Goal: Task Accomplishment & Management: Complete application form

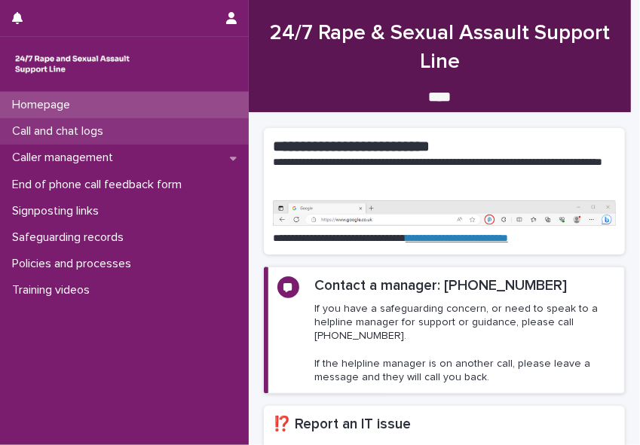
click at [102, 131] on p "Call and chat logs" at bounding box center [60, 131] width 109 height 14
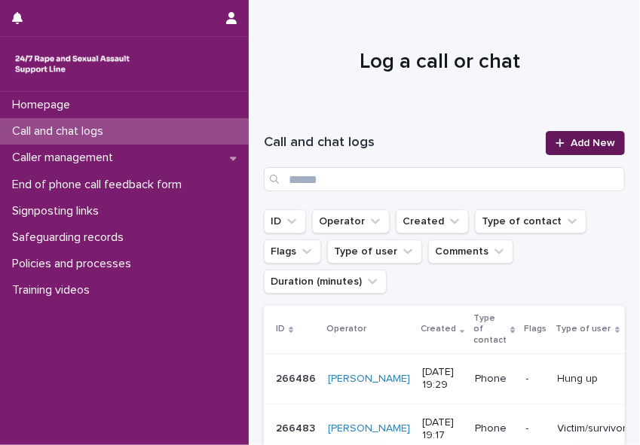
click at [568, 141] on span "Add New" at bounding box center [592, 143] width 44 height 11
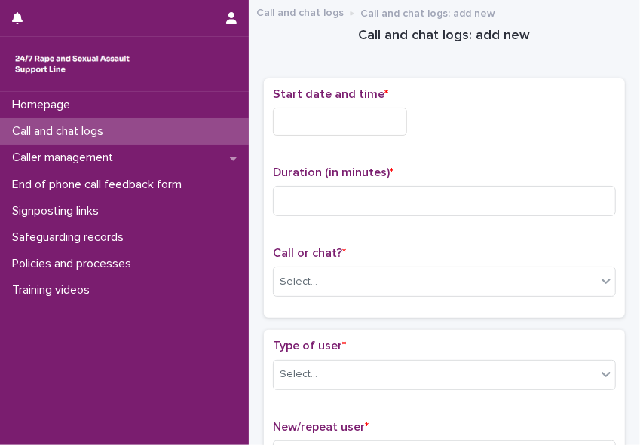
click at [290, 118] on input "text" at bounding box center [340, 122] width 134 height 28
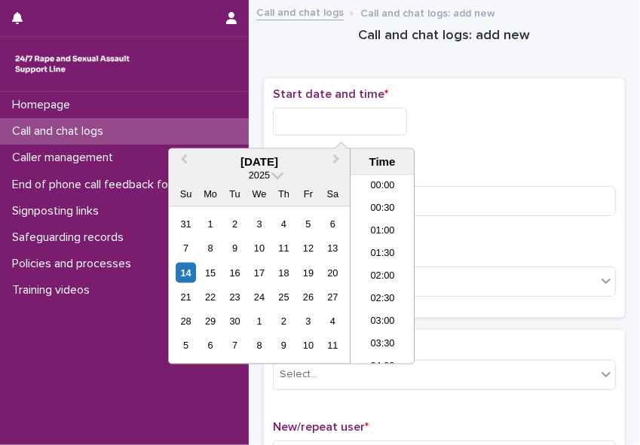
scroll to position [436, 0]
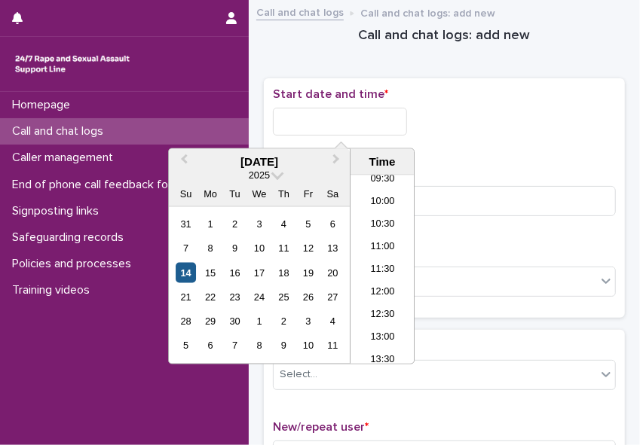
click at [188, 277] on div "14" at bounding box center [186, 273] width 20 height 20
click at [357, 290] on li "12:00" at bounding box center [382, 293] width 64 height 23
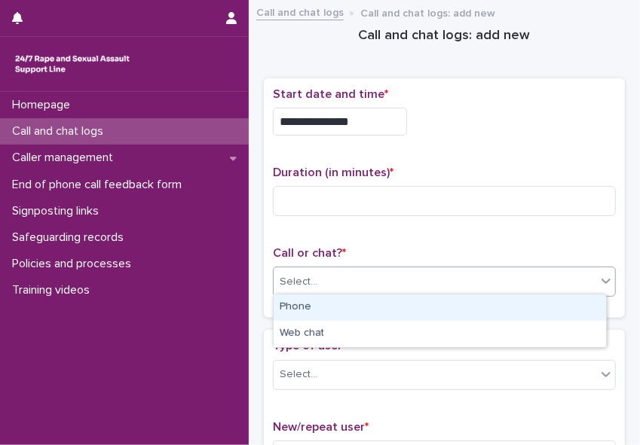
click at [335, 278] on div "Select..." at bounding box center [434, 282] width 322 height 25
click at [313, 313] on div "Phone" at bounding box center [439, 308] width 332 height 26
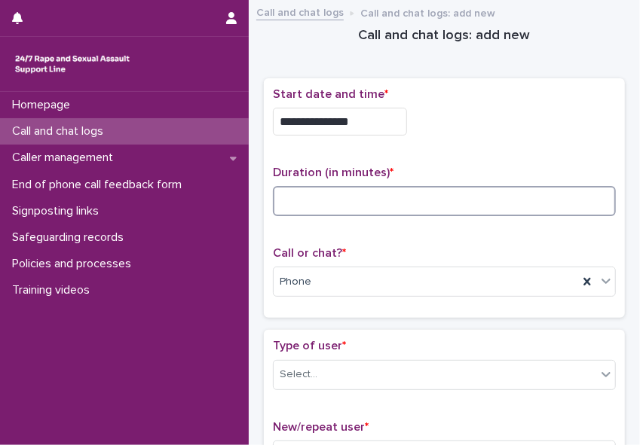
drag, startPoint x: 13, startPoint y: 331, endPoint x: 314, endPoint y: 202, distance: 327.7
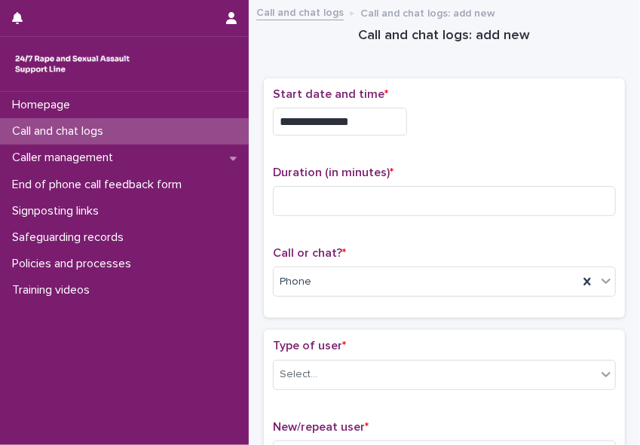
click at [521, 111] on div "**********" at bounding box center [444, 122] width 343 height 28
click at [205, 333] on div "Homepage Call and chat logs Caller management End of phone call feedback form S…" at bounding box center [124, 268] width 249 height 353
click at [359, 118] on input "**********" at bounding box center [340, 122] width 134 height 28
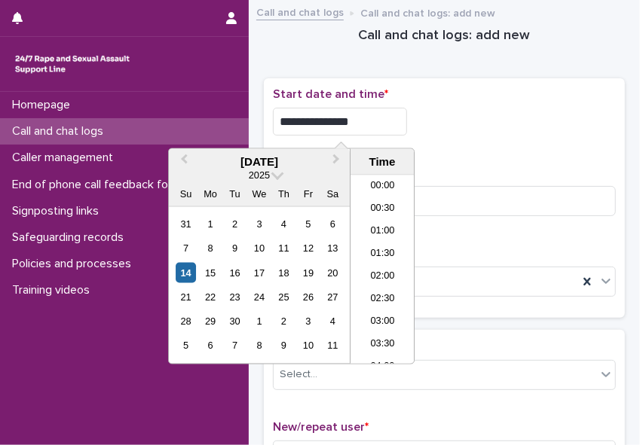
scroll to position [459, 0]
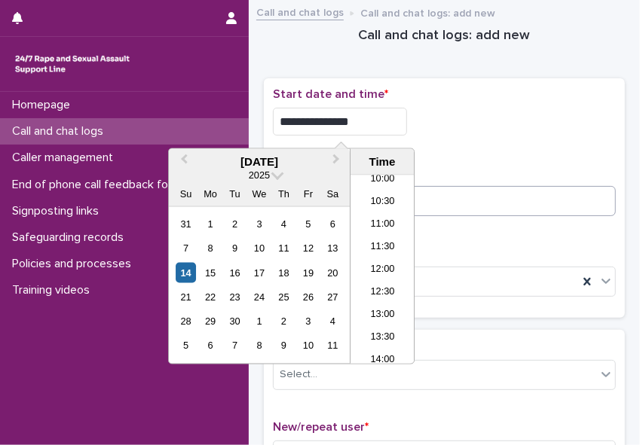
type input "**********"
click at [431, 209] on input at bounding box center [444, 201] width 343 height 30
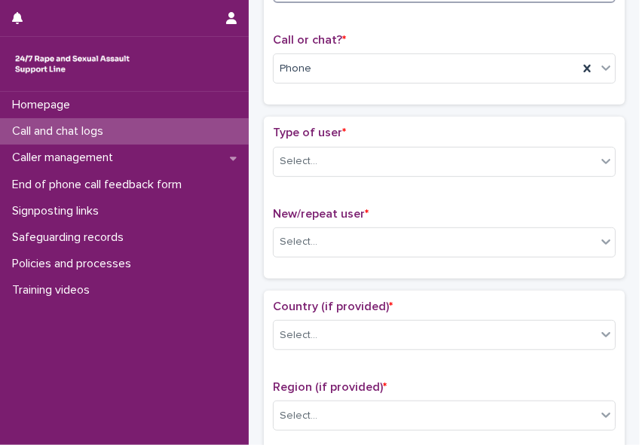
scroll to position [221, 0]
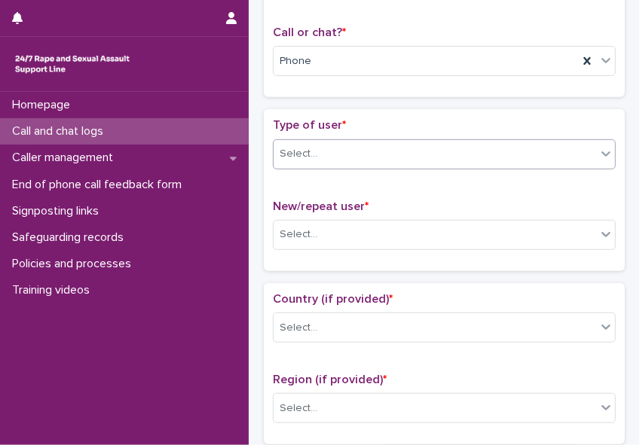
click at [568, 148] on icon at bounding box center [605, 153] width 15 height 15
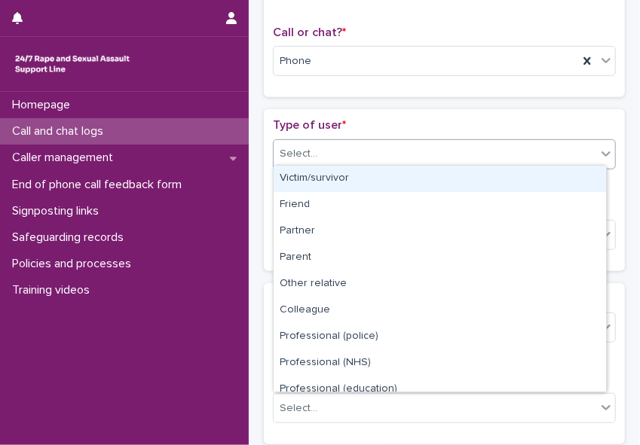
click at [568, 179] on div "Victim/survivor" at bounding box center [439, 179] width 332 height 26
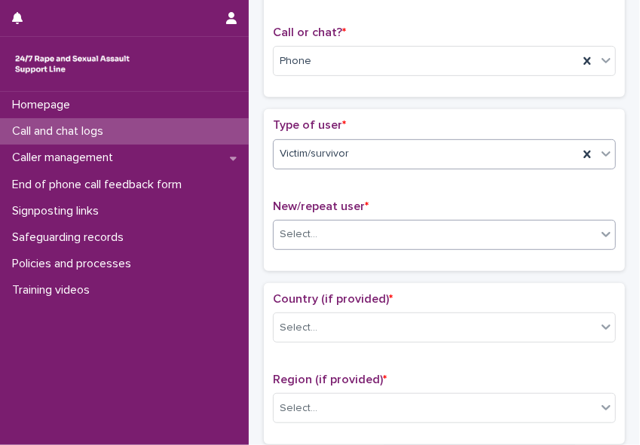
click at [565, 237] on div "Select..." at bounding box center [434, 234] width 322 height 25
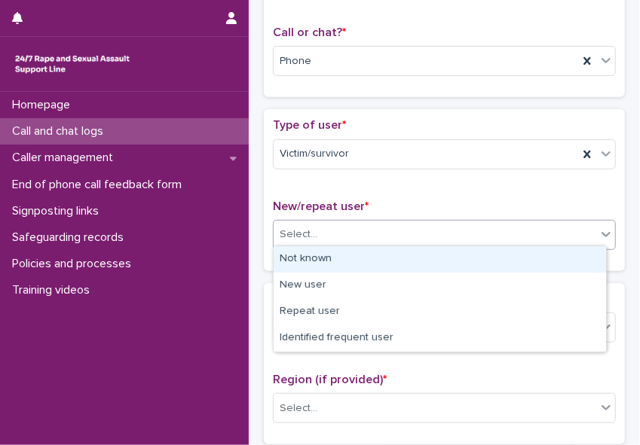
click at [559, 256] on div "Not known" at bounding box center [439, 259] width 332 height 26
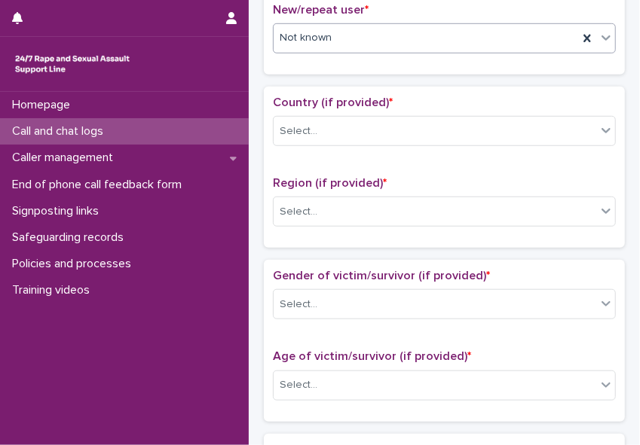
scroll to position [420, 0]
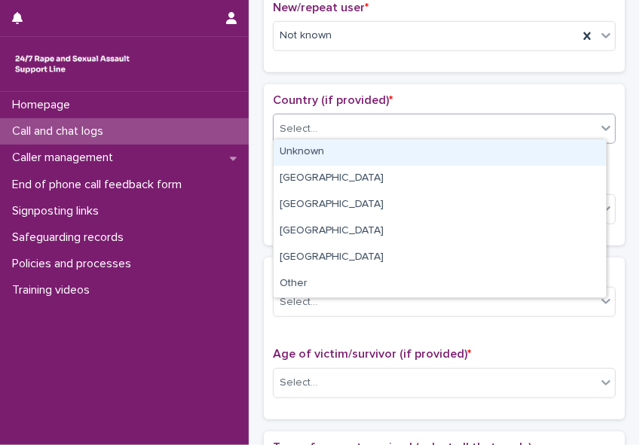
click at [568, 126] on icon at bounding box center [605, 128] width 9 height 5
click at [568, 150] on div "Unknown" at bounding box center [439, 152] width 332 height 26
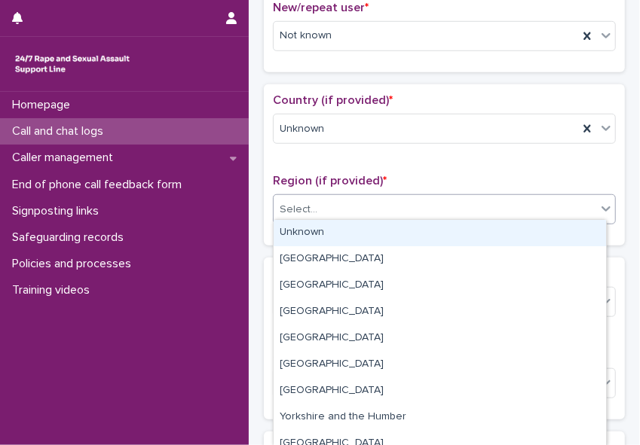
click at [568, 203] on icon at bounding box center [605, 208] width 15 height 15
click at [568, 230] on div "Unknown" at bounding box center [439, 233] width 332 height 26
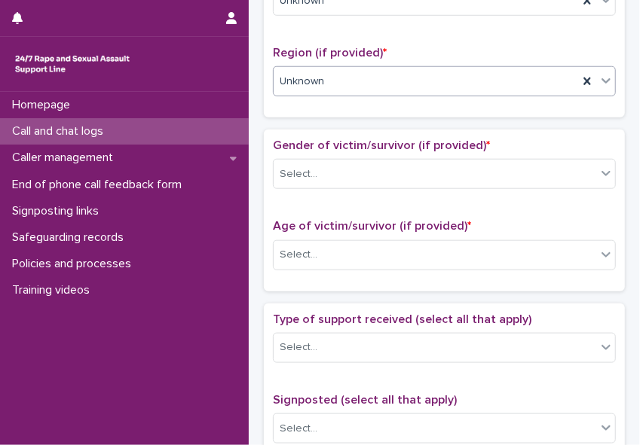
scroll to position [548, 0]
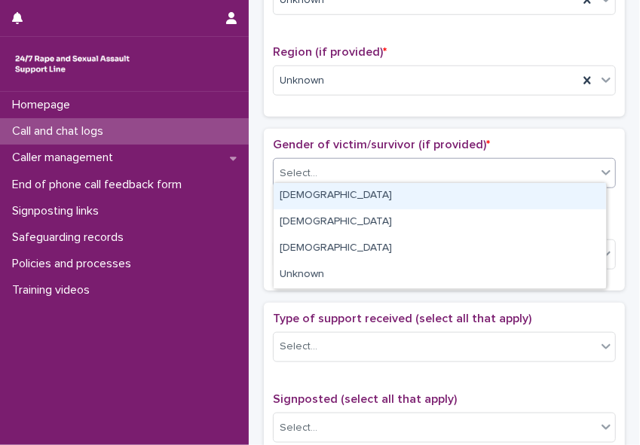
click at [568, 171] on icon at bounding box center [605, 173] width 9 height 5
click at [562, 196] on div "[DEMOGRAPHIC_DATA]" at bounding box center [439, 196] width 332 height 26
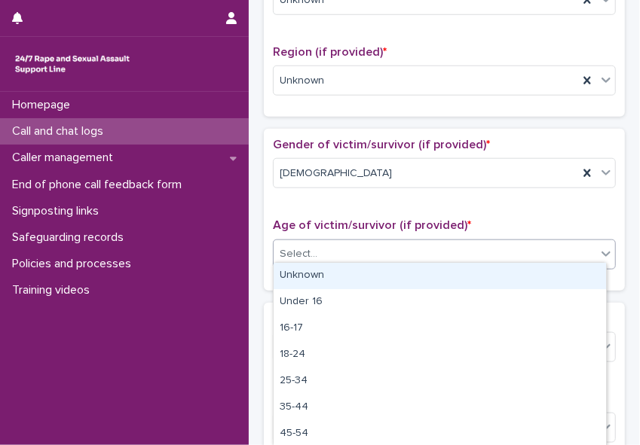
click at [542, 244] on div "Select..." at bounding box center [434, 254] width 322 height 25
click at [524, 274] on div "Unknown" at bounding box center [439, 276] width 332 height 26
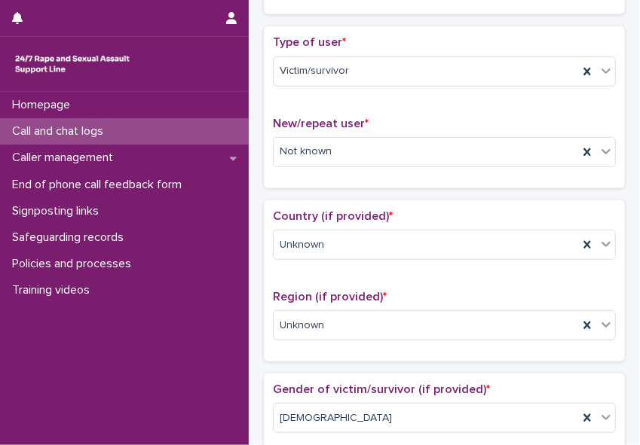
scroll to position [319, 0]
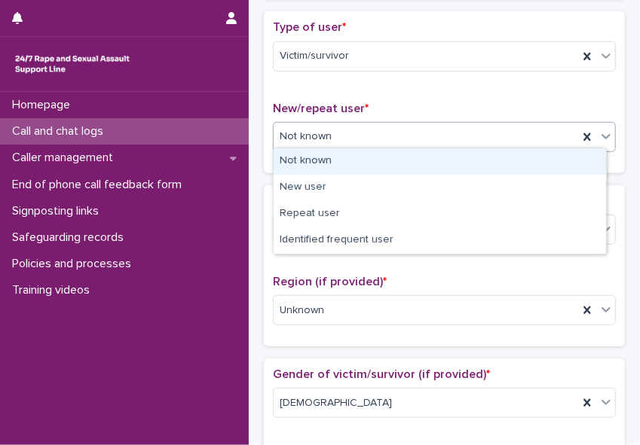
click at [568, 136] on icon at bounding box center [605, 136] width 15 height 15
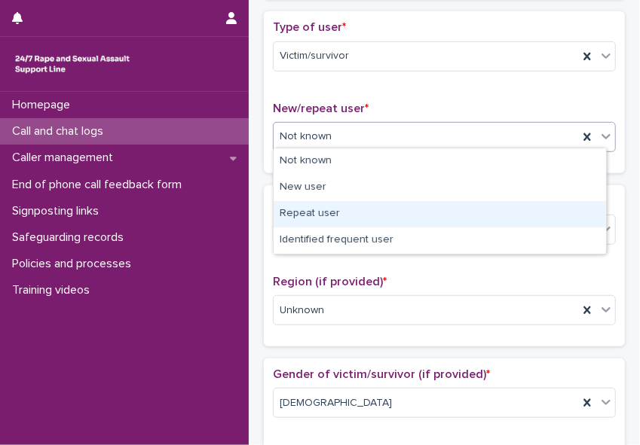
click at [558, 207] on div "Repeat user" at bounding box center [439, 214] width 332 height 26
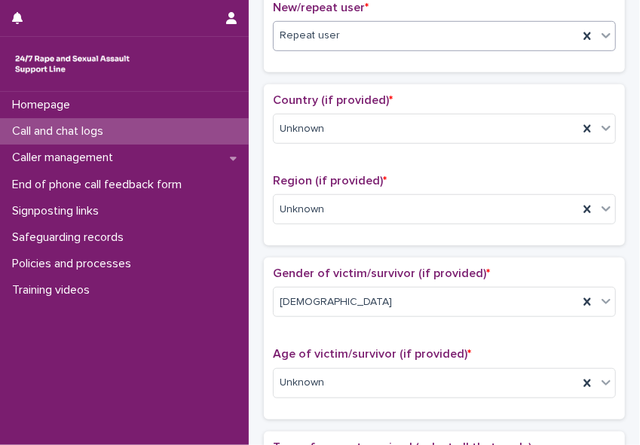
scroll to position [423, 0]
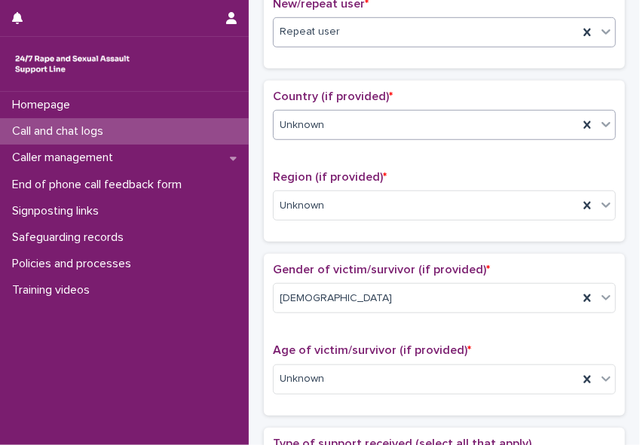
click at [568, 127] on div at bounding box center [606, 124] width 18 height 27
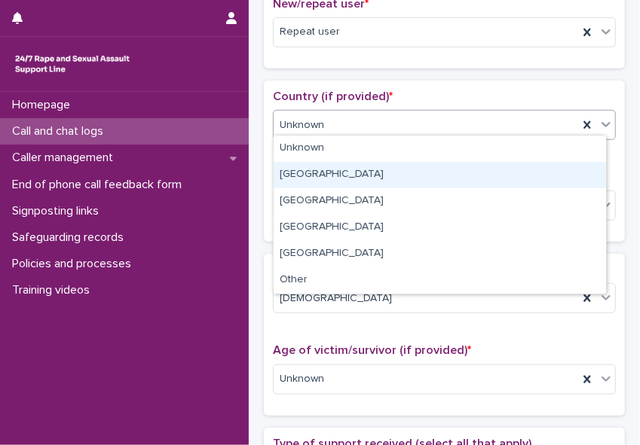
click at [565, 172] on div "[GEOGRAPHIC_DATA]" at bounding box center [439, 175] width 332 height 26
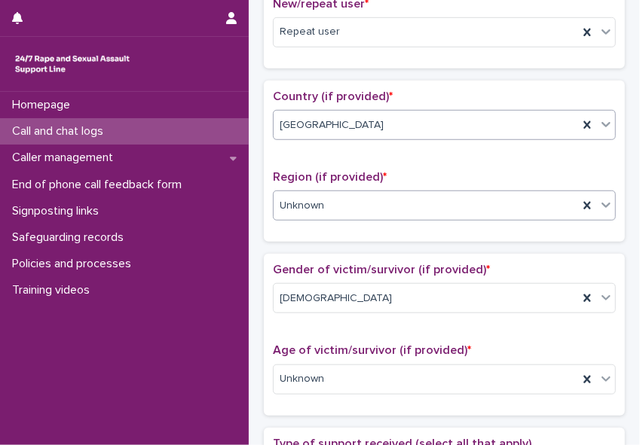
click at [532, 201] on div "Unknown" at bounding box center [425, 206] width 304 height 25
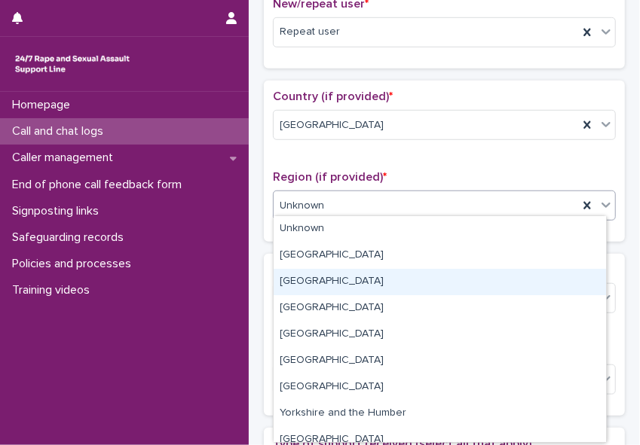
click at [514, 273] on div "[GEOGRAPHIC_DATA]" at bounding box center [439, 282] width 332 height 26
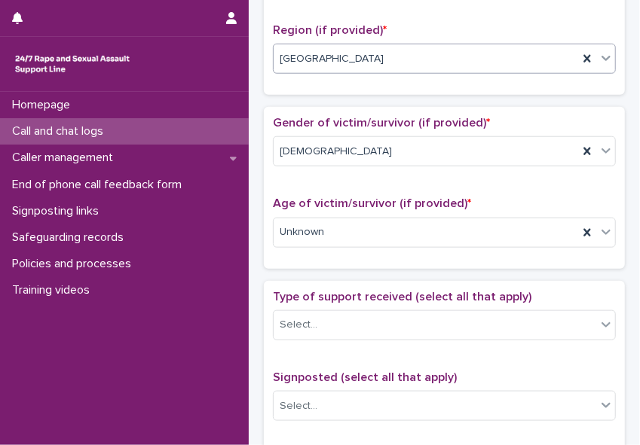
scroll to position [572, 0]
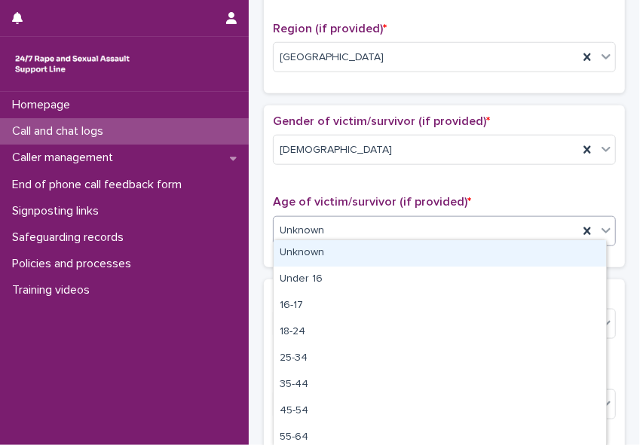
click at [568, 228] on icon at bounding box center [605, 230] width 9 height 5
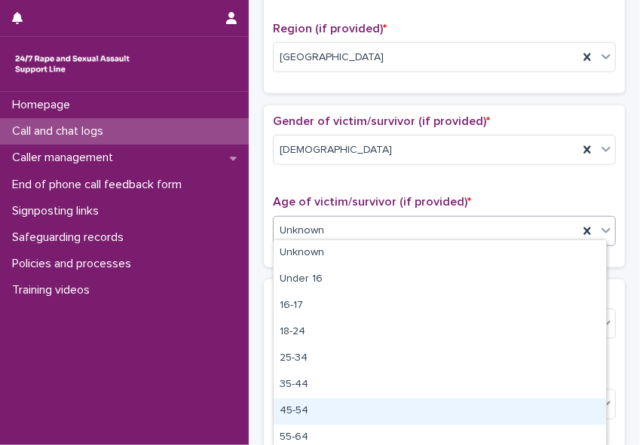
click at [533, 422] on div "45-54" at bounding box center [439, 412] width 332 height 26
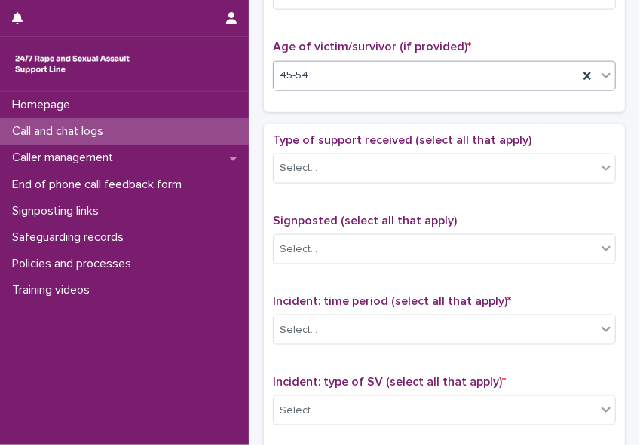
scroll to position [729, 0]
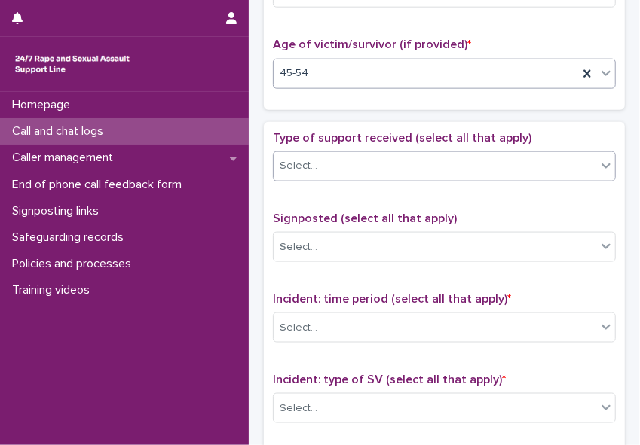
click at [568, 164] on icon at bounding box center [605, 165] width 15 height 15
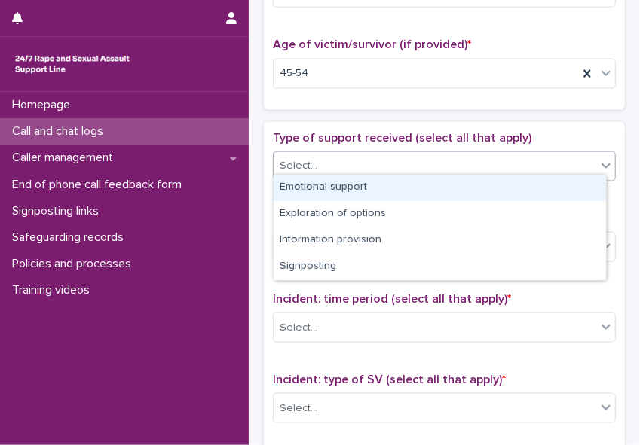
click at [568, 193] on div "Emotional support" at bounding box center [439, 188] width 332 height 26
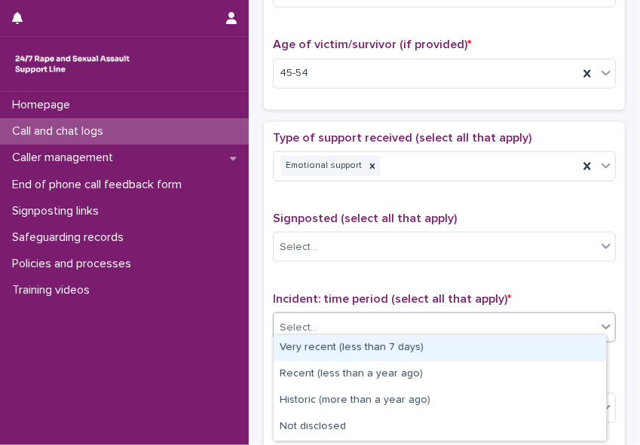
click at [568, 316] on div "Select..." at bounding box center [434, 328] width 322 height 25
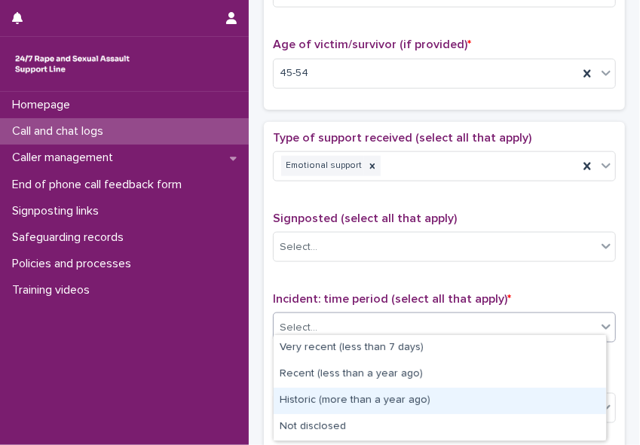
click at [561, 408] on div "Historic (more than a year ago)" at bounding box center [439, 401] width 332 height 26
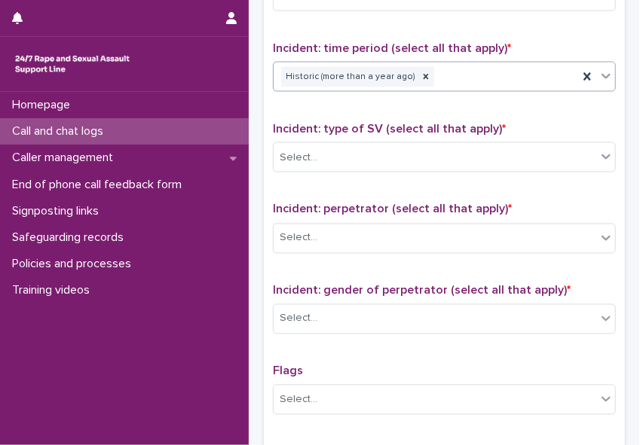
scroll to position [998, 0]
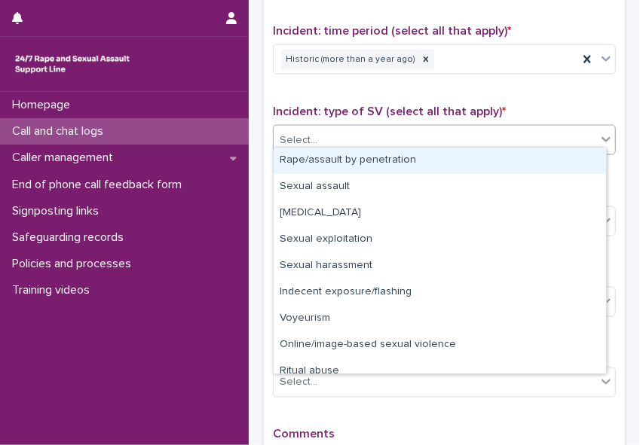
click at [568, 138] on icon at bounding box center [605, 140] width 9 height 5
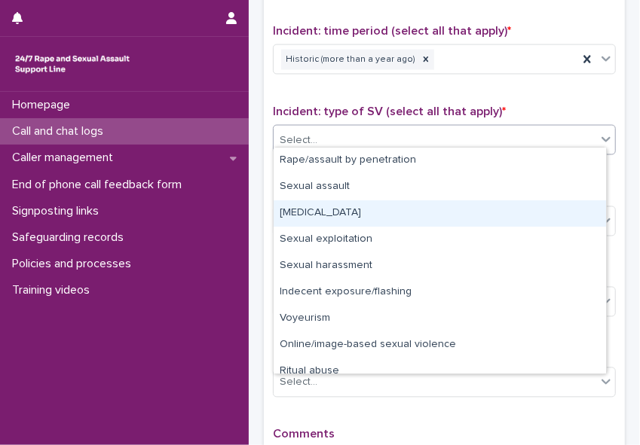
click at [558, 212] on div "[MEDICAL_DATA]" at bounding box center [439, 213] width 332 height 26
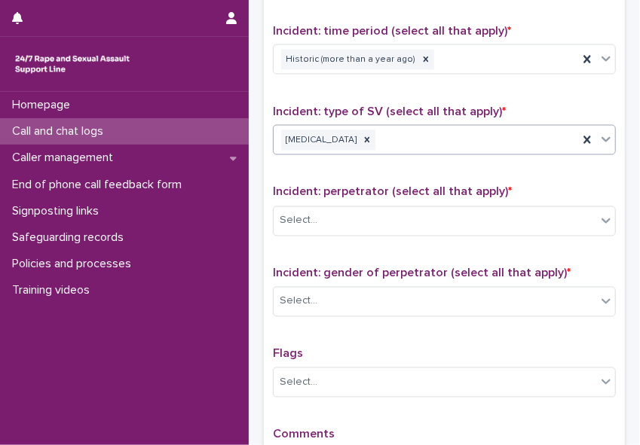
click at [558, 212] on div "Select..." at bounding box center [434, 221] width 322 height 25
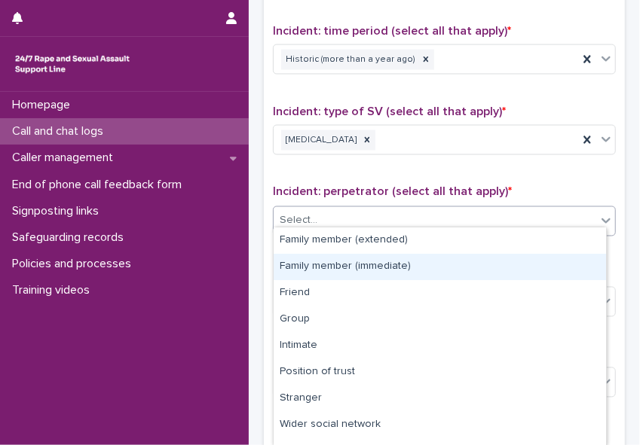
click at [541, 255] on div "Family member (immediate)" at bounding box center [439, 267] width 332 height 26
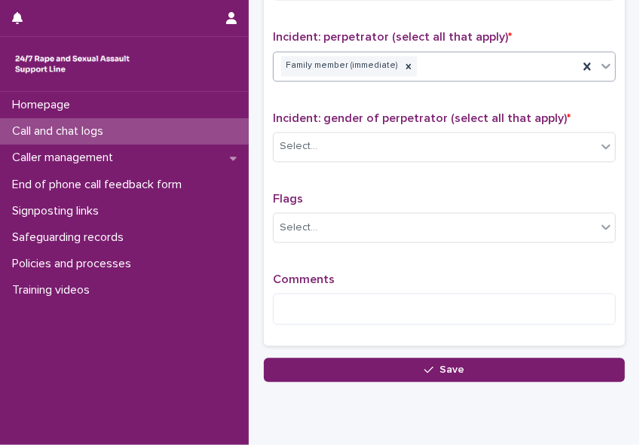
scroll to position [1172, 0]
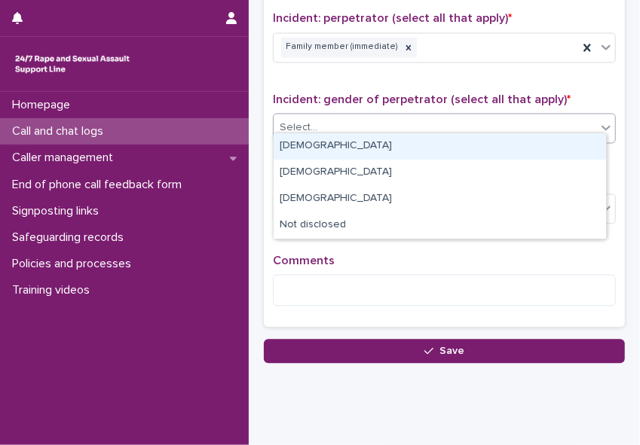
click at [568, 120] on icon at bounding box center [605, 127] width 15 height 15
click at [568, 145] on div "[DEMOGRAPHIC_DATA]" at bounding box center [439, 146] width 332 height 26
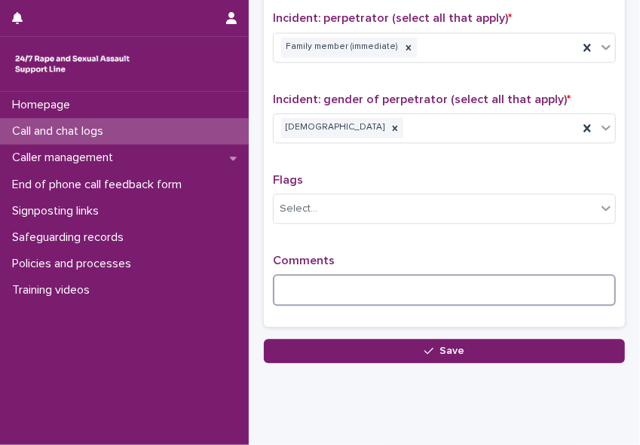
click at [470, 276] on textarea at bounding box center [444, 290] width 343 height 32
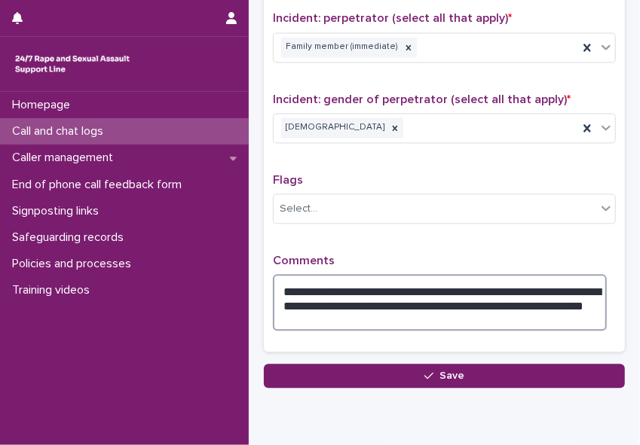
click at [568, 293] on textarea "**********" at bounding box center [440, 302] width 334 height 57
click at [341, 313] on textarea "**********" at bounding box center [440, 302] width 334 height 57
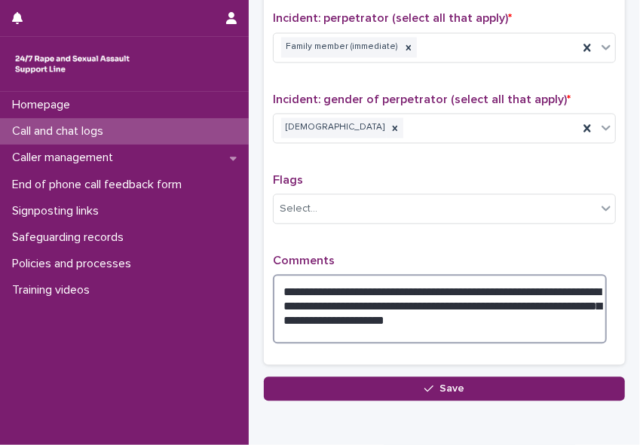
click at [457, 300] on textarea "**********" at bounding box center [440, 308] width 334 height 69
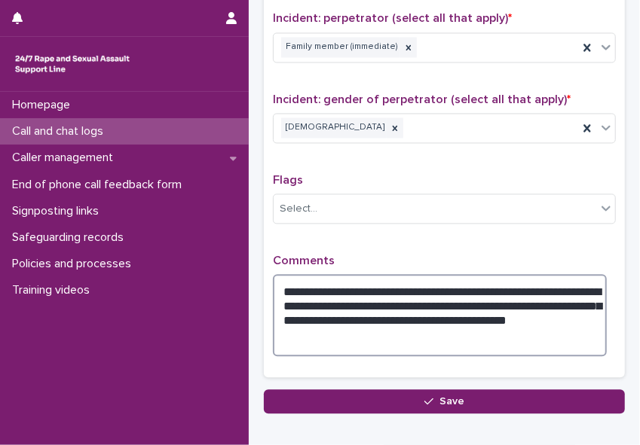
type textarea "**********"
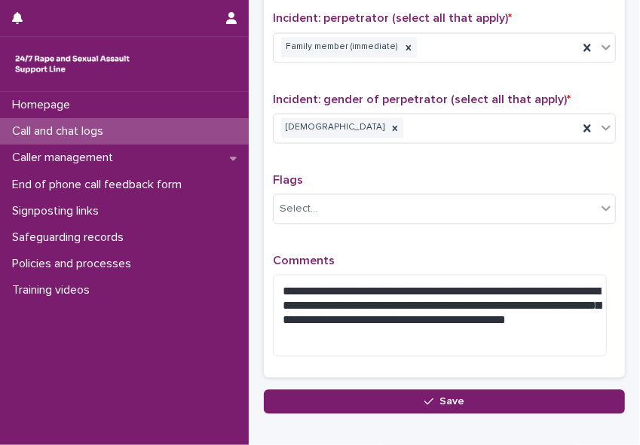
drag, startPoint x: 633, startPoint y: 6, endPoint x: 621, endPoint y: 11, distance: 13.2
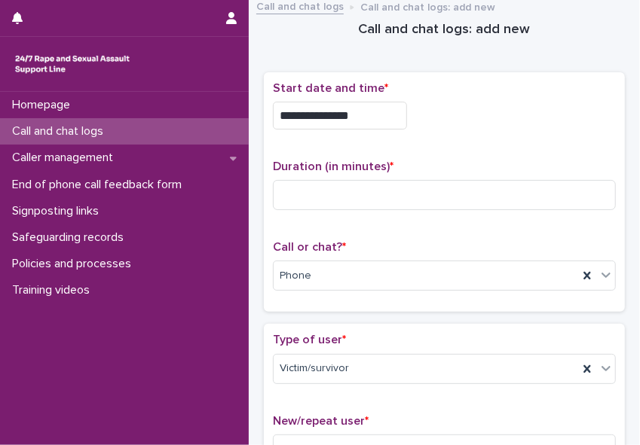
scroll to position [0, 0]
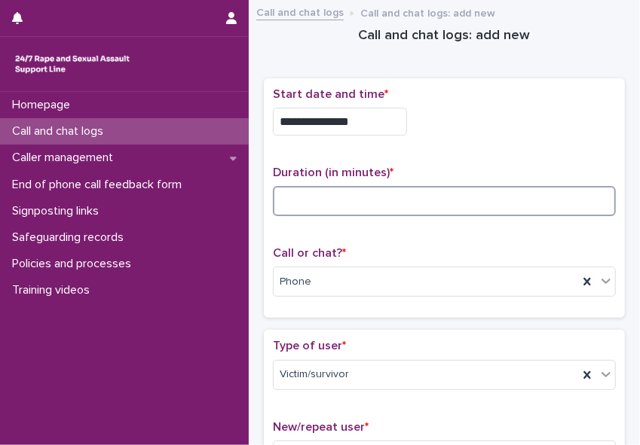
click at [416, 205] on input at bounding box center [444, 201] width 343 height 30
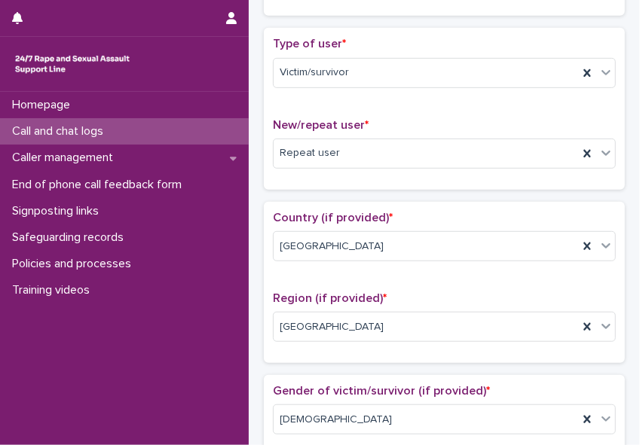
scroll to position [308, 0]
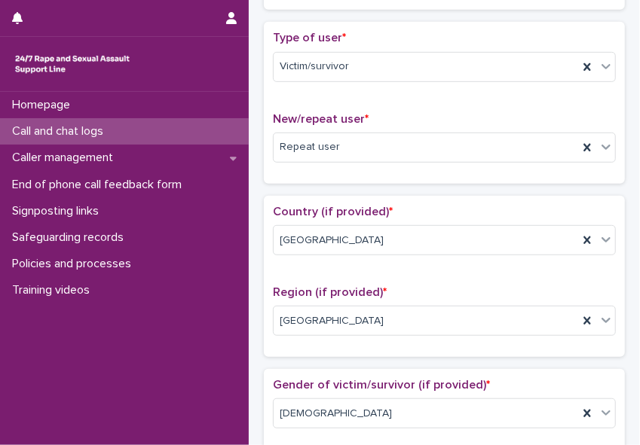
type input "**"
drag, startPoint x: 625, startPoint y: 191, endPoint x: 636, endPoint y: 209, distance: 20.9
click at [568, 209] on div "**********" at bounding box center [320, 222] width 640 height 445
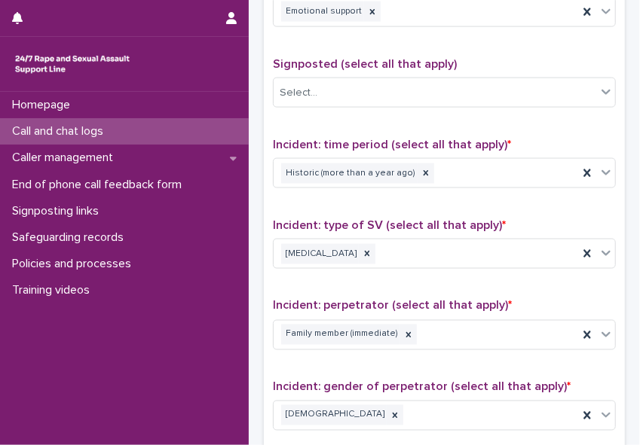
scroll to position [1248, 0]
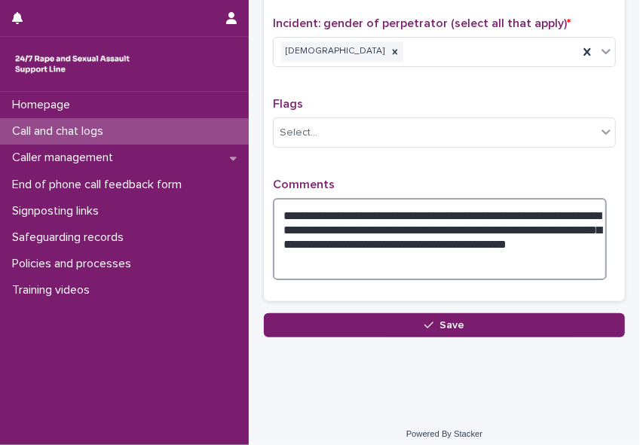
click at [429, 258] on textarea "**********" at bounding box center [440, 239] width 334 height 82
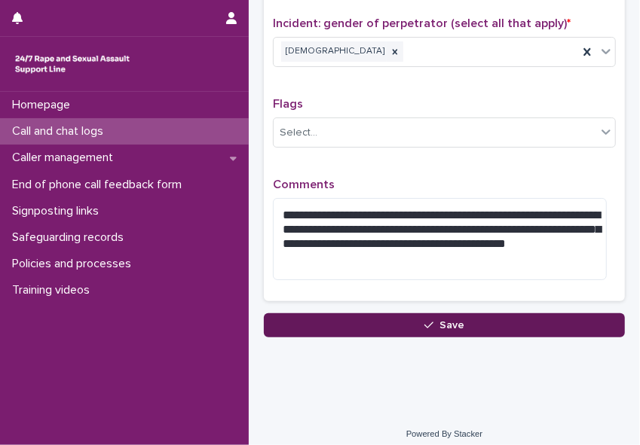
click at [436, 320] on button "Save" at bounding box center [444, 325] width 361 height 24
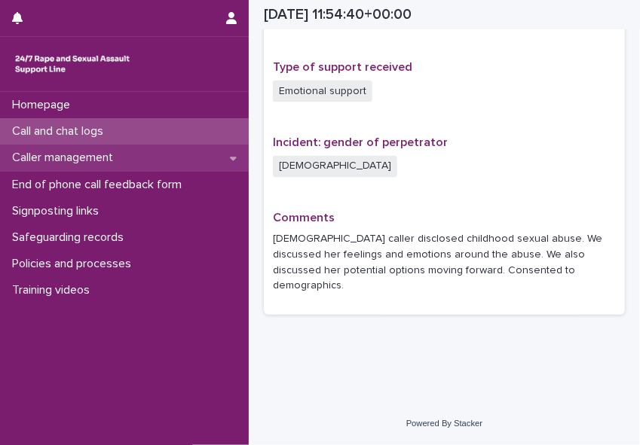
scroll to position [1003, 0]
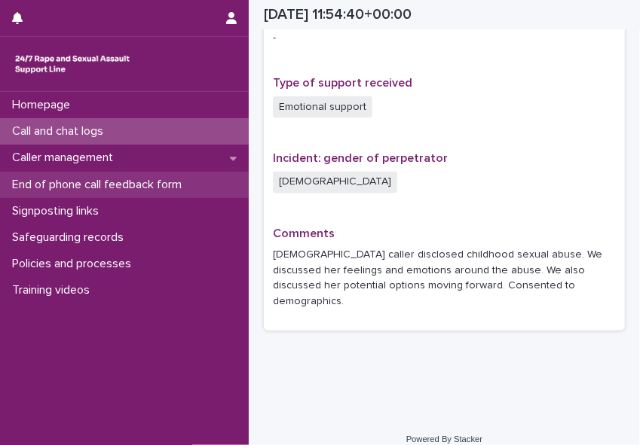
click at [108, 188] on p "End of phone call feedback form" at bounding box center [100, 185] width 188 height 14
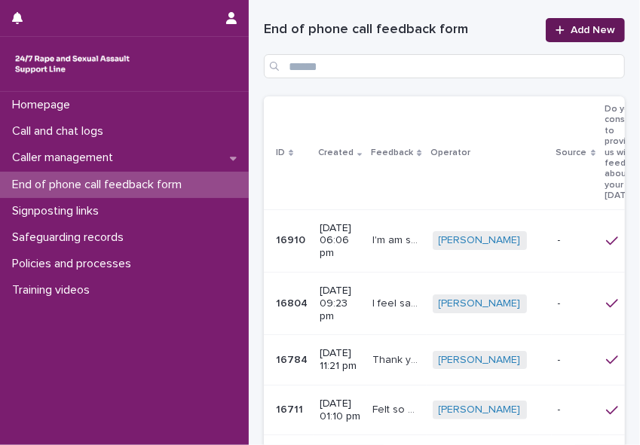
click at [568, 20] on link "Add New" at bounding box center [584, 30] width 79 height 24
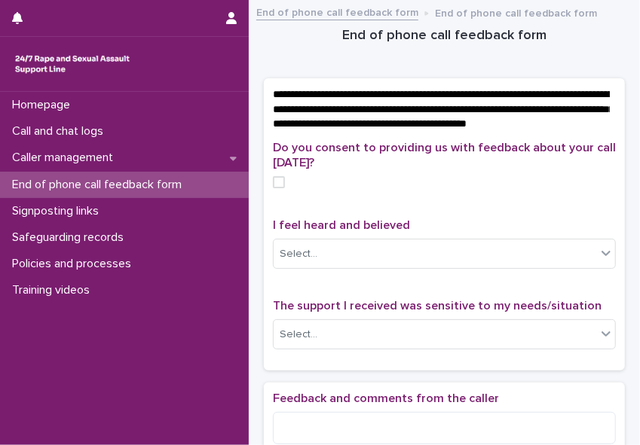
click at [274, 188] on span at bounding box center [279, 182] width 12 height 12
click at [289, 258] on div "Select..." at bounding box center [434, 254] width 322 height 25
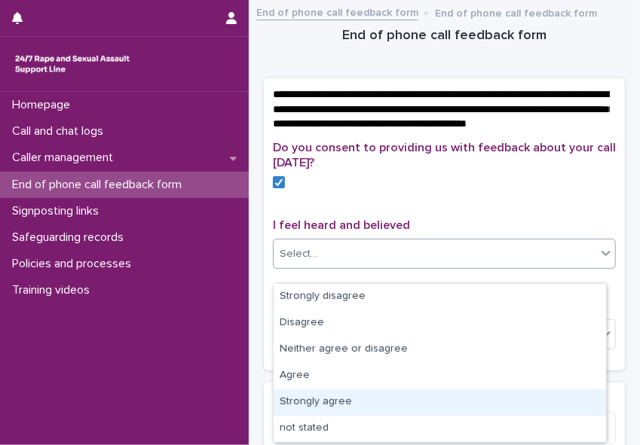
click at [301, 396] on div "Strongly agree" at bounding box center [439, 403] width 332 height 26
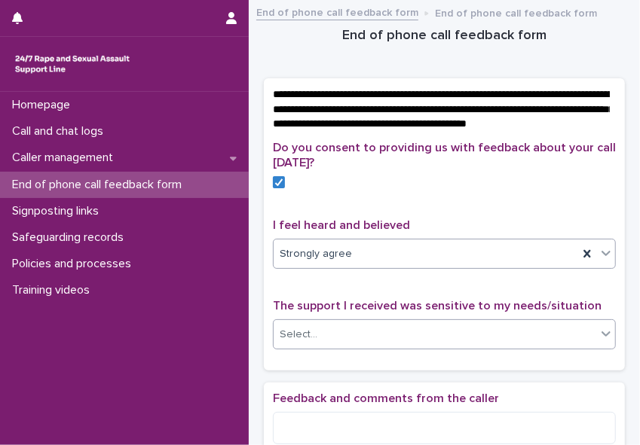
click at [290, 343] on div "Select..." at bounding box center [299, 335] width 38 height 16
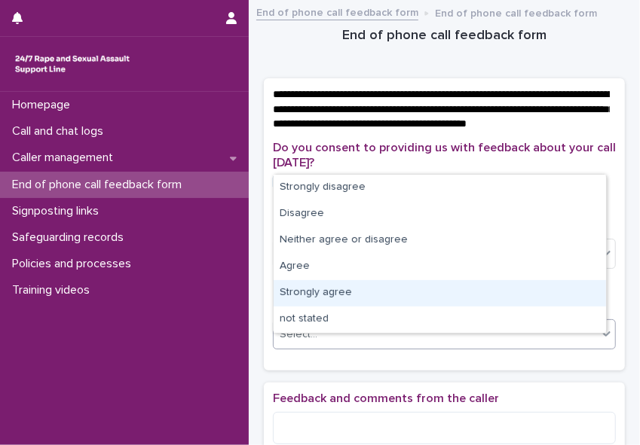
click at [289, 288] on div "Strongly agree" at bounding box center [439, 293] width 332 height 26
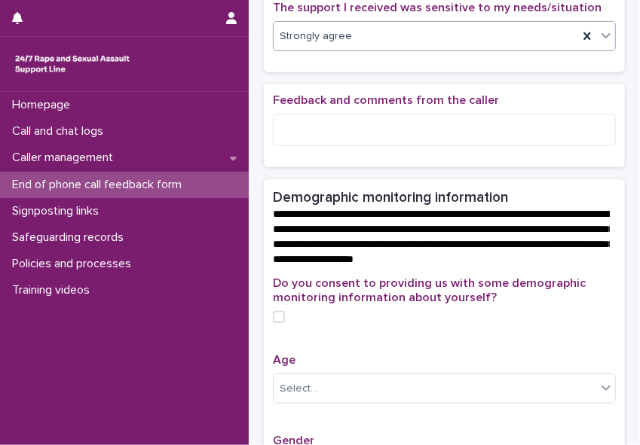
scroll to position [304, 0]
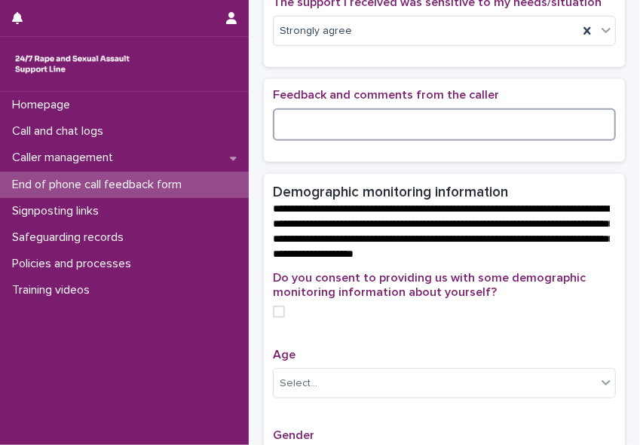
click at [296, 137] on textarea at bounding box center [444, 124] width 343 height 32
type textarea "*"
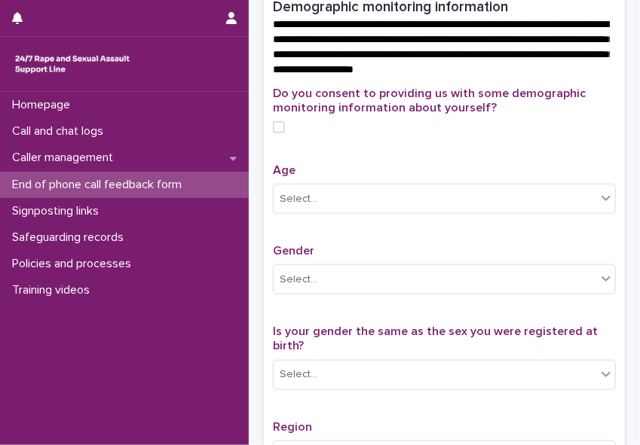
scroll to position [553, 0]
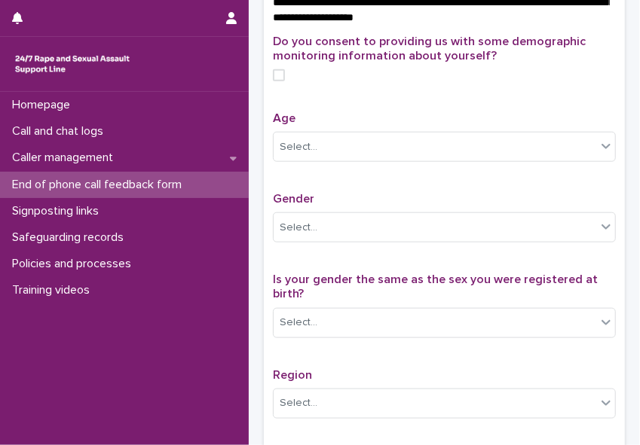
click at [278, 81] on span at bounding box center [279, 75] width 12 height 12
type textarea "**********"
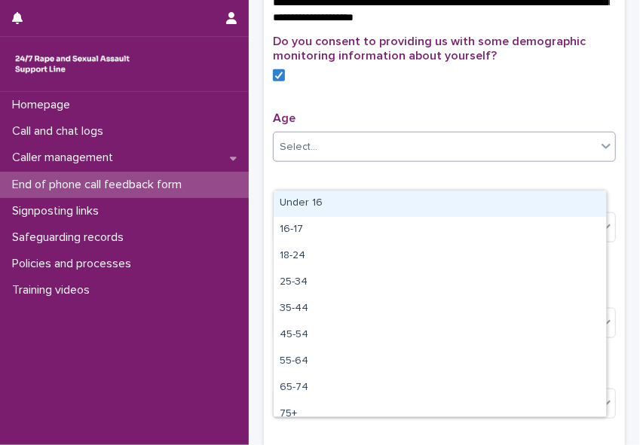
click at [285, 155] on div "Select..." at bounding box center [299, 147] width 38 height 16
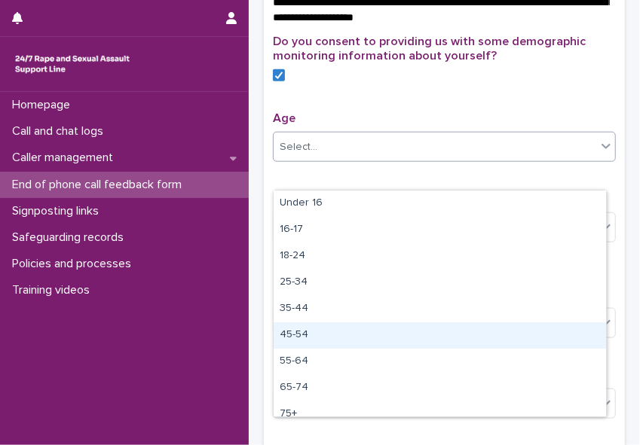
click at [303, 323] on div "45-54" at bounding box center [439, 335] width 332 height 26
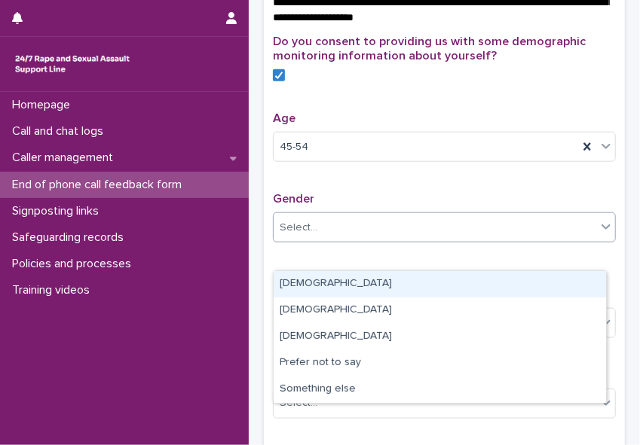
click at [300, 236] on div "Select..." at bounding box center [299, 228] width 38 height 16
click at [299, 282] on div "[DEMOGRAPHIC_DATA]" at bounding box center [439, 284] width 332 height 26
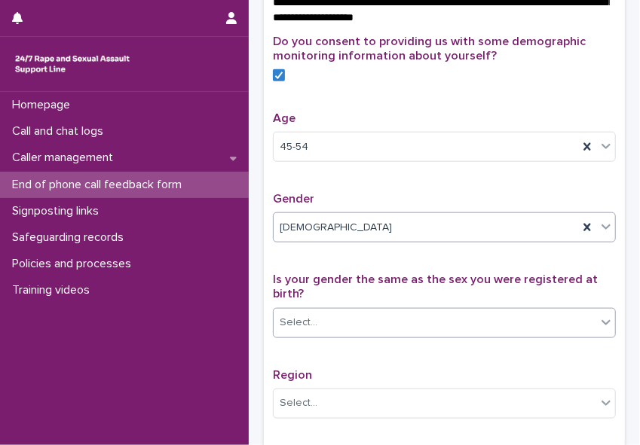
click at [295, 331] on div "Select..." at bounding box center [299, 323] width 38 height 16
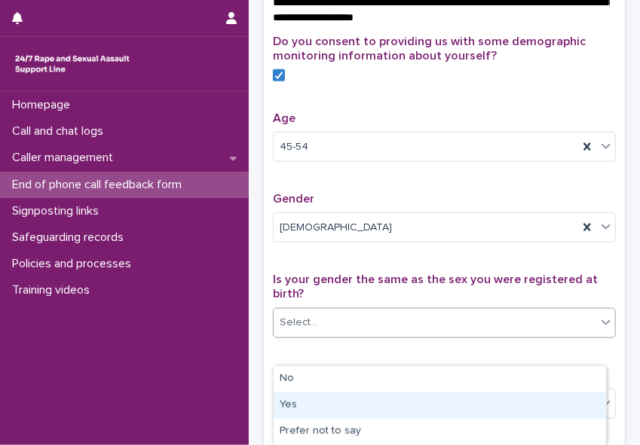
click at [292, 405] on div "Yes" at bounding box center [439, 406] width 332 height 26
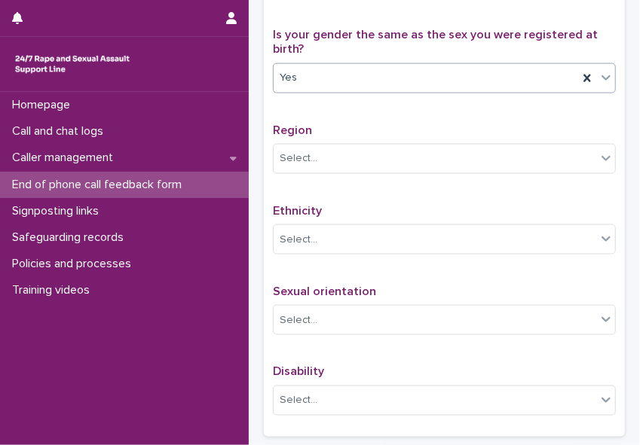
scroll to position [843, 0]
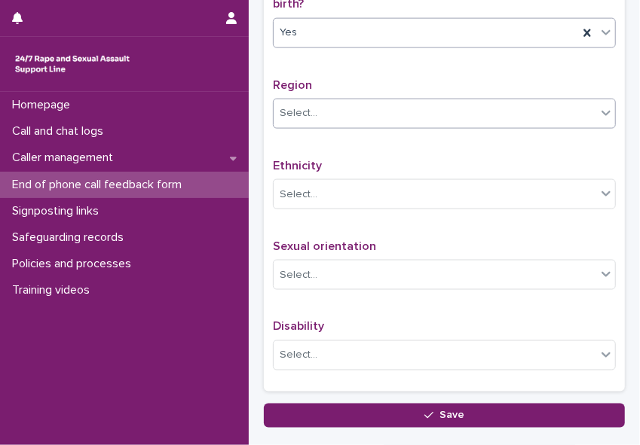
click at [376, 125] on div "Select..." at bounding box center [444, 114] width 343 height 30
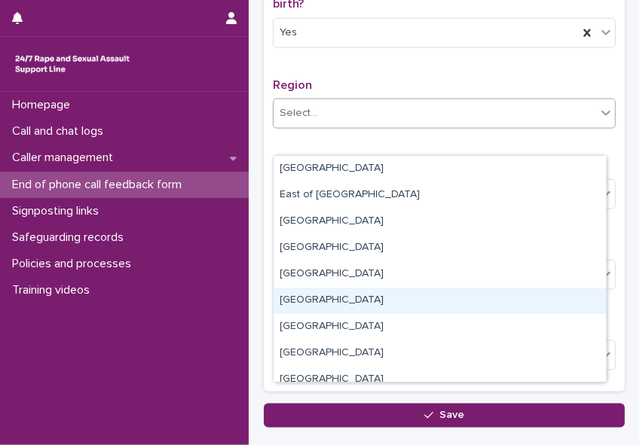
click at [331, 296] on div "[GEOGRAPHIC_DATA]" at bounding box center [439, 301] width 332 height 26
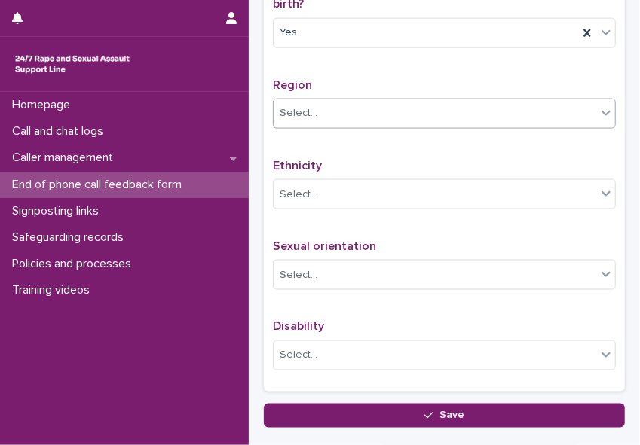
click at [331, 288] on div "Select..." at bounding box center [434, 275] width 322 height 25
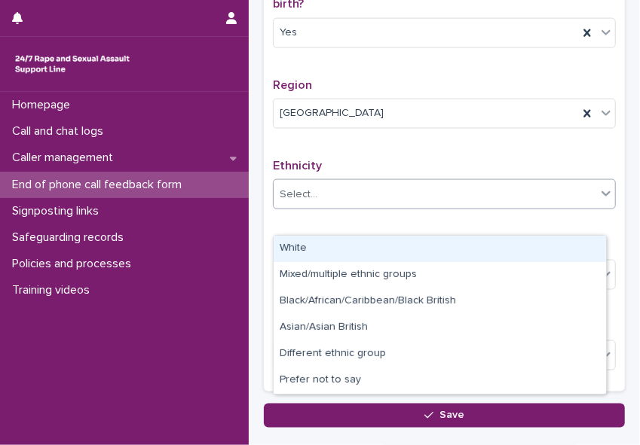
click at [303, 203] on div "Select..." at bounding box center [299, 195] width 38 height 16
click at [303, 255] on div "White" at bounding box center [439, 249] width 332 height 26
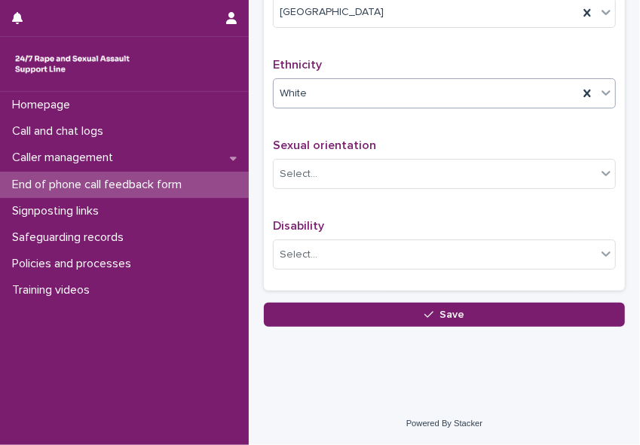
scroll to position [969, 0]
click at [434, 173] on div "Select..." at bounding box center [434, 174] width 322 height 25
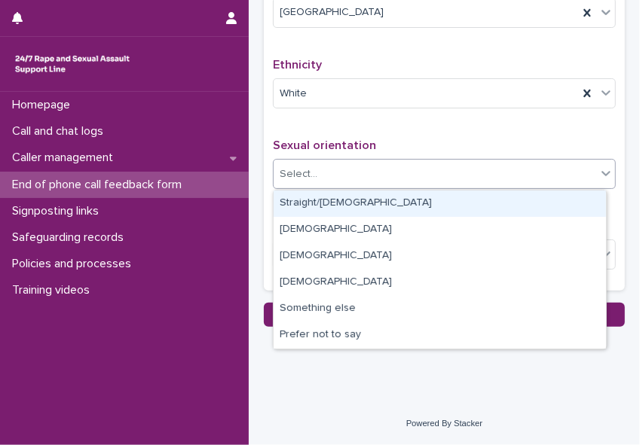
click at [420, 209] on div "Straight/[DEMOGRAPHIC_DATA]" at bounding box center [439, 204] width 332 height 26
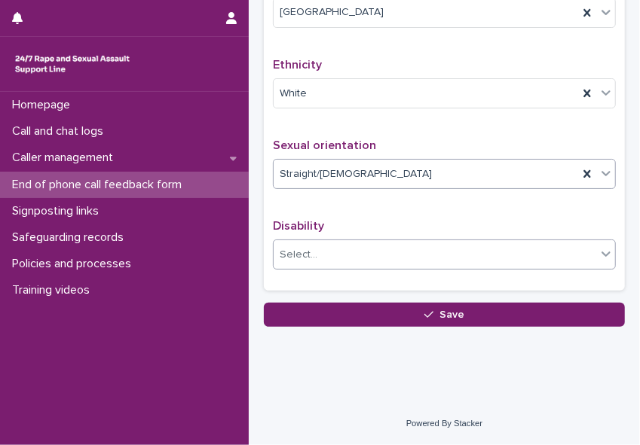
click at [380, 258] on div "Select..." at bounding box center [434, 255] width 322 height 25
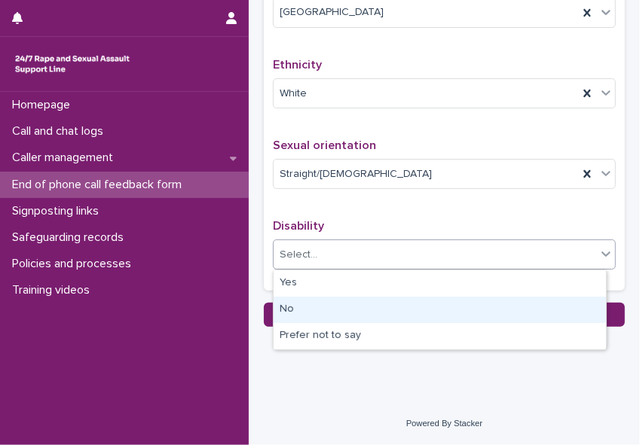
click at [353, 308] on div "No" at bounding box center [439, 310] width 332 height 26
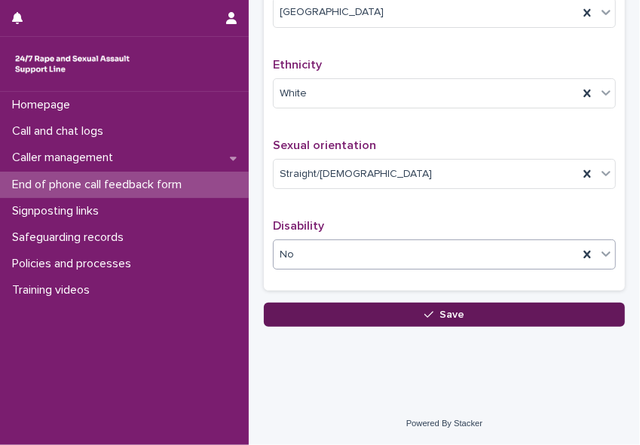
click at [353, 308] on button "Save" at bounding box center [444, 315] width 361 height 24
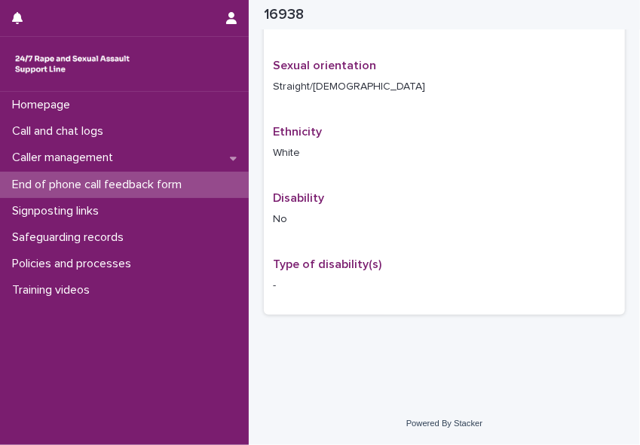
scroll to position [633, 0]
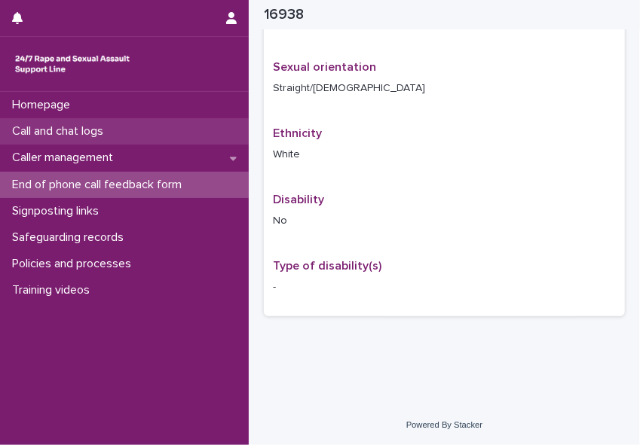
click at [56, 136] on p "Call and chat logs" at bounding box center [60, 131] width 109 height 14
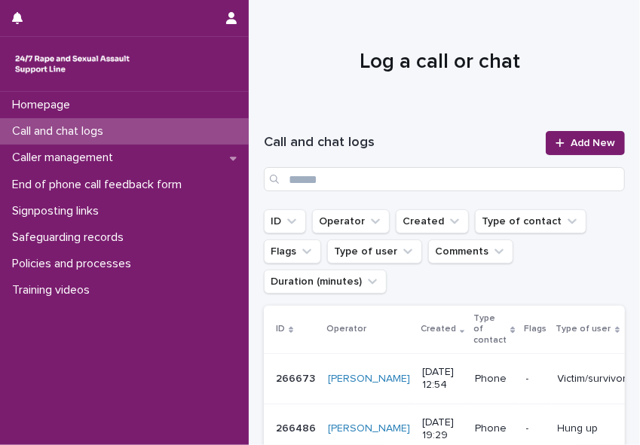
click at [56, 136] on p "Call and chat logs" at bounding box center [60, 131] width 109 height 14
click at [568, 136] on link "Add New" at bounding box center [584, 143] width 79 height 24
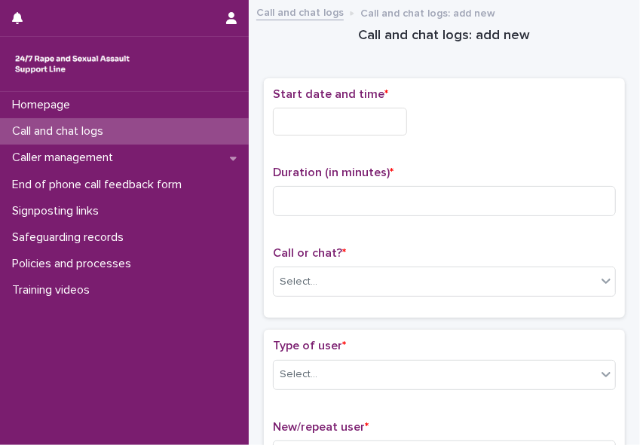
click at [348, 126] on input "text" at bounding box center [340, 122] width 134 height 28
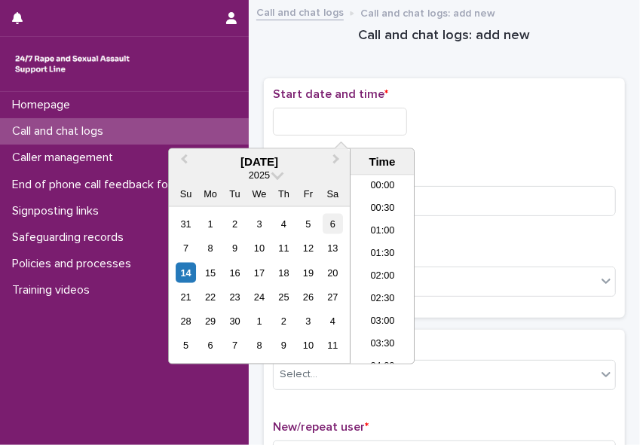
scroll to position [482, 0]
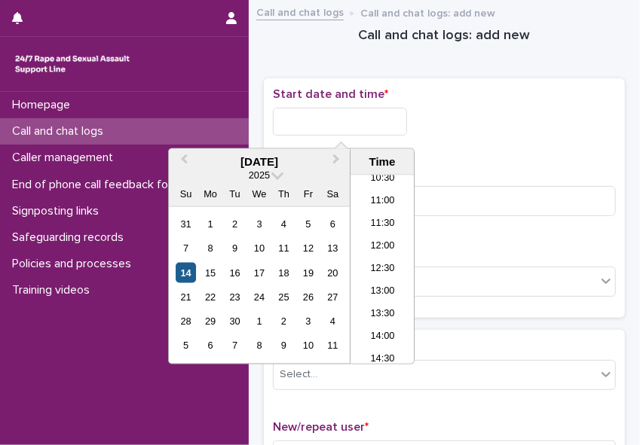
click at [181, 276] on div "14" at bounding box center [186, 273] width 20 height 20
click at [371, 291] on li "13:00" at bounding box center [382, 292] width 64 height 23
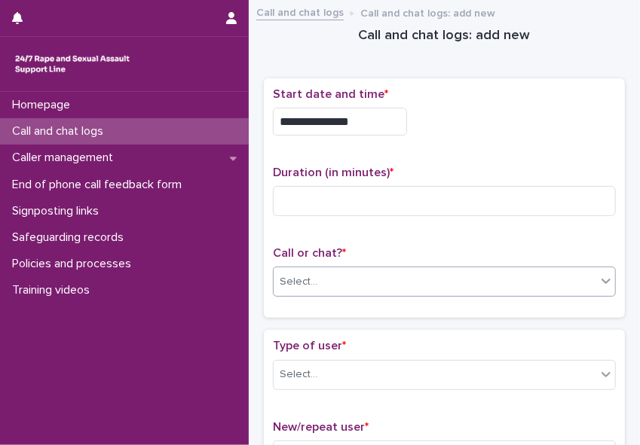
click at [369, 291] on div "Select..." at bounding box center [434, 282] width 322 height 25
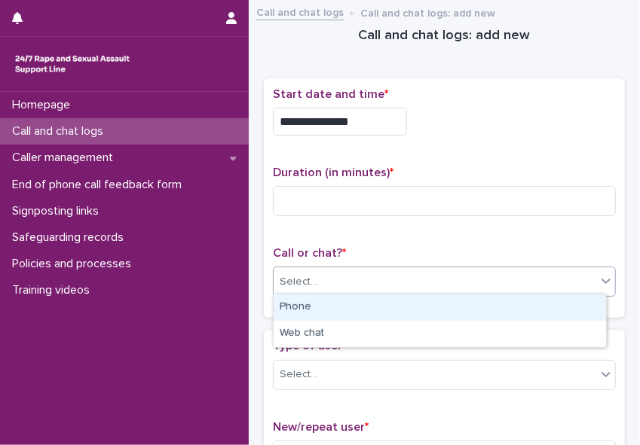
click at [326, 315] on div "Phone" at bounding box center [439, 308] width 332 height 26
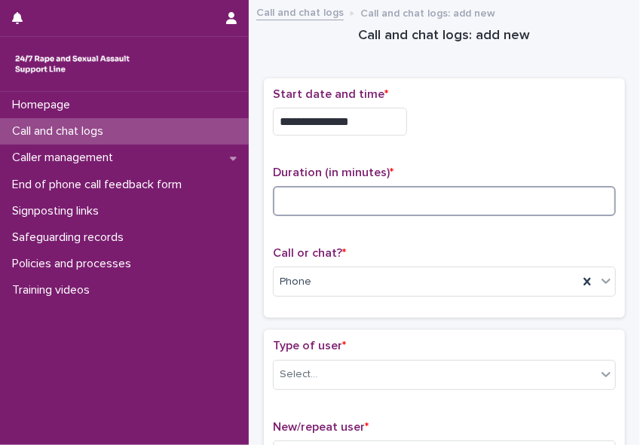
click at [289, 202] on input at bounding box center [444, 201] width 343 height 30
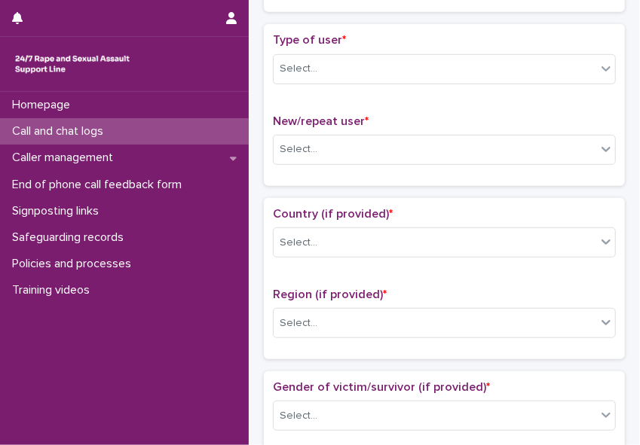
scroll to position [0, 0]
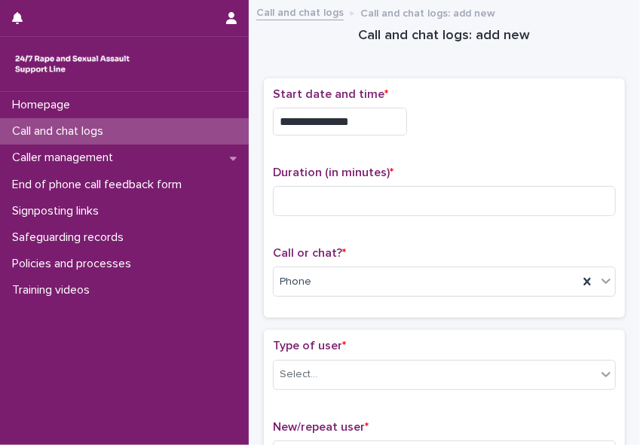
click at [372, 123] on input "**********" at bounding box center [340, 122] width 134 height 28
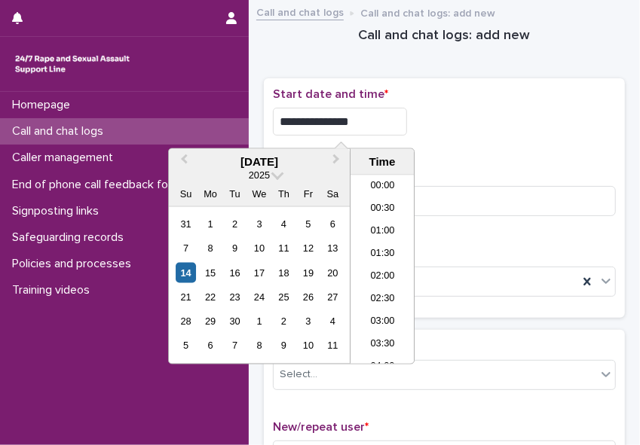
scroll to position [505, 0]
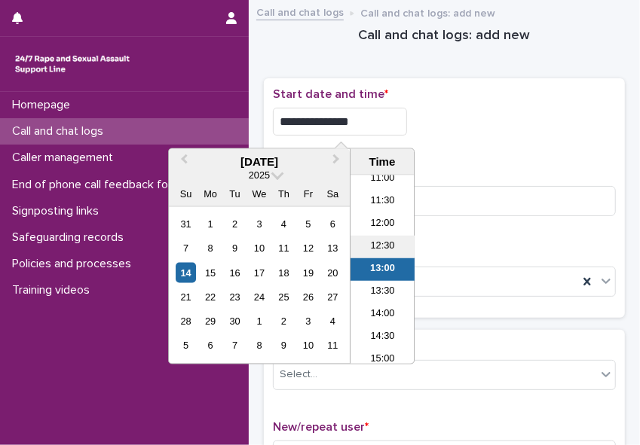
click at [380, 242] on li "12:30" at bounding box center [382, 247] width 64 height 23
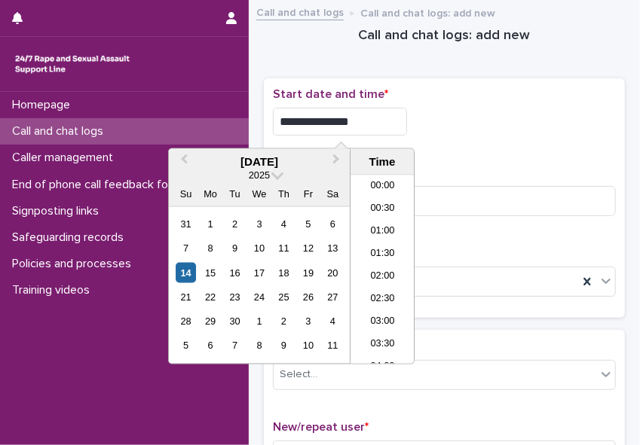
scroll to position [482, 0]
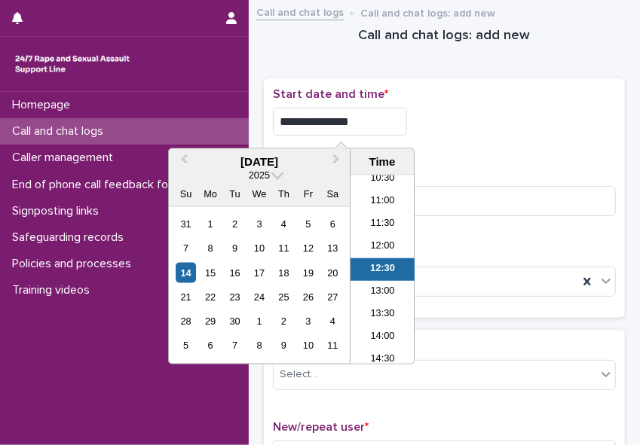
click at [362, 114] on input "**********" at bounding box center [340, 122] width 134 height 28
type input "**********"
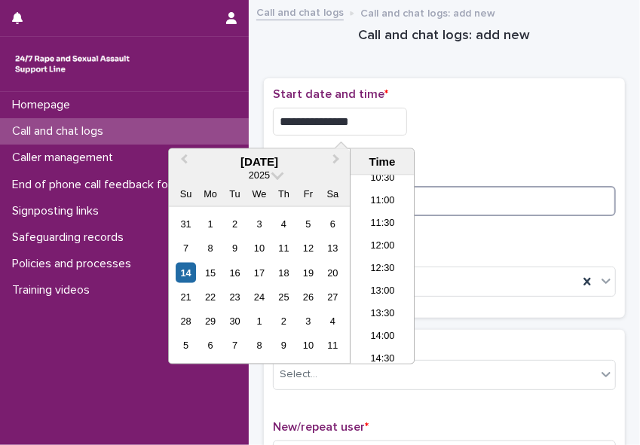
click at [448, 202] on input at bounding box center [444, 201] width 343 height 30
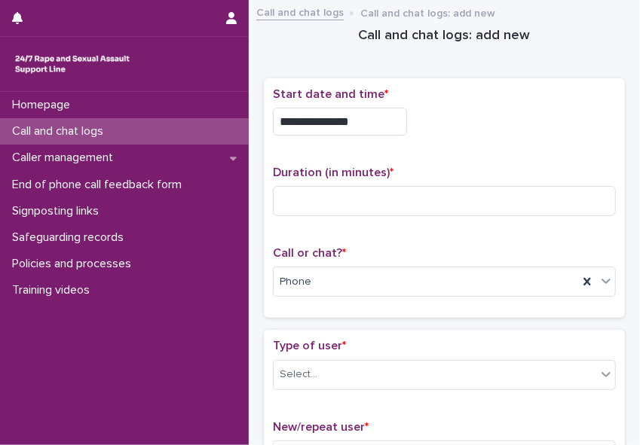
click at [457, 133] on div "**********" at bounding box center [444, 117] width 343 height 60
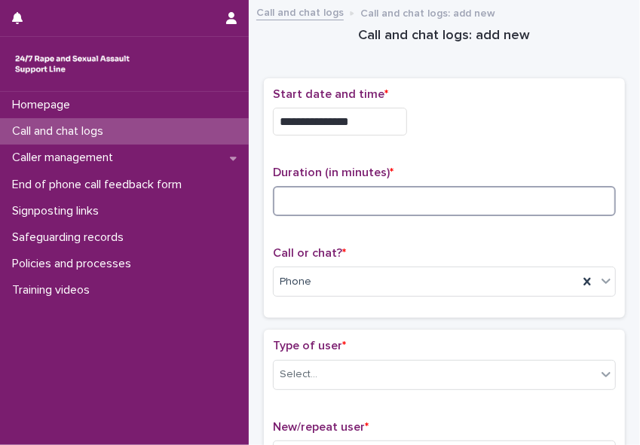
click at [331, 209] on input at bounding box center [444, 201] width 343 height 30
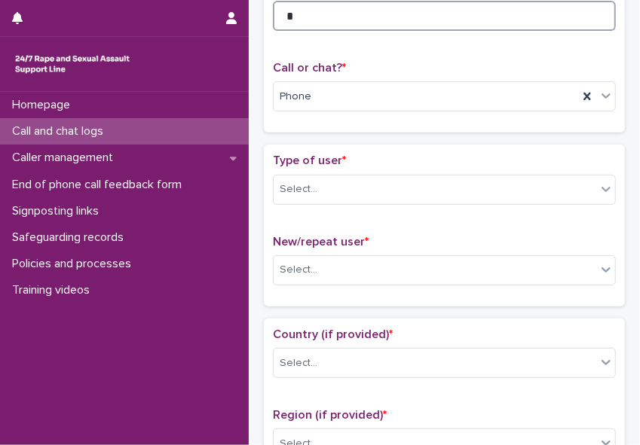
scroll to position [197, 0]
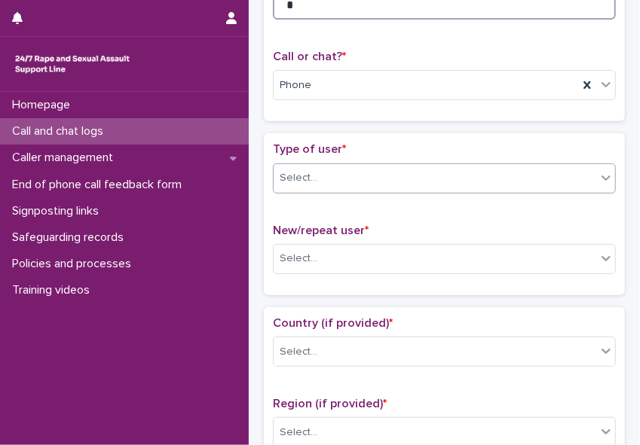
type input "*"
click at [568, 176] on icon at bounding box center [605, 178] width 9 height 5
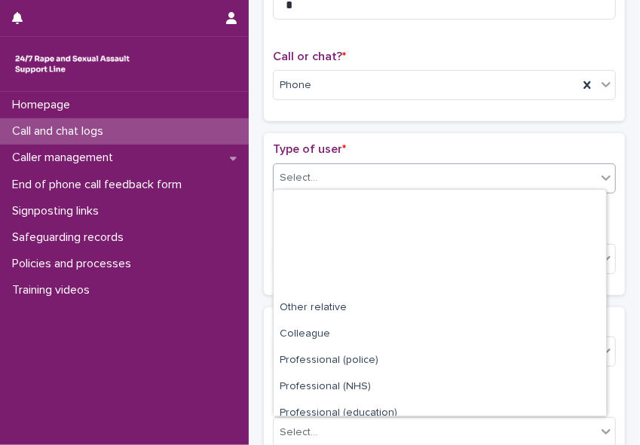
scroll to position [169, 0]
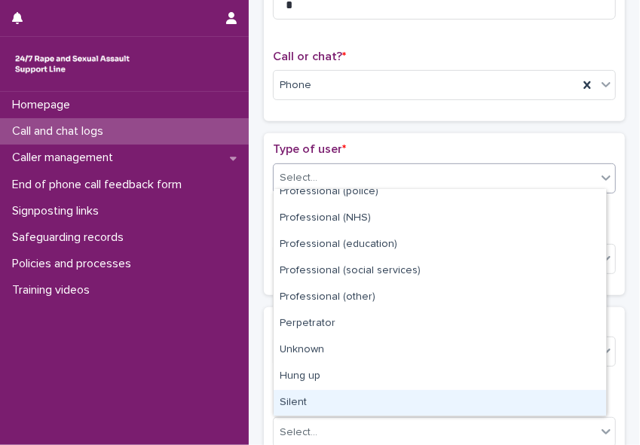
click at [534, 390] on div "Silent" at bounding box center [439, 403] width 332 height 26
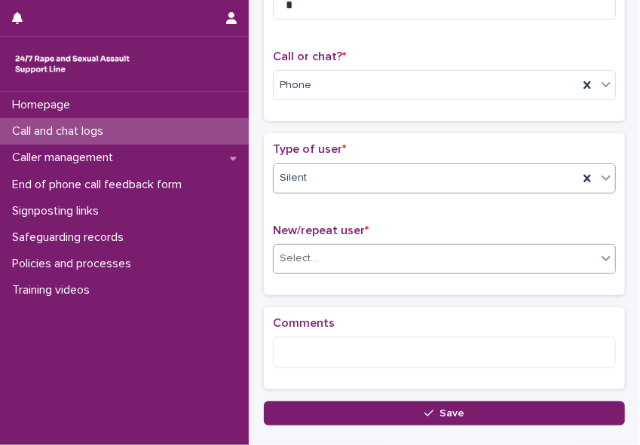
click at [447, 260] on div "Select..." at bounding box center [434, 258] width 322 height 25
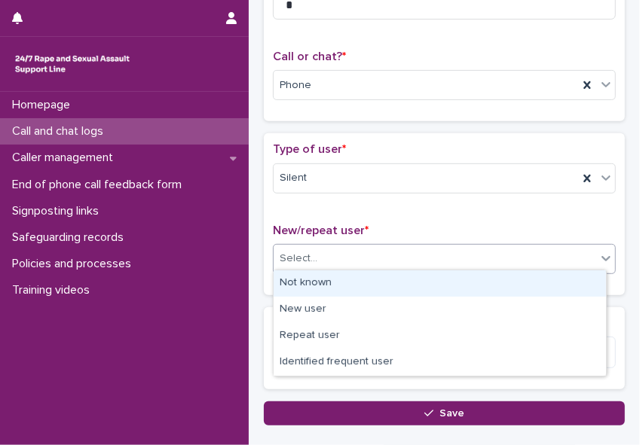
click at [437, 278] on div "Not known" at bounding box center [439, 283] width 332 height 26
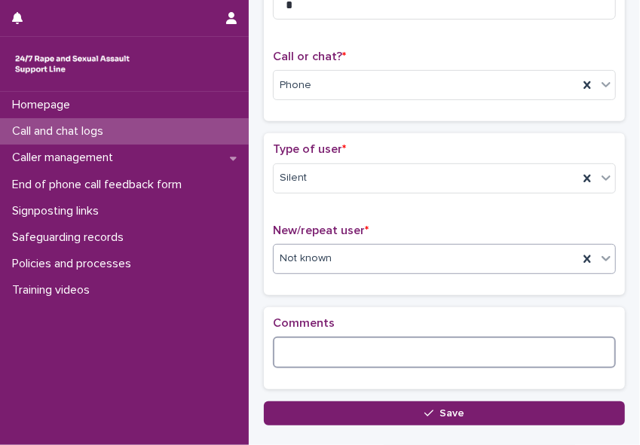
click at [391, 348] on textarea at bounding box center [444, 353] width 343 height 32
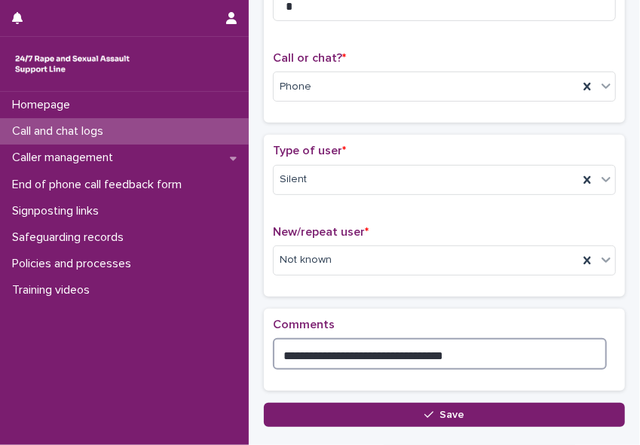
scroll to position [196, 0]
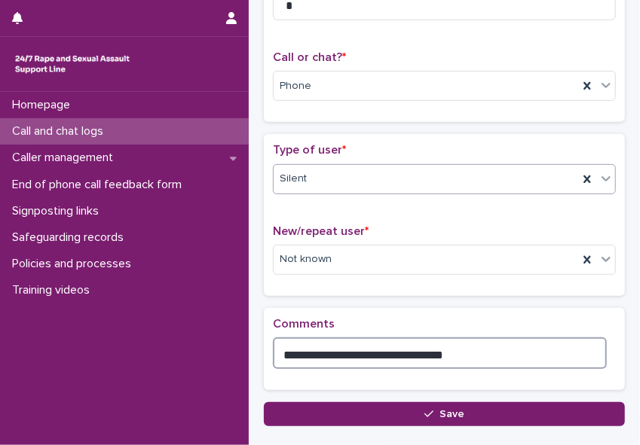
type textarea "**********"
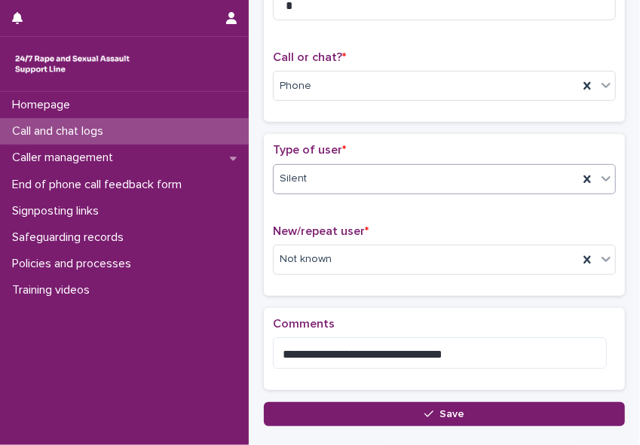
click at [568, 181] on icon at bounding box center [605, 178] width 15 height 15
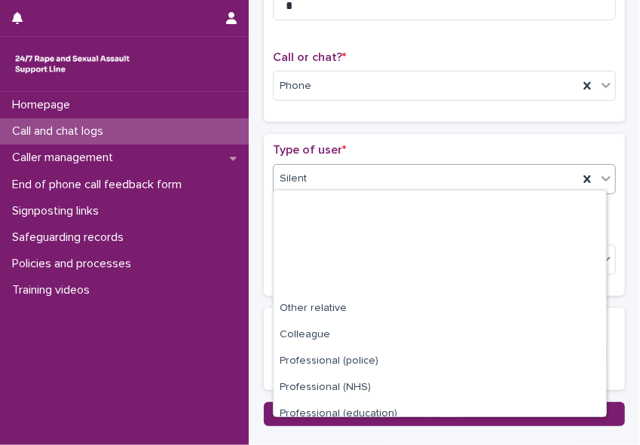
scroll to position [169, 0]
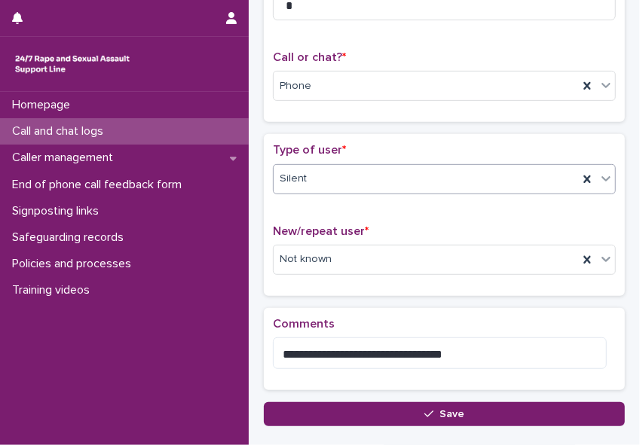
click at [568, 181] on icon at bounding box center [605, 178] width 15 height 15
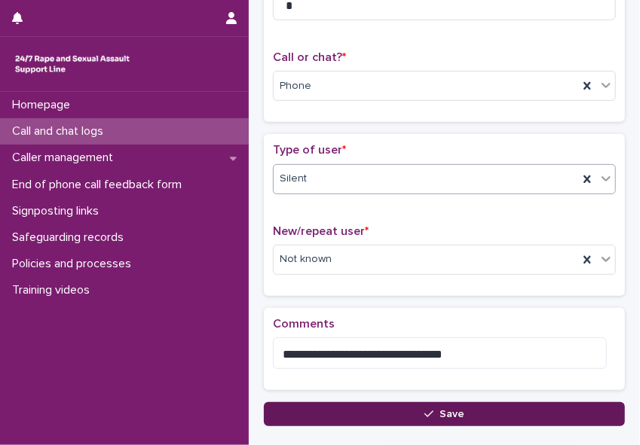
click at [481, 410] on button "Save" at bounding box center [444, 414] width 361 height 24
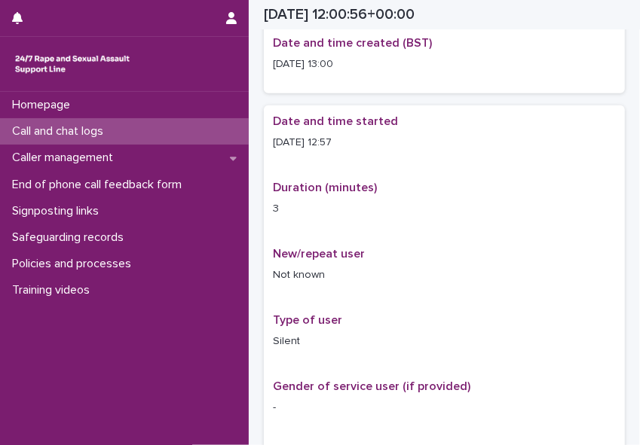
scroll to position [205, 0]
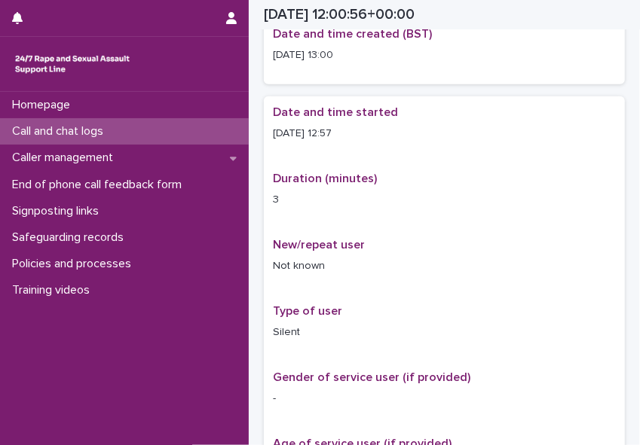
click at [69, 131] on p "Call and chat logs" at bounding box center [60, 131] width 109 height 14
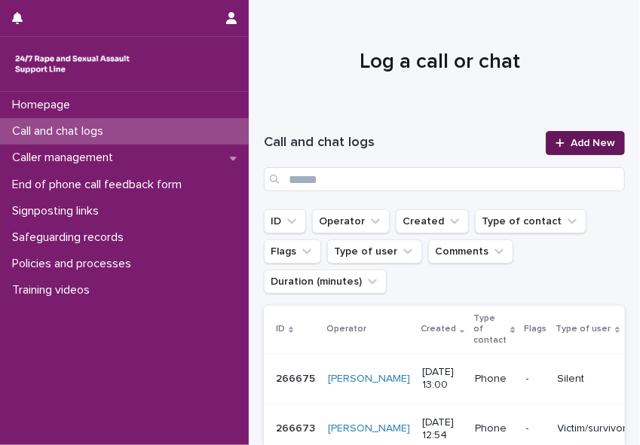
click at [551, 151] on link "Add New" at bounding box center [584, 143] width 79 height 24
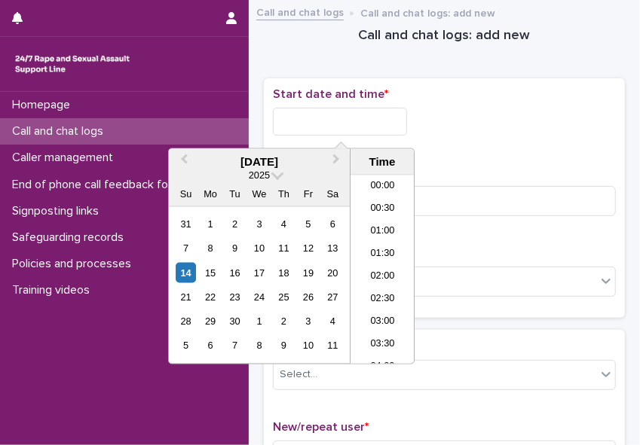
click at [304, 115] on input "text" at bounding box center [340, 122] width 134 height 28
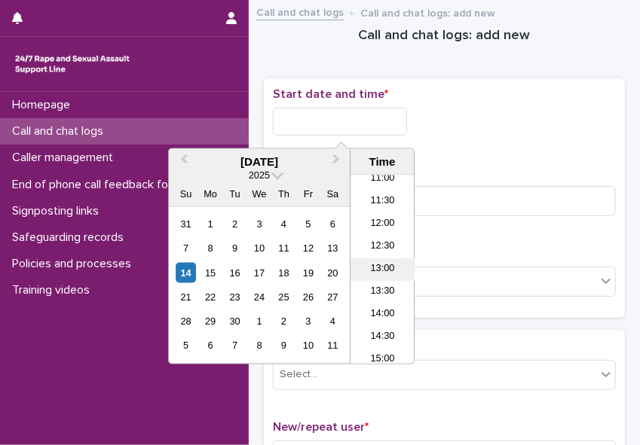
click at [359, 260] on li "13:00" at bounding box center [382, 269] width 64 height 23
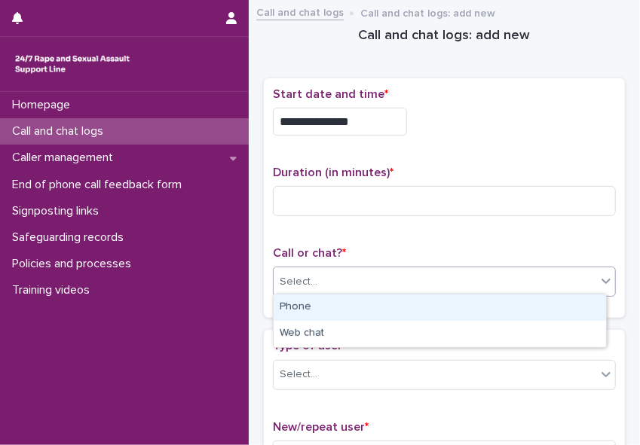
click at [353, 273] on div "Select..." at bounding box center [434, 282] width 322 height 25
click at [340, 307] on div "Phone" at bounding box center [439, 308] width 332 height 26
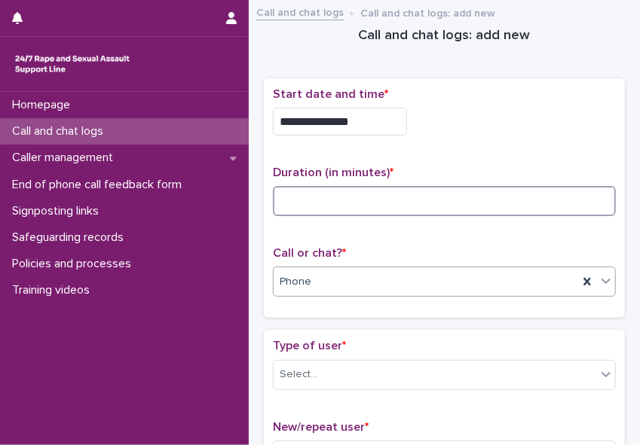
click at [286, 200] on input at bounding box center [444, 201] width 343 height 30
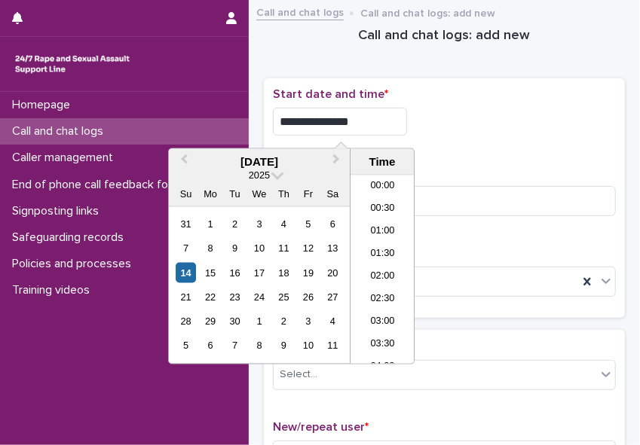
click at [357, 122] on input "**********" at bounding box center [340, 122] width 134 height 28
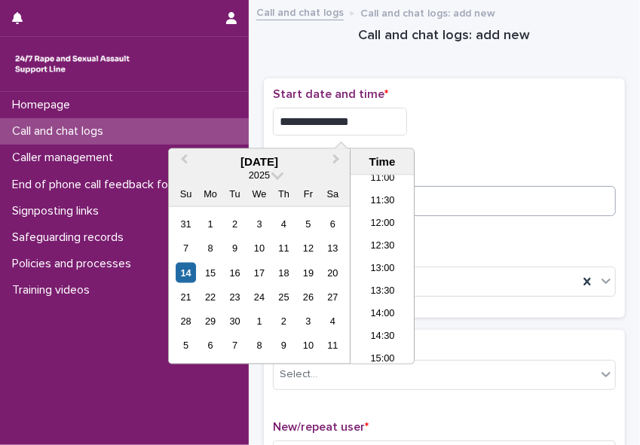
type input "**********"
click at [423, 191] on input at bounding box center [444, 201] width 343 height 30
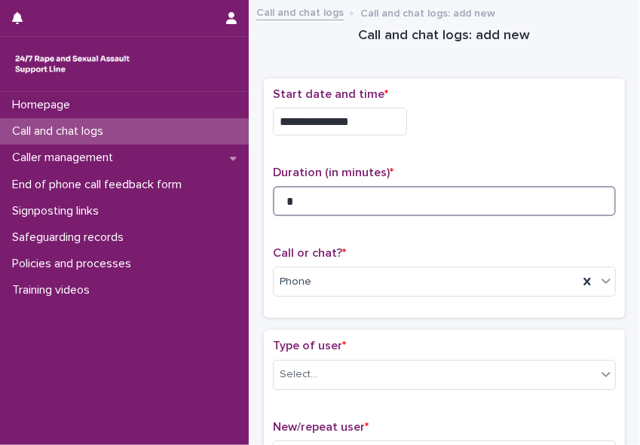
type input "*"
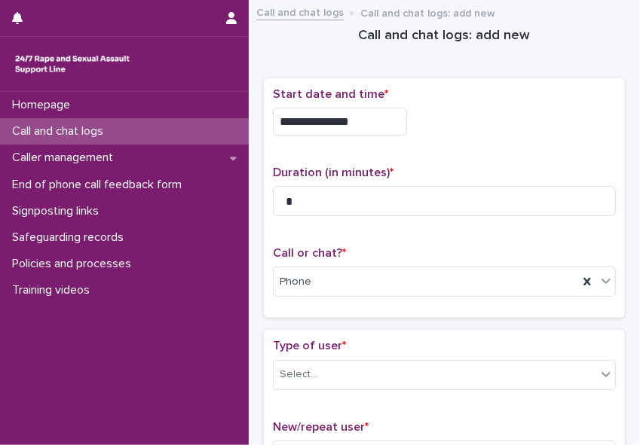
click at [501, 152] on div "**********" at bounding box center [444, 198] width 343 height 222
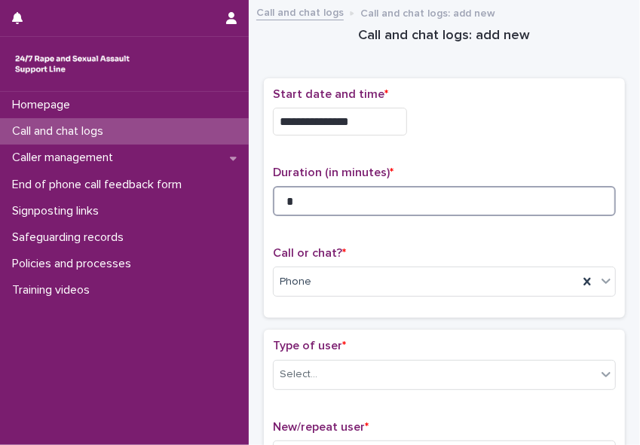
click at [319, 203] on input "*" at bounding box center [444, 201] width 343 height 30
type input "**"
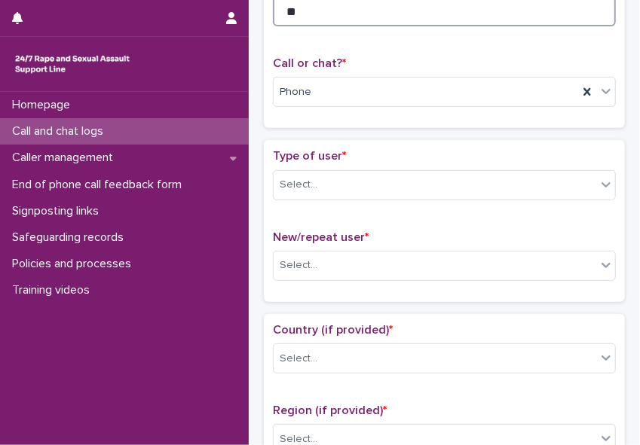
scroll to position [188, 0]
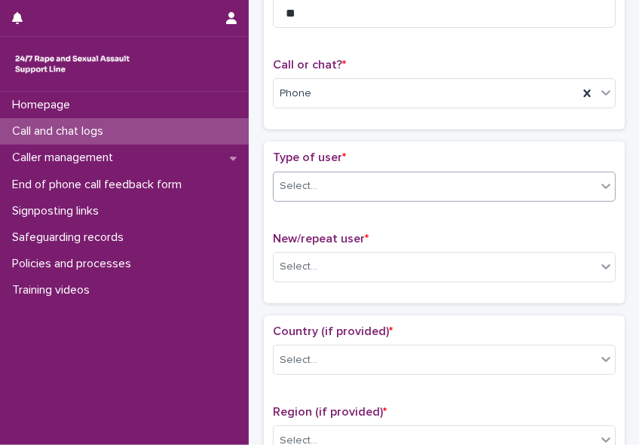
click at [568, 181] on icon at bounding box center [605, 186] width 15 height 15
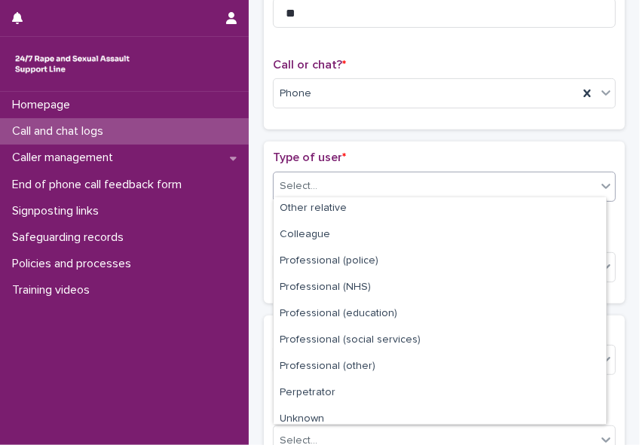
scroll to position [169, 0]
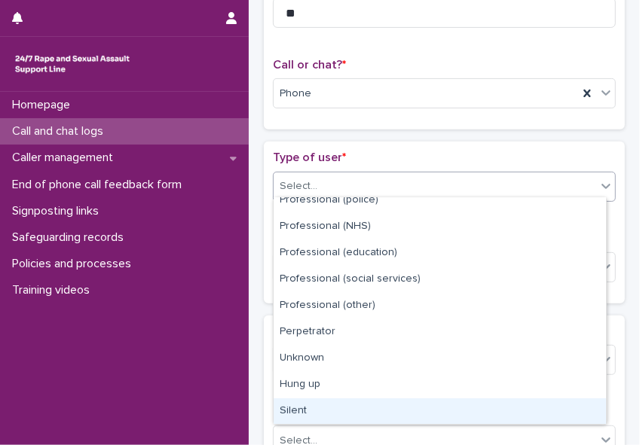
click at [539, 411] on div "Silent" at bounding box center [439, 412] width 332 height 26
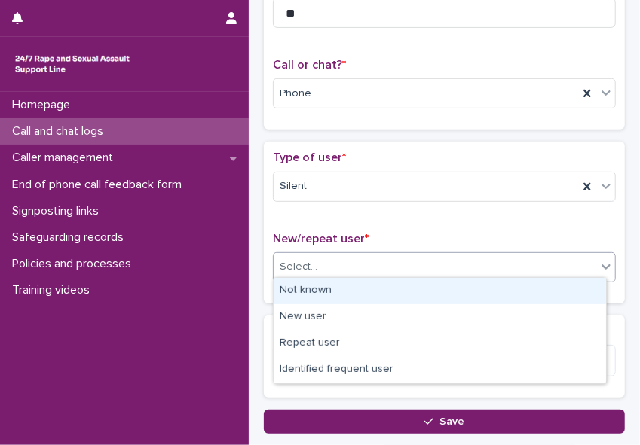
click at [378, 257] on div "Select..." at bounding box center [434, 267] width 322 height 25
click at [359, 286] on div "Not known" at bounding box center [439, 291] width 332 height 26
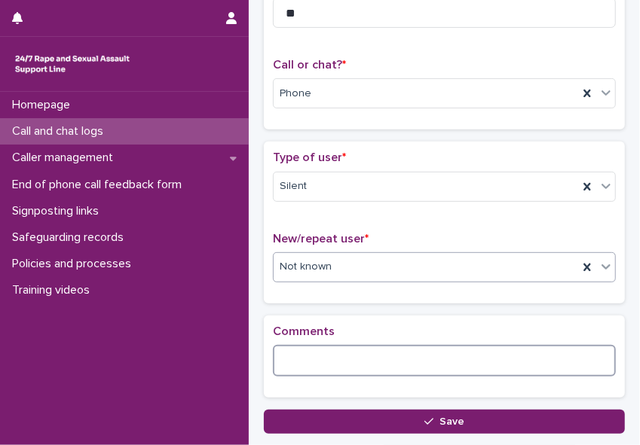
click at [312, 359] on textarea at bounding box center [444, 361] width 343 height 32
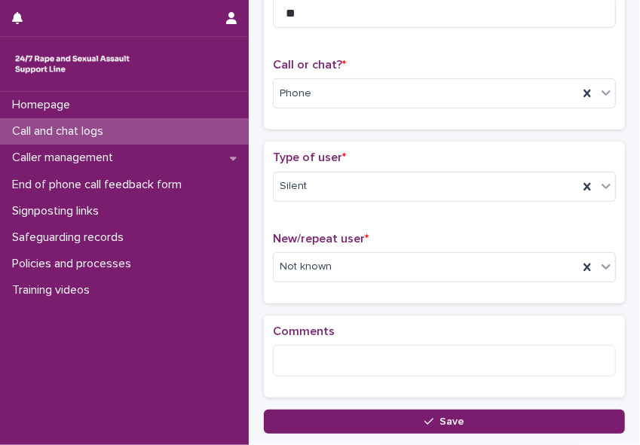
drag, startPoint x: 312, startPoint y: 359, endPoint x: 93, endPoint y: 437, distance: 232.1
click at [93, 437] on div "Homepage Call and chat logs Caller management End of phone call feedback form S…" at bounding box center [124, 268] width 249 height 353
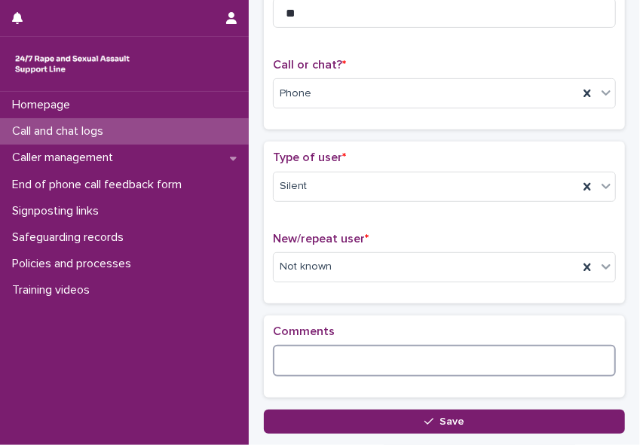
click at [299, 356] on textarea at bounding box center [444, 361] width 343 height 32
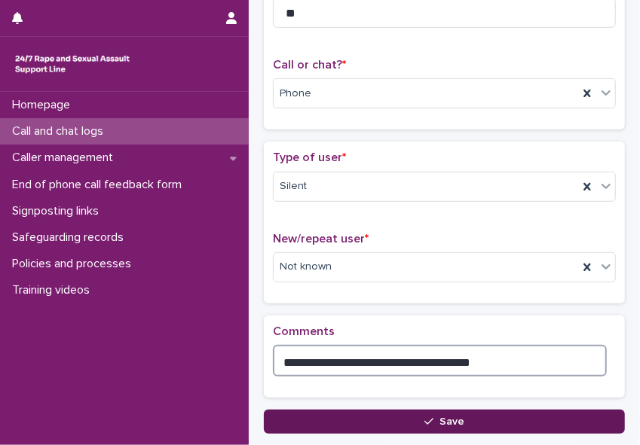
type textarea "**********"
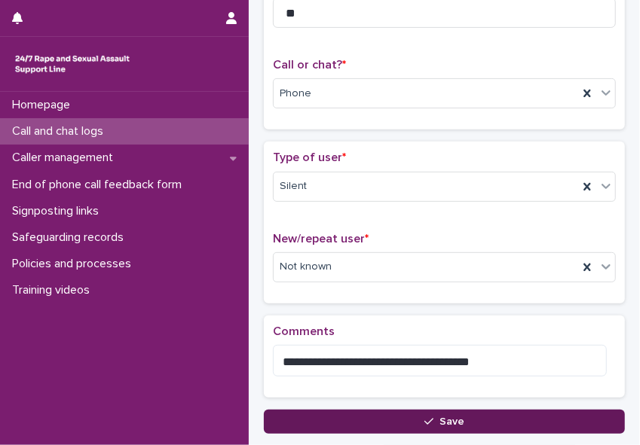
click at [359, 412] on button "Save" at bounding box center [444, 422] width 361 height 24
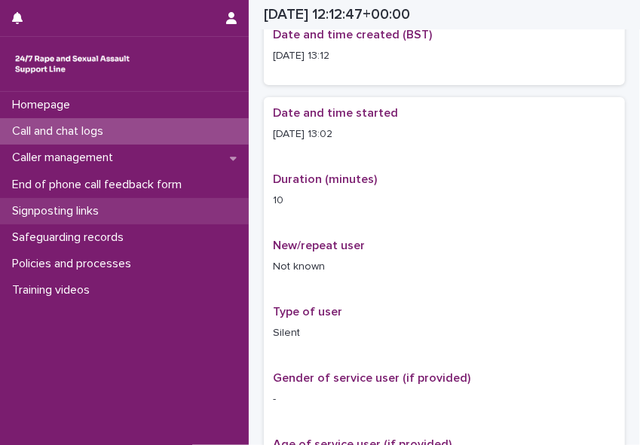
scroll to position [197, 0]
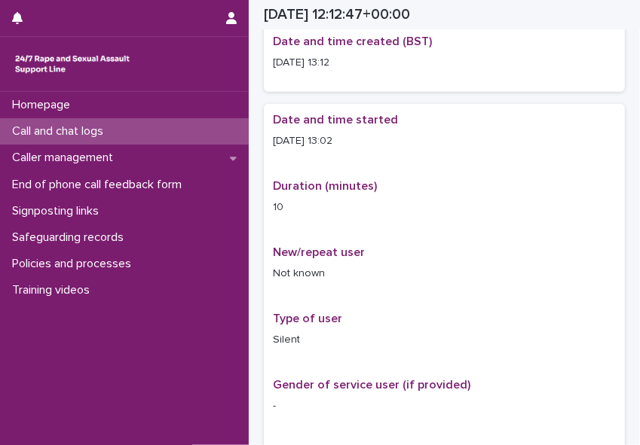
click at [259, 211] on div "Loading... Saving… Loading... Saving… [DATE] 12:12:47+00:00 [DATE] 13:12 Sorry,…" at bounding box center [444, 453] width 376 height 1282
click at [57, 139] on div "Call and chat logs" at bounding box center [124, 131] width 249 height 26
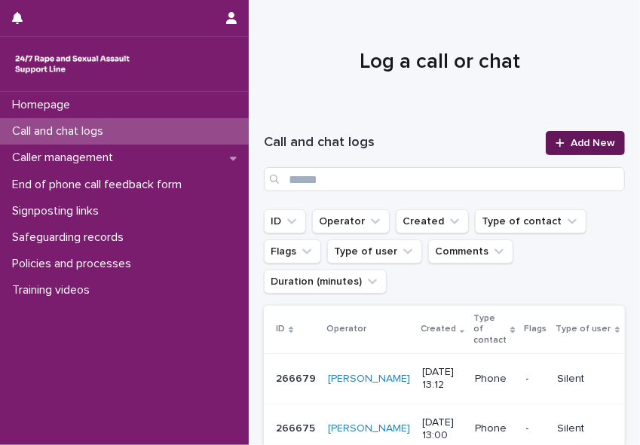
click at [568, 142] on span "Add New" at bounding box center [592, 143] width 44 height 11
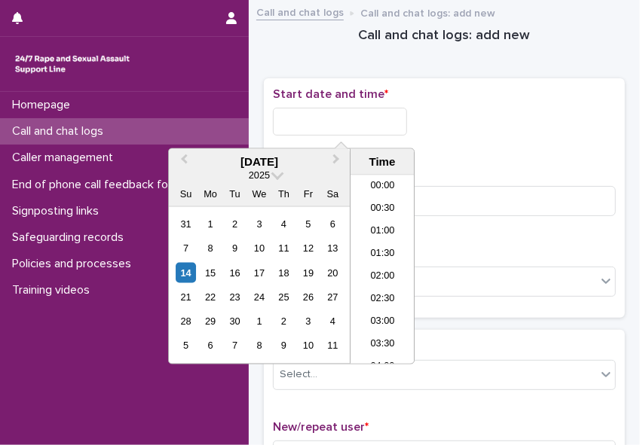
click at [311, 118] on input "text" at bounding box center [340, 122] width 134 height 28
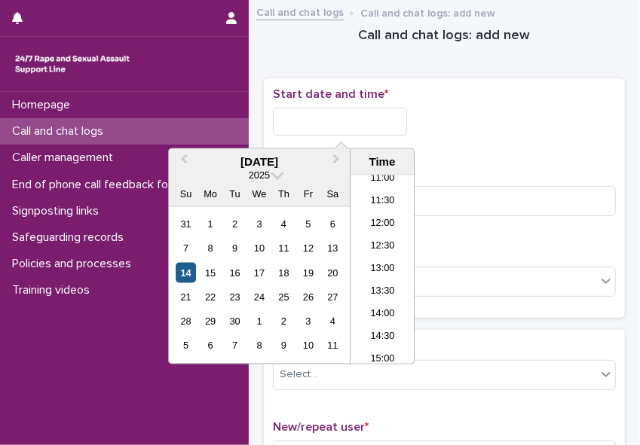
click at [182, 272] on div "14" at bounding box center [186, 273] width 20 height 20
click at [380, 269] on li "13:00" at bounding box center [382, 269] width 64 height 23
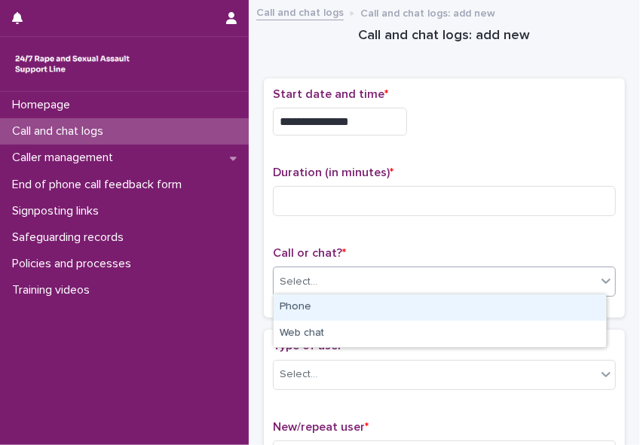
click at [305, 280] on div "Select..." at bounding box center [299, 282] width 38 height 16
click at [302, 305] on div "Phone" at bounding box center [439, 308] width 332 height 26
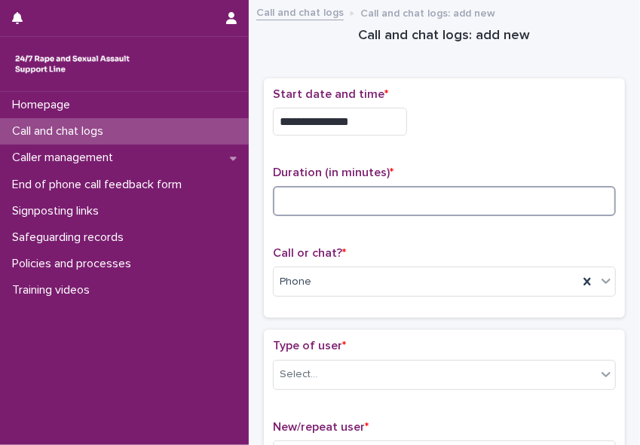
click at [284, 209] on input at bounding box center [444, 201] width 343 height 30
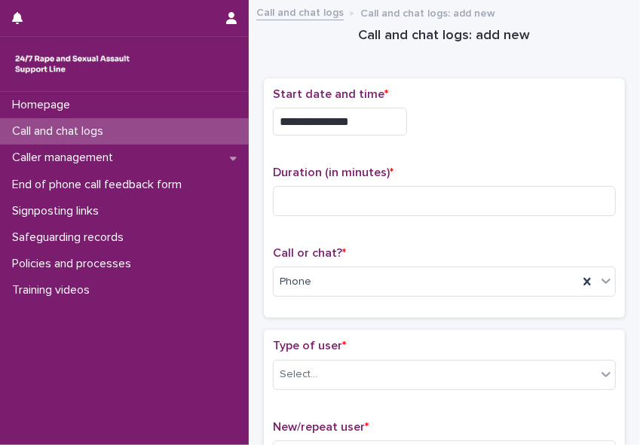
click at [362, 114] on input "**********" at bounding box center [340, 122] width 134 height 28
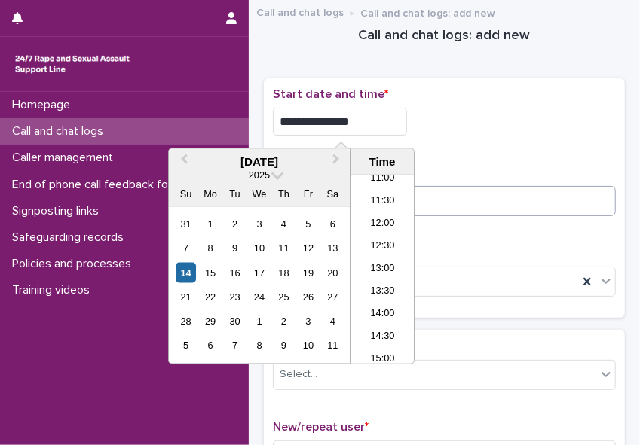
type input "**********"
click at [440, 191] on input at bounding box center [444, 201] width 343 height 30
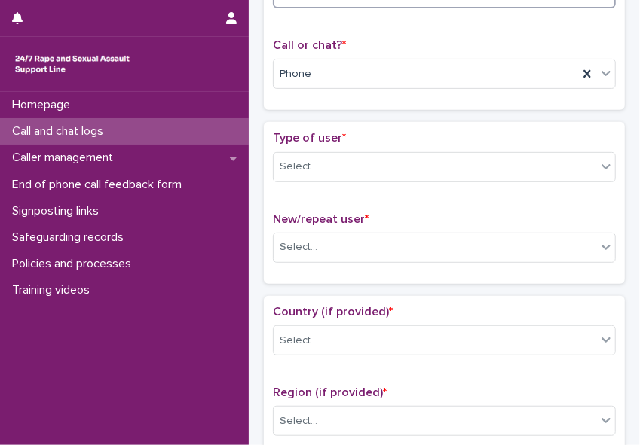
scroll to position [230, 0]
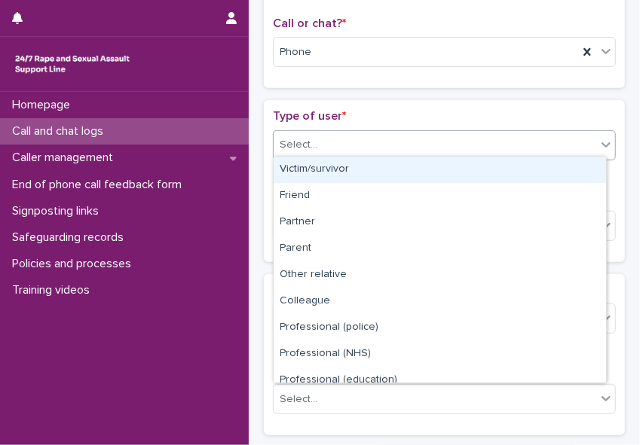
click at [568, 142] on icon at bounding box center [605, 144] width 9 height 5
click at [557, 166] on div "Victim/survivor" at bounding box center [439, 170] width 332 height 26
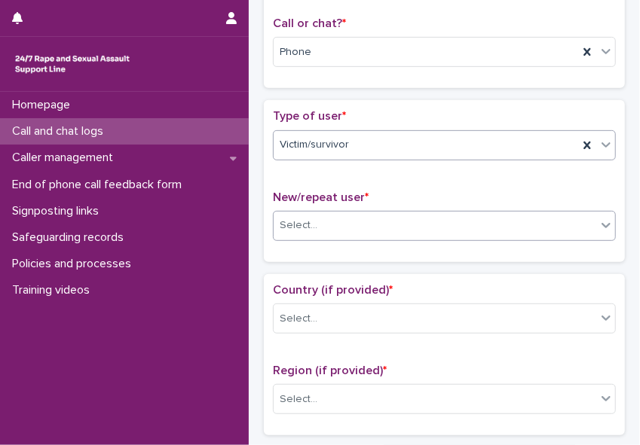
click at [527, 221] on div "Select..." at bounding box center [434, 225] width 322 height 25
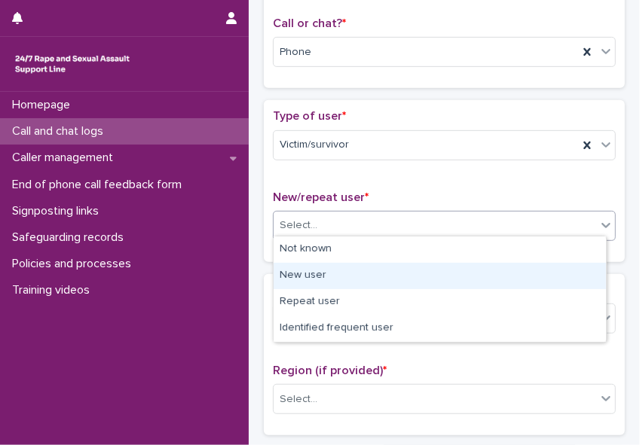
click at [498, 269] on div "New user" at bounding box center [439, 276] width 332 height 26
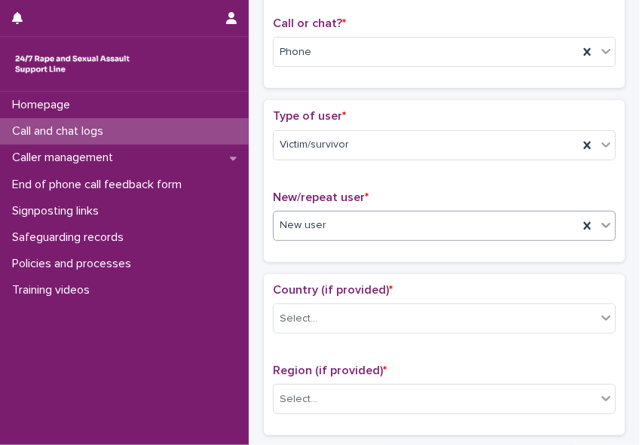
click at [478, 224] on div "New user" at bounding box center [425, 225] width 304 height 25
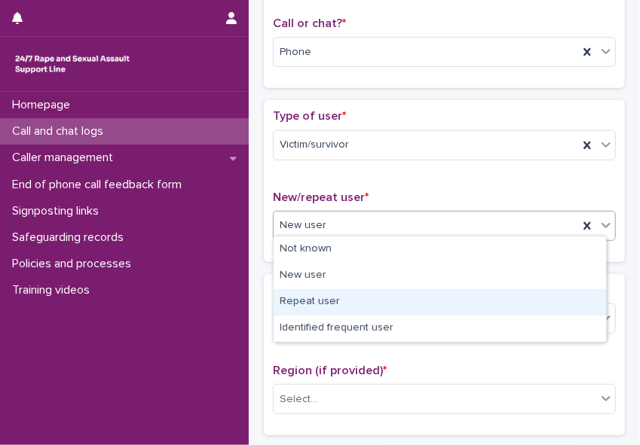
click at [449, 293] on div "Repeat user" at bounding box center [439, 302] width 332 height 26
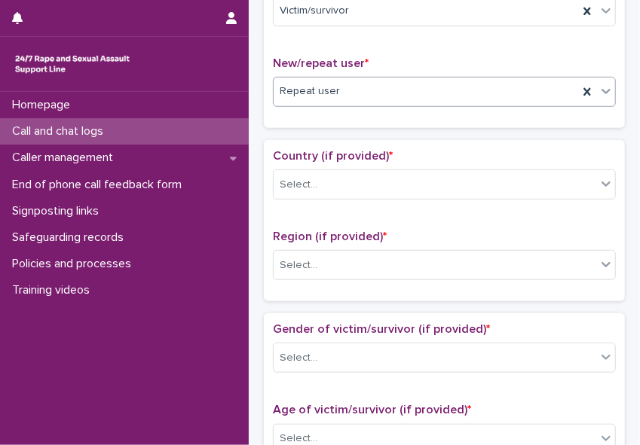
scroll to position [379, 0]
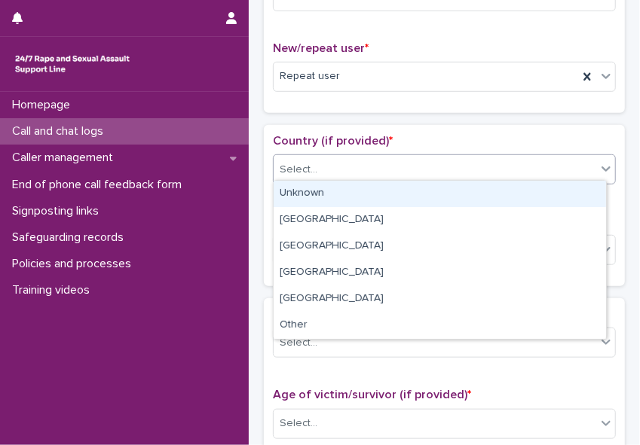
click at [568, 166] on icon at bounding box center [605, 168] width 15 height 15
click at [548, 196] on div "Unknown" at bounding box center [439, 194] width 332 height 26
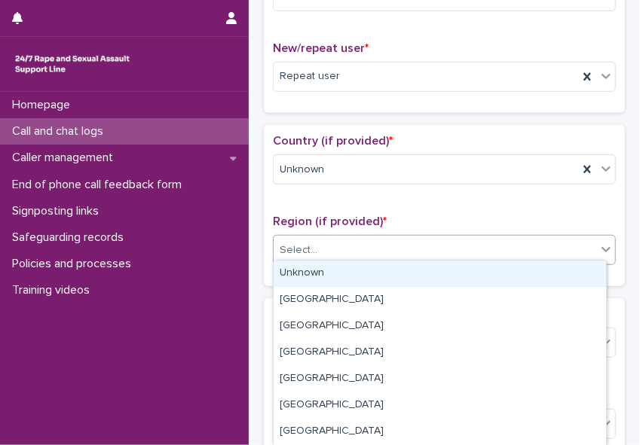
click at [568, 244] on icon at bounding box center [605, 249] width 15 height 15
click at [568, 275] on div "Unknown" at bounding box center [439, 274] width 332 height 26
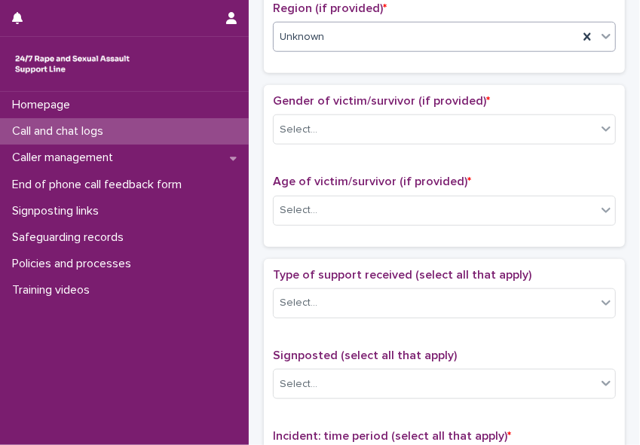
scroll to position [594, 0]
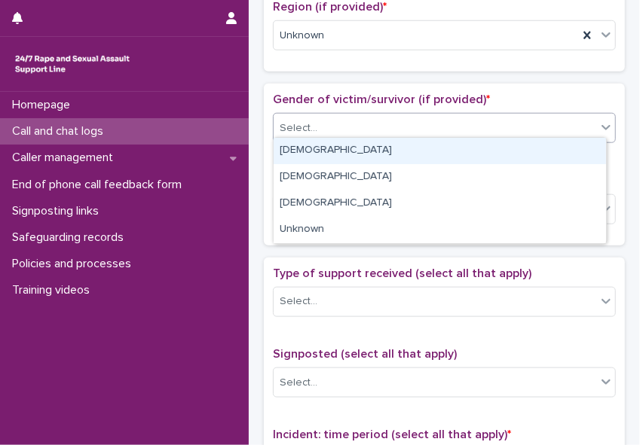
click at [568, 126] on icon at bounding box center [605, 128] width 9 height 5
click at [546, 159] on div "[DEMOGRAPHIC_DATA]" at bounding box center [439, 151] width 332 height 26
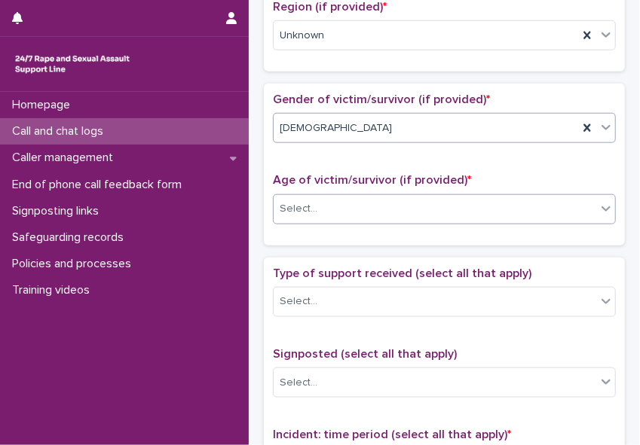
click at [461, 209] on div "Select..." at bounding box center [434, 209] width 322 height 25
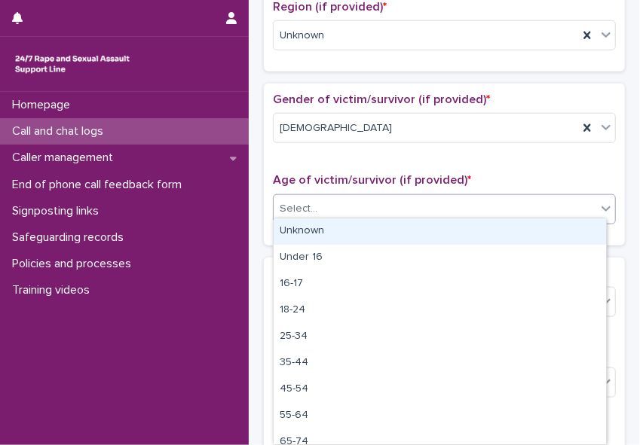
click at [426, 234] on div "Unknown" at bounding box center [439, 231] width 332 height 26
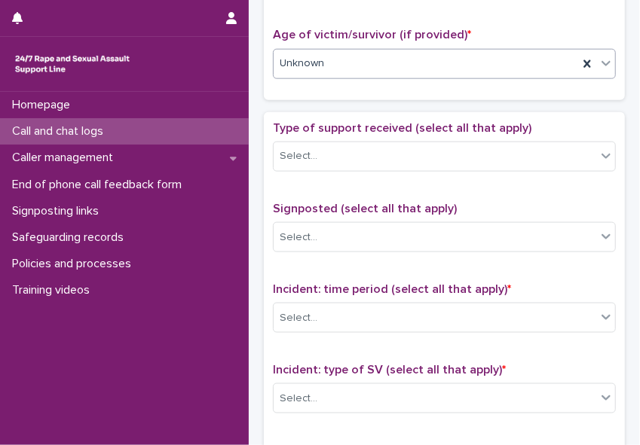
scroll to position [746, 0]
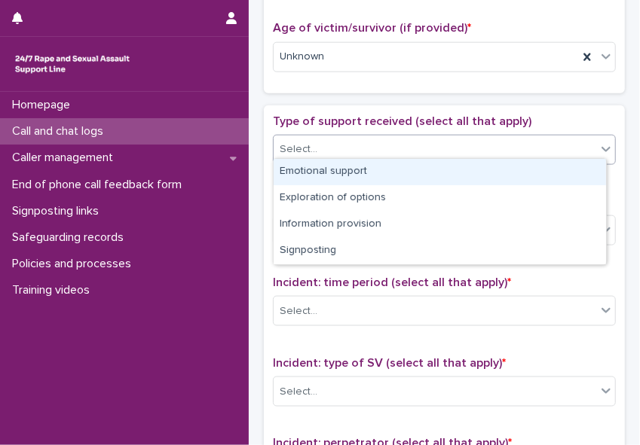
click at [568, 147] on icon at bounding box center [605, 149] width 9 height 5
click at [560, 167] on div "Emotional support" at bounding box center [439, 172] width 332 height 26
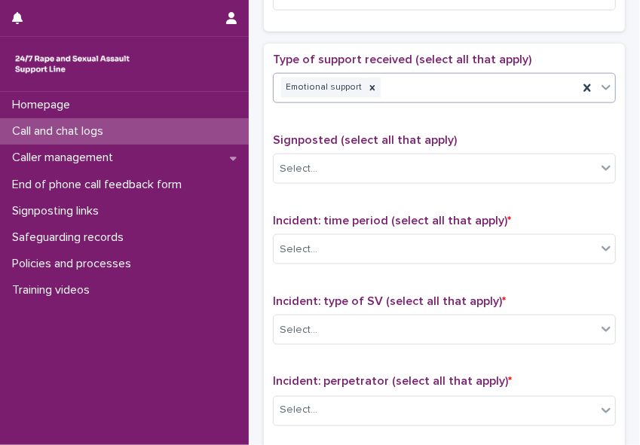
scroll to position [839, 0]
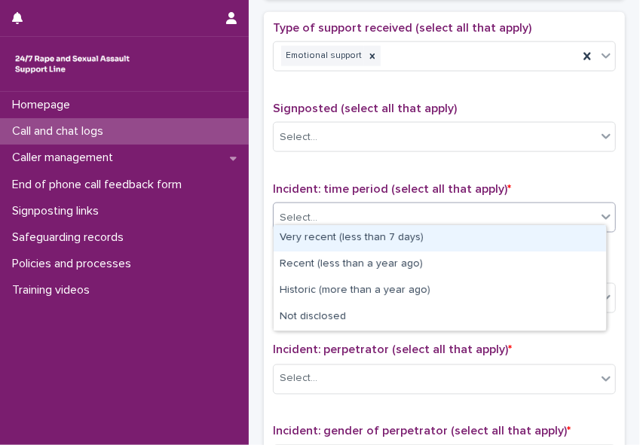
click at [568, 210] on icon at bounding box center [605, 216] width 15 height 15
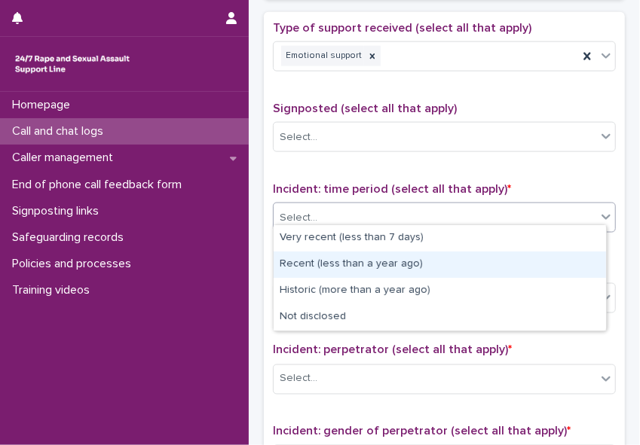
click at [548, 261] on div "Recent (less than a year ago)" at bounding box center [439, 265] width 332 height 26
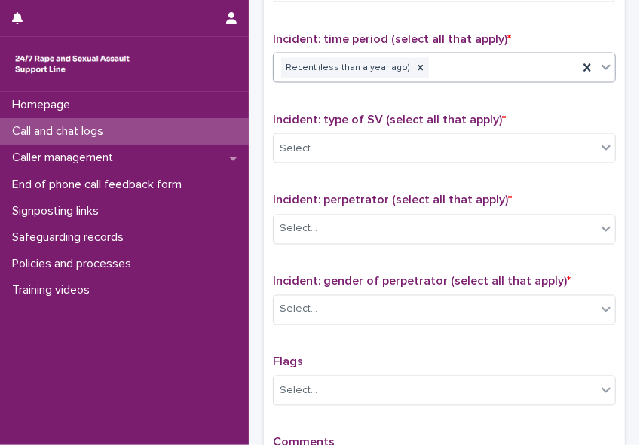
scroll to position [1001, 0]
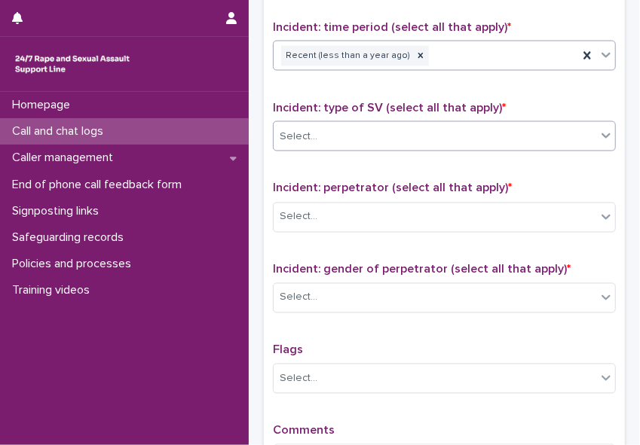
click at [568, 128] on icon at bounding box center [605, 135] width 15 height 15
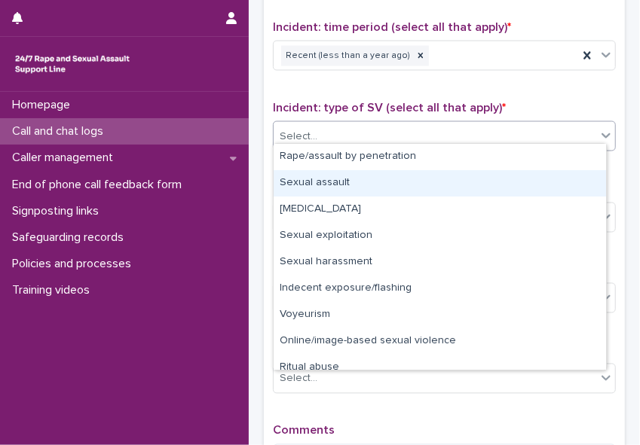
click at [538, 178] on div "Sexual assault" at bounding box center [439, 183] width 332 height 26
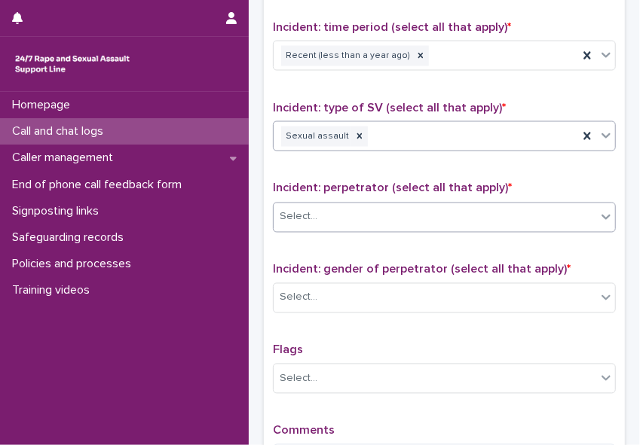
click at [532, 205] on div "Select..." at bounding box center [434, 217] width 322 height 25
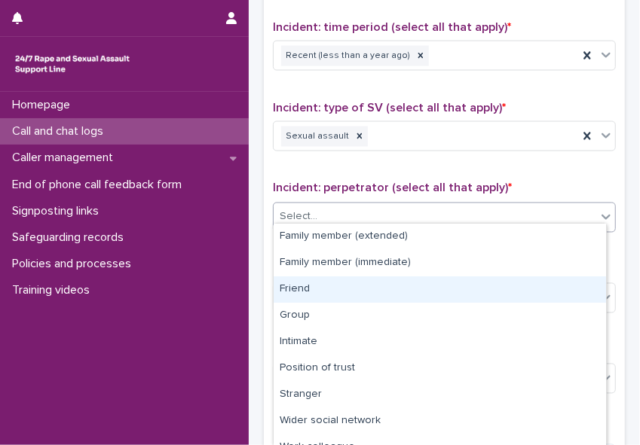
click at [471, 283] on div "Friend" at bounding box center [439, 290] width 332 height 26
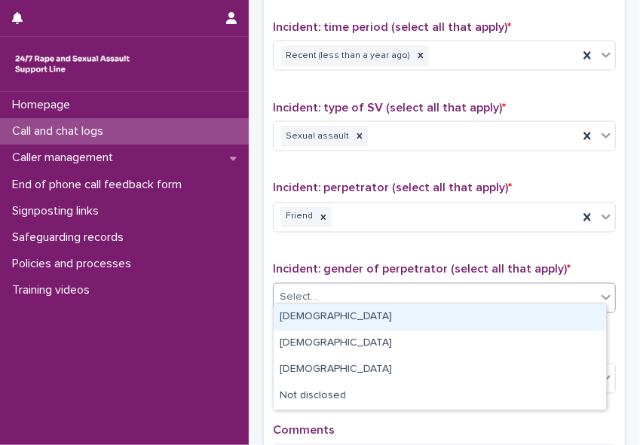
click at [471, 286] on div "Select..." at bounding box center [434, 298] width 322 height 25
click at [462, 316] on div "[DEMOGRAPHIC_DATA]" at bounding box center [439, 317] width 332 height 26
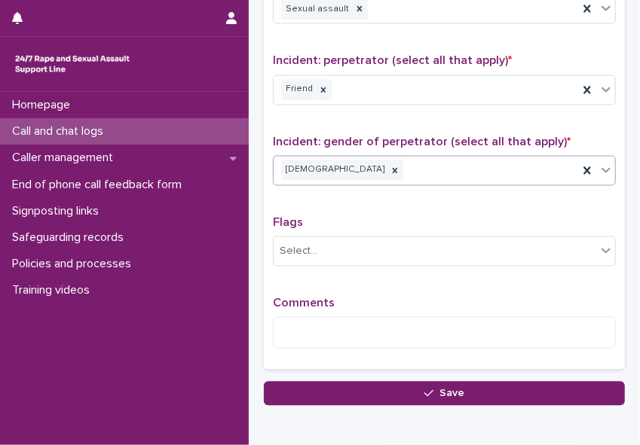
scroll to position [1198, 0]
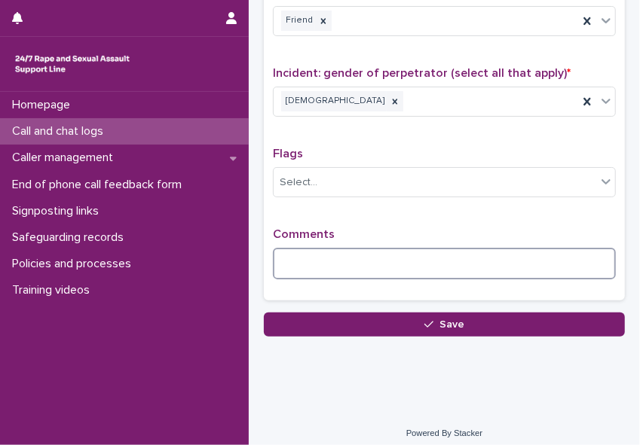
click at [295, 269] on textarea at bounding box center [444, 264] width 343 height 32
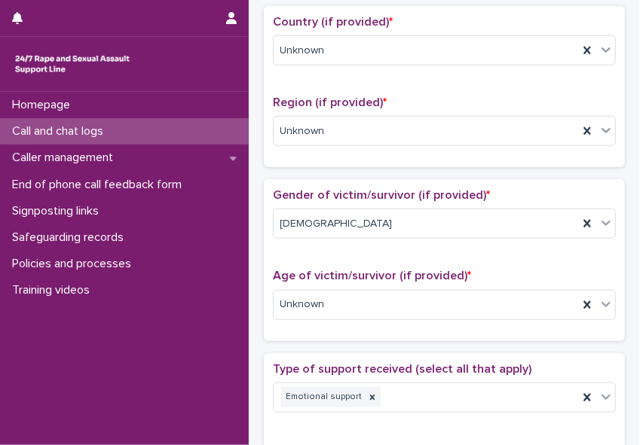
scroll to position [0, 0]
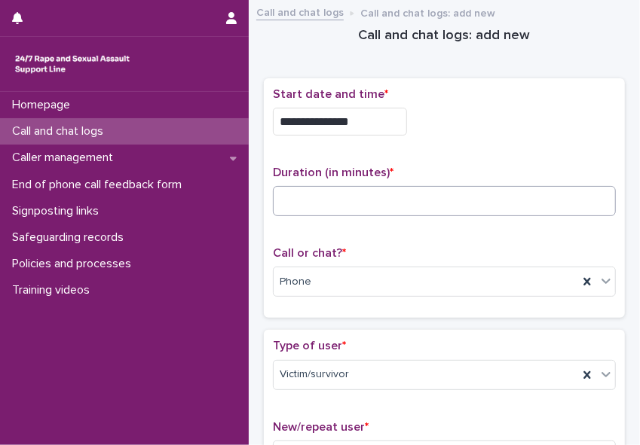
type textarea "**********"
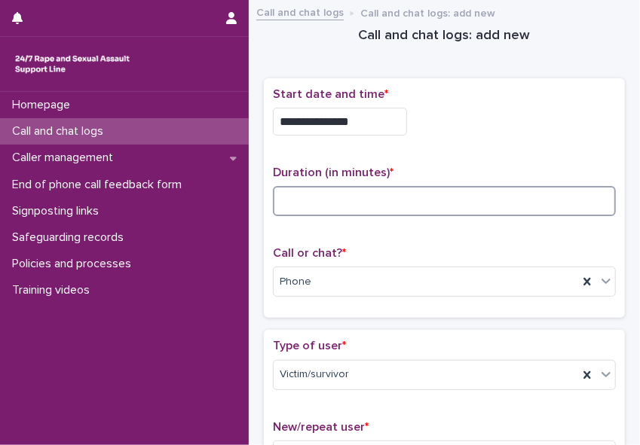
click at [336, 200] on input at bounding box center [444, 201] width 343 height 30
click at [318, 193] on input at bounding box center [444, 201] width 343 height 30
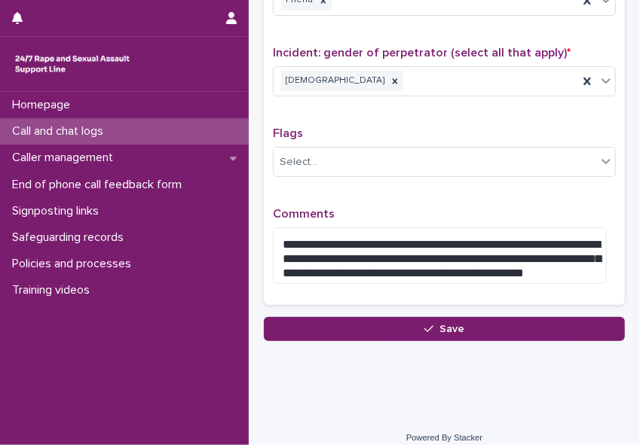
scroll to position [1223, 0]
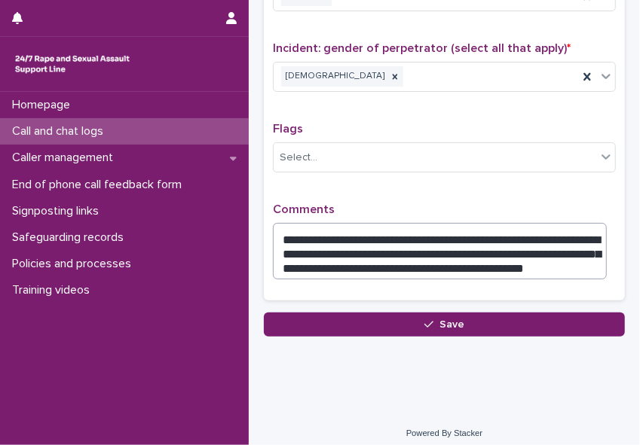
type input "**"
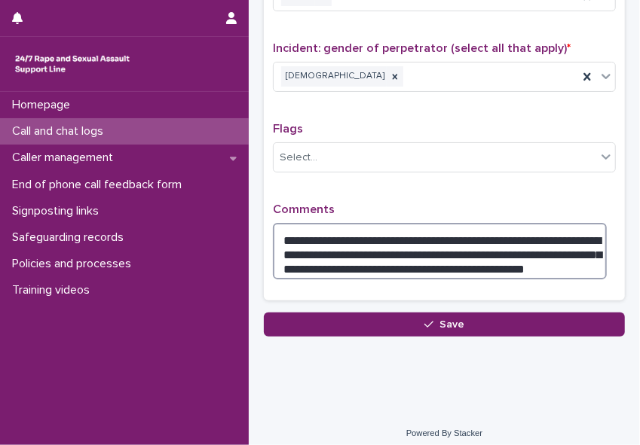
click at [568, 256] on textarea "**********" at bounding box center [440, 251] width 334 height 57
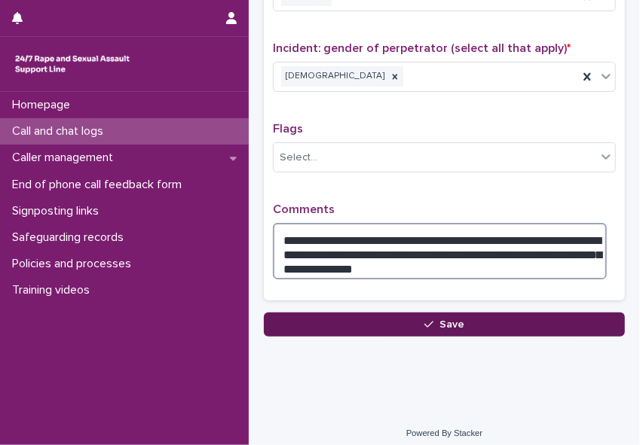
type textarea "**********"
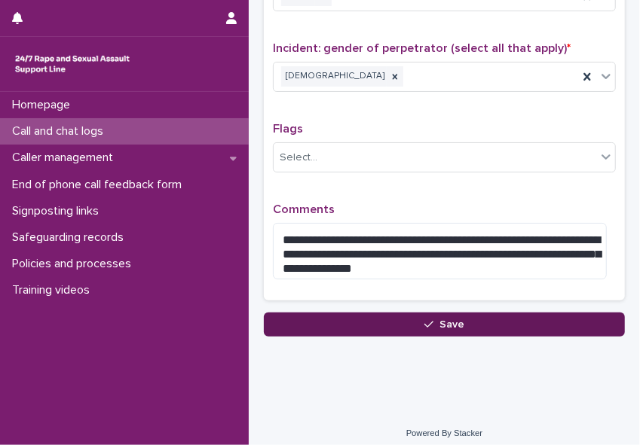
click at [460, 316] on button "Save" at bounding box center [444, 325] width 361 height 24
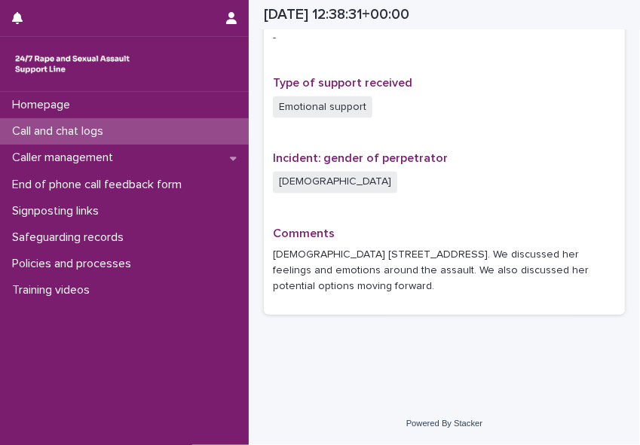
scroll to position [987, 0]
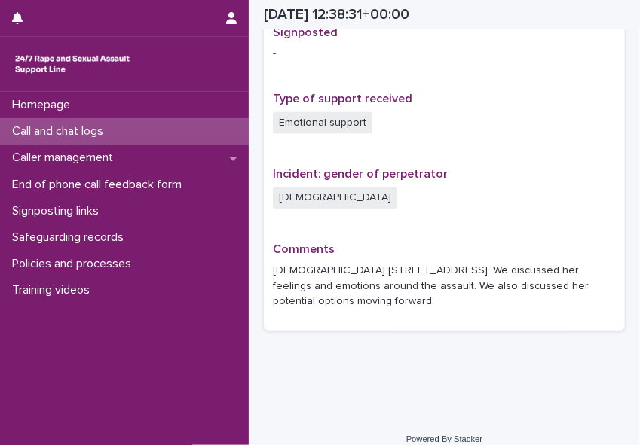
click at [130, 133] on div "Call and chat logs" at bounding box center [124, 131] width 249 height 26
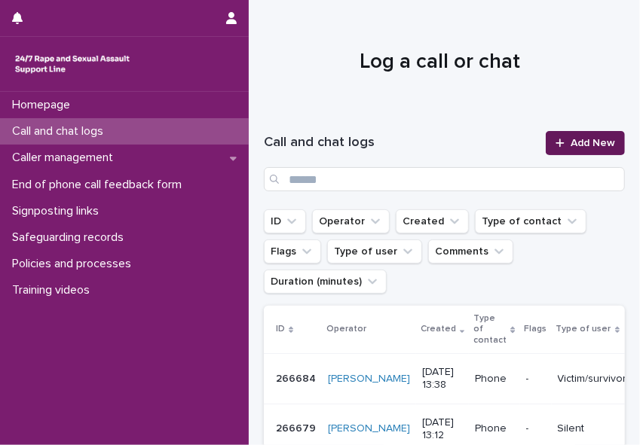
click at [568, 145] on span "Add New" at bounding box center [592, 143] width 44 height 11
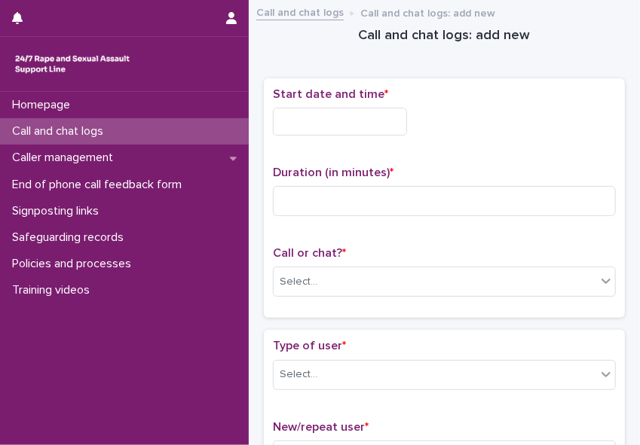
click at [298, 123] on input "text" at bounding box center [340, 122] width 134 height 28
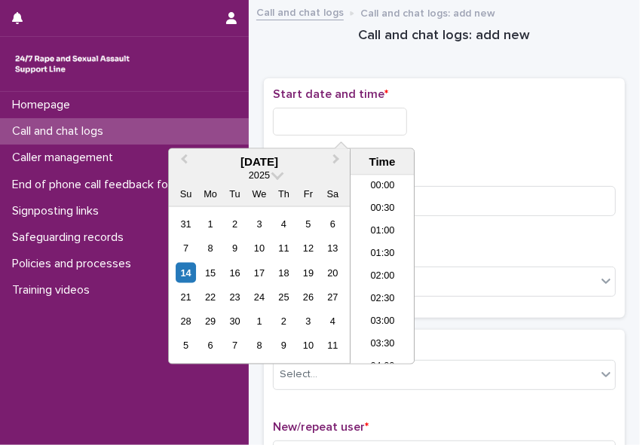
scroll to position [527, 0]
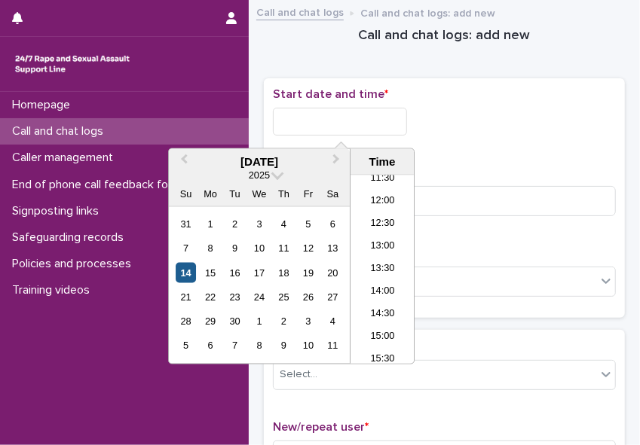
click at [181, 268] on div "14" at bounding box center [186, 273] width 20 height 20
click at [369, 269] on li "13:30" at bounding box center [382, 269] width 64 height 23
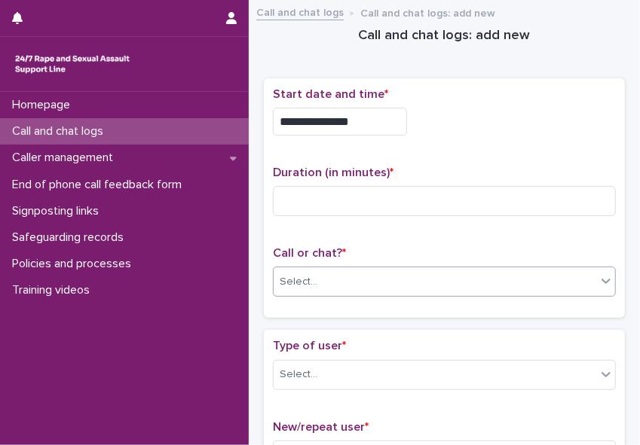
click at [368, 270] on div "Select..." at bounding box center [434, 282] width 322 height 25
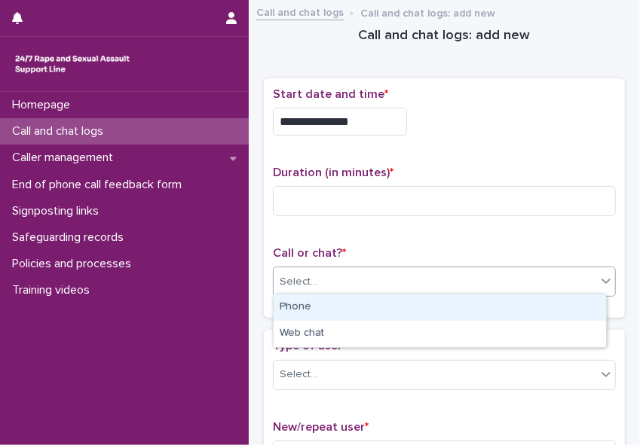
click at [340, 310] on div "Phone" at bounding box center [439, 308] width 332 height 26
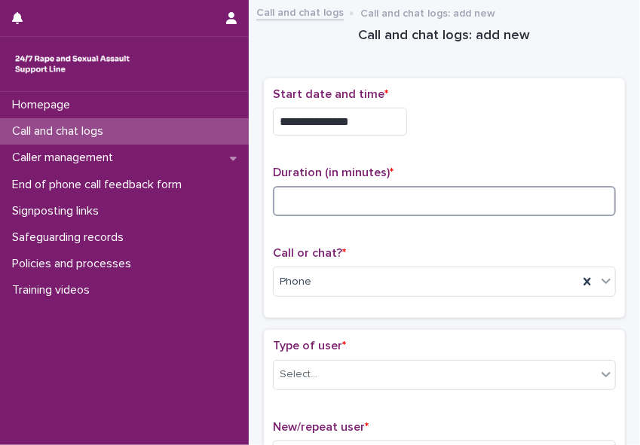
click at [291, 202] on input at bounding box center [444, 201] width 343 height 30
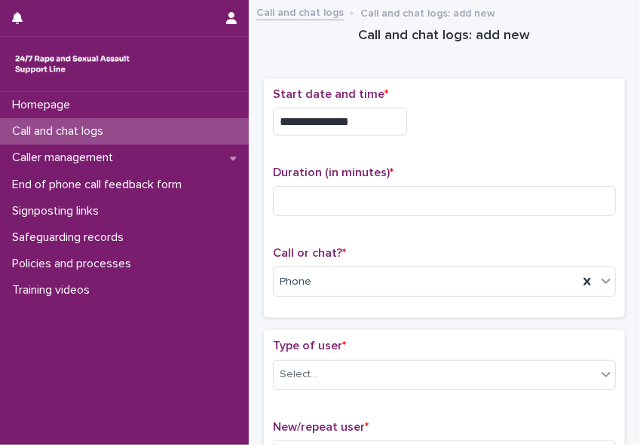
click at [356, 124] on input "**********" at bounding box center [340, 122] width 134 height 28
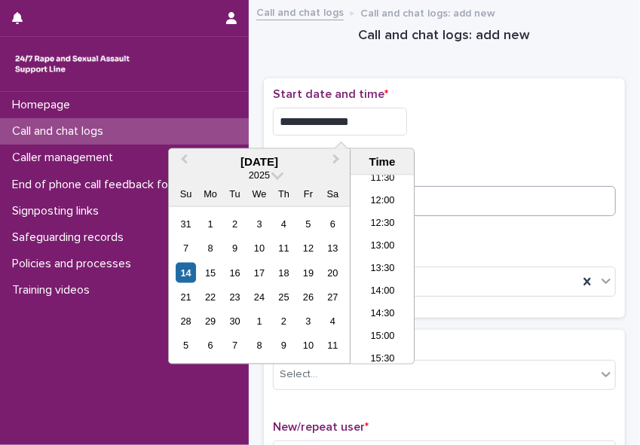
type input "**********"
click at [448, 200] on input at bounding box center [444, 201] width 343 height 30
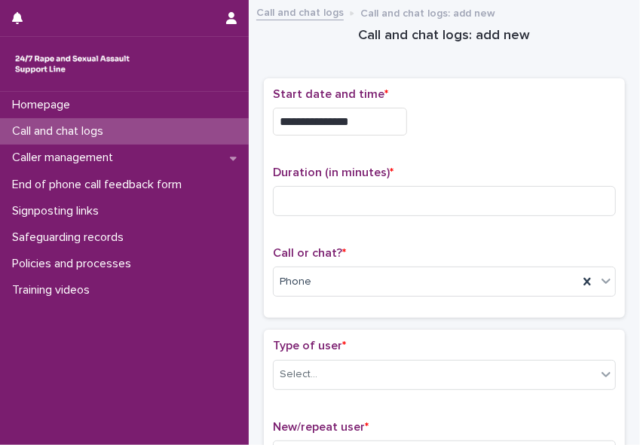
click at [557, 126] on div "**********" at bounding box center [444, 122] width 343 height 28
click at [175, 398] on div "Homepage Call and chat logs Caller management End of phone call feedback form S…" at bounding box center [124, 268] width 249 height 353
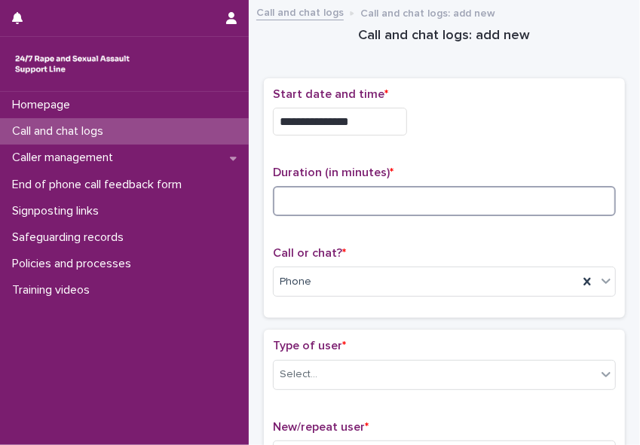
click at [289, 187] on input at bounding box center [444, 201] width 343 height 30
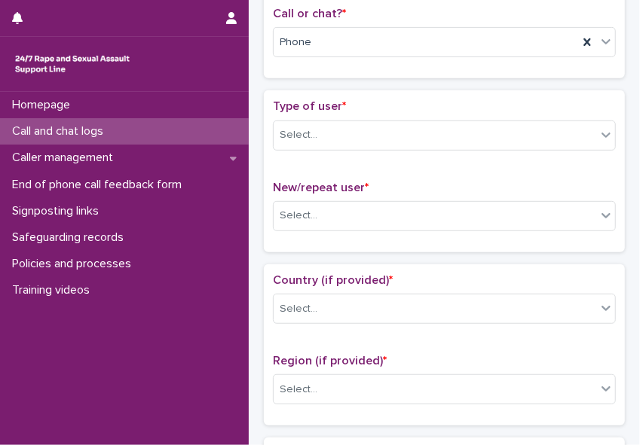
scroll to position [241, 0]
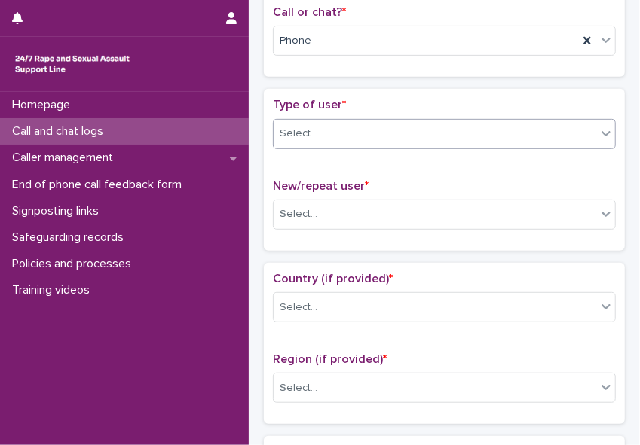
type input "**"
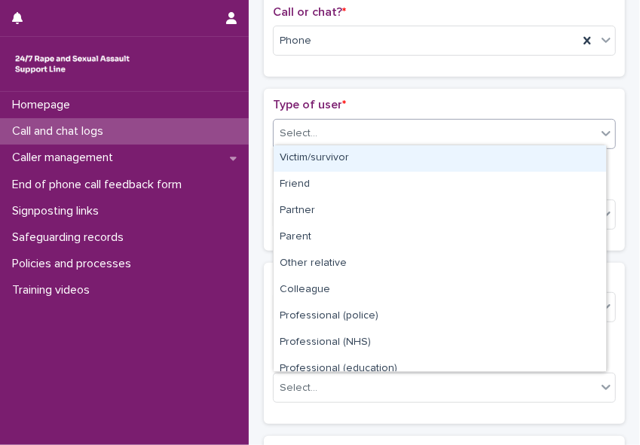
click at [568, 133] on icon at bounding box center [605, 133] width 15 height 15
click at [568, 153] on div "Victim/survivor" at bounding box center [439, 158] width 332 height 26
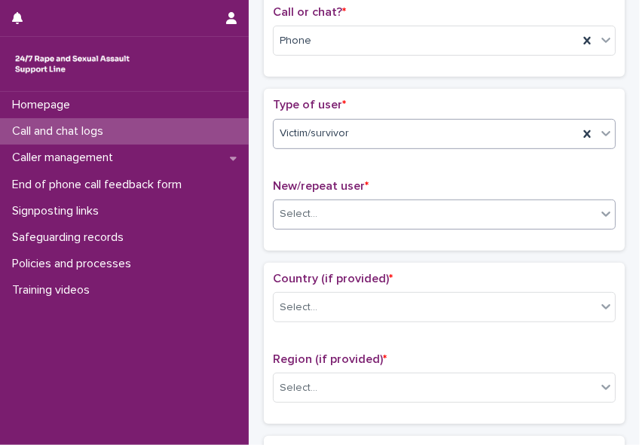
click at [568, 206] on icon at bounding box center [605, 213] width 15 height 15
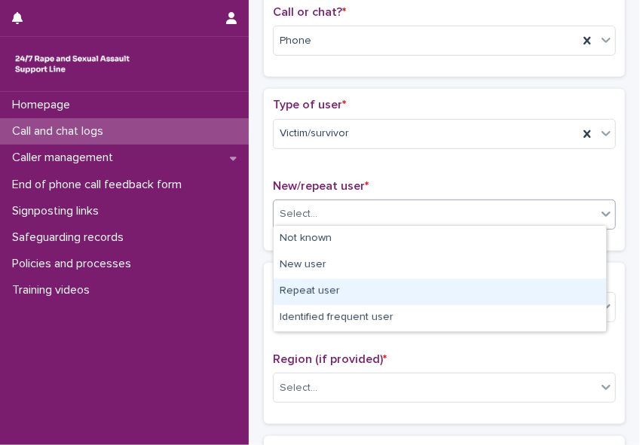
click at [567, 283] on div "Repeat user" at bounding box center [439, 292] width 332 height 26
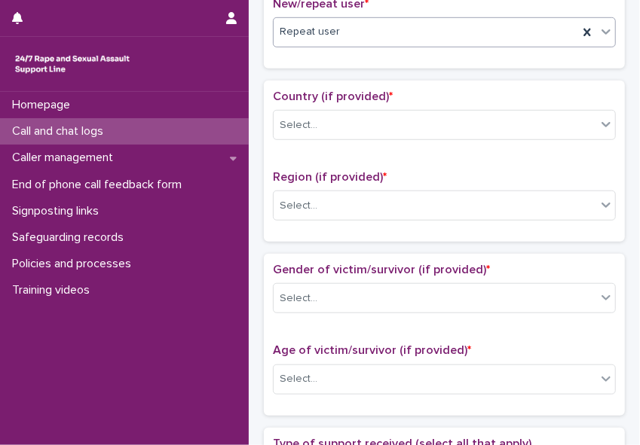
scroll to position [436, 0]
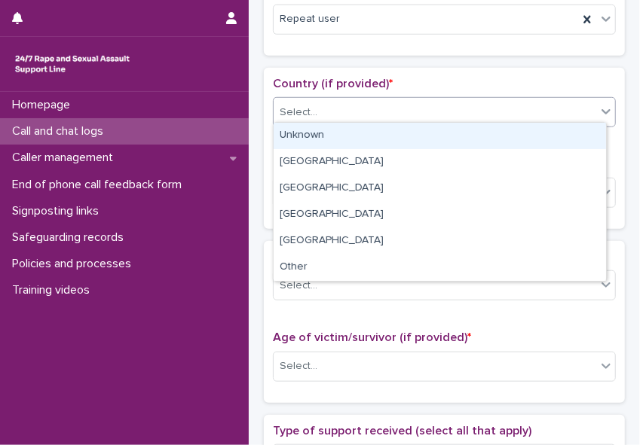
click at [568, 100] on div "Select..." at bounding box center [434, 112] width 322 height 25
click at [565, 135] on div "Unknown" at bounding box center [439, 136] width 332 height 26
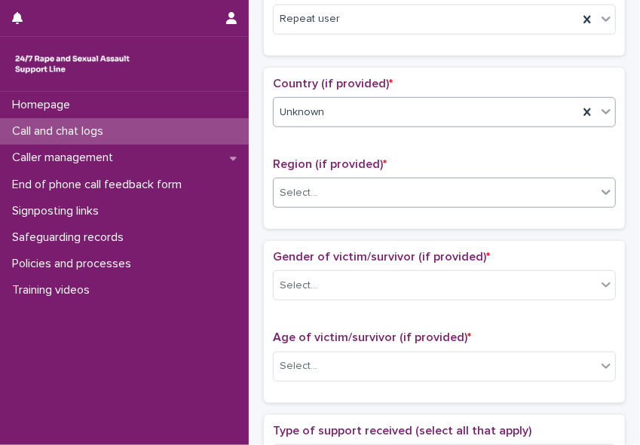
click at [568, 193] on icon at bounding box center [605, 192] width 15 height 15
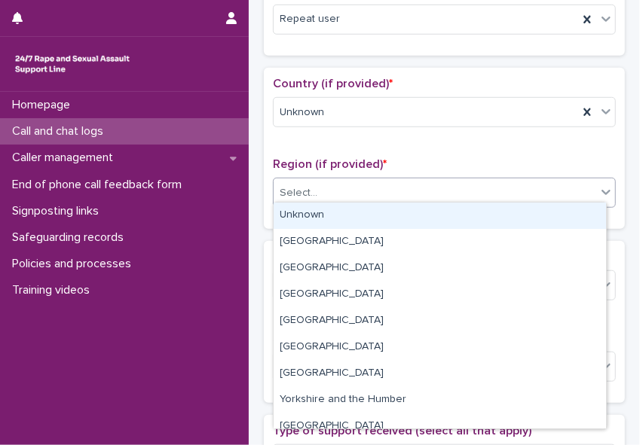
click at [561, 226] on div "Unknown" at bounding box center [439, 216] width 332 height 26
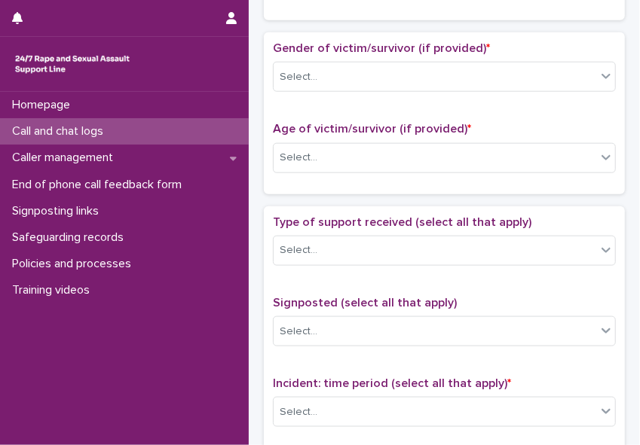
scroll to position [654, 0]
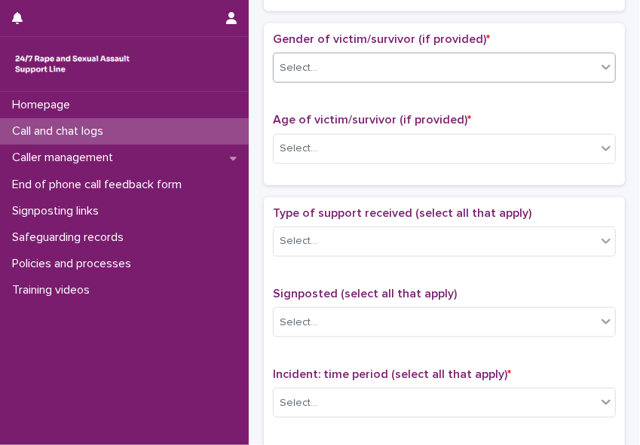
click at [562, 60] on div "Select..." at bounding box center [434, 68] width 322 height 25
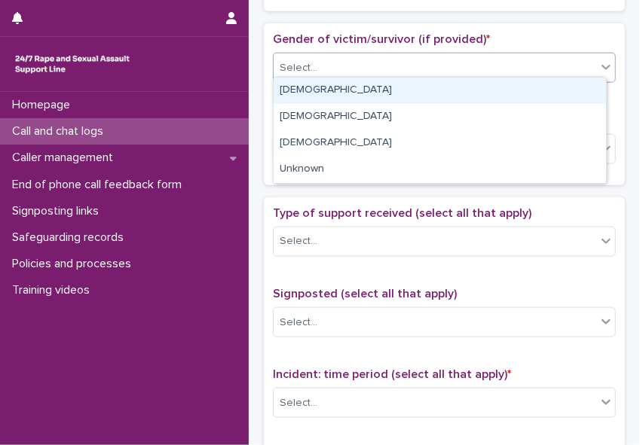
click at [543, 92] on div "[DEMOGRAPHIC_DATA]" at bounding box center [439, 91] width 332 height 26
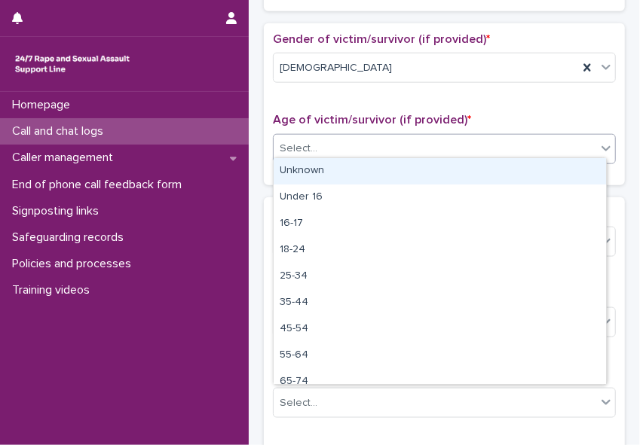
click at [519, 136] on div "Select..." at bounding box center [434, 148] width 322 height 25
click at [490, 178] on div "Unknown" at bounding box center [439, 171] width 332 height 26
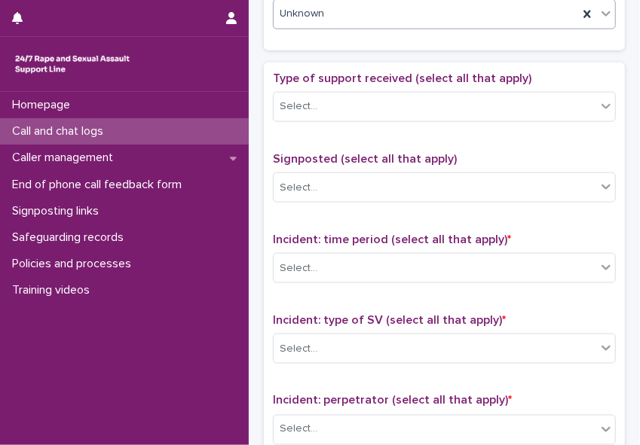
scroll to position [802, 0]
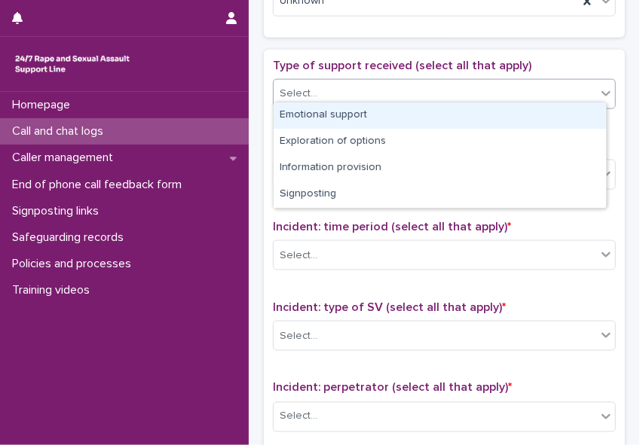
click at [512, 86] on div "Select..." at bounding box center [434, 93] width 322 height 25
click at [499, 84] on div "Select..." at bounding box center [434, 93] width 322 height 25
click at [459, 117] on div "Emotional support" at bounding box center [439, 115] width 332 height 26
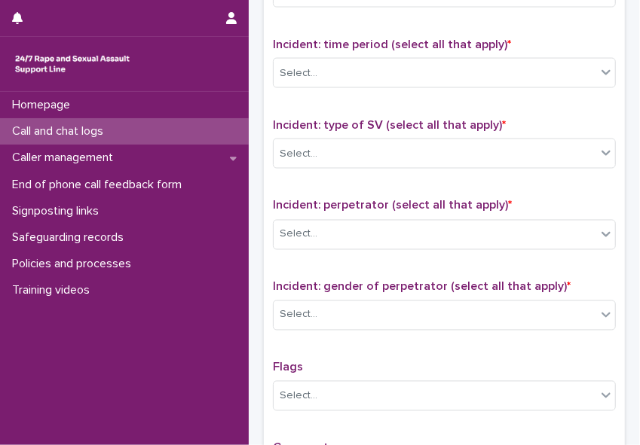
scroll to position [1010, 0]
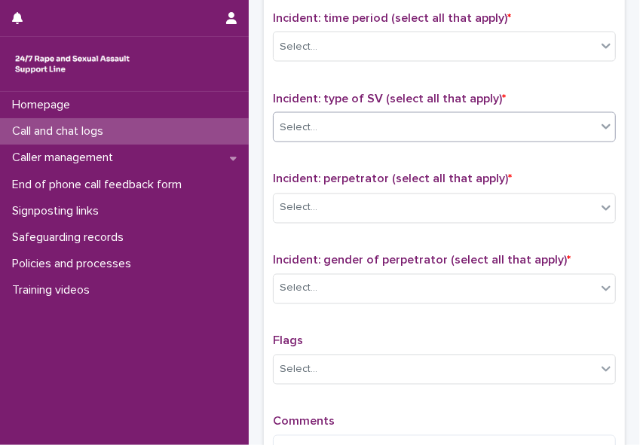
click at [478, 117] on div "Select..." at bounding box center [434, 127] width 322 height 25
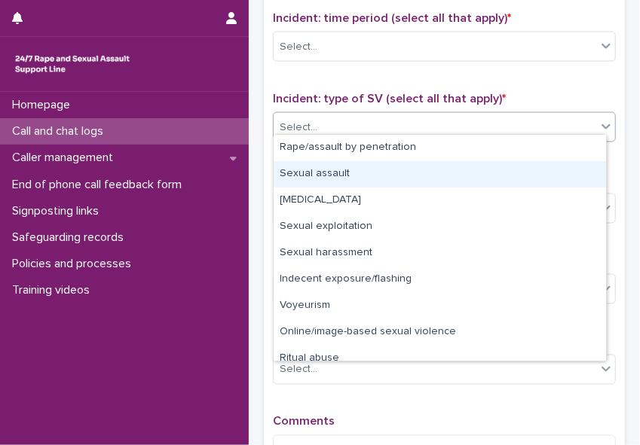
click at [446, 168] on div "Sexual assault" at bounding box center [439, 174] width 332 height 26
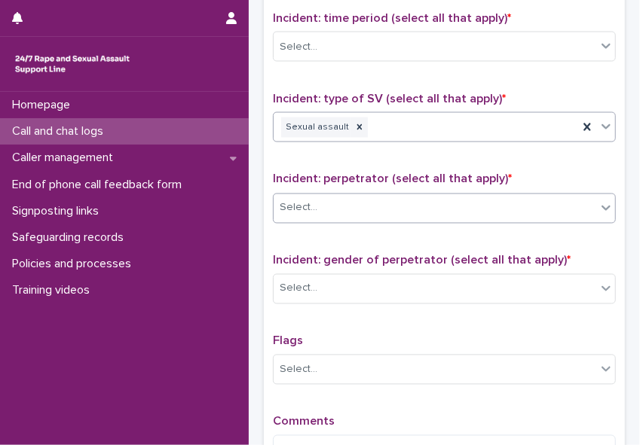
click at [396, 196] on div "Select..." at bounding box center [434, 208] width 322 height 25
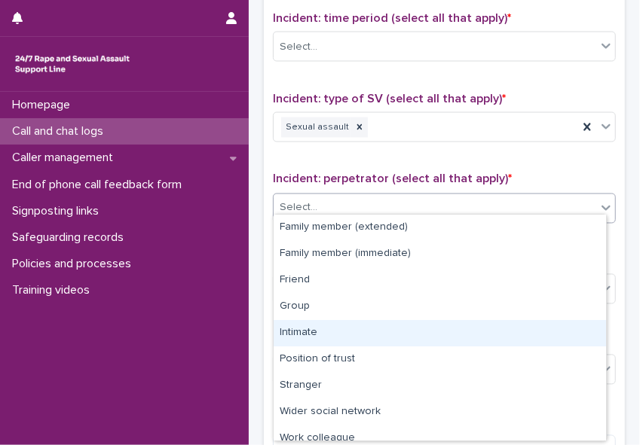
click at [412, 331] on div "Intimate" at bounding box center [439, 333] width 332 height 26
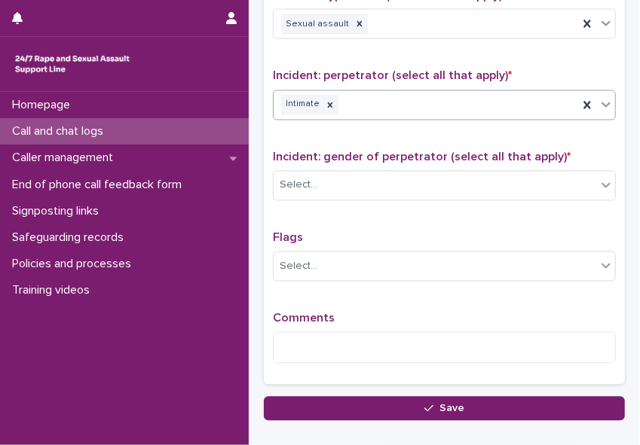
scroll to position [1158, 0]
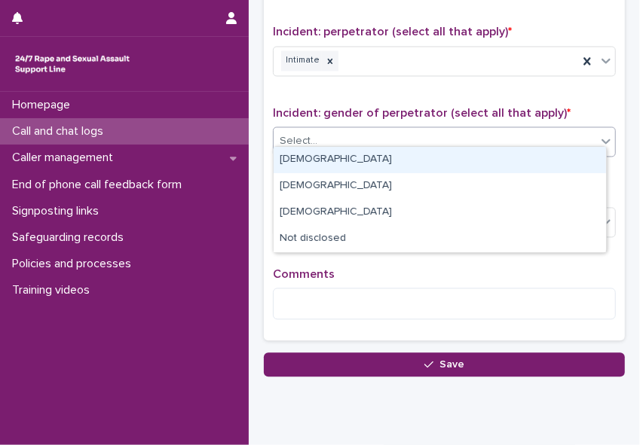
click at [475, 132] on div "Select..." at bounding box center [434, 141] width 322 height 25
click at [449, 158] on div "[DEMOGRAPHIC_DATA]" at bounding box center [439, 160] width 332 height 26
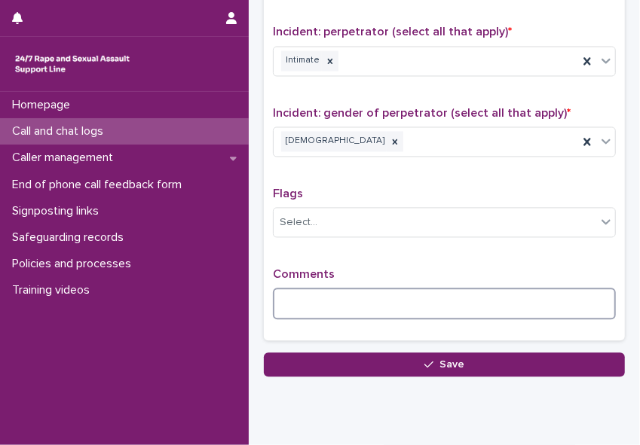
click at [328, 293] on textarea at bounding box center [444, 304] width 343 height 32
click at [287, 288] on textarea at bounding box center [444, 304] width 343 height 32
click at [459, 299] on textarea "**********" at bounding box center [440, 304] width 334 height 32
click at [460, 292] on textarea "**********" at bounding box center [440, 304] width 334 height 32
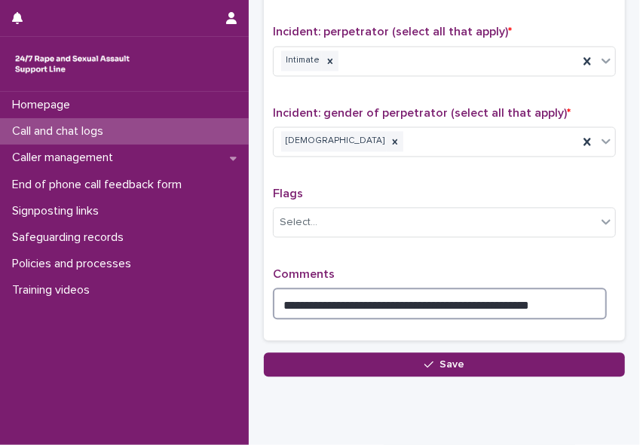
click at [533, 298] on textarea "**********" at bounding box center [440, 304] width 334 height 32
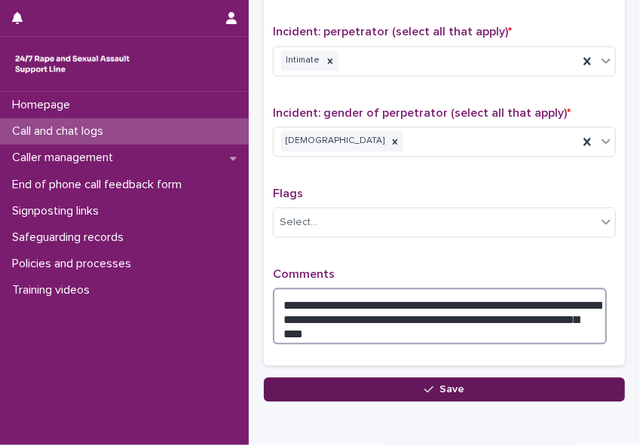
type textarea "**********"
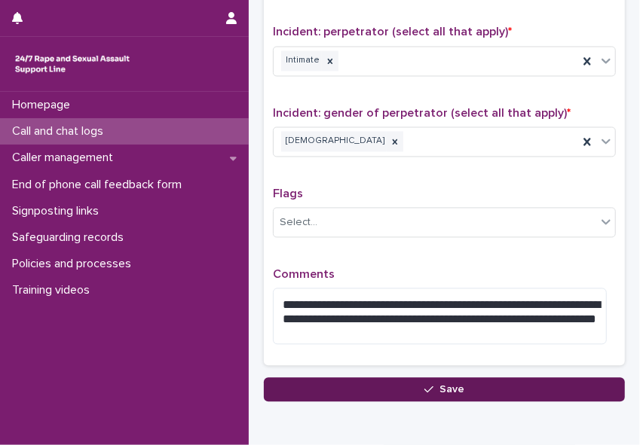
click at [507, 379] on button "Save" at bounding box center [444, 389] width 361 height 24
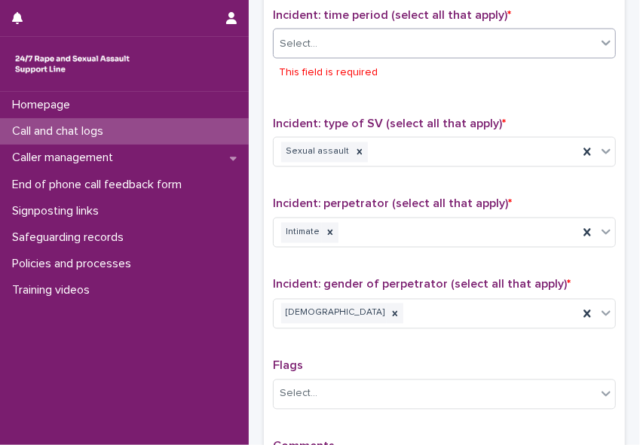
click at [322, 36] on div "Select..." at bounding box center [434, 44] width 322 height 25
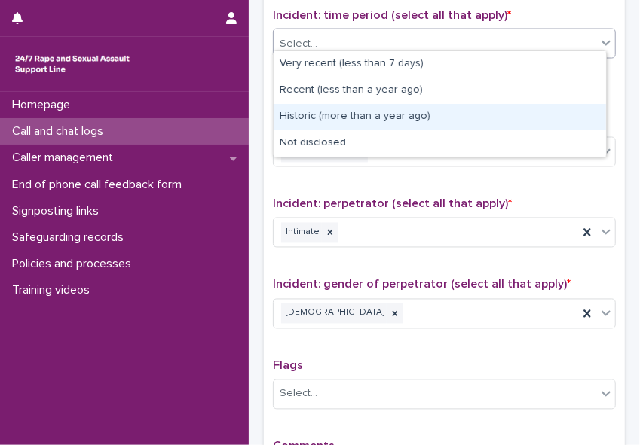
click at [326, 115] on div "Historic (more than a year ago)" at bounding box center [439, 117] width 332 height 26
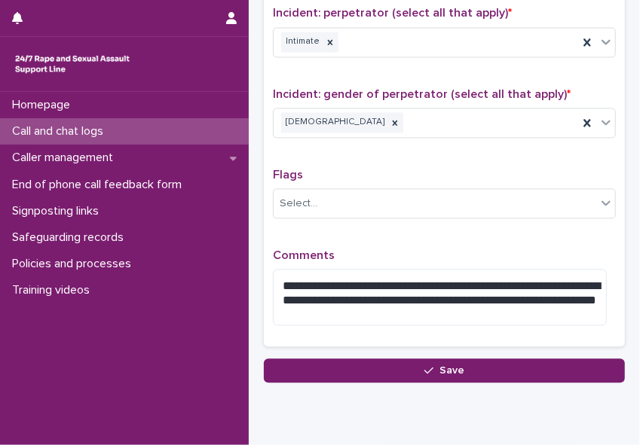
scroll to position [1181, 0]
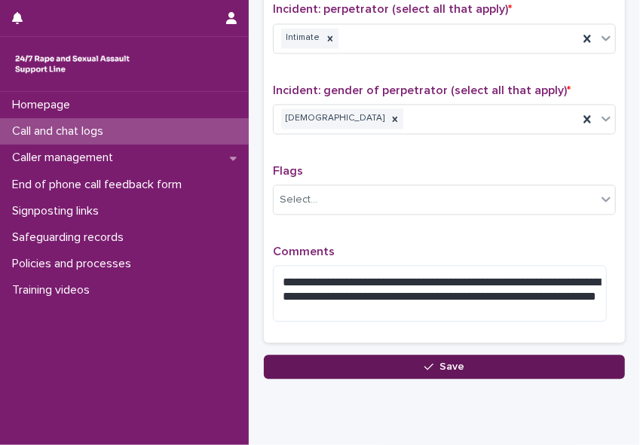
click at [451, 362] on span "Save" at bounding box center [451, 367] width 25 height 11
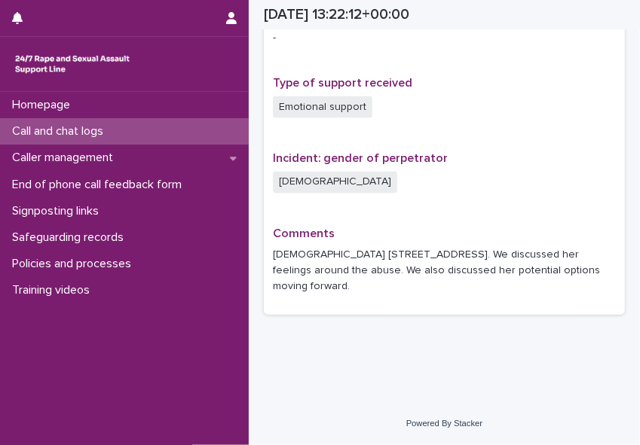
scroll to position [987, 0]
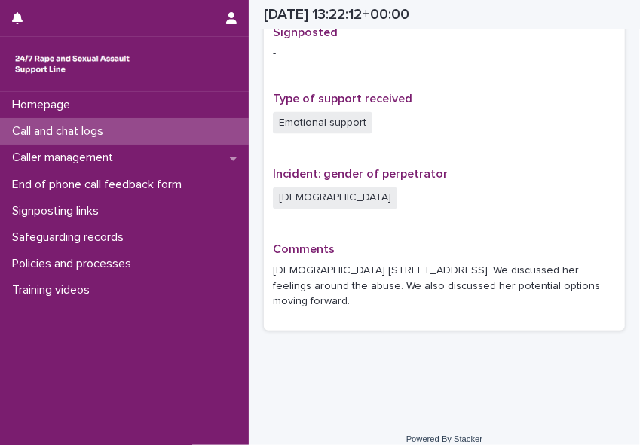
click at [88, 133] on p "Call and chat logs" at bounding box center [60, 131] width 109 height 14
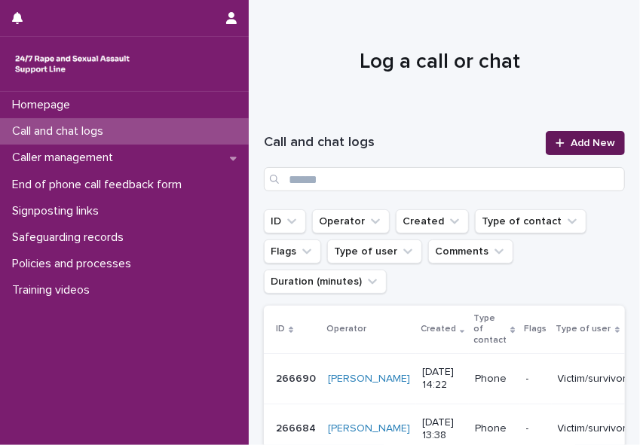
click at [555, 145] on icon at bounding box center [559, 143] width 8 height 8
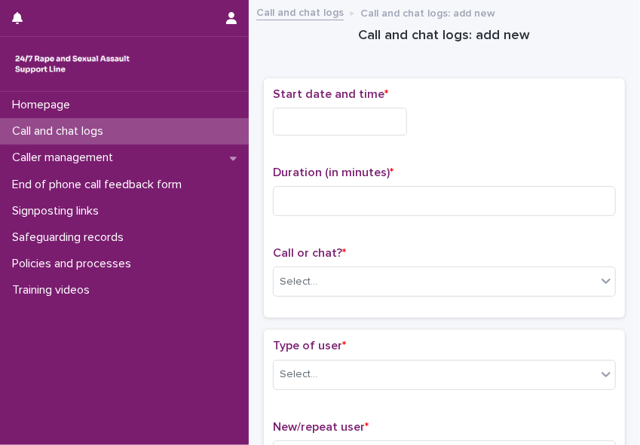
click at [328, 127] on input "text" at bounding box center [340, 122] width 134 height 28
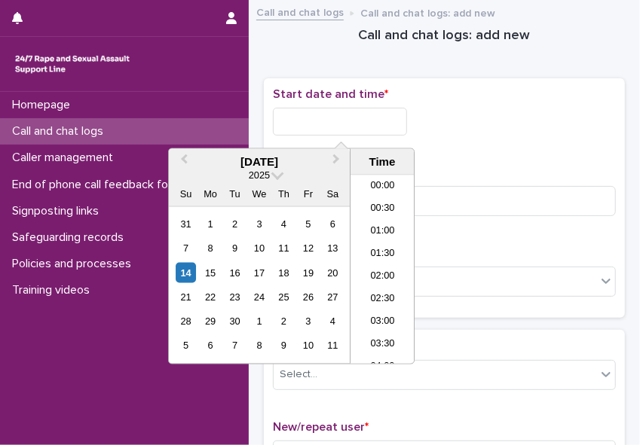
scroll to position [550, 0]
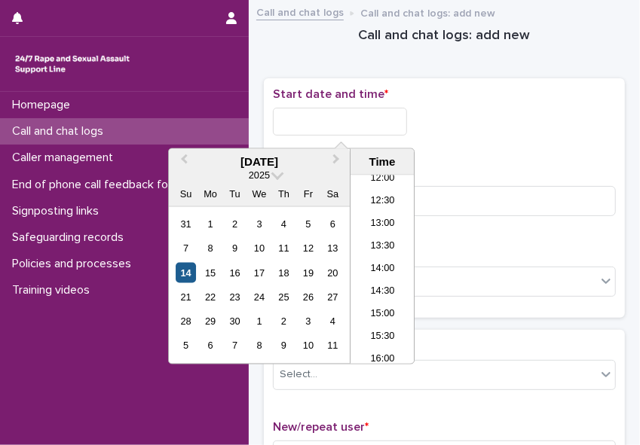
click at [190, 273] on div "14" at bounding box center [186, 273] width 20 height 20
click at [383, 265] on li "14:00" at bounding box center [382, 269] width 64 height 23
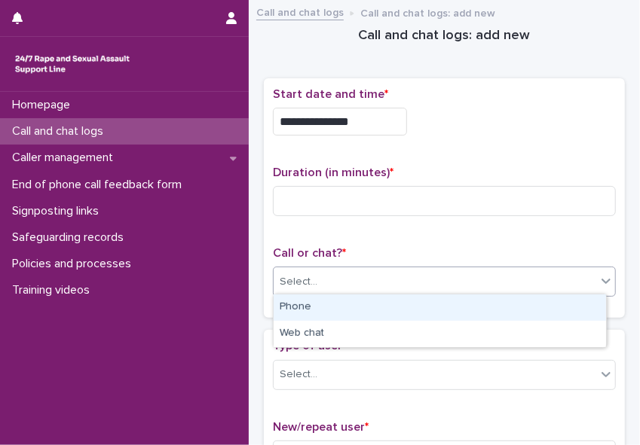
click at [383, 267] on div "Select..." at bounding box center [444, 282] width 343 height 30
click at [365, 308] on div "Phone" at bounding box center [439, 308] width 332 height 26
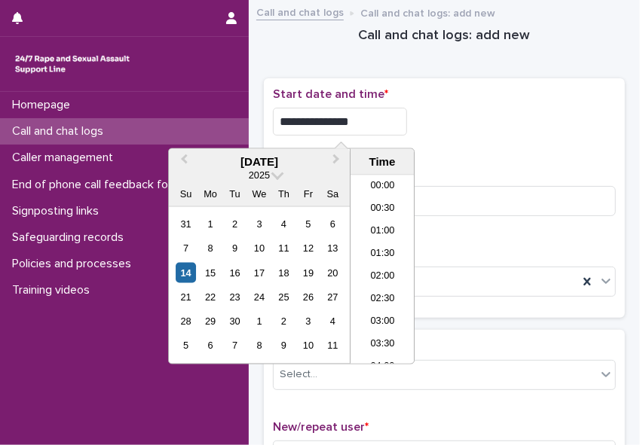
click at [356, 124] on input "**********" at bounding box center [340, 122] width 134 height 28
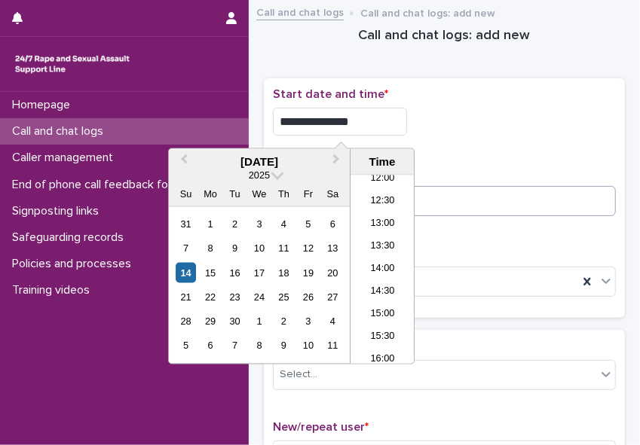
type input "**********"
click at [460, 198] on input at bounding box center [444, 201] width 343 height 30
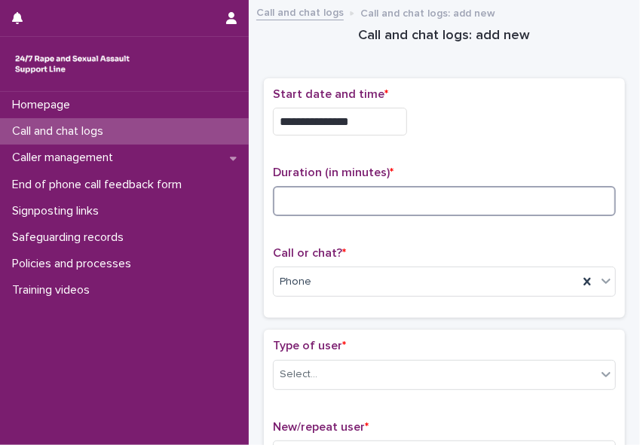
click at [460, 198] on input at bounding box center [444, 201] width 343 height 30
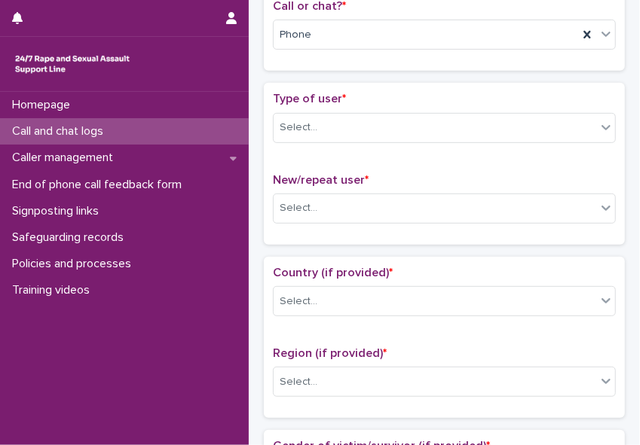
scroll to position [258, 0]
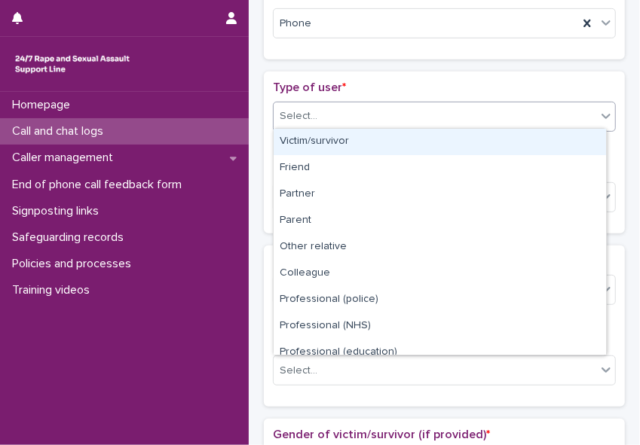
click at [568, 112] on icon at bounding box center [605, 115] width 15 height 15
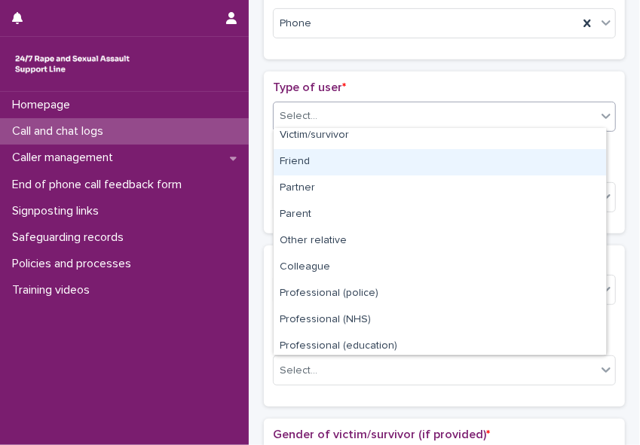
scroll to position [0, 0]
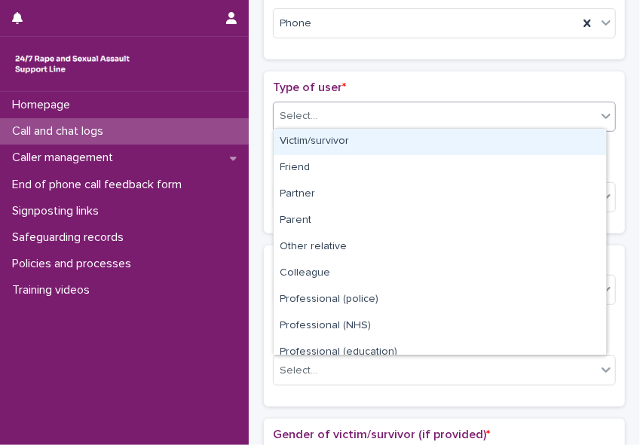
click at [536, 147] on div "Victim/survivor" at bounding box center [439, 142] width 332 height 26
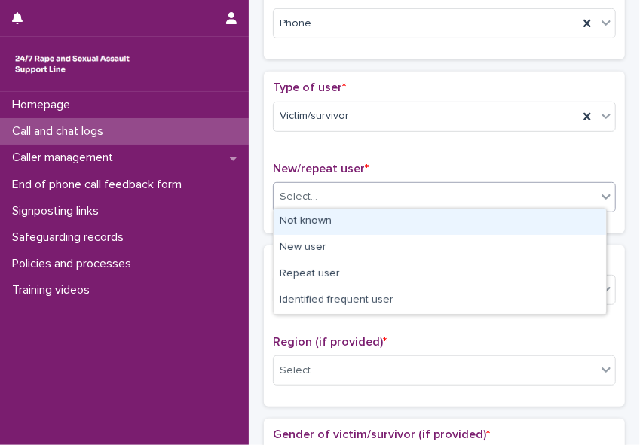
click at [535, 186] on div "Select..." at bounding box center [434, 197] width 322 height 25
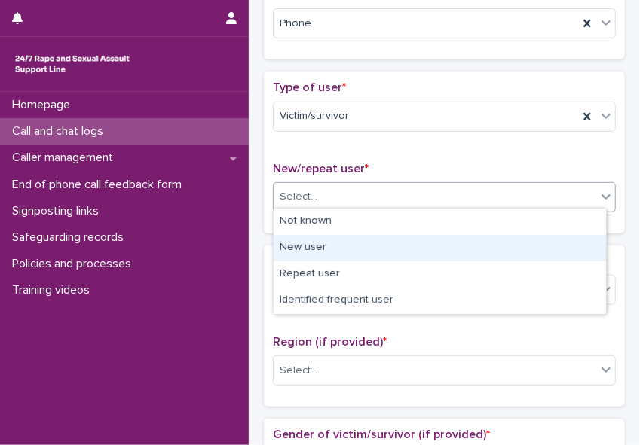
click at [520, 239] on div "New user" at bounding box center [439, 248] width 332 height 26
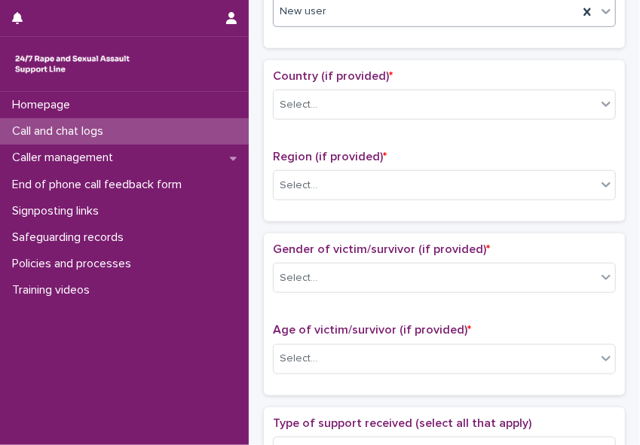
scroll to position [446, 0]
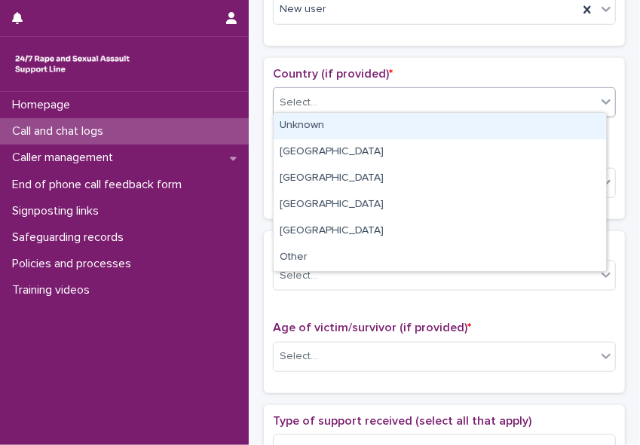
click at [568, 99] on icon at bounding box center [605, 101] width 9 height 5
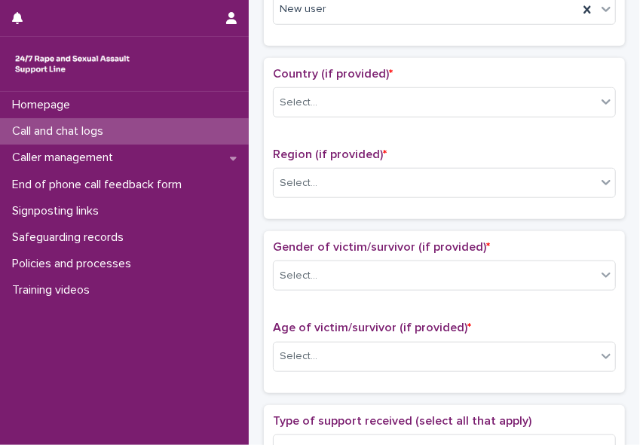
drag, startPoint x: 562, startPoint y: 138, endPoint x: 597, endPoint y: 140, distance: 34.7
click at [568, 140] on div "Country (if provided) * Select... Region (if provided) * Select..." at bounding box center [444, 138] width 343 height 143
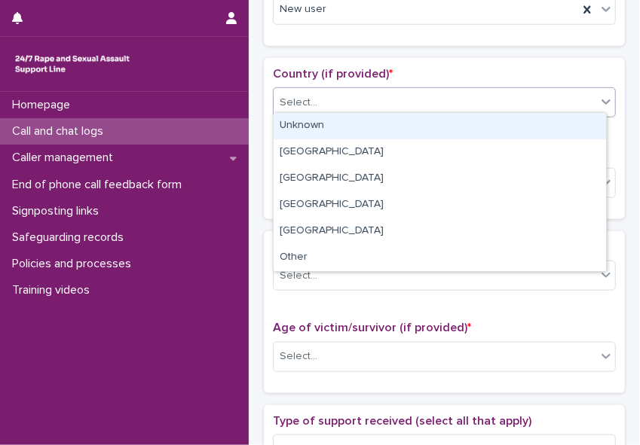
click at [365, 106] on div "Select..." at bounding box center [434, 102] width 322 height 25
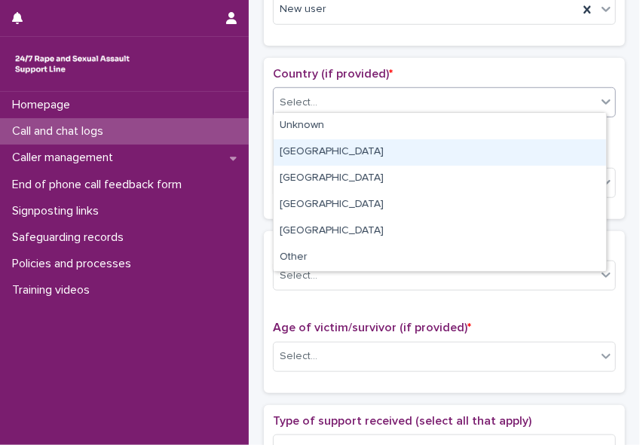
click at [353, 151] on div "[GEOGRAPHIC_DATA]" at bounding box center [439, 152] width 332 height 26
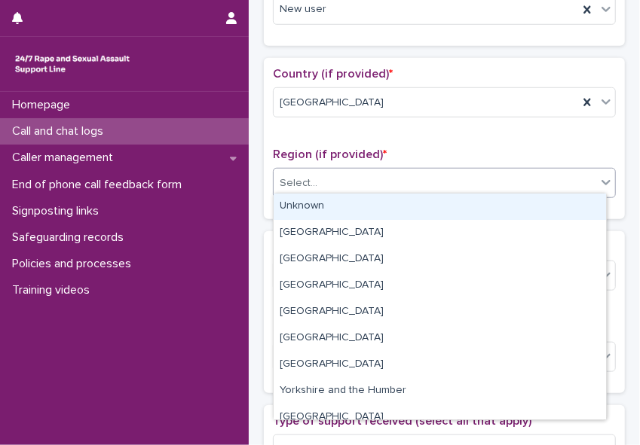
click at [382, 179] on div "Select..." at bounding box center [434, 183] width 322 height 25
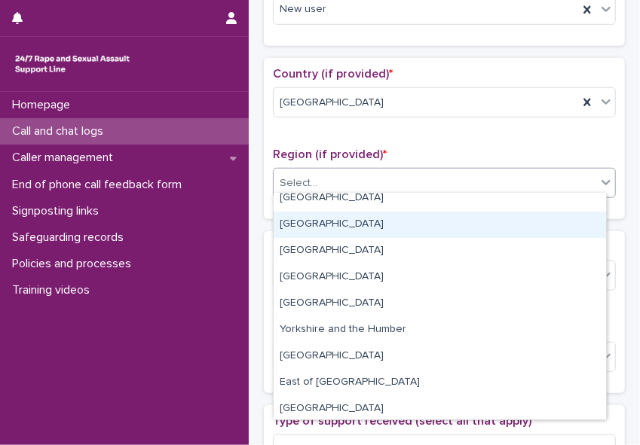
scroll to position [64, 0]
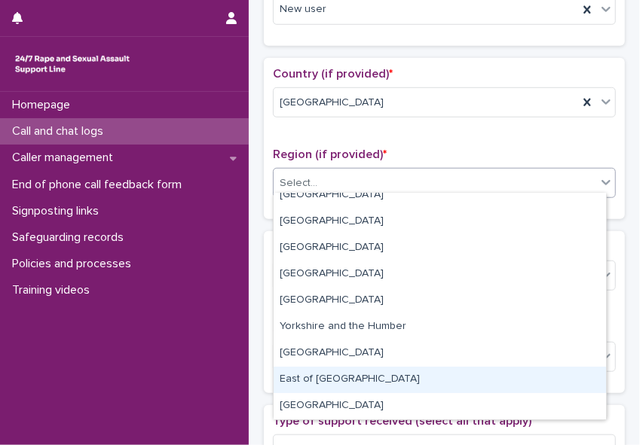
drag, startPoint x: 542, startPoint y: 365, endPoint x: 520, endPoint y: 371, distance: 23.4
click at [520, 371] on div "East of [GEOGRAPHIC_DATA]" at bounding box center [439, 380] width 332 height 26
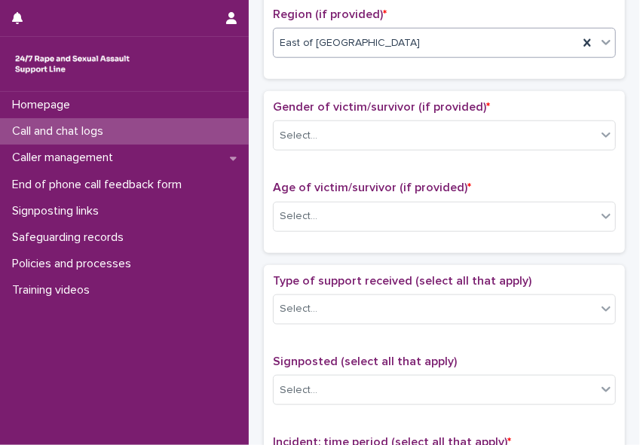
scroll to position [588, 0]
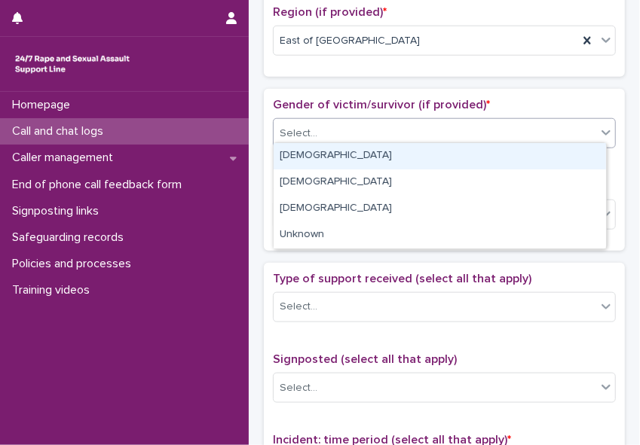
click at [532, 124] on div "Select..." at bounding box center [434, 133] width 322 height 25
click at [505, 154] on div "[DEMOGRAPHIC_DATA]" at bounding box center [439, 156] width 332 height 26
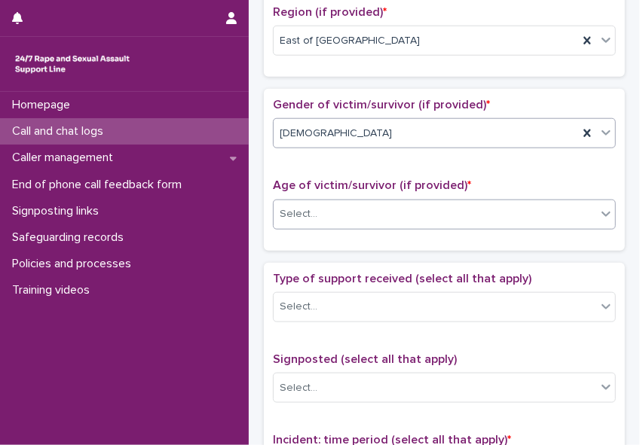
click at [441, 208] on div "Select..." at bounding box center [434, 214] width 322 height 25
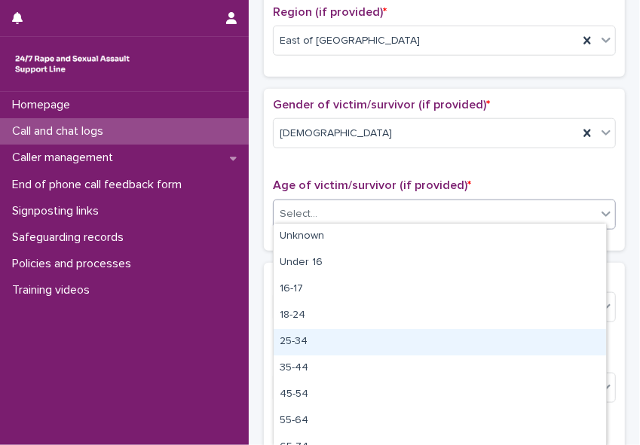
click at [377, 335] on div "25-34" at bounding box center [439, 342] width 332 height 26
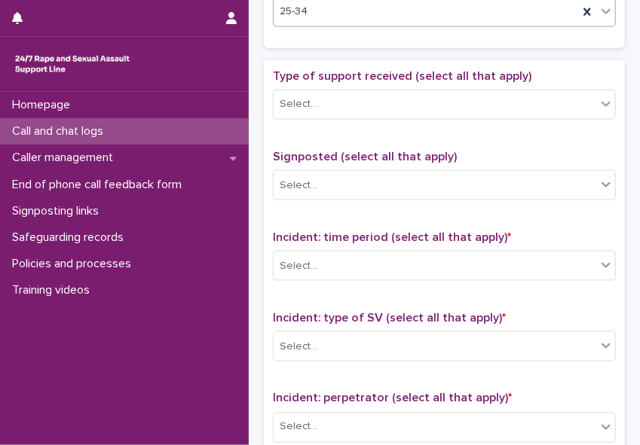
scroll to position [795, 0]
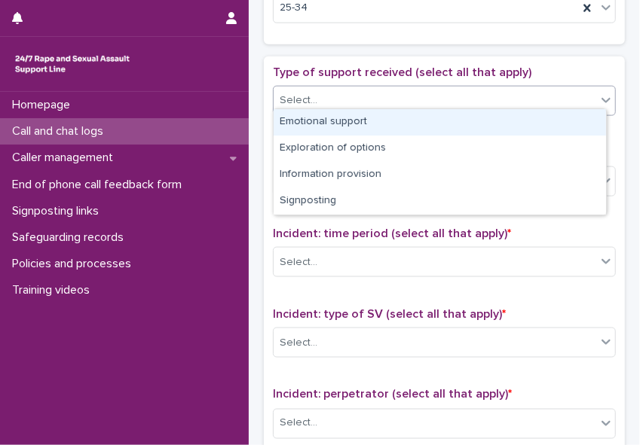
click at [568, 96] on icon at bounding box center [605, 100] width 15 height 15
click at [568, 117] on div "Emotional support" at bounding box center [439, 122] width 332 height 26
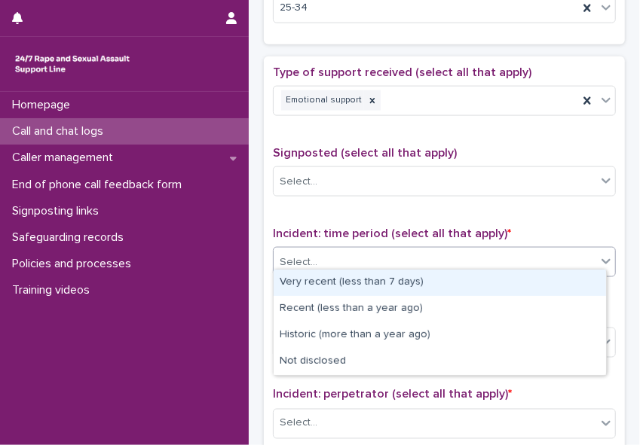
click at [507, 254] on div "Select..." at bounding box center [434, 262] width 322 height 25
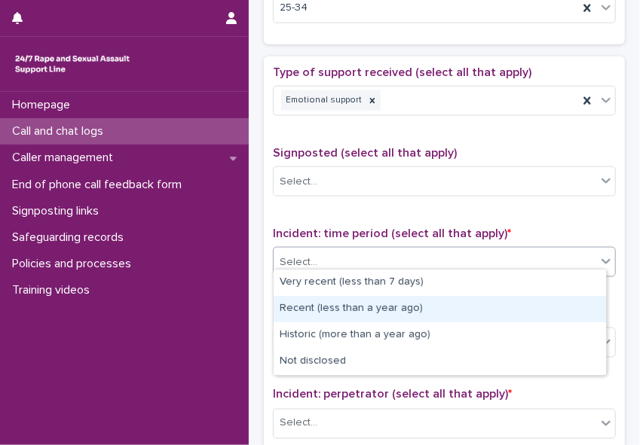
click at [488, 303] on div "Recent (less than a year ago)" at bounding box center [439, 309] width 332 height 26
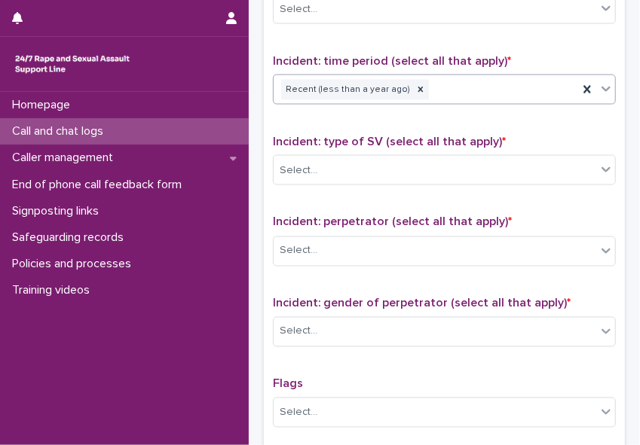
scroll to position [971, 0]
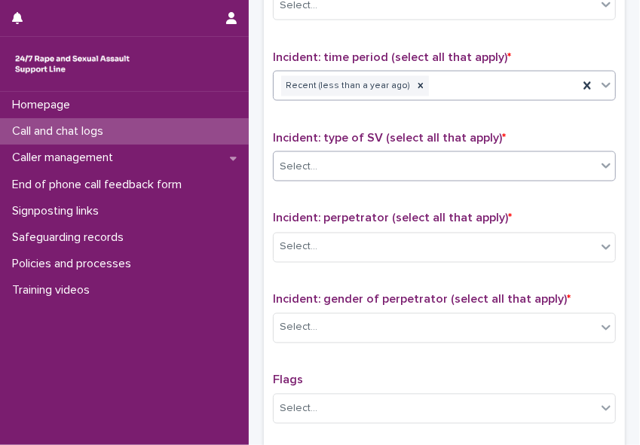
click at [568, 160] on icon at bounding box center [605, 165] width 15 height 15
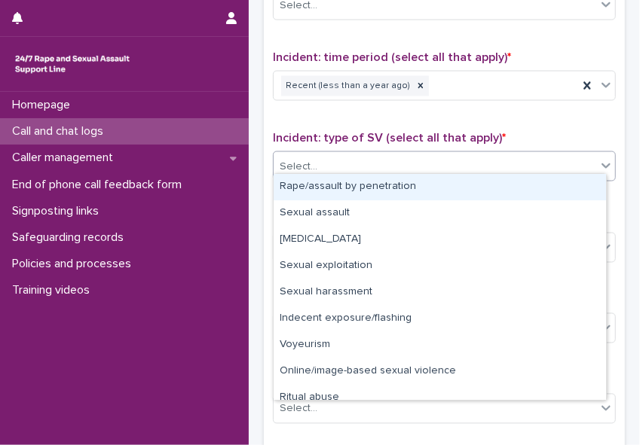
click at [557, 186] on div "Rape/assault by penetration" at bounding box center [439, 187] width 332 height 26
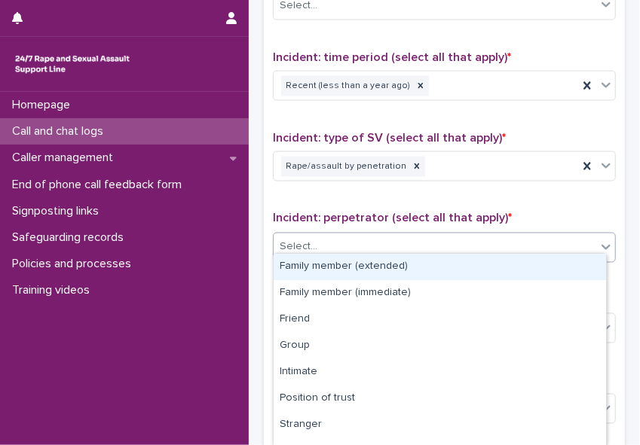
click at [502, 235] on div "Select..." at bounding box center [434, 247] width 322 height 25
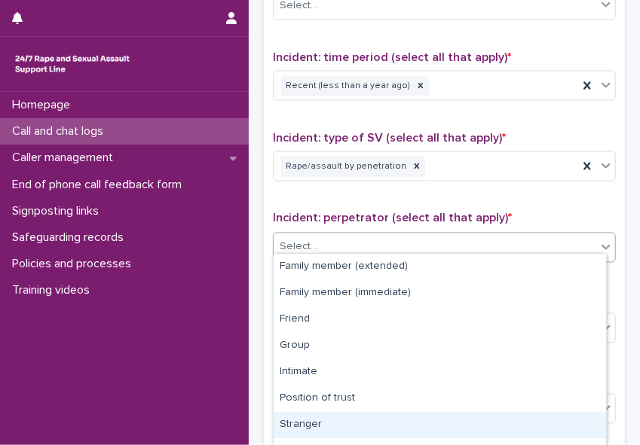
click at [487, 417] on div "Stranger" at bounding box center [439, 425] width 332 height 26
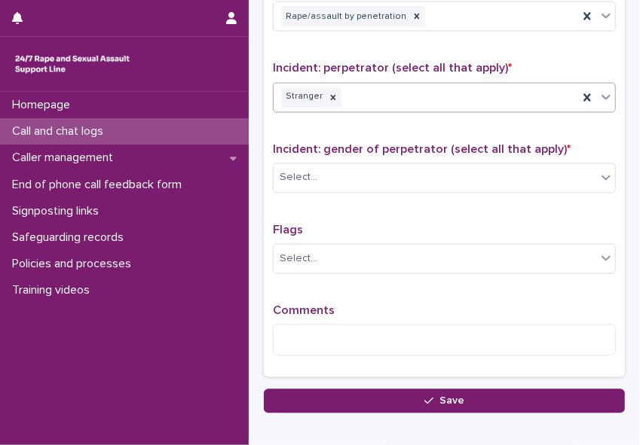
scroll to position [1123, 0]
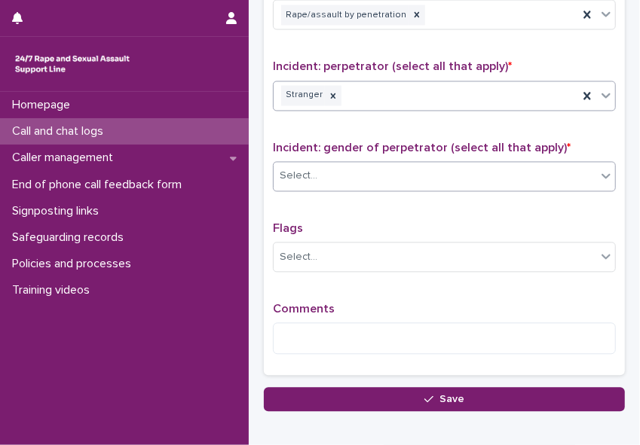
click at [568, 172] on div "Select..." at bounding box center [434, 176] width 322 height 25
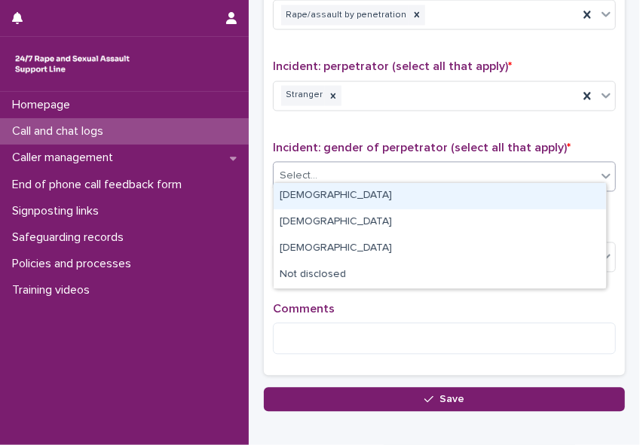
click at [555, 202] on div "[DEMOGRAPHIC_DATA]" at bounding box center [439, 196] width 332 height 26
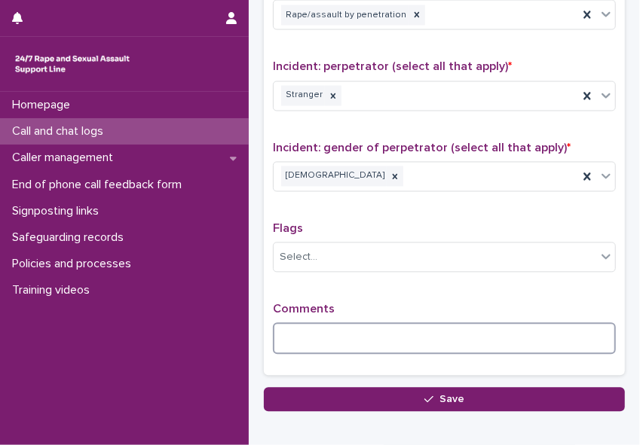
click at [313, 330] on textarea at bounding box center [444, 339] width 343 height 32
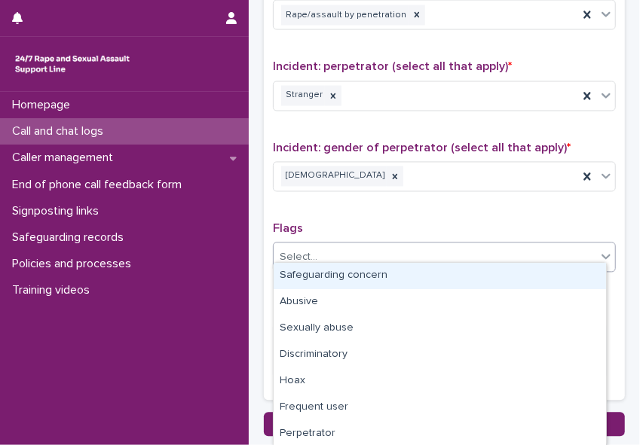
drag, startPoint x: 447, startPoint y: 356, endPoint x: 430, endPoint y: 250, distance: 107.5
click at [430, 250] on div "Select..." at bounding box center [434, 258] width 322 height 25
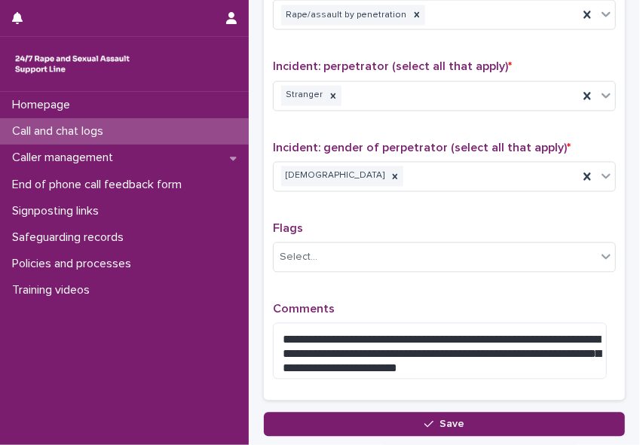
click at [441, 207] on div "**********" at bounding box center [444, 65] width 343 height 655
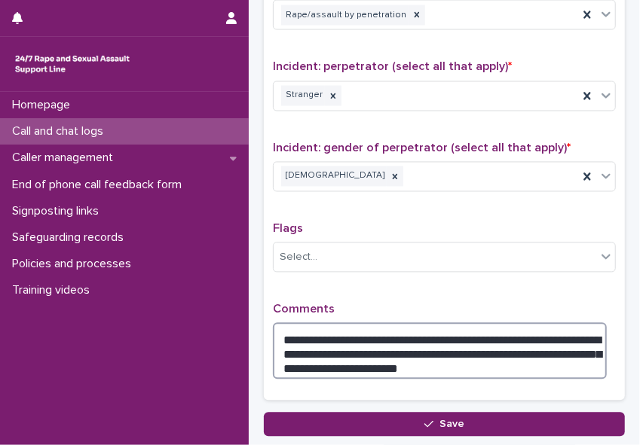
click at [478, 359] on textarea "**********" at bounding box center [440, 351] width 334 height 57
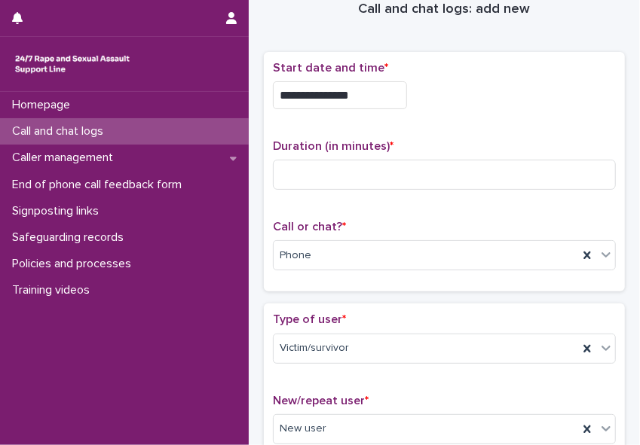
scroll to position [0, 0]
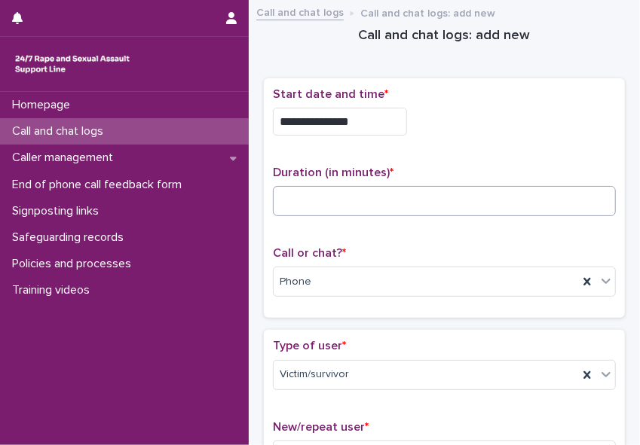
type textarea "**********"
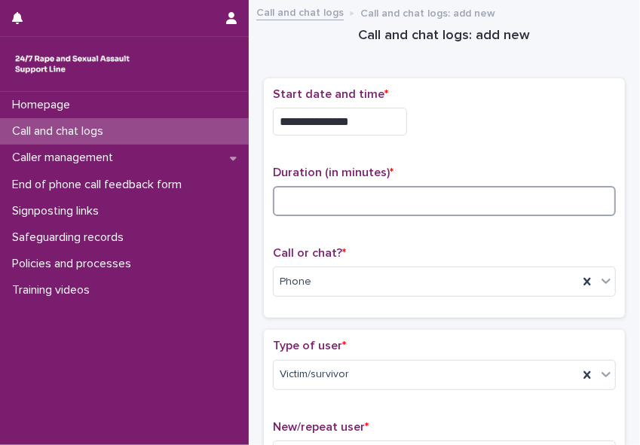
click at [288, 197] on input at bounding box center [444, 201] width 343 height 30
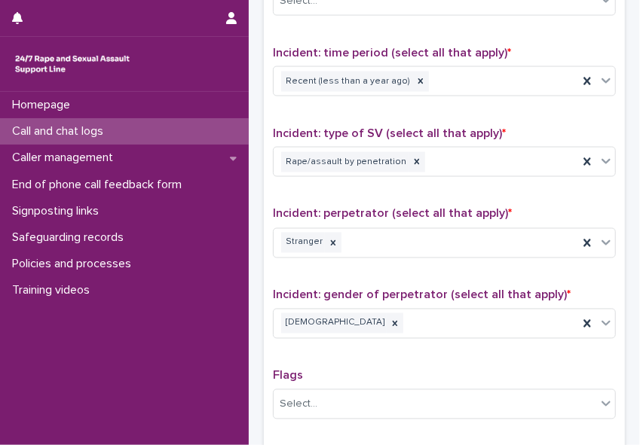
scroll to position [1223, 0]
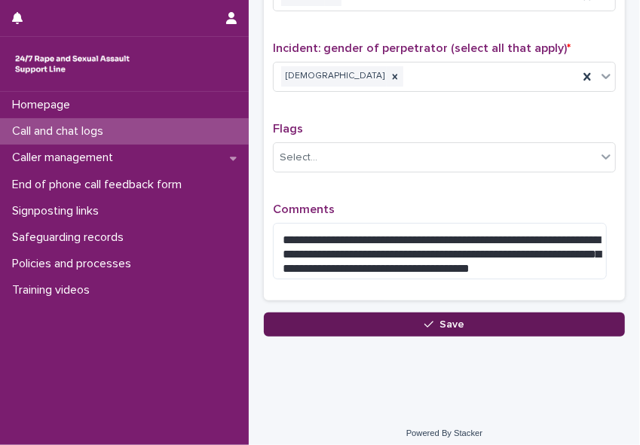
click at [433, 319] on div "button" at bounding box center [431, 324] width 15 height 11
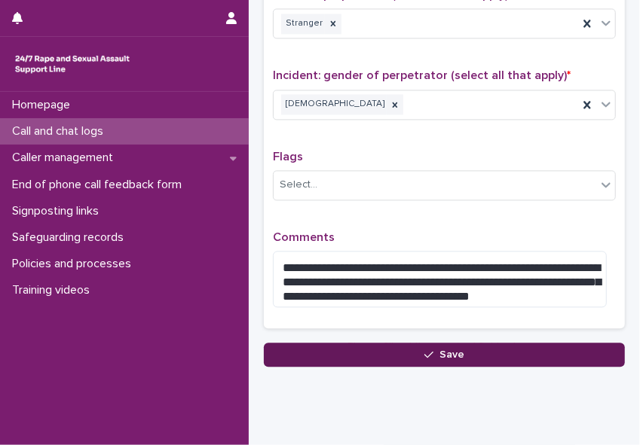
scroll to position [163, 0]
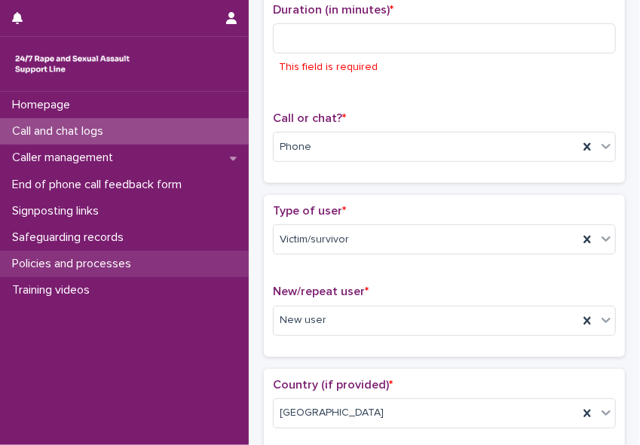
click at [214, 276] on div "Policies and processes" at bounding box center [124, 264] width 249 height 26
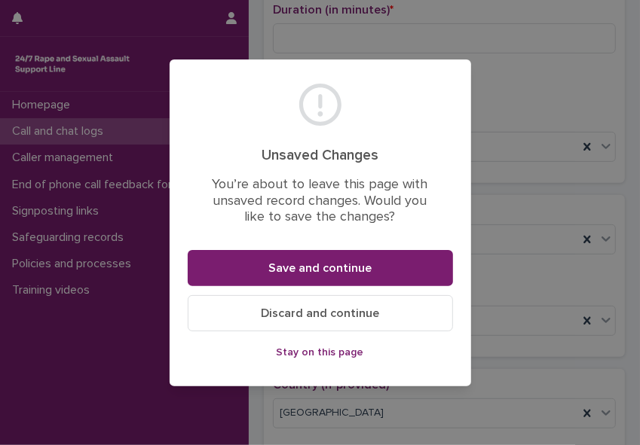
click at [338, 351] on span "Stay on this page" at bounding box center [320, 352] width 87 height 11
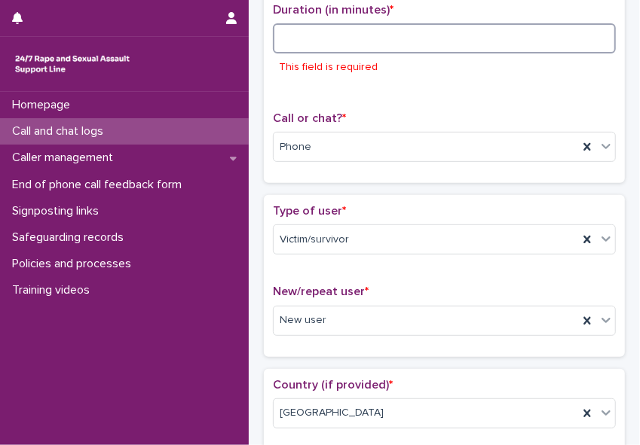
click at [307, 37] on input at bounding box center [444, 38] width 343 height 30
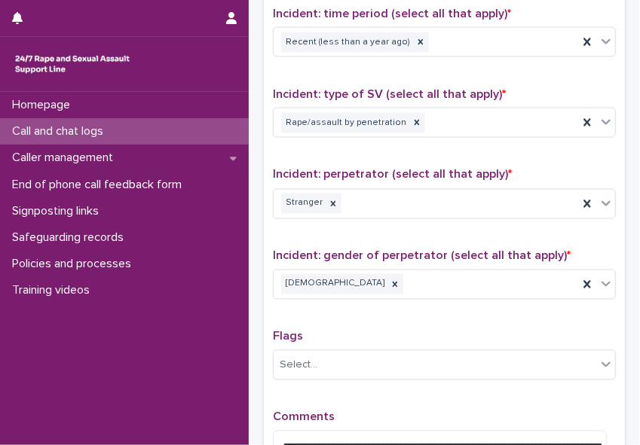
scroll to position [1223, 0]
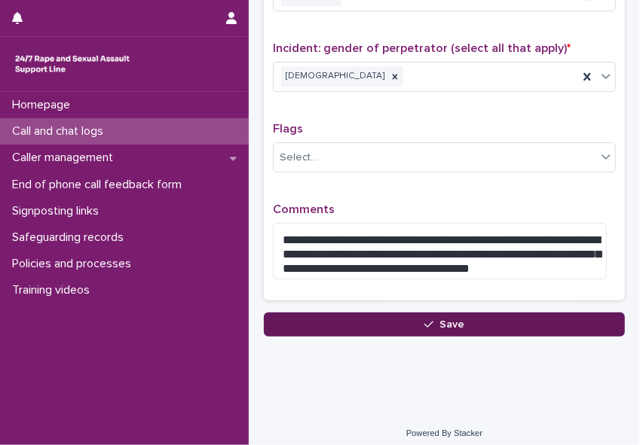
type input "**"
click at [439, 319] on span "Save" at bounding box center [451, 324] width 25 height 11
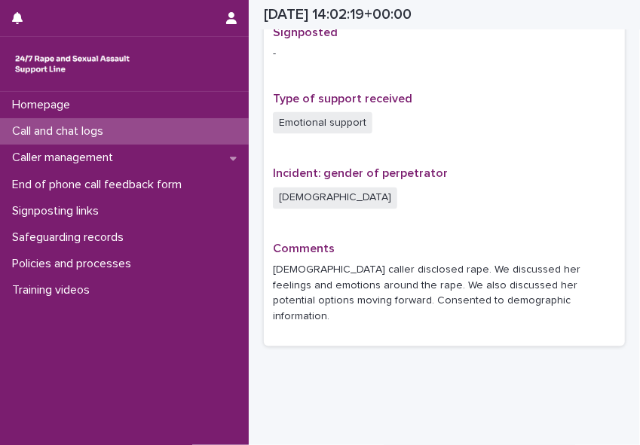
scroll to position [987, 0]
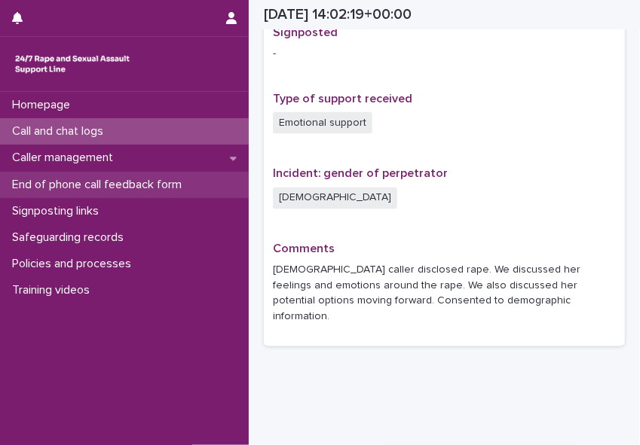
click at [102, 182] on p "End of phone call feedback form" at bounding box center [100, 185] width 188 height 14
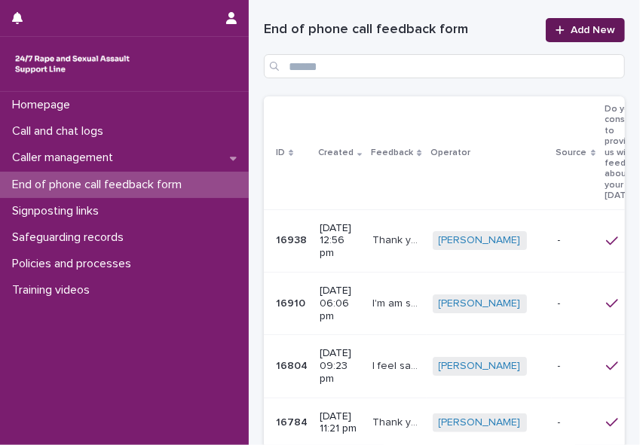
click at [568, 32] on span "Add New" at bounding box center [592, 30] width 44 height 11
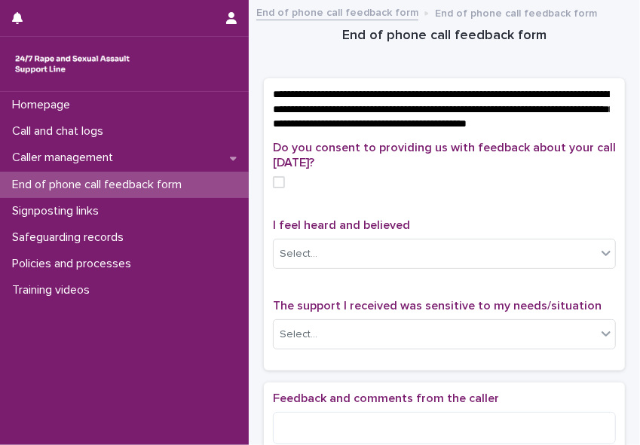
click at [278, 188] on span at bounding box center [279, 182] width 12 height 12
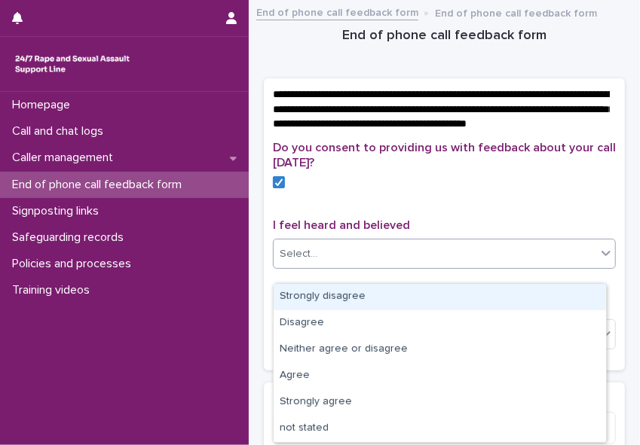
click at [293, 262] on div "Select..." at bounding box center [299, 254] width 38 height 16
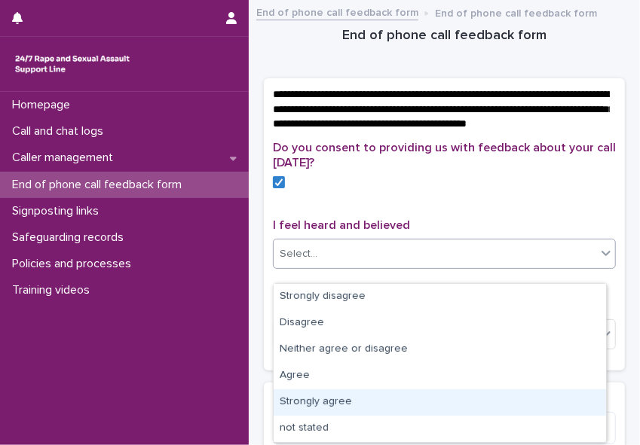
click at [303, 394] on div "Strongly agree" at bounding box center [439, 403] width 332 height 26
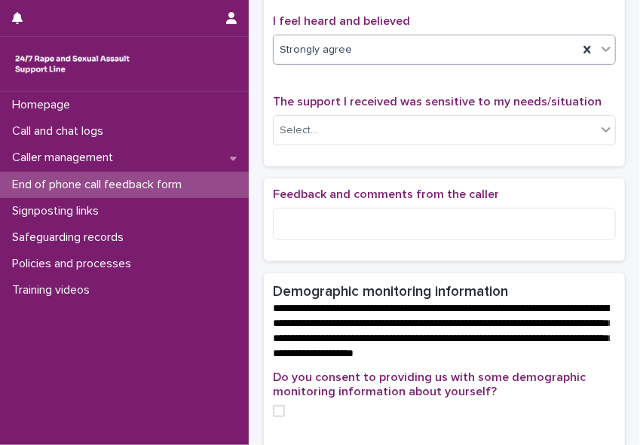
scroll to position [222, 0]
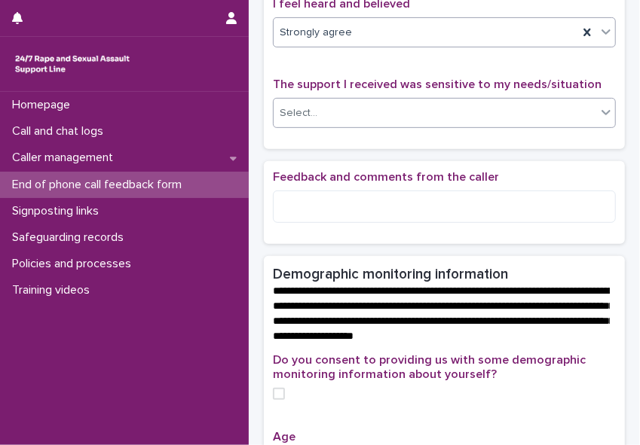
click at [568, 120] on icon at bounding box center [605, 112] width 15 height 15
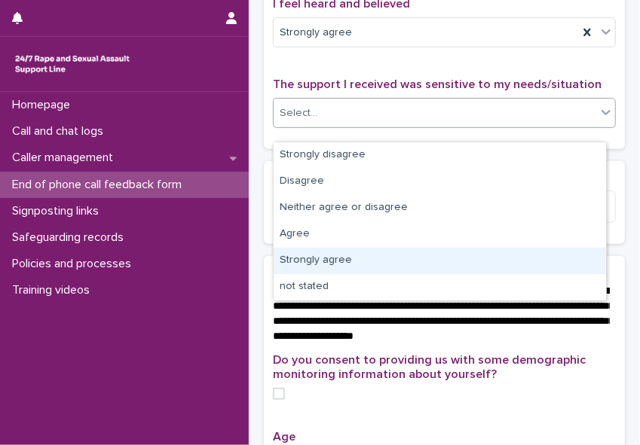
click at [531, 252] on div "Strongly agree" at bounding box center [439, 261] width 332 height 26
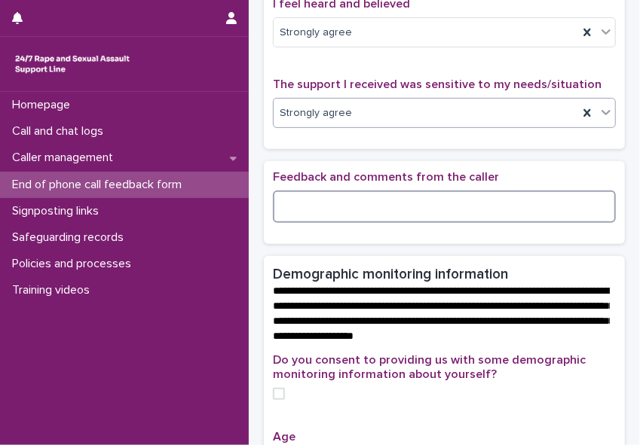
click at [403, 222] on textarea at bounding box center [444, 207] width 343 height 32
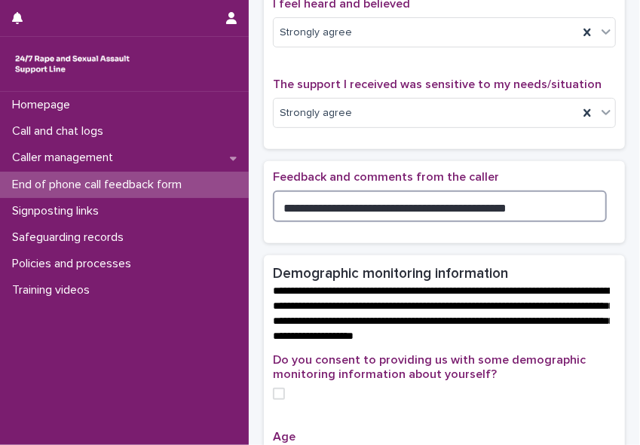
click at [384, 222] on textarea "**********" at bounding box center [440, 207] width 334 height 32
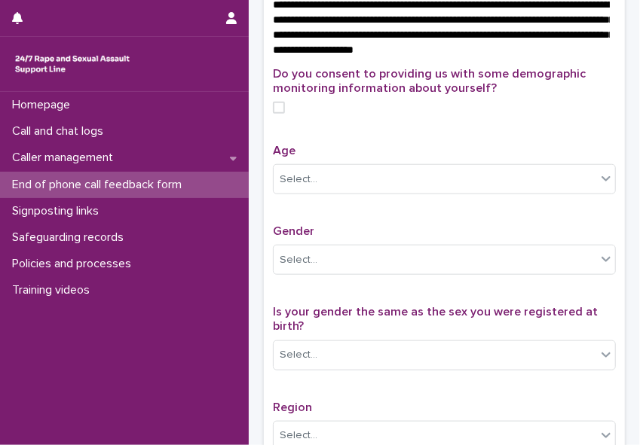
scroll to position [579, 0]
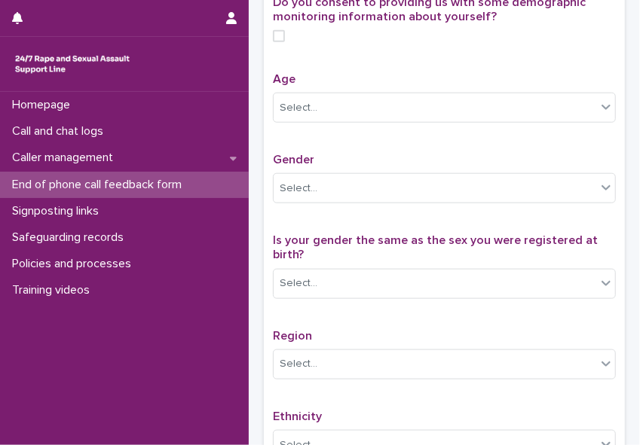
click at [278, 42] on span at bounding box center [279, 36] width 12 height 12
type textarea "**********"
click at [295, 116] on div "Select..." at bounding box center [299, 108] width 38 height 16
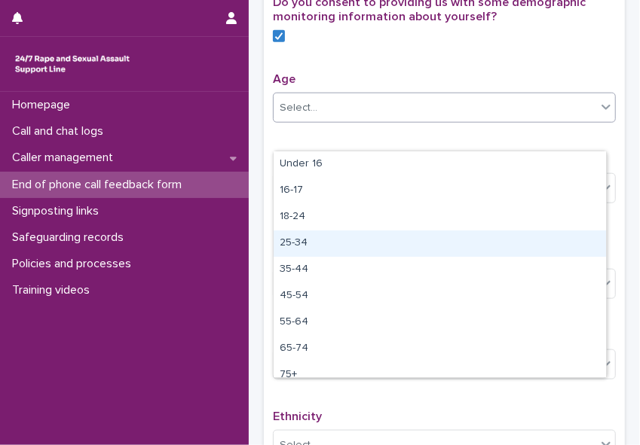
click at [316, 251] on div "25-34" at bounding box center [439, 244] width 332 height 26
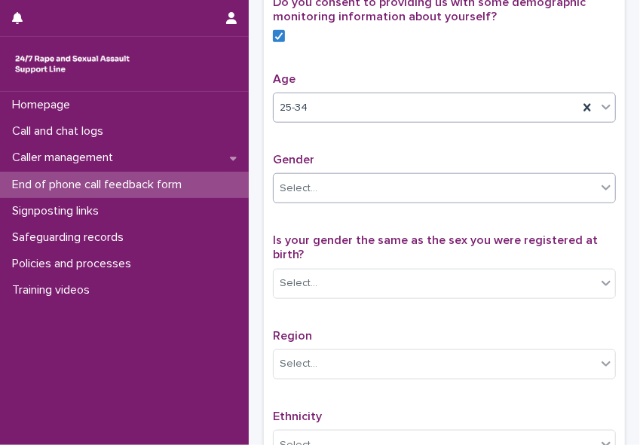
click at [323, 201] on div "Select..." at bounding box center [434, 188] width 322 height 25
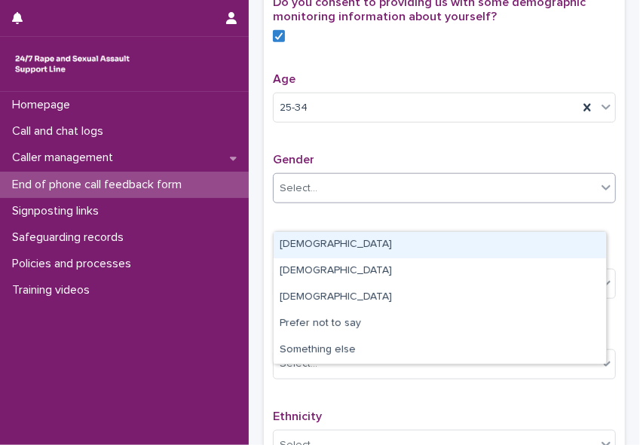
click at [321, 246] on div "[DEMOGRAPHIC_DATA]" at bounding box center [439, 245] width 332 height 26
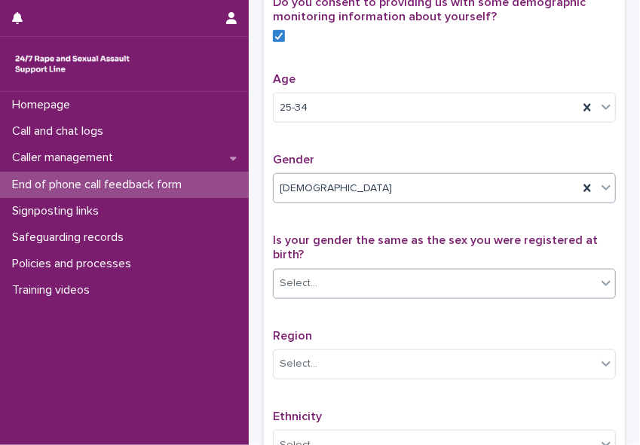
click at [316, 296] on div "Select..." at bounding box center [434, 283] width 322 height 25
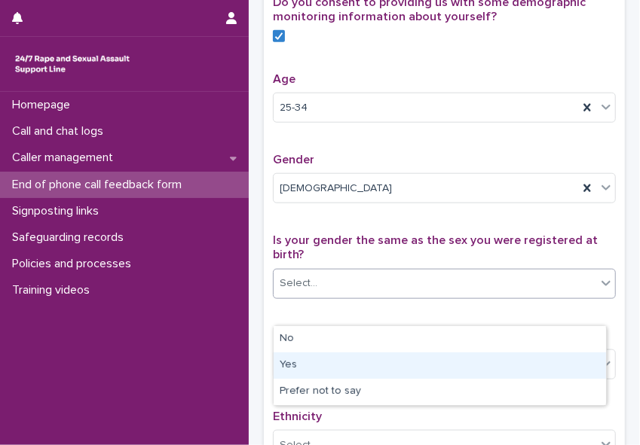
click at [305, 365] on div "Yes" at bounding box center [439, 366] width 332 height 26
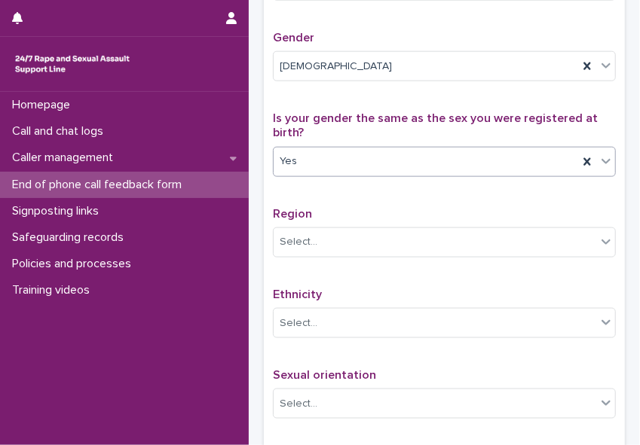
scroll to position [720, 0]
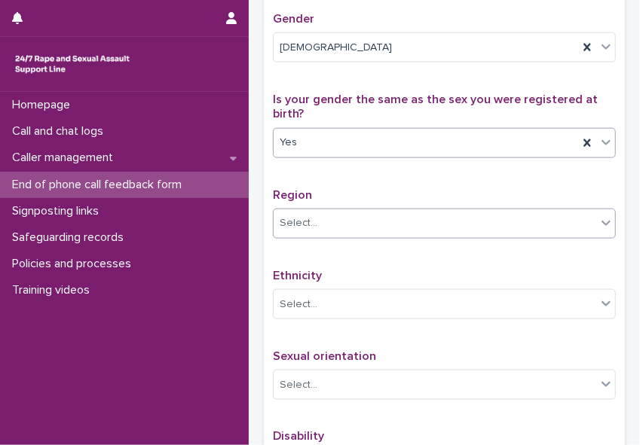
click at [374, 236] on div "Select..." at bounding box center [434, 223] width 322 height 25
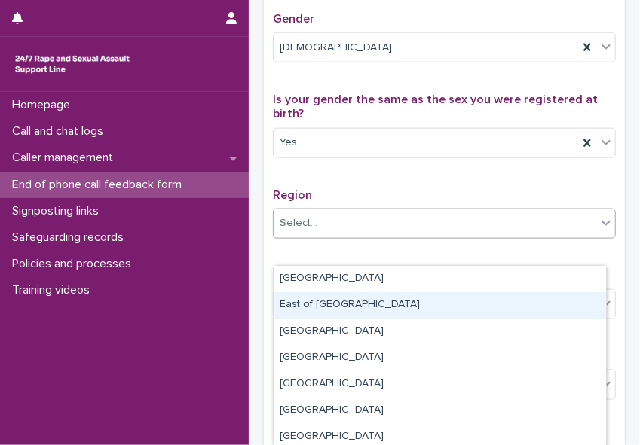
click at [351, 308] on div "East of [GEOGRAPHIC_DATA]" at bounding box center [439, 305] width 332 height 26
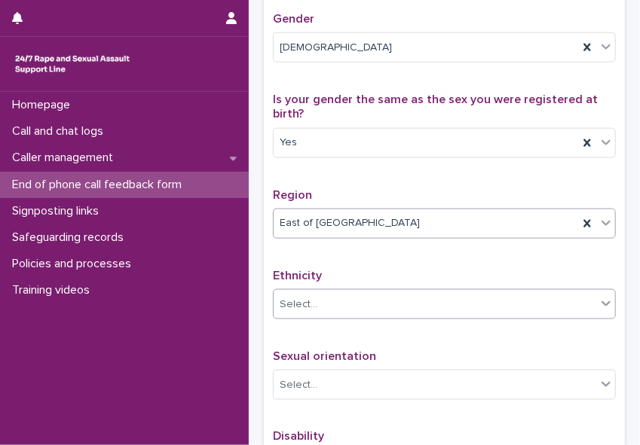
click at [335, 317] on div "Select..." at bounding box center [434, 304] width 322 height 25
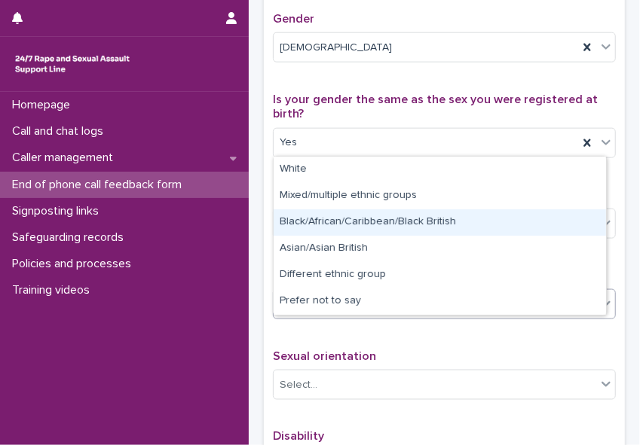
click at [313, 229] on div "Black/African/Caribbean/Black British" at bounding box center [439, 222] width 332 height 26
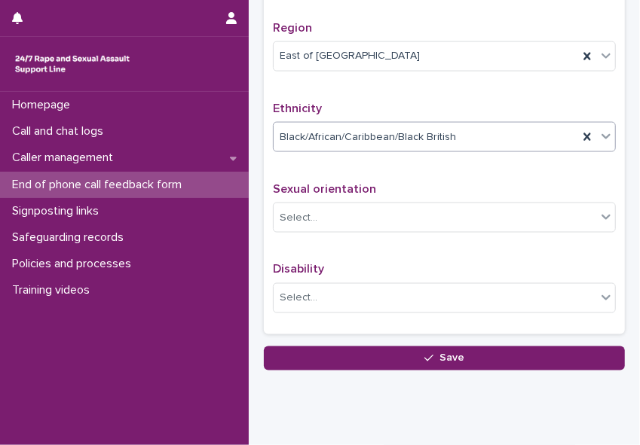
scroll to position [923, 0]
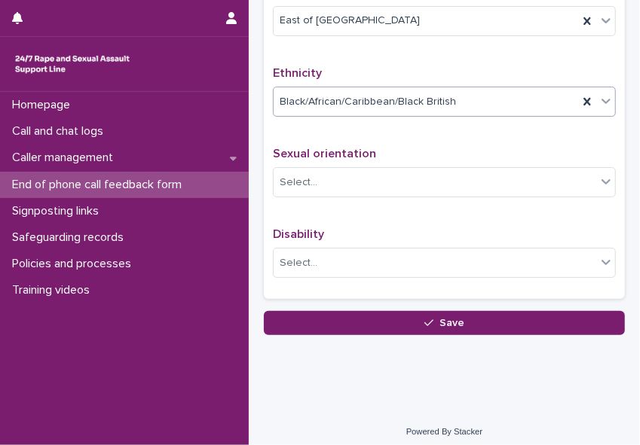
click at [484, 115] on div "Black/African/Caribbean/Black British" at bounding box center [425, 102] width 304 height 25
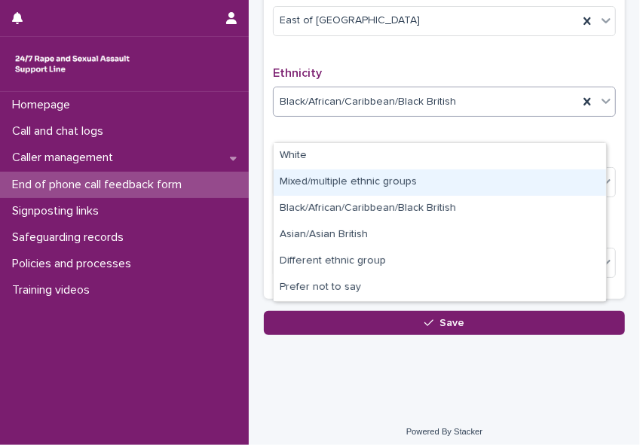
click at [436, 182] on div "Mixed/multiple ethnic groups" at bounding box center [439, 183] width 332 height 26
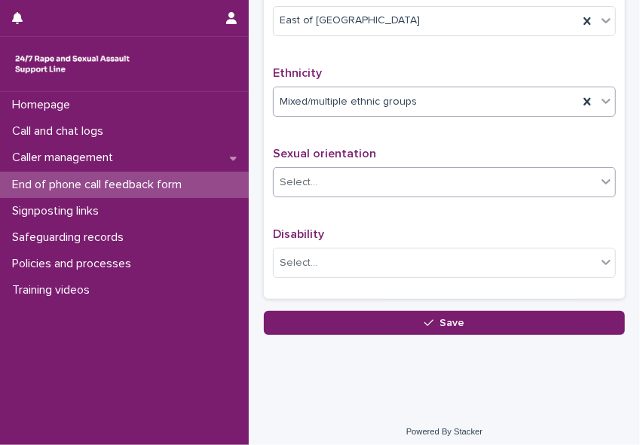
click at [347, 195] on div "Select..." at bounding box center [434, 182] width 322 height 25
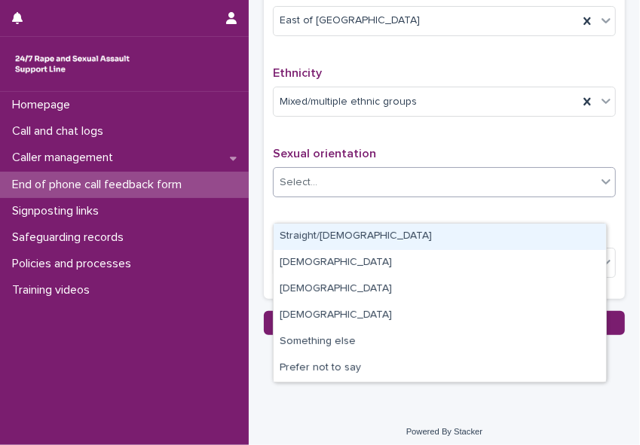
click at [329, 237] on div "Straight/[DEMOGRAPHIC_DATA]" at bounding box center [439, 237] width 332 height 26
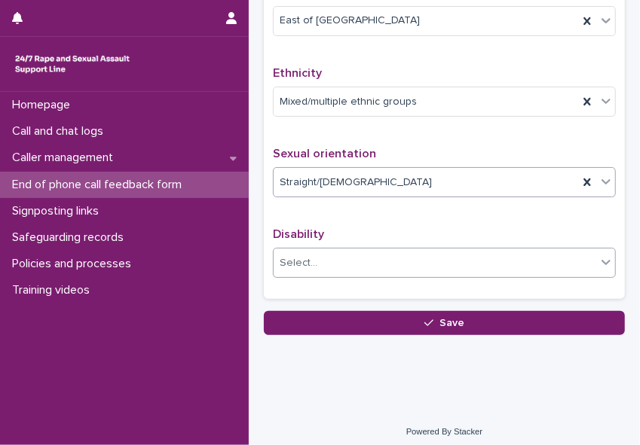
click at [319, 270] on input "text" at bounding box center [320, 262] width 2 height 14
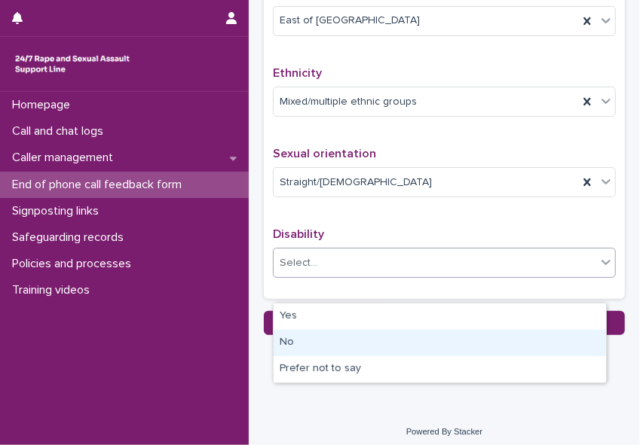
click at [307, 345] on div "No" at bounding box center [439, 343] width 332 height 26
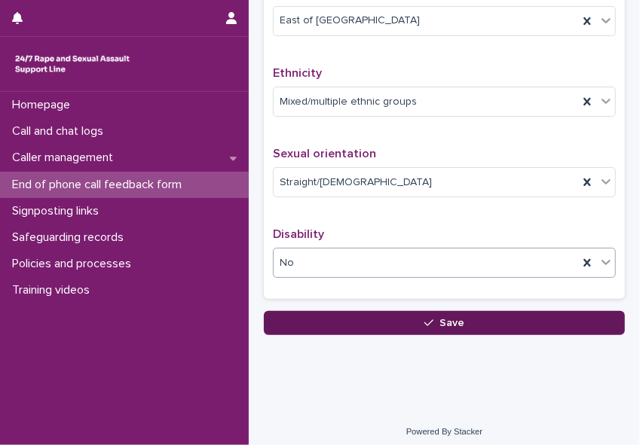
click at [352, 335] on button "Save" at bounding box center [444, 323] width 361 height 24
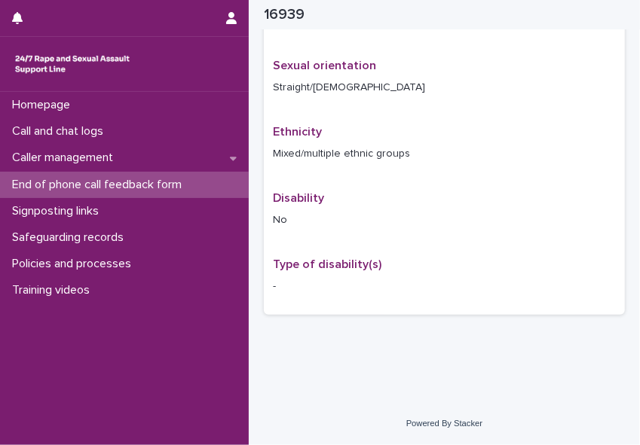
scroll to position [617, 0]
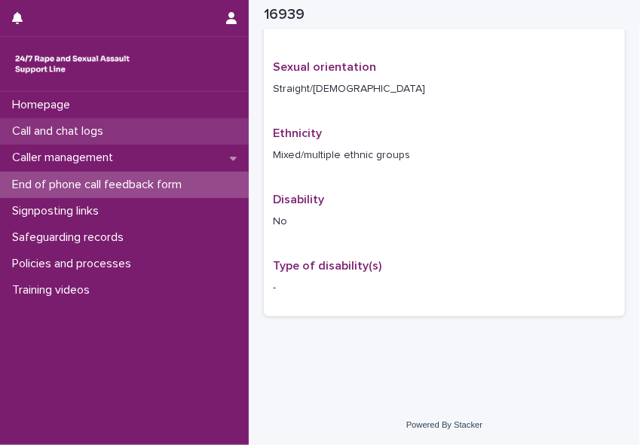
click at [74, 131] on p "Call and chat logs" at bounding box center [60, 131] width 109 height 14
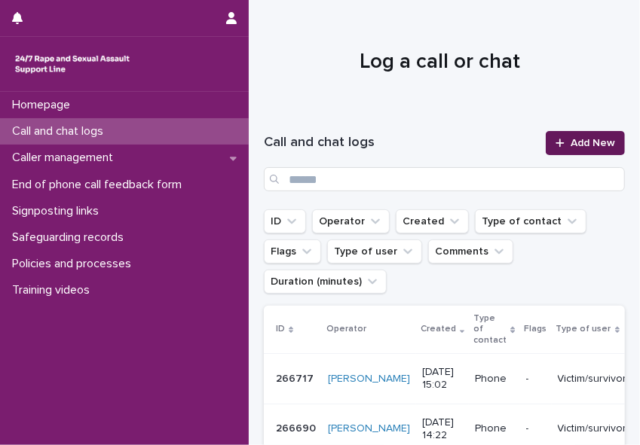
click at [546, 144] on link "Add New" at bounding box center [584, 143] width 79 height 24
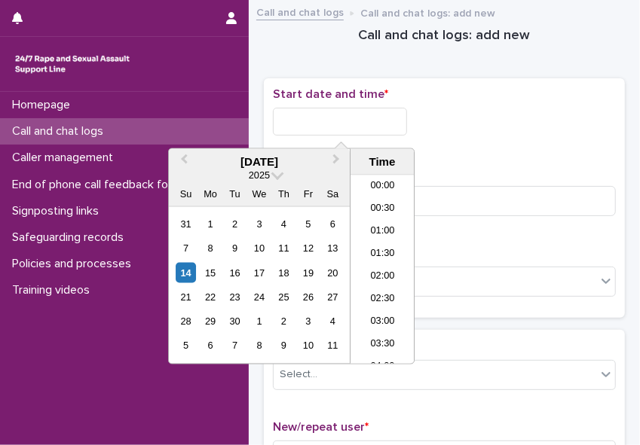
click at [290, 112] on input "text" at bounding box center [340, 122] width 134 height 28
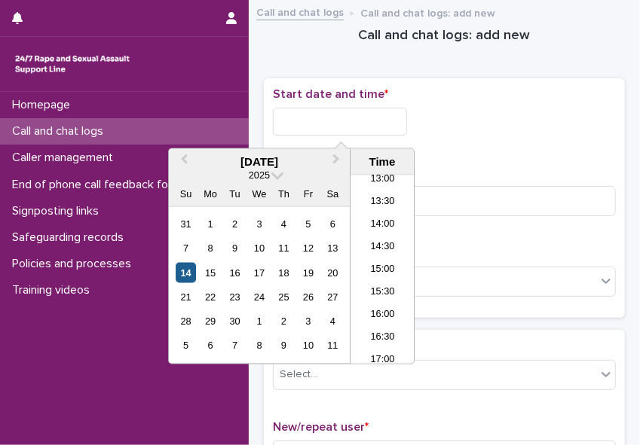
click at [188, 268] on div "14" at bounding box center [186, 273] width 20 height 20
click at [374, 277] on li "15:00" at bounding box center [382, 270] width 64 height 23
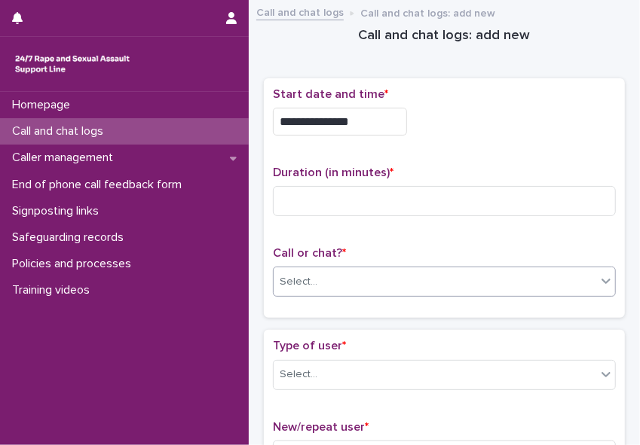
type input "**********"
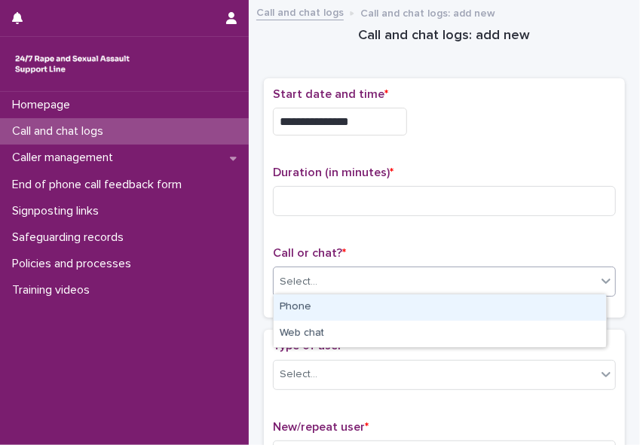
click at [350, 274] on div "Select..." at bounding box center [434, 282] width 322 height 25
click at [328, 308] on div "Phone" at bounding box center [439, 308] width 332 height 26
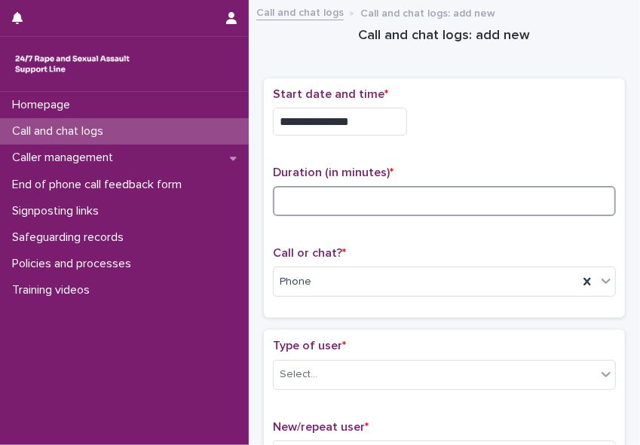
click at [309, 199] on input at bounding box center [444, 201] width 343 height 30
click at [360, 202] on input at bounding box center [444, 201] width 343 height 30
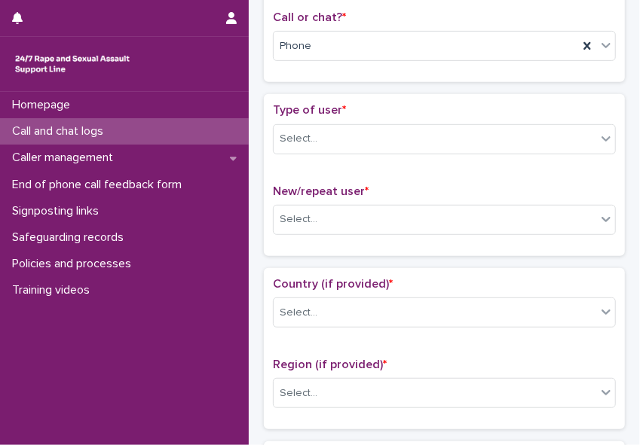
scroll to position [238, 0]
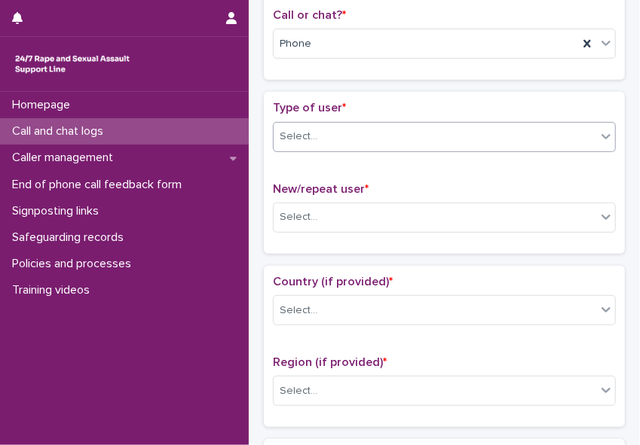
type input "*"
click at [568, 132] on div "Select..." at bounding box center [434, 136] width 322 height 25
click at [568, 134] on icon at bounding box center [605, 136] width 15 height 15
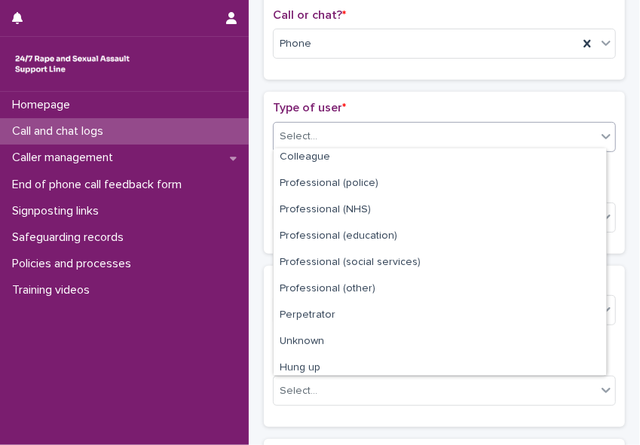
scroll to position [169, 0]
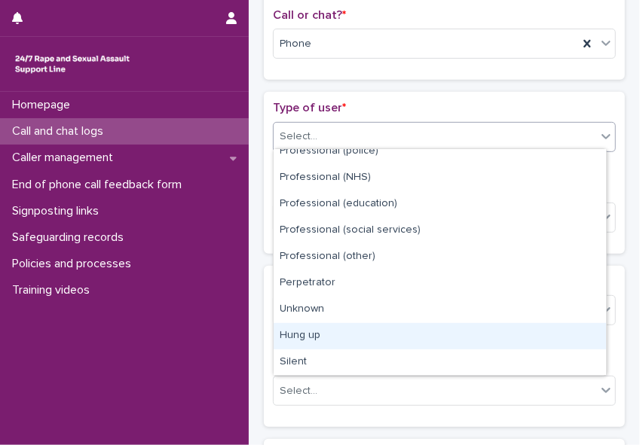
click at [527, 338] on div "Hung up" at bounding box center [439, 336] width 332 height 26
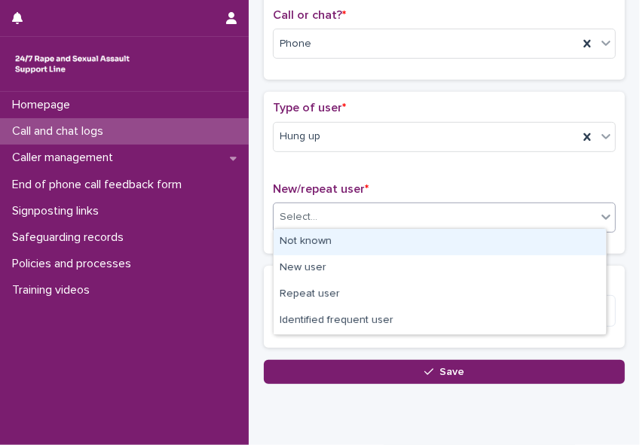
click at [362, 207] on div "Select..." at bounding box center [434, 217] width 322 height 25
click at [344, 244] on div "Not known" at bounding box center [439, 242] width 332 height 26
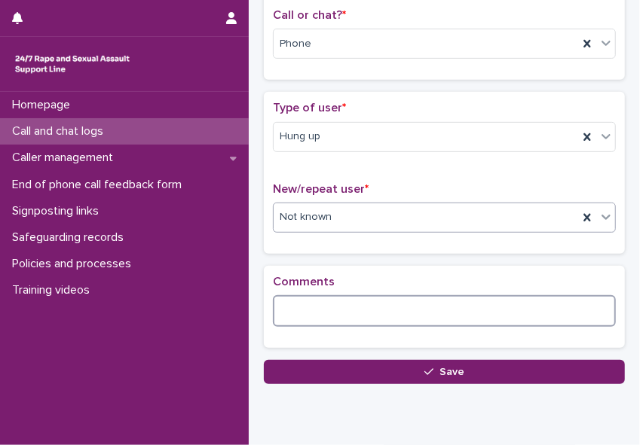
click at [313, 305] on textarea at bounding box center [444, 311] width 343 height 32
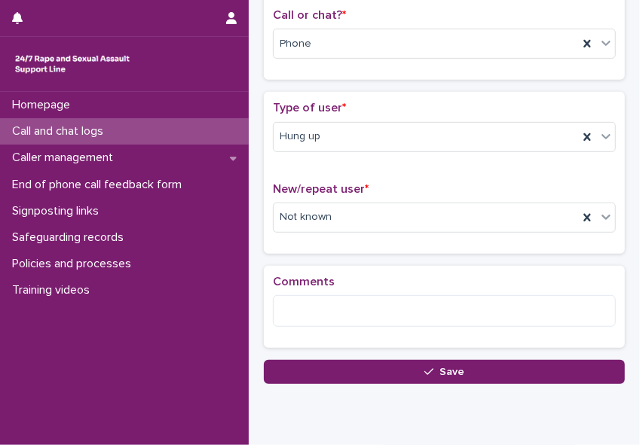
drag, startPoint x: 313, startPoint y: 305, endPoint x: 159, endPoint y: 369, distance: 167.2
click at [159, 369] on div "Homepage Call and chat logs Caller management End of phone call feedback form S…" at bounding box center [124, 268] width 249 height 353
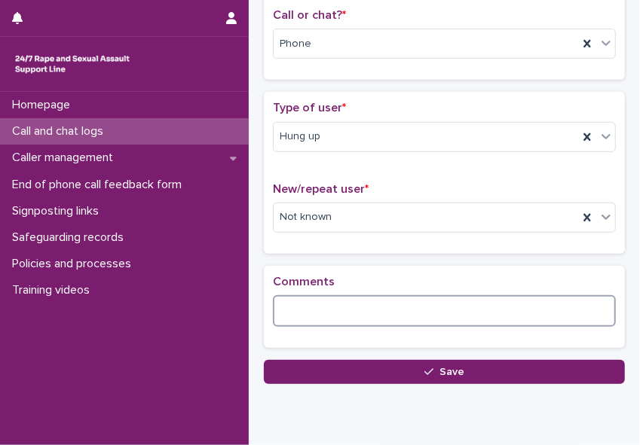
click at [289, 303] on textarea at bounding box center [444, 311] width 343 height 32
drag, startPoint x: 283, startPoint y: 307, endPoint x: 456, endPoint y: 310, distance: 173.3
click at [456, 310] on textarea "**********" at bounding box center [440, 311] width 334 height 32
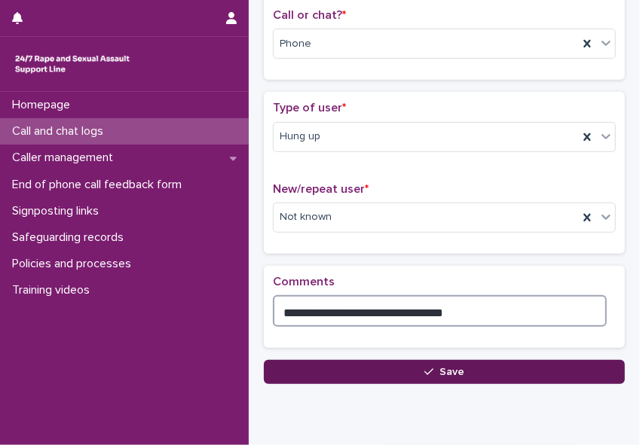
type textarea "**********"
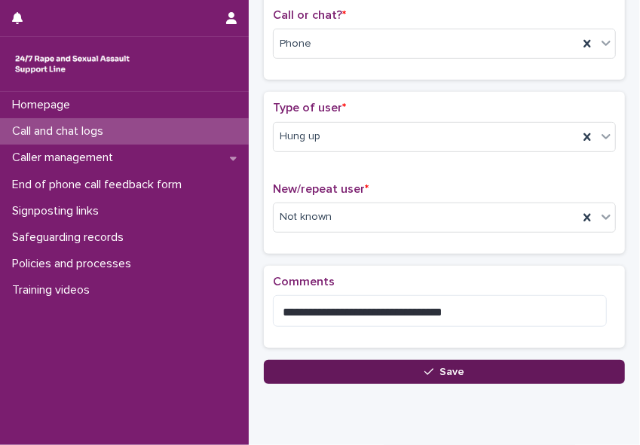
click at [402, 374] on button "Save" at bounding box center [444, 372] width 361 height 24
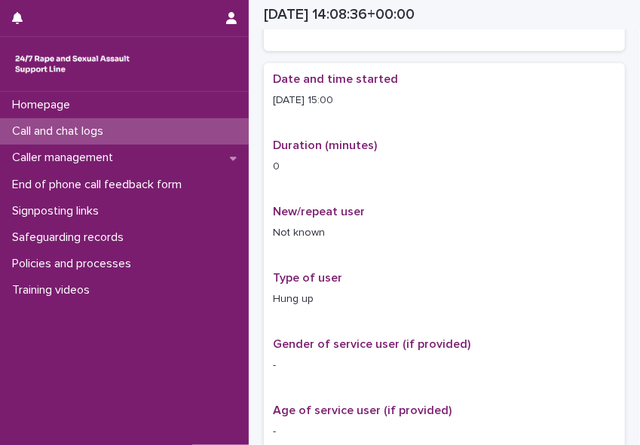
scroll to position [246, 0]
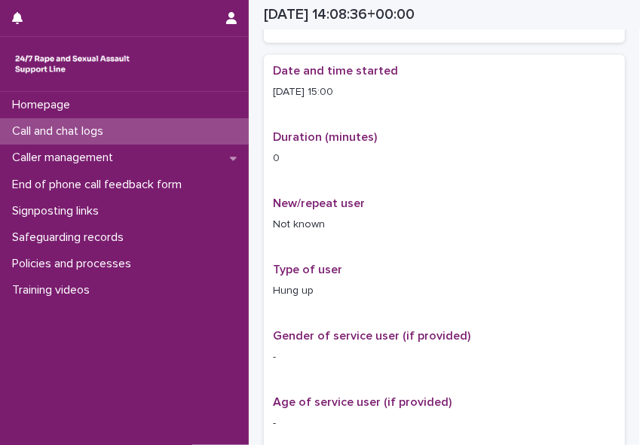
click at [139, 127] on div "Call and chat logs" at bounding box center [124, 131] width 249 height 26
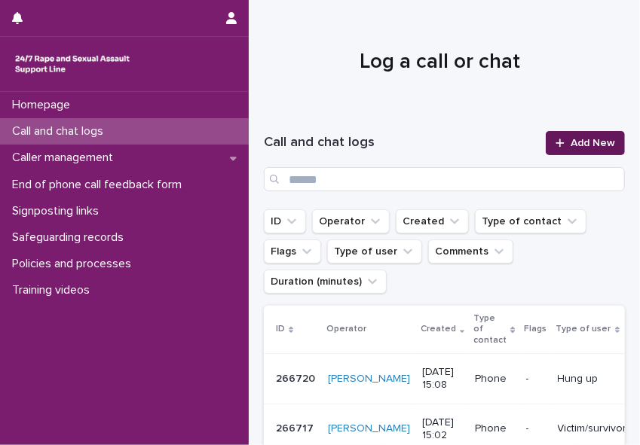
click at [555, 144] on icon at bounding box center [559, 143] width 9 height 11
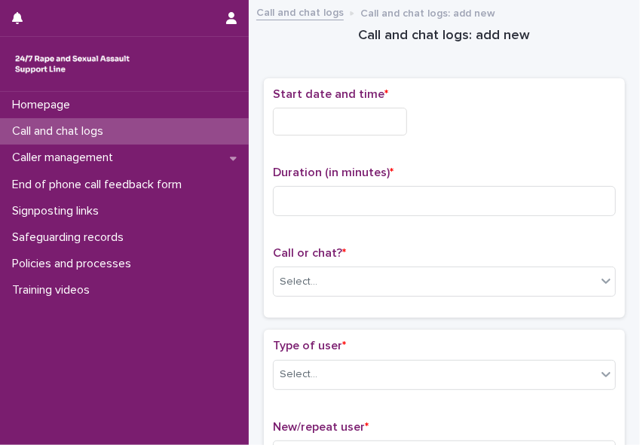
click at [318, 127] on input "text" at bounding box center [340, 122] width 134 height 28
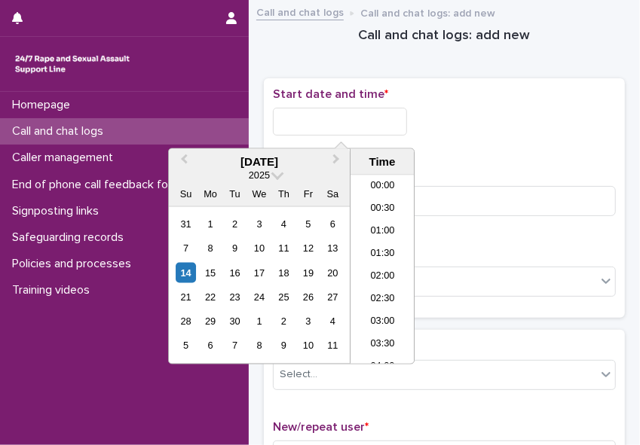
scroll to position [594, 0]
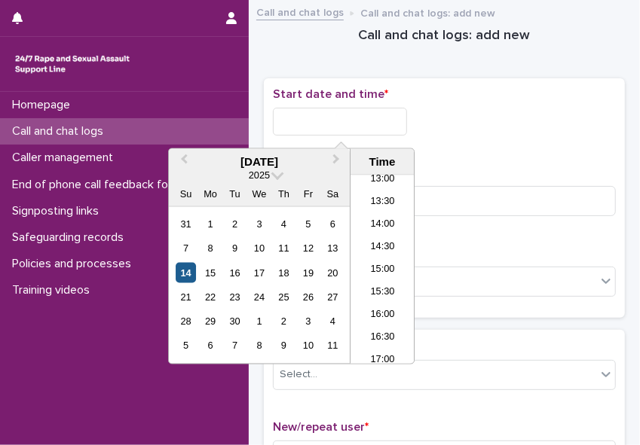
click at [187, 276] on div "14" at bounding box center [186, 273] width 20 height 20
click at [374, 260] on li "15:00" at bounding box center [382, 270] width 64 height 23
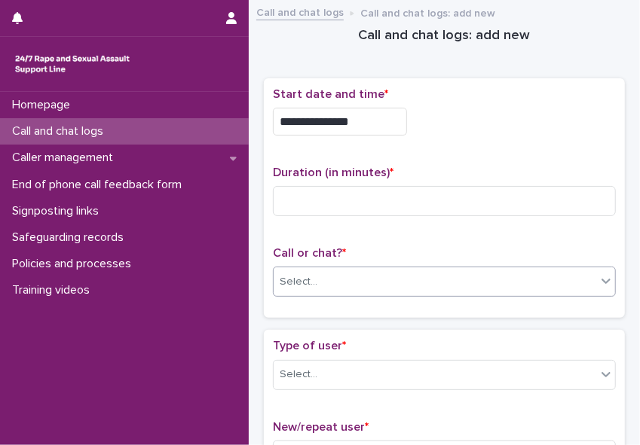
click at [338, 276] on div "Select..." at bounding box center [434, 282] width 322 height 25
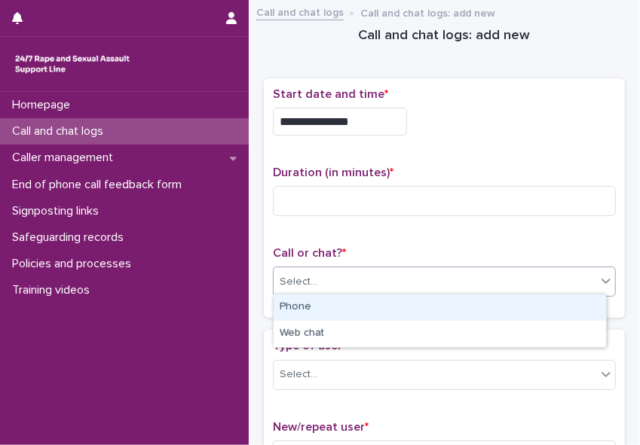
click at [317, 310] on div "Phone" at bounding box center [439, 308] width 332 height 26
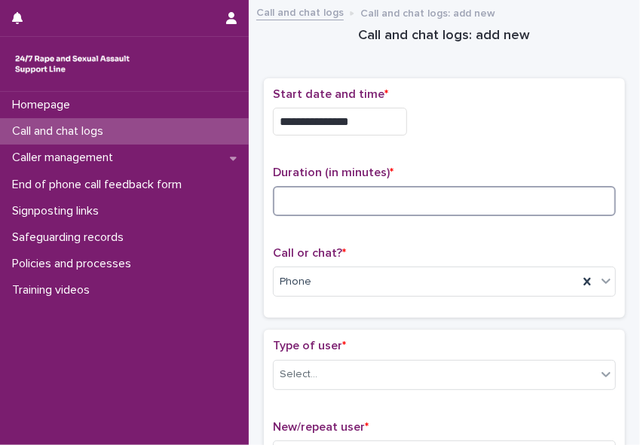
click at [289, 198] on input at bounding box center [444, 201] width 343 height 30
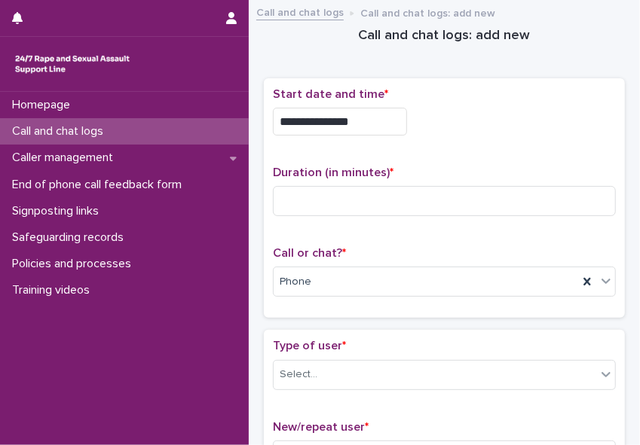
click at [359, 124] on input "**********" at bounding box center [340, 122] width 134 height 28
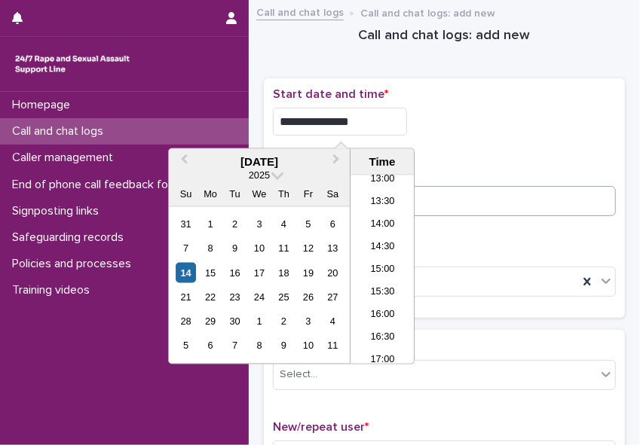
type input "**********"
click at [430, 201] on input at bounding box center [444, 201] width 343 height 30
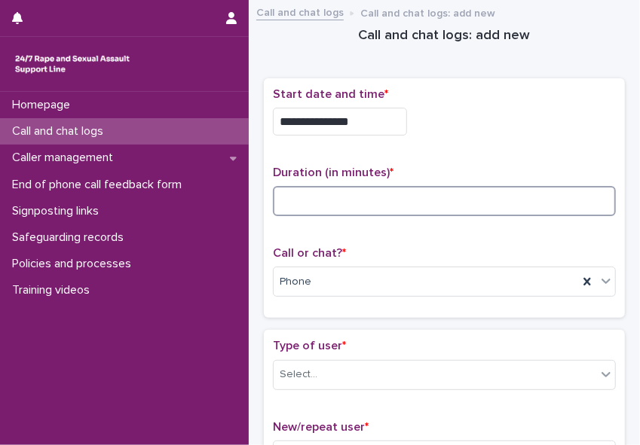
click at [284, 193] on input at bounding box center [444, 201] width 343 height 30
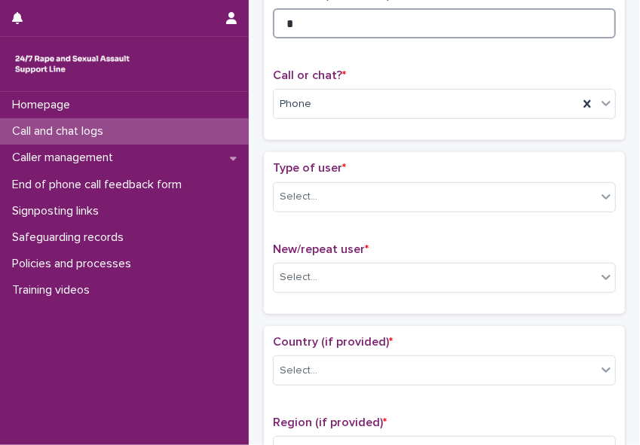
scroll to position [188, 0]
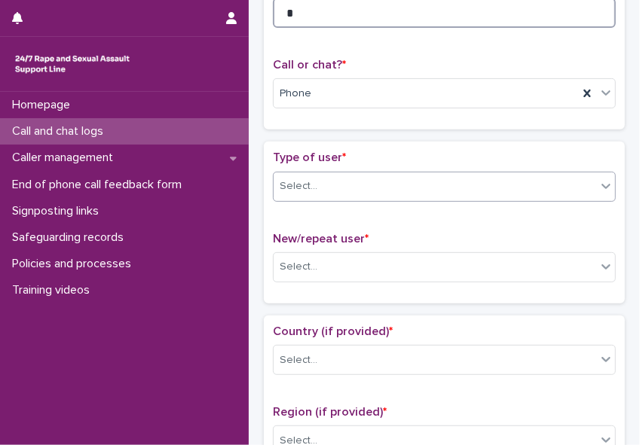
type input "*"
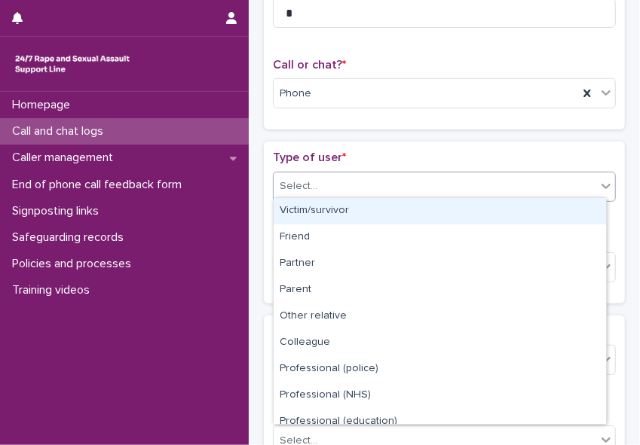
click at [568, 185] on icon at bounding box center [605, 186] width 15 height 15
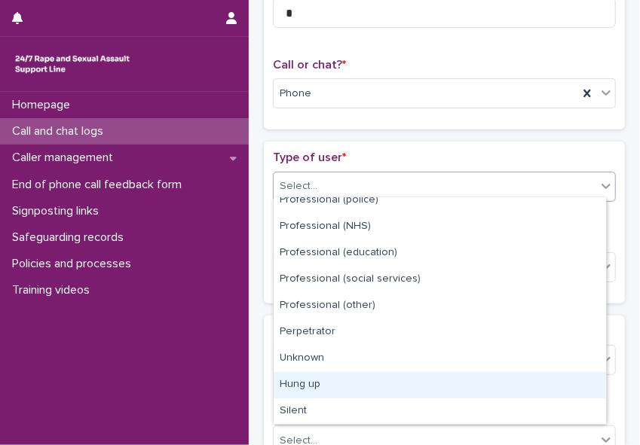
click at [568, 385] on div "Hung up" at bounding box center [439, 385] width 332 height 26
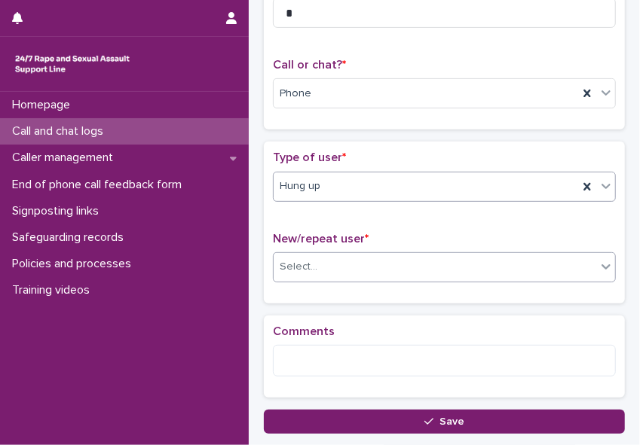
click at [450, 264] on div "Select..." at bounding box center [434, 267] width 322 height 25
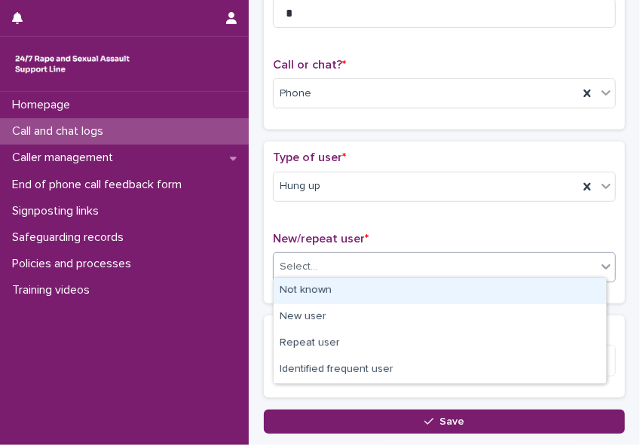
click at [436, 283] on div "Not known" at bounding box center [439, 291] width 332 height 26
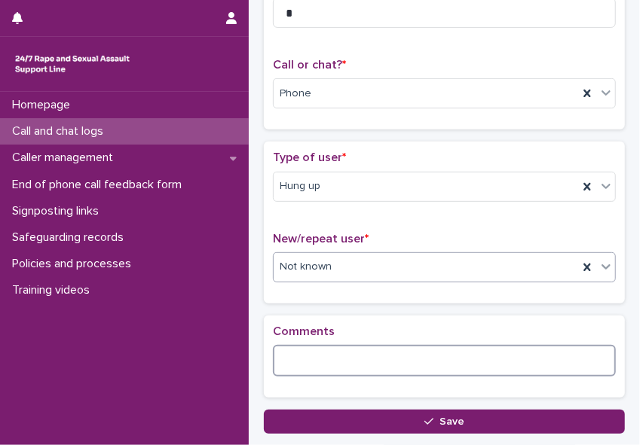
click at [331, 352] on textarea at bounding box center [444, 361] width 343 height 32
paste textarea "**********"
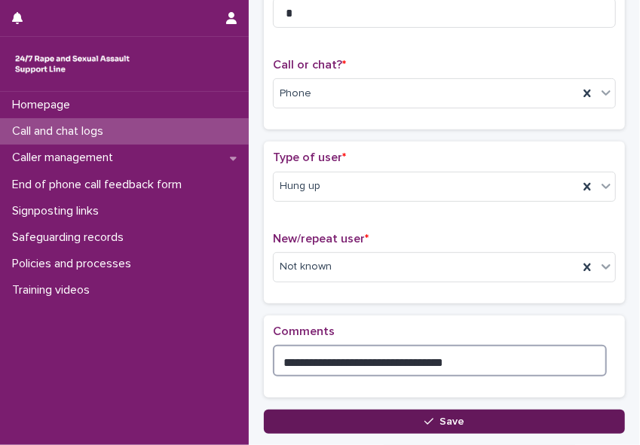
type textarea "**********"
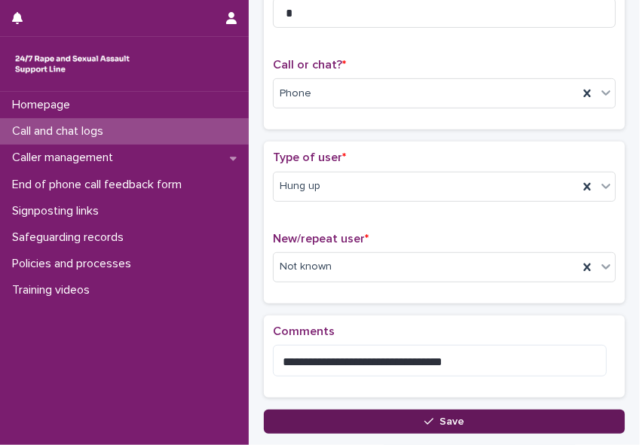
click at [404, 415] on button "Save" at bounding box center [444, 422] width 361 height 24
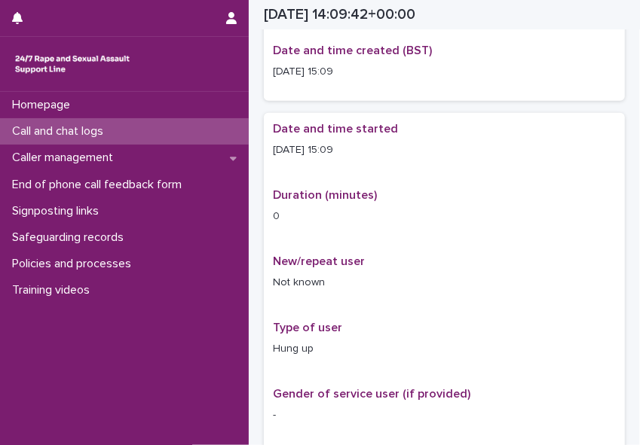
scroll to position [197, 0]
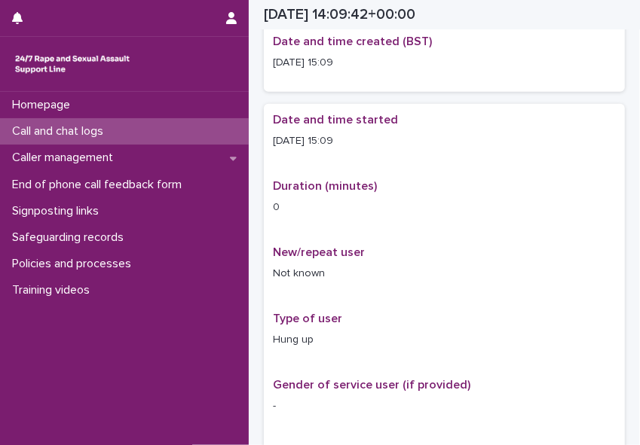
click at [115, 138] on p "Call and chat logs" at bounding box center [60, 131] width 109 height 14
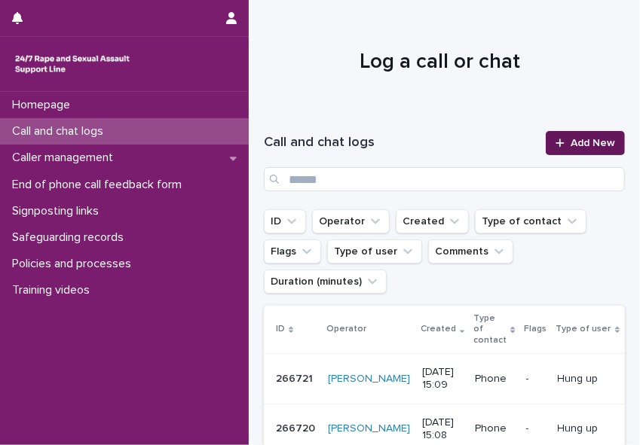
click at [555, 141] on icon at bounding box center [559, 143] width 9 height 11
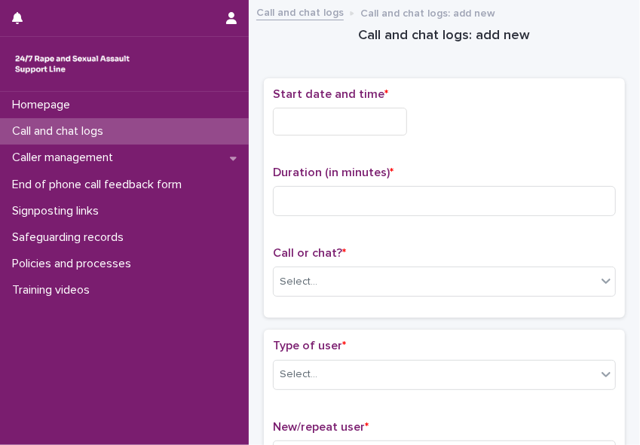
click at [295, 113] on input "text" at bounding box center [340, 122] width 134 height 28
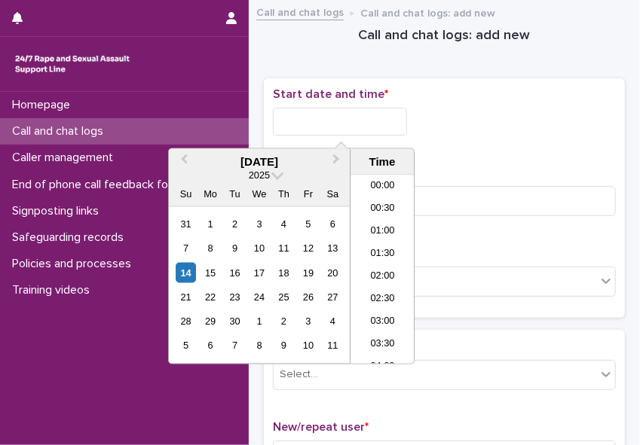
scroll to position [594, 0]
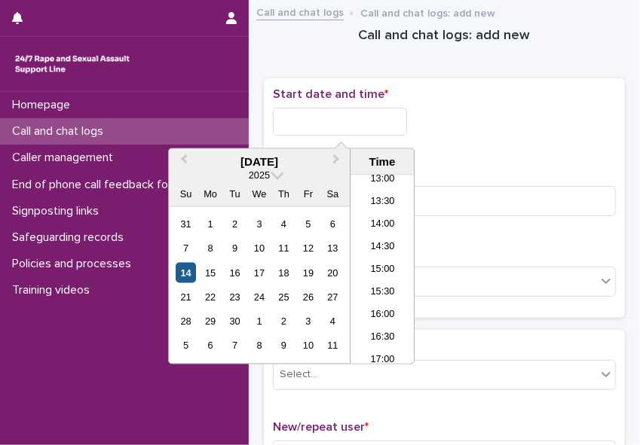
click at [186, 277] on div "14" at bounding box center [186, 273] width 20 height 20
click at [374, 264] on li "15:00" at bounding box center [382, 270] width 64 height 23
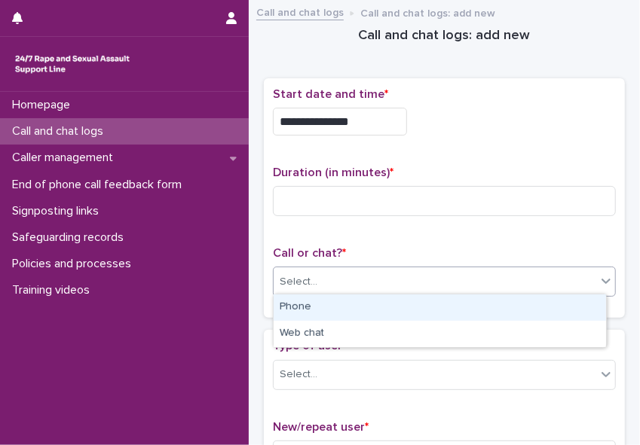
click at [350, 283] on div "Select..." at bounding box center [434, 282] width 322 height 25
click at [329, 308] on div "Phone" at bounding box center [439, 308] width 332 height 26
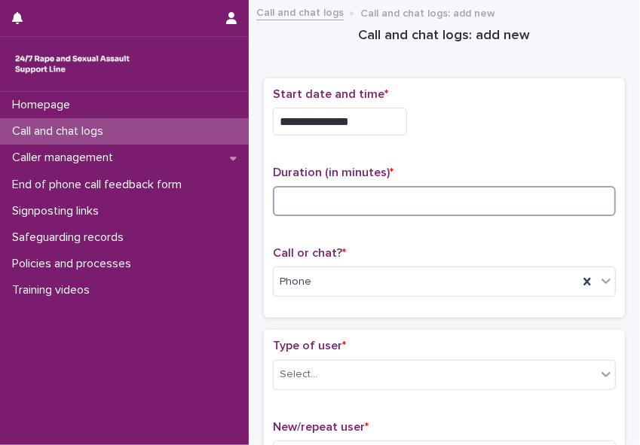
click at [295, 195] on input at bounding box center [444, 201] width 343 height 30
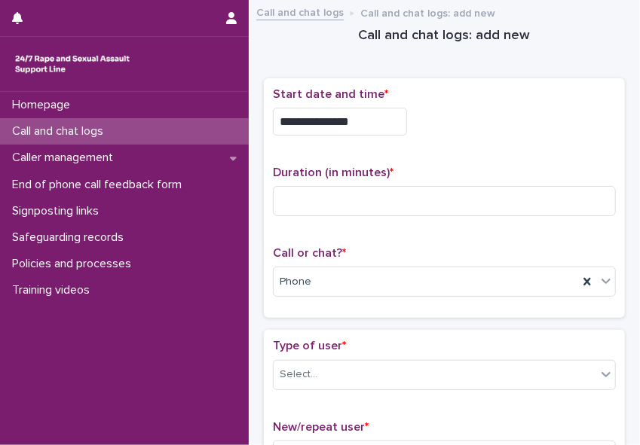
click at [368, 123] on input "**********" at bounding box center [340, 122] width 134 height 28
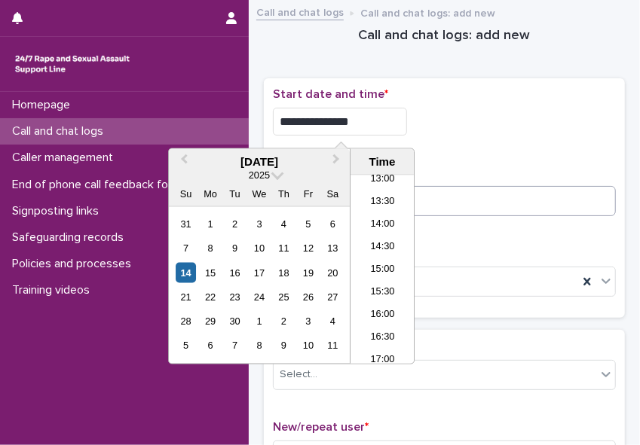
type input "**********"
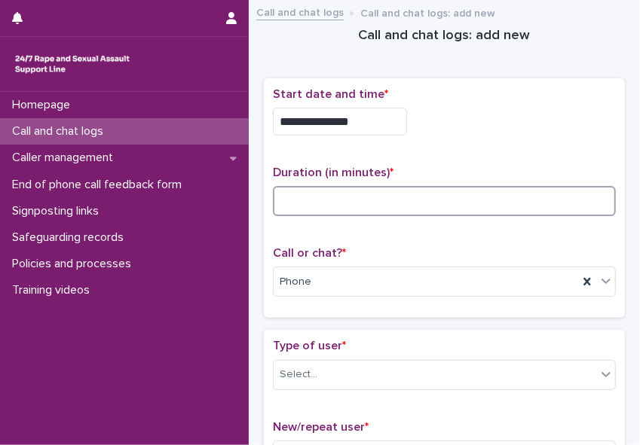
click at [452, 203] on input at bounding box center [444, 201] width 343 height 30
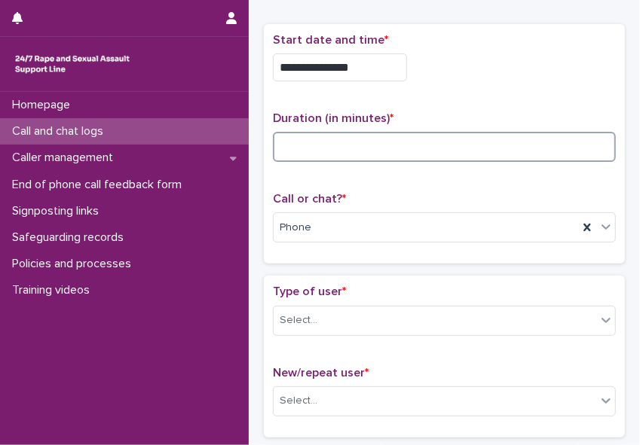
scroll to position [56, 0]
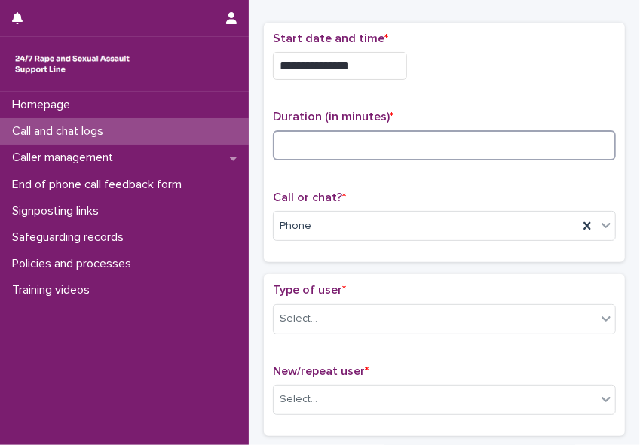
click at [295, 144] on input at bounding box center [444, 145] width 343 height 30
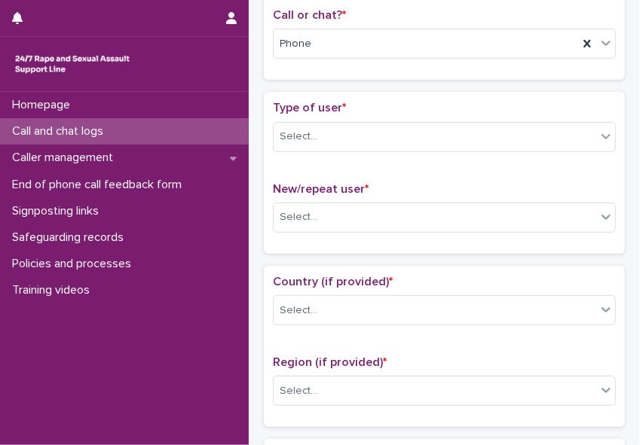
scroll to position [257, 0]
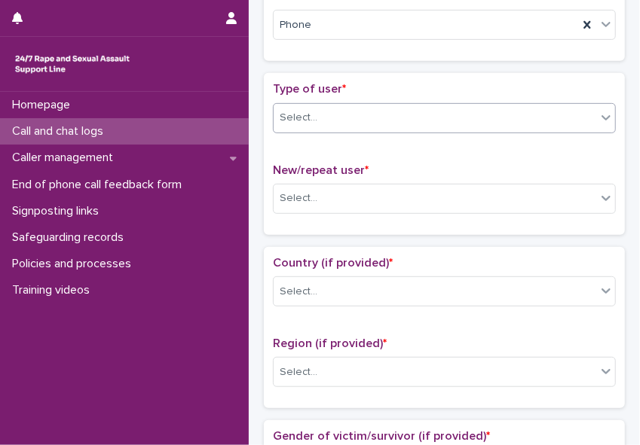
type input "*"
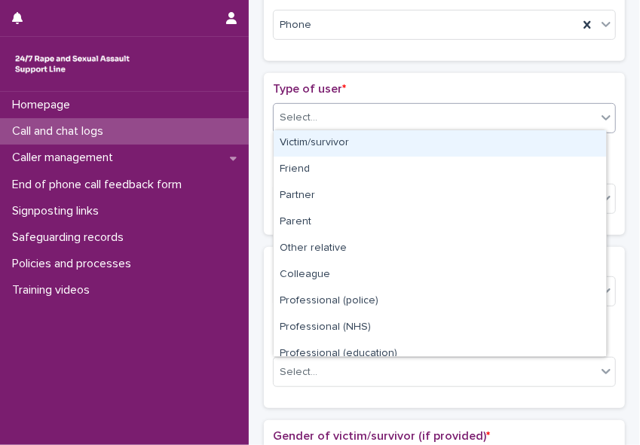
click at [568, 114] on icon at bounding box center [605, 117] width 15 height 15
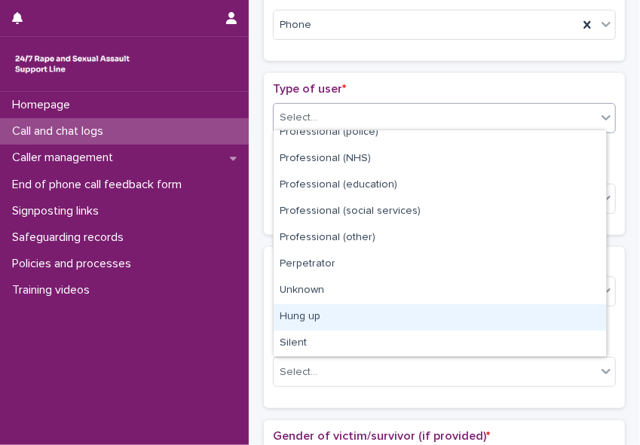
click at [293, 319] on div "Hung up" at bounding box center [439, 317] width 332 height 26
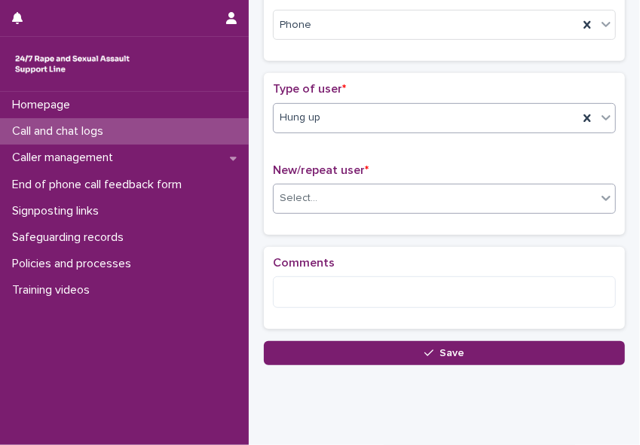
click at [285, 191] on div "Select..." at bounding box center [299, 199] width 38 height 16
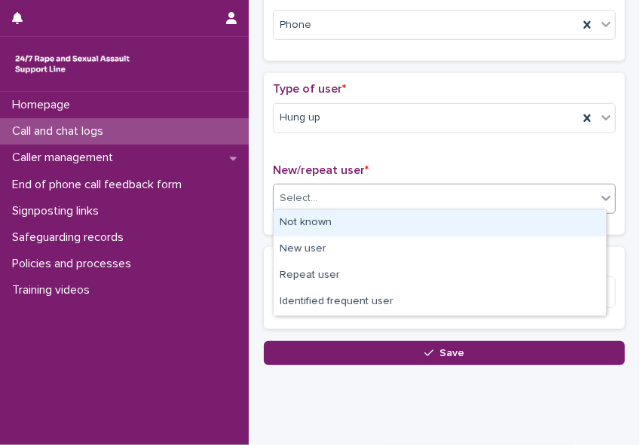
click at [295, 227] on div "Not known" at bounding box center [439, 223] width 332 height 26
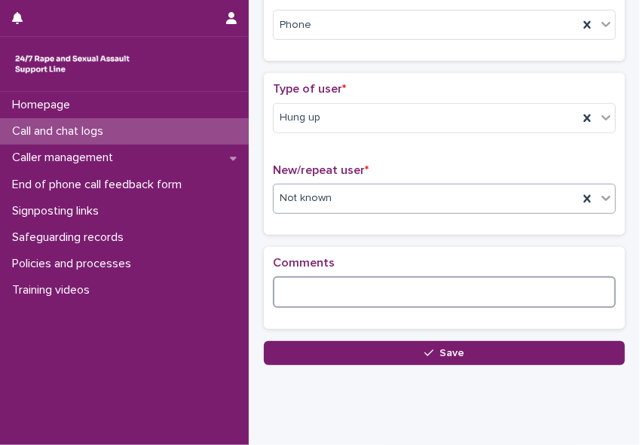
click at [285, 289] on textarea at bounding box center [444, 293] width 343 height 32
paste textarea "**********"
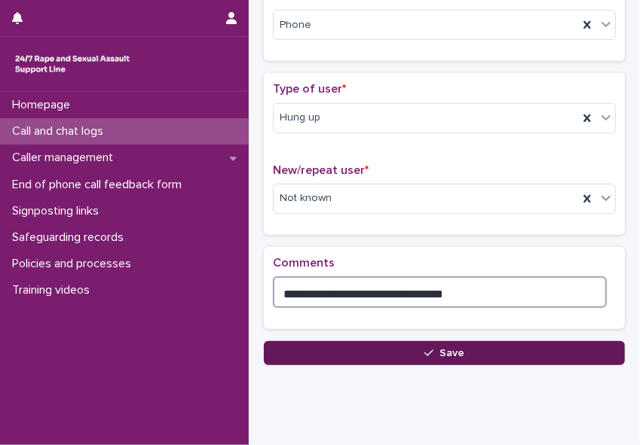
type textarea "**********"
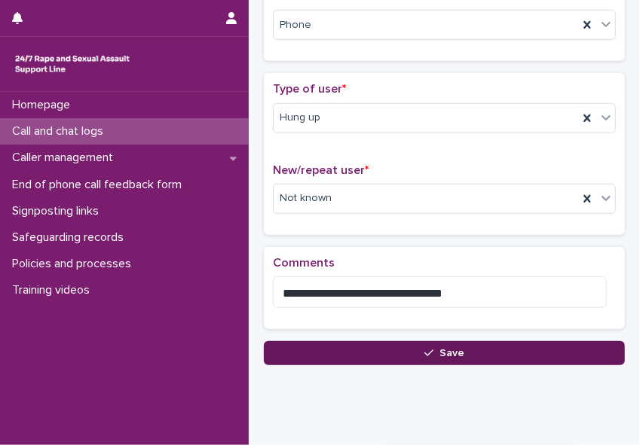
click at [439, 349] on span "Save" at bounding box center [451, 353] width 25 height 11
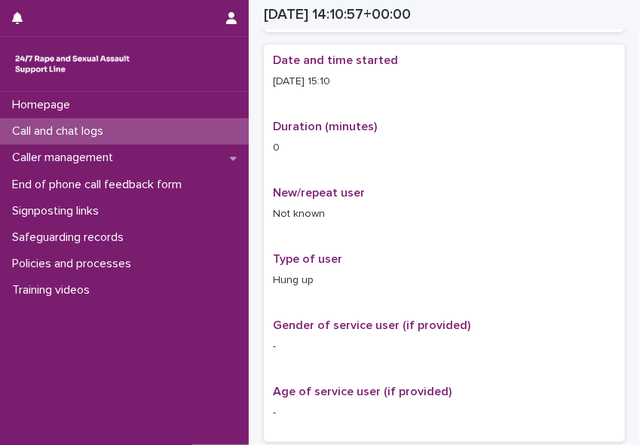
scroll to position [265, 0]
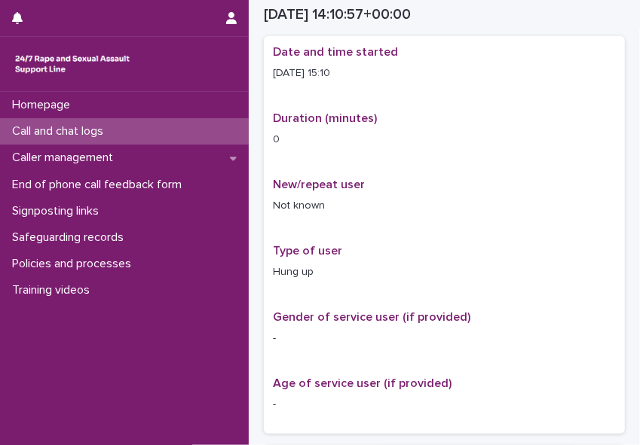
click at [104, 134] on p "Call and chat logs" at bounding box center [60, 131] width 109 height 14
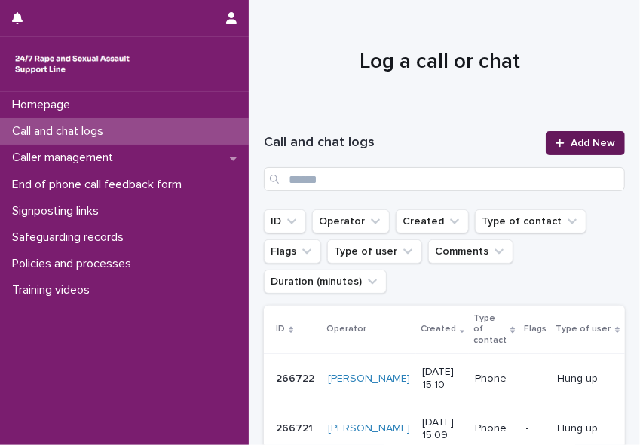
click at [568, 144] on span "Add New" at bounding box center [592, 143] width 44 height 11
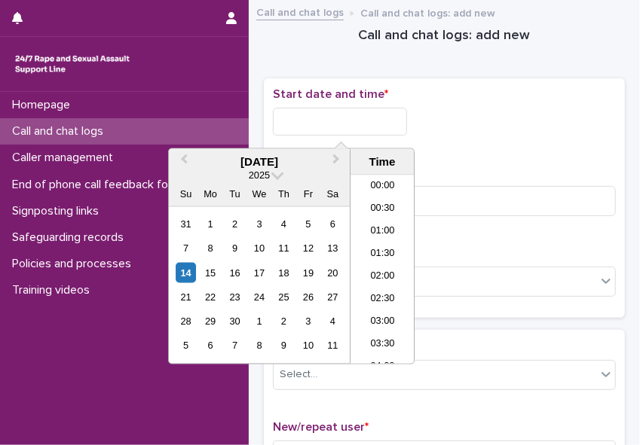
click at [297, 118] on input "text" at bounding box center [340, 122] width 134 height 28
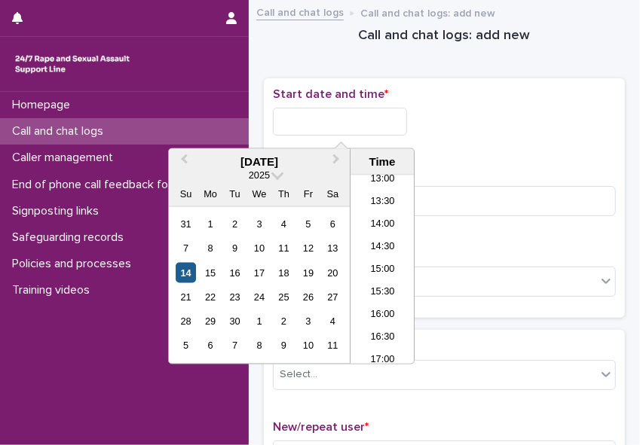
click at [189, 276] on div "14" at bounding box center [186, 273] width 20 height 20
click at [370, 262] on li "15:00" at bounding box center [382, 270] width 64 height 23
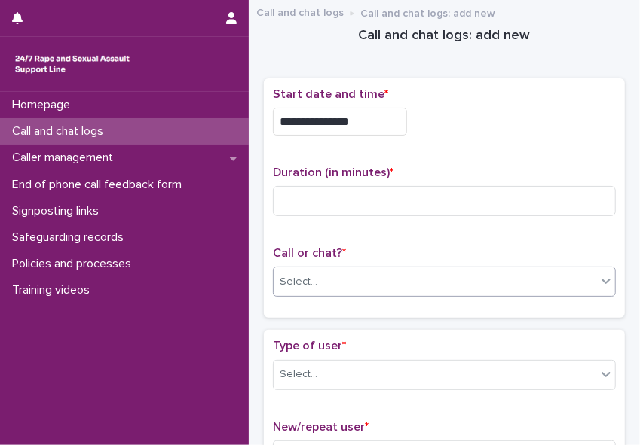
click at [350, 276] on div "Select..." at bounding box center [434, 282] width 322 height 25
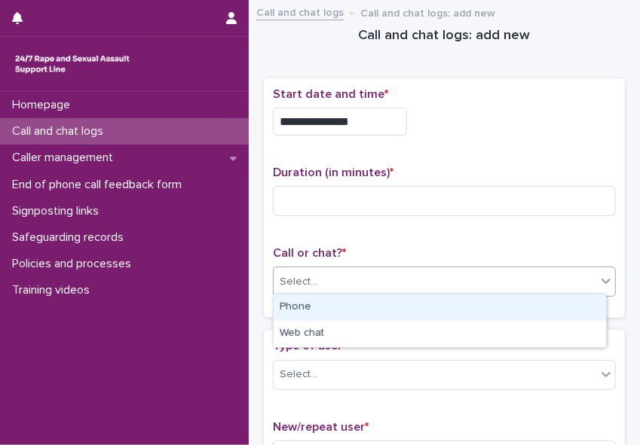
click at [322, 310] on div "Phone" at bounding box center [439, 308] width 332 height 26
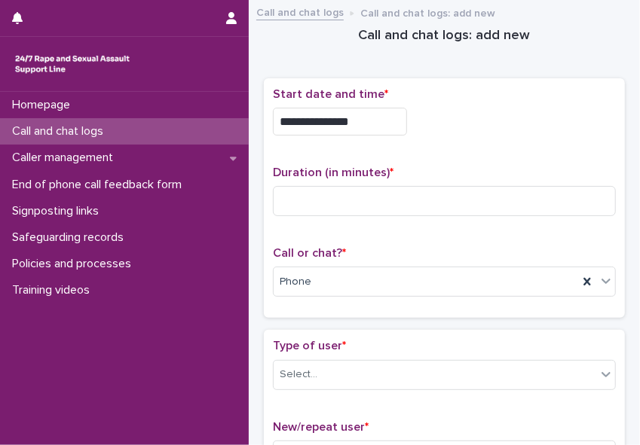
click at [359, 121] on input "**********" at bounding box center [340, 122] width 134 height 28
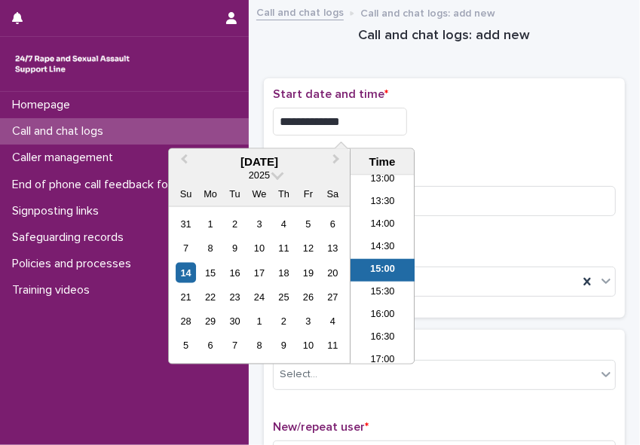
click at [359, 121] on input "**********" at bounding box center [340, 122] width 134 height 28
type input "**********"
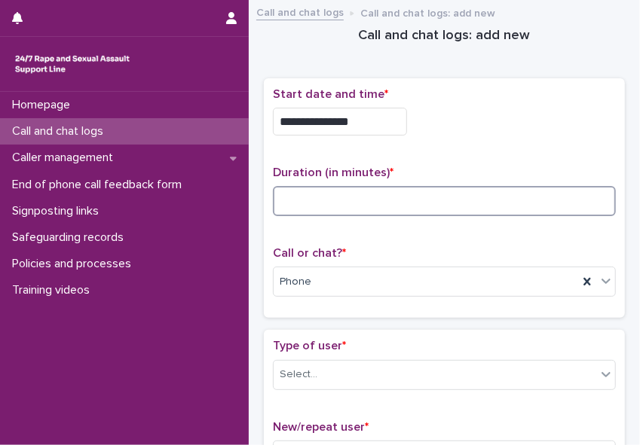
click at [439, 208] on input at bounding box center [444, 201] width 343 height 30
click at [302, 190] on input at bounding box center [444, 201] width 343 height 30
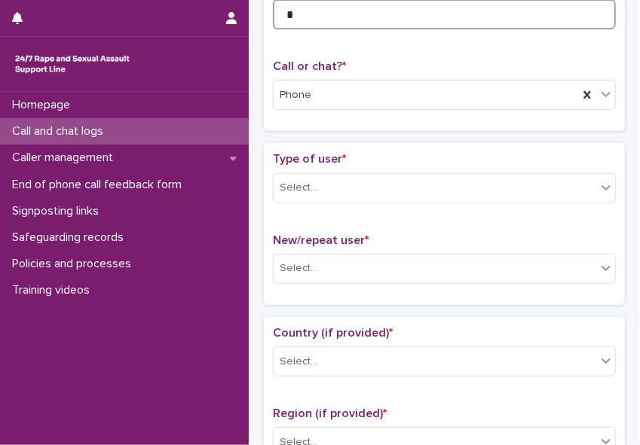
scroll to position [197, 0]
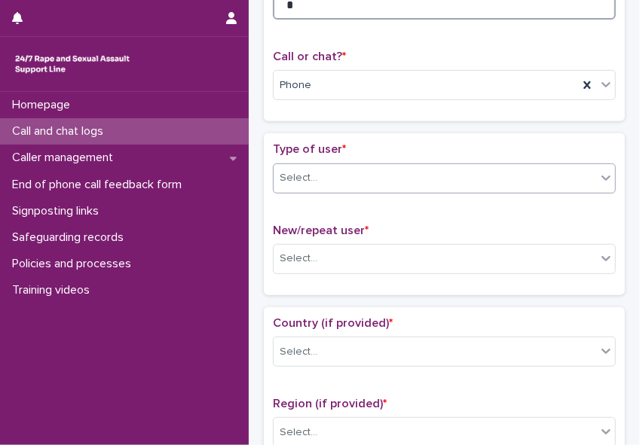
type input "*"
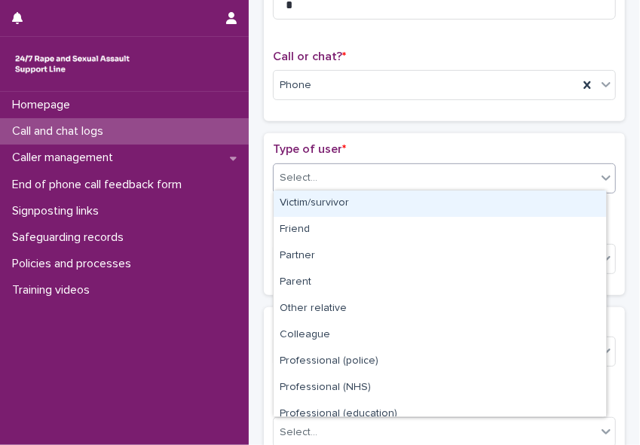
click at [568, 176] on icon at bounding box center [605, 178] width 9 height 5
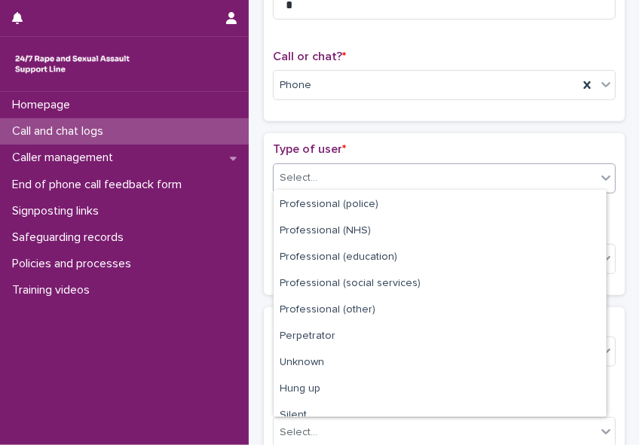
scroll to position [169, 0]
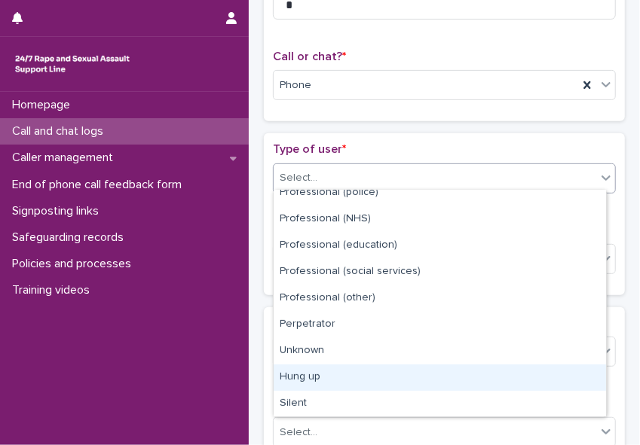
drag, startPoint x: 572, startPoint y: 362, endPoint x: 567, endPoint y: 371, distance: 9.4
click at [567, 371] on div "Hung up" at bounding box center [439, 378] width 332 height 26
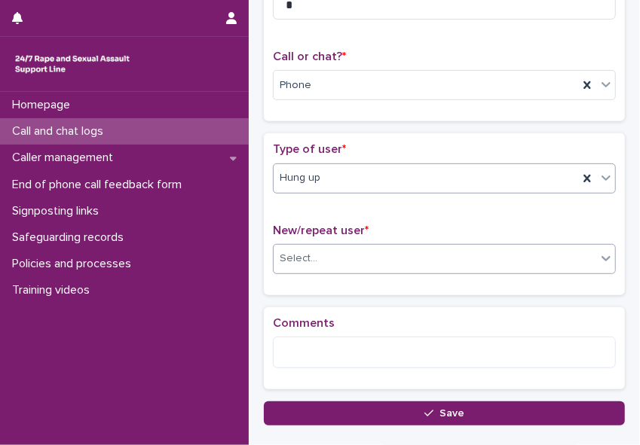
click at [496, 252] on div "Select..." at bounding box center [434, 258] width 322 height 25
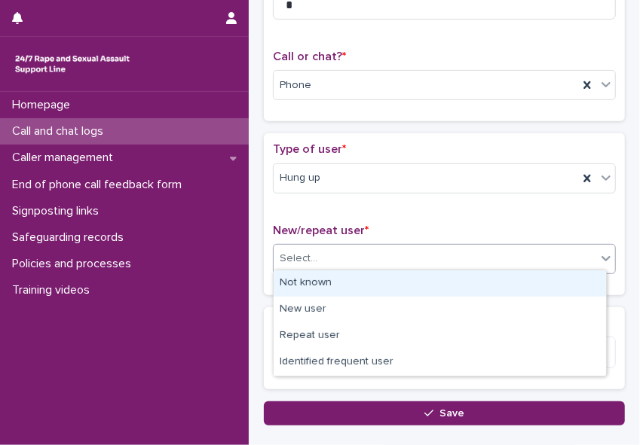
click at [472, 279] on div "Not known" at bounding box center [439, 283] width 332 height 26
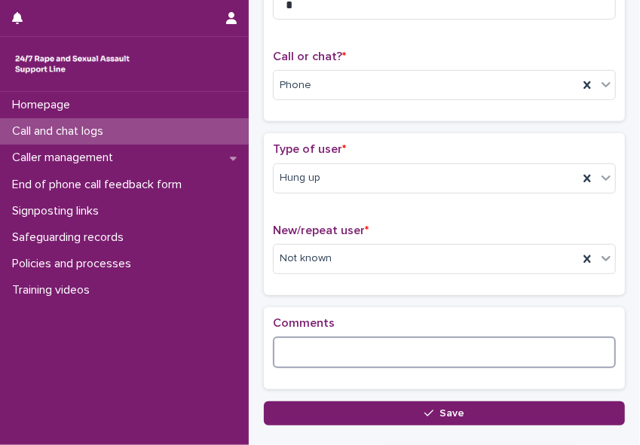
click at [362, 349] on textarea at bounding box center [444, 353] width 343 height 32
paste textarea "**********"
type textarea "**********"
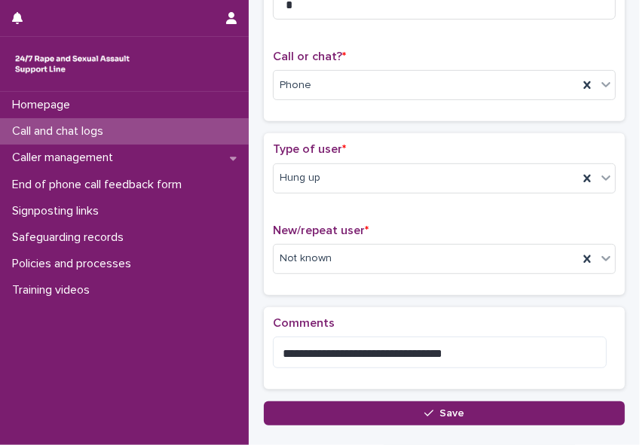
click at [214, 385] on div "Homepage Call and chat logs Caller management End of phone call feedback form S…" at bounding box center [124, 268] width 249 height 353
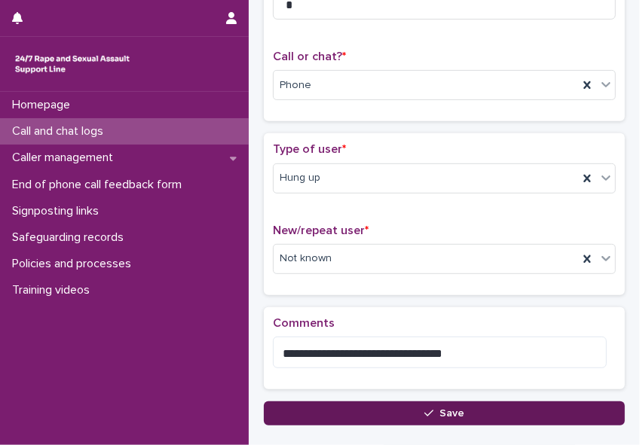
click at [386, 406] on button "Save" at bounding box center [444, 414] width 361 height 24
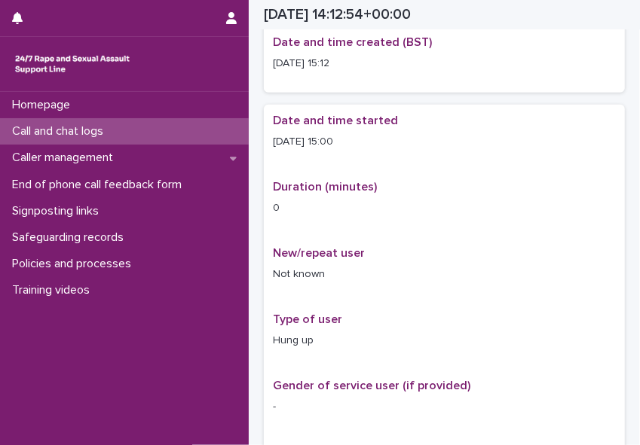
scroll to position [205, 0]
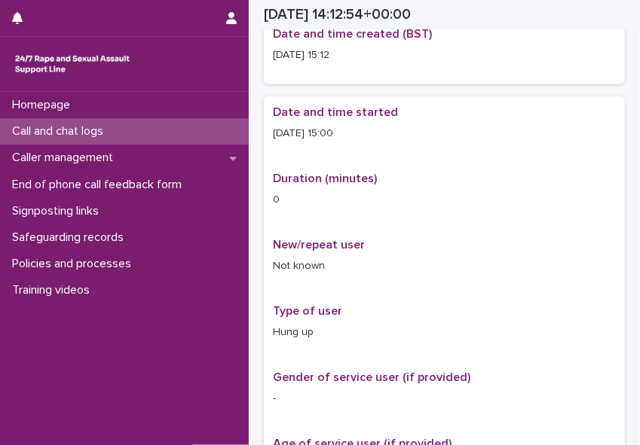
click at [91, 130] on p "Call and chat logs" at bounding box center [60, 131] width 109 height 14
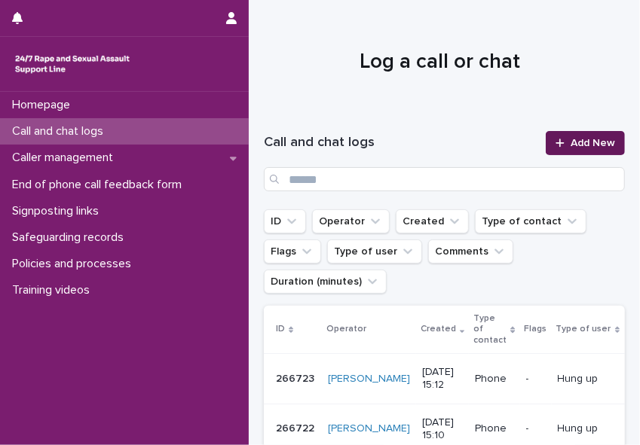
click at [568, 138] on span "Add New" at bounding box center [592, 143] width 44 height 11
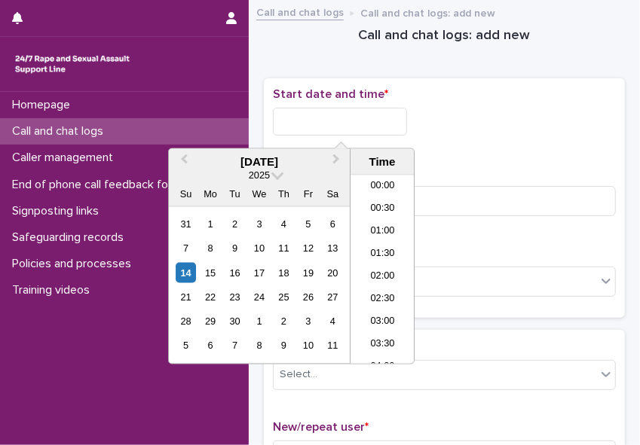
scroll to position [594, 0]
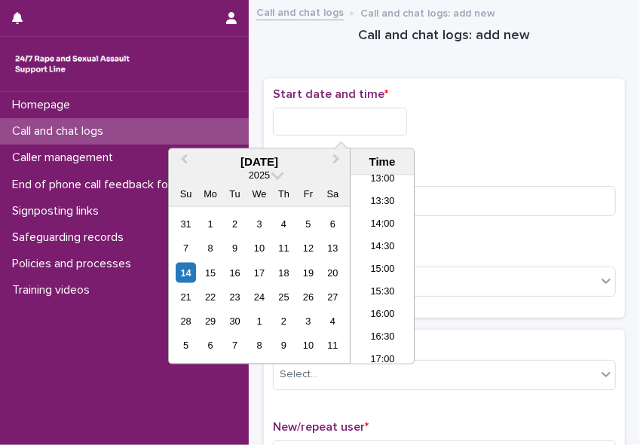
click at [283, 121] on input "text" at bounding box center [340, 122] width 134 height 28
click at [190, 269] on div "14" at bounding box center [186, 273] width 20 height 20
click at [369, 261] on li "15:00" at bounding box center [382, 270] width 64 height 23
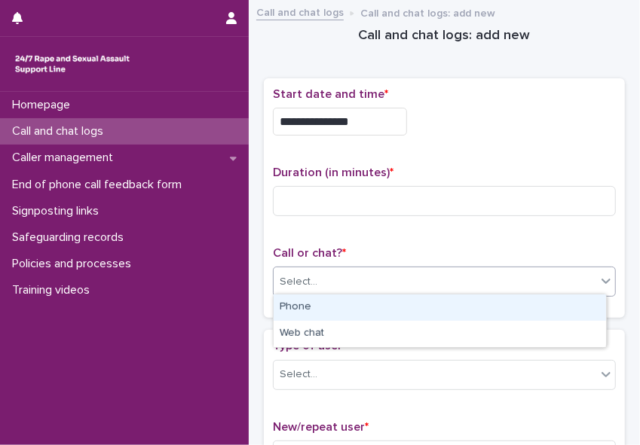
click at [348, 278] on div "Select..." at bounding box center [434, 282] width 322 height 25
click at [324, 308] on div "Phone" at bounding box center [439, 308] width 332 height 26
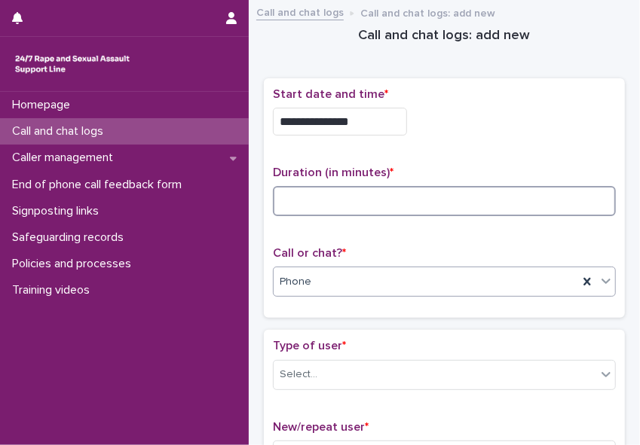
click at [286, 203] on input at bounding box center [444, 201] width 343 height 30
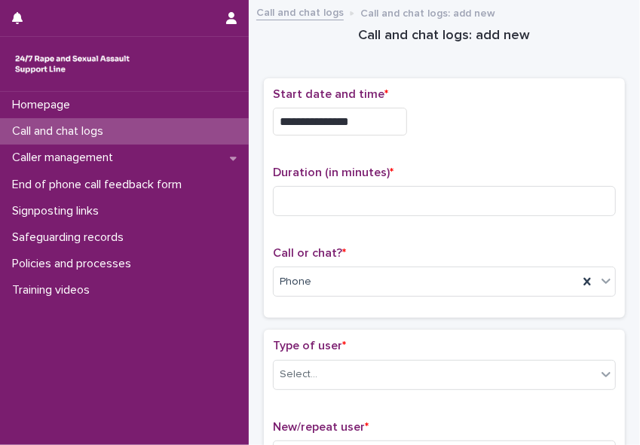
click at [367, 116] on input "**********" at bounding box center [340, 122] width 134 height 28
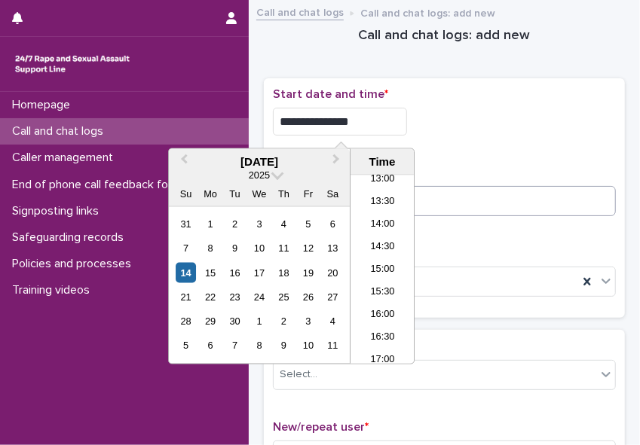
type input "**********"
click at [455, 200] on input at bounding box center [444, 201] width 343 height 30
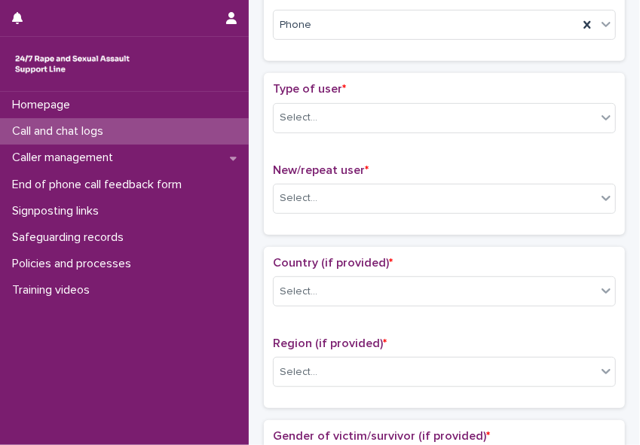
scroll to position [258, 0]
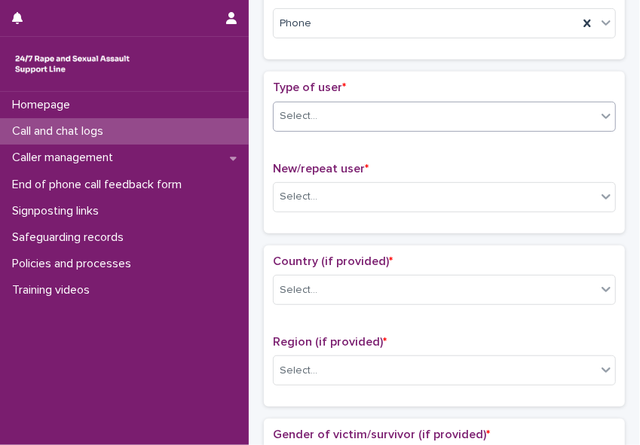
click at [568, 112] on icon at bounding box center [605, 115] width 15 height 15
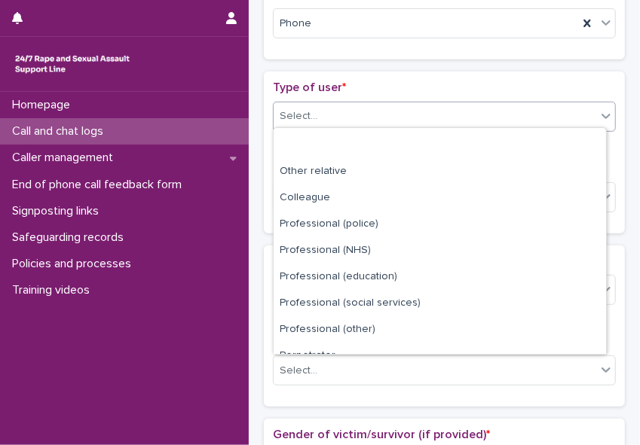
scroll to position [169, 0]
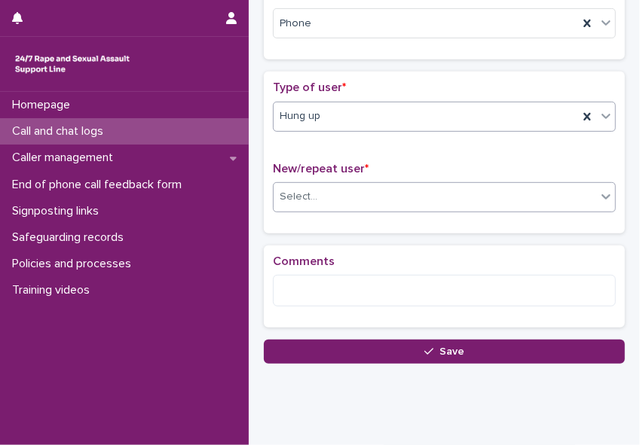
click at [568, 194] on icon at bounding box center [605, 196] width 15 height 15
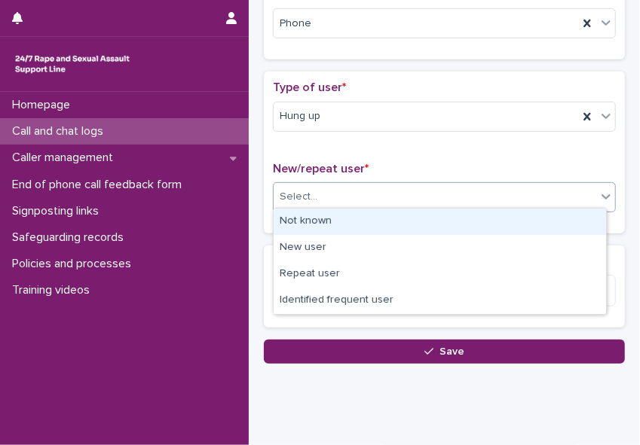
click at [550, 221] on div "Not known" at bounding box center [439, 222] width 332 height 26
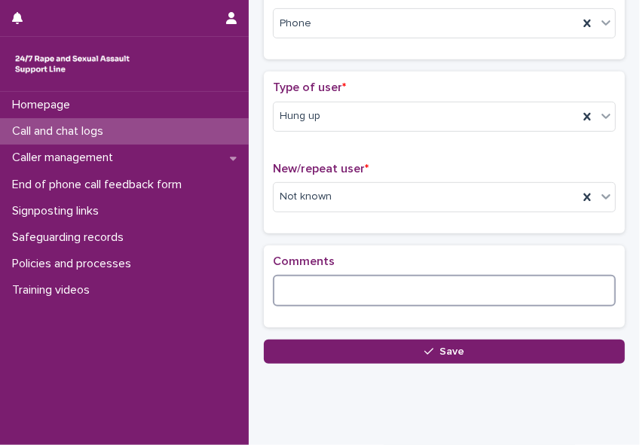
click at [407, 291] on textarea at bounding box center [444, 291] width 343 height 32
paste textarea "**********"
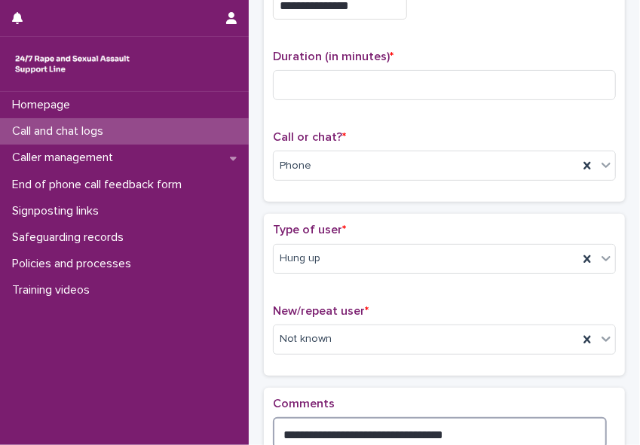
scroll to position [0, 0]
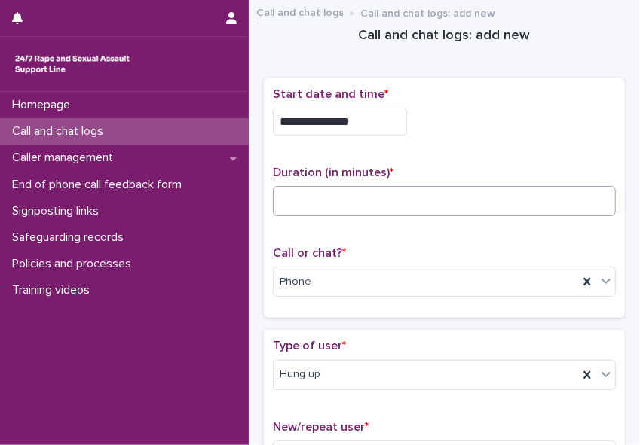
type textarea "**********"
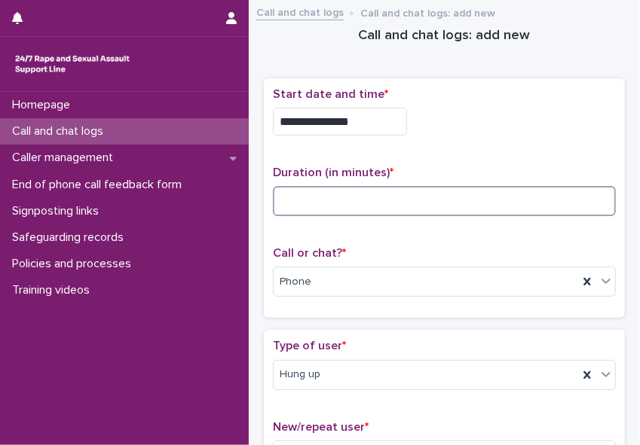
click at [286, 197] on input at bounding box center [444, 201] width 343 height 30
click at [286, 197] on input "*" at bounding box center [444, 201] width 343 height 30
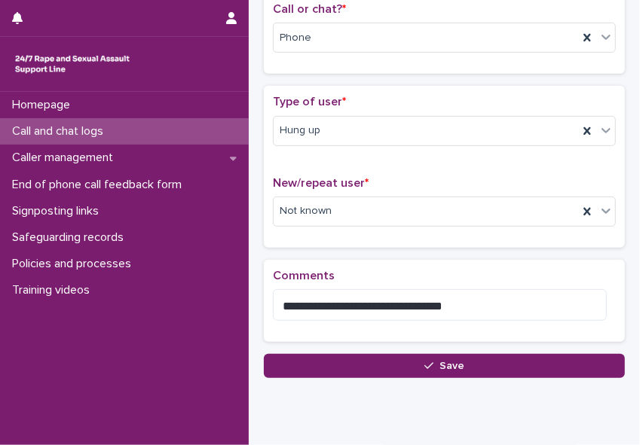
scroll to position [291, 0]
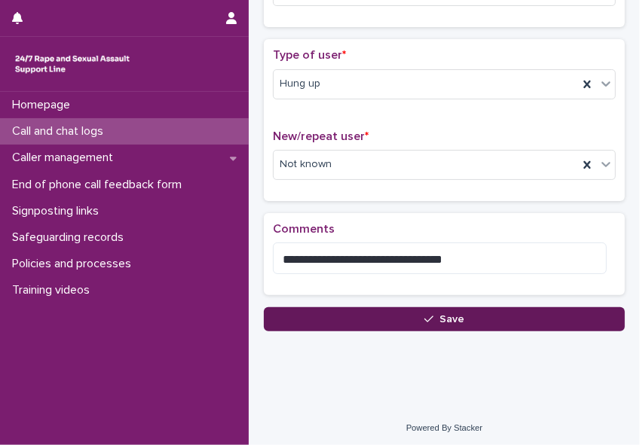
type input "*"
click at [464, 307] on button "Save" at bounding box center [444, 319] width 361 height 24
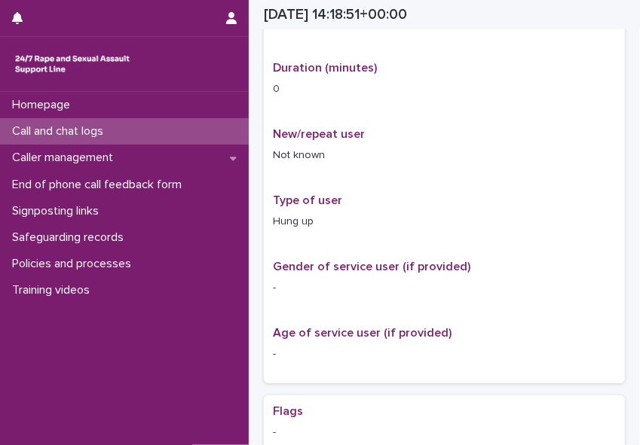
scroll to position [307, 0]
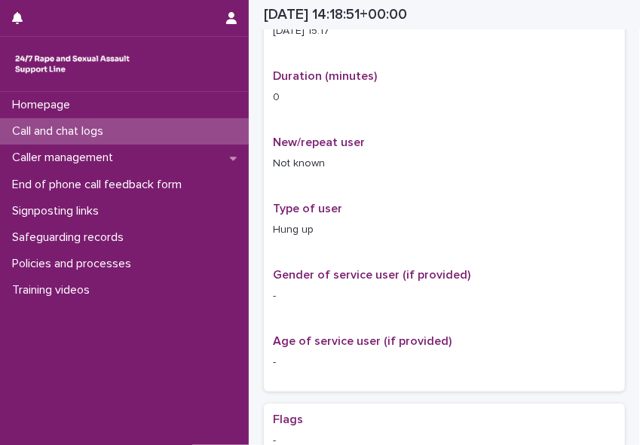
click at [102, 130] on p "Call and chat logs" at bounding box center [60, 131] width 109 height 14
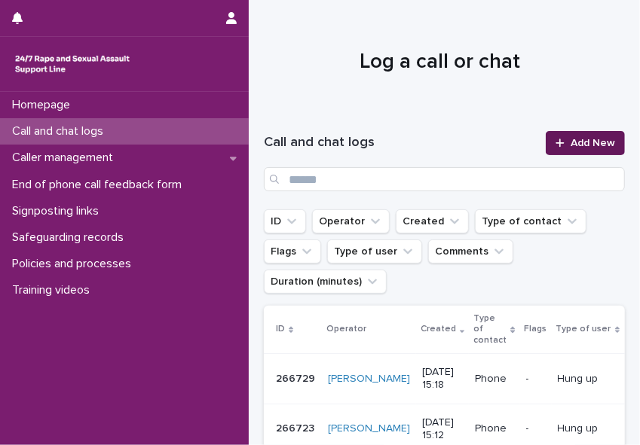
click at [568, 139] on span "Add New" at bounding box center [592, 143] width 44 height 11
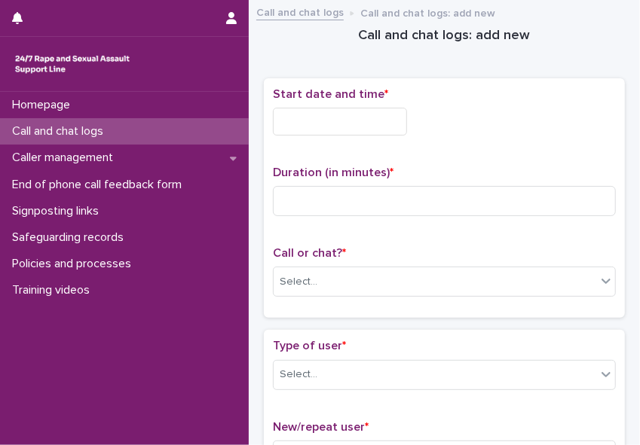
click at [285, 121] on input "text" at bounding box center [340, 122] width 134 height 28
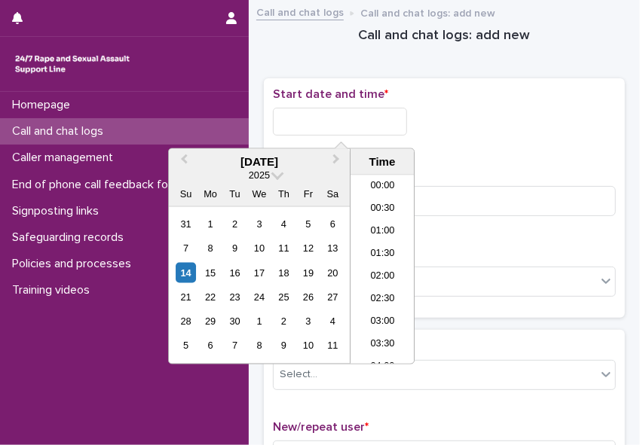
scroll to position [594, 0]
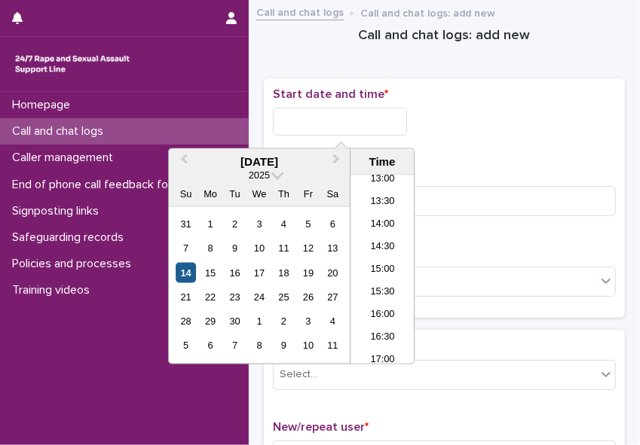
click at [185, 276] on div "14" at bounding box center [186, 273] width 20 height 20
click at [375, 274] on li "15:00" at bounding box center [382, 270] width 64 height 23
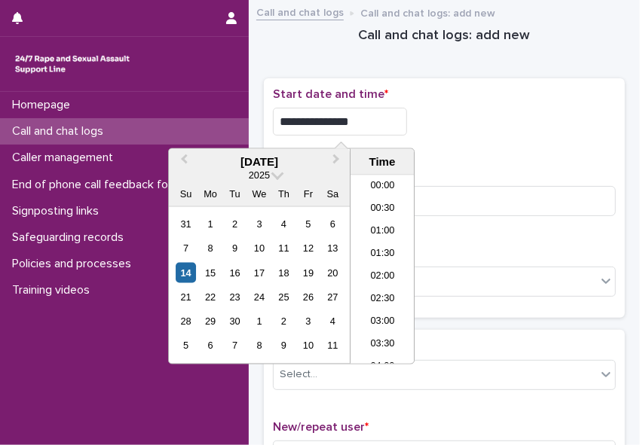
click at [361, 122] on input "**********" at bounding box center [340, 122] width 134 height 28
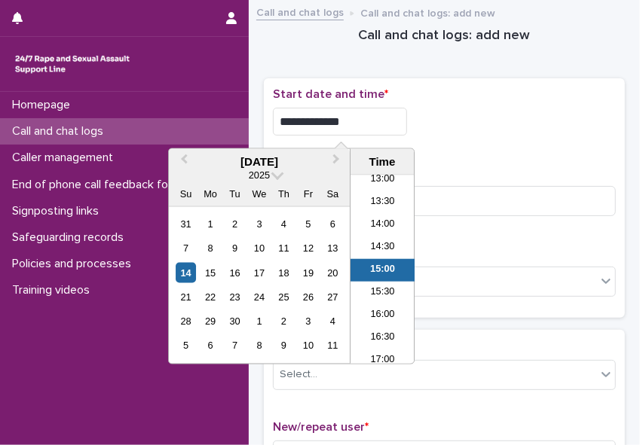
click at [361, 122] on input "**********" at bounding box center [340, 122] width 134 height 28
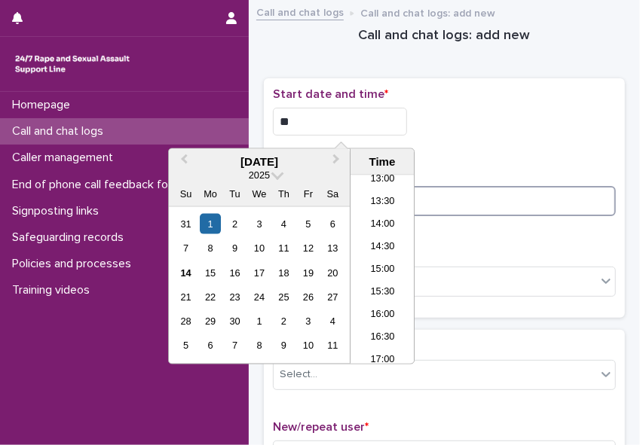
type input "**********"
click at [443, 196] on input at bounding box center [444, 201] width 343 height 30
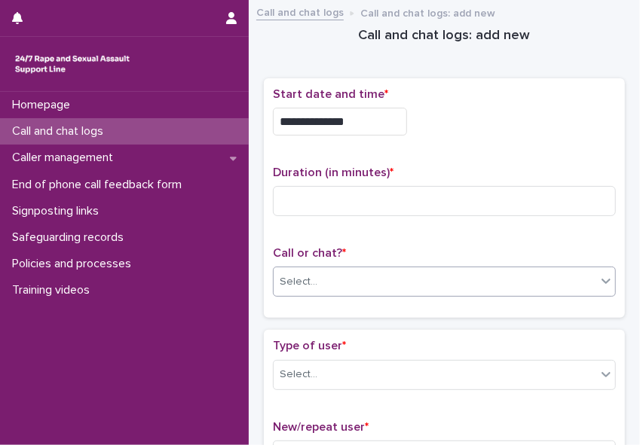
click at [377, 279] on div "Select..." at bounding box center [434, 282] width 322 height 25
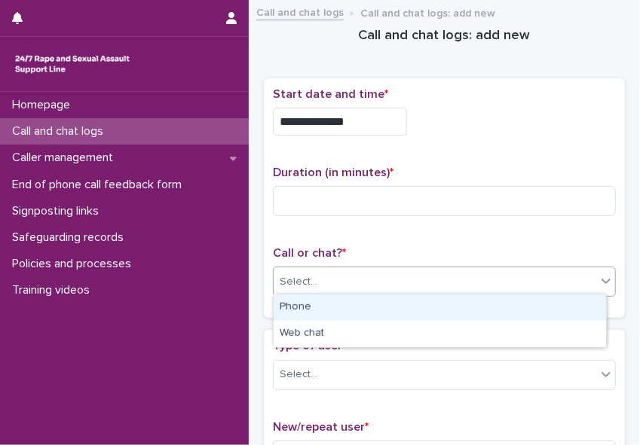
click at [362, 310] on div "Phone" at bounding box center [439, 308] width 332 height 26
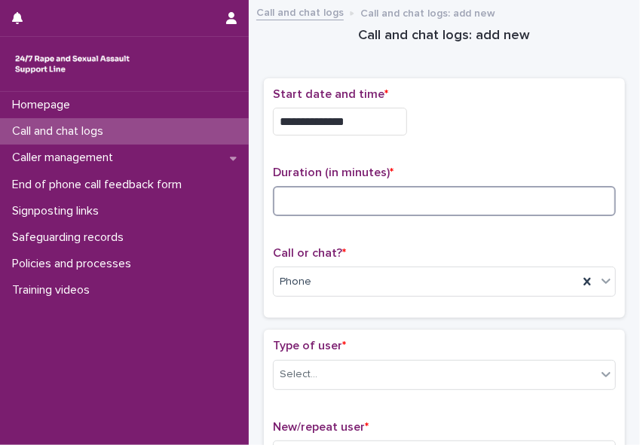
click at [322, 198] on input at bounding box center [444, 201] width 343 height 30
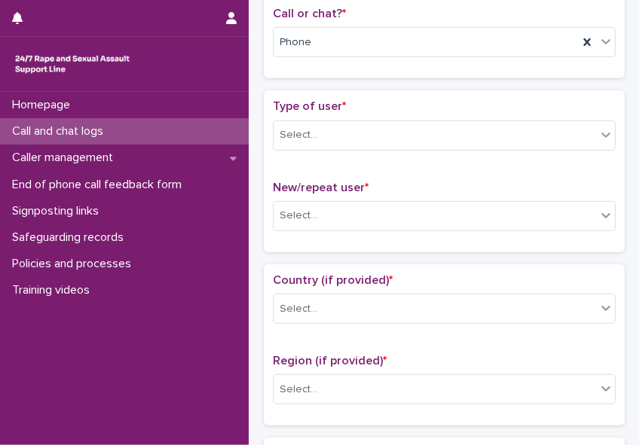
scroll to position [246, 0]
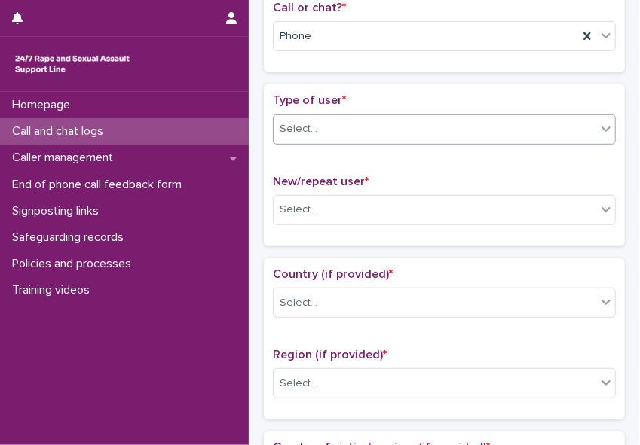
type input "*"
click at [568, 129] on icon at bounding box center [605, 128] width 15 height 15
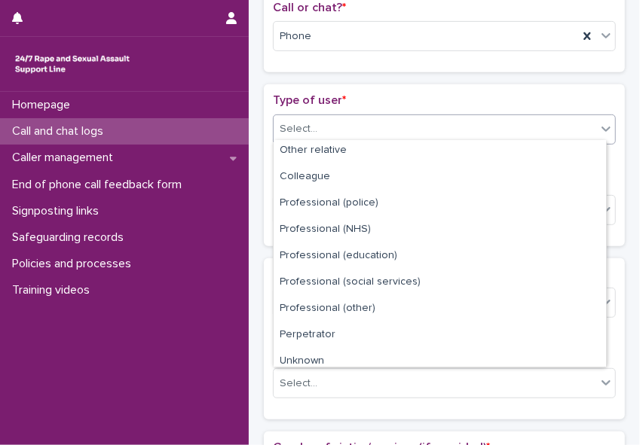
scroll to position [169, 0]
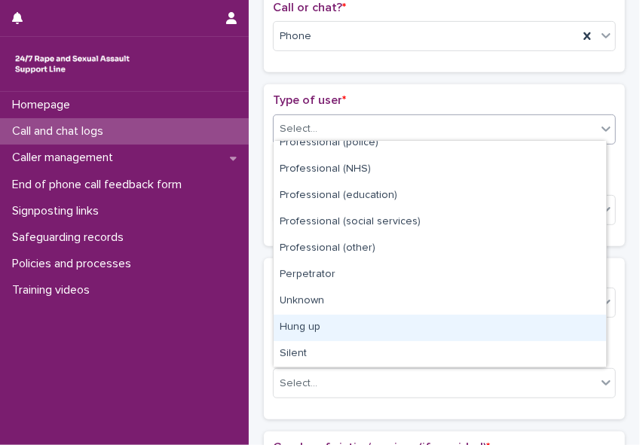
click at [530, 319] on div "Hung up" at bounding box center [439, 328] width 332 height 26
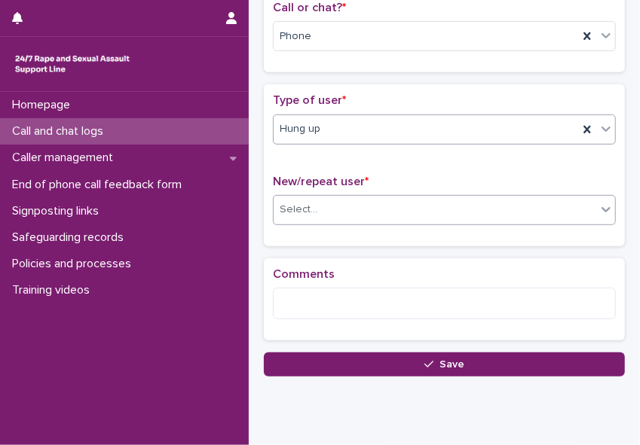
click at [422, 204] on div "Select..." at bounding box center [434, 209] width 322 height 25
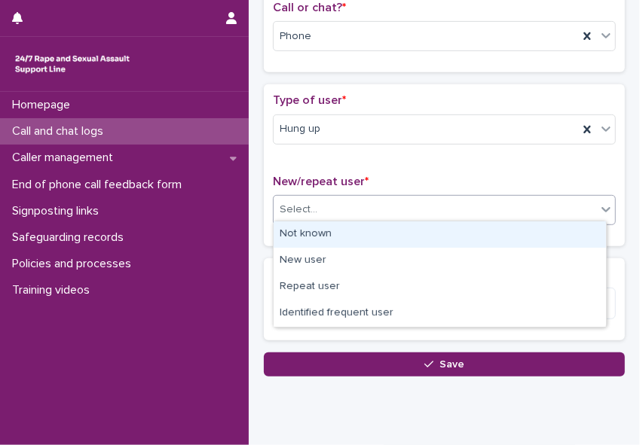
click at [396, 237] on div "Not known" at bounding box center [439, 235] width 332 height 26
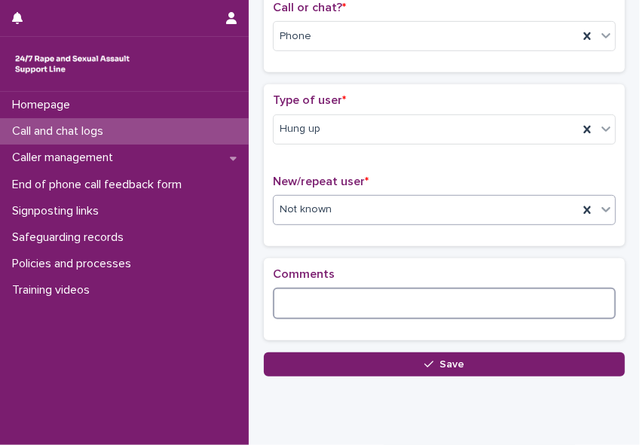
click at [346, 299] on textarea at bounding box center [444, 304] width 343 height 32
paste textarea "**********"
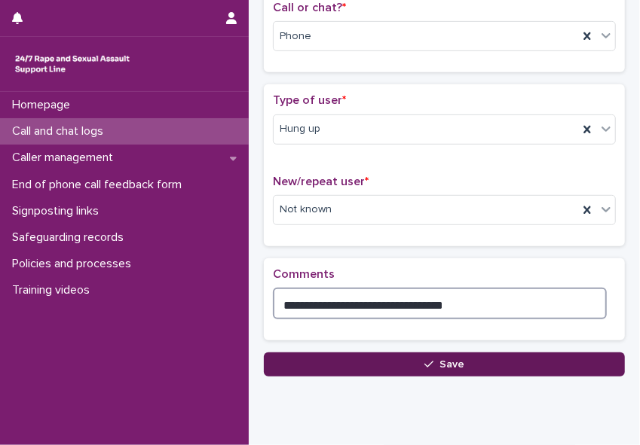
type textarea "**********"
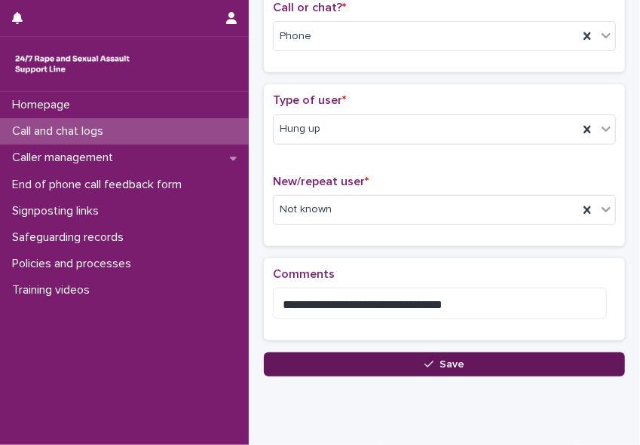
click at [424, 365] on icon "button" at bounding box center [428, 364] width 9 height 11
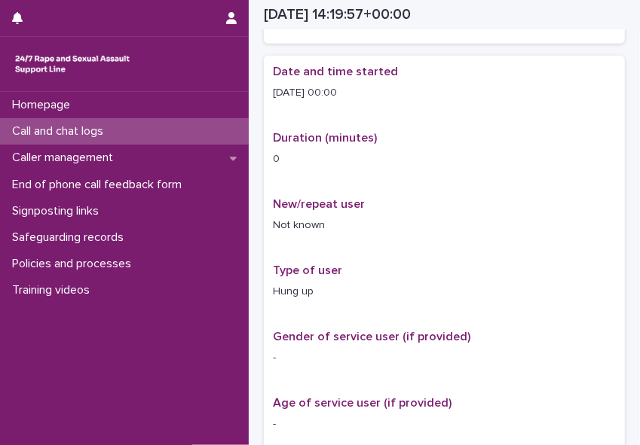
scroll to position [254, 0]
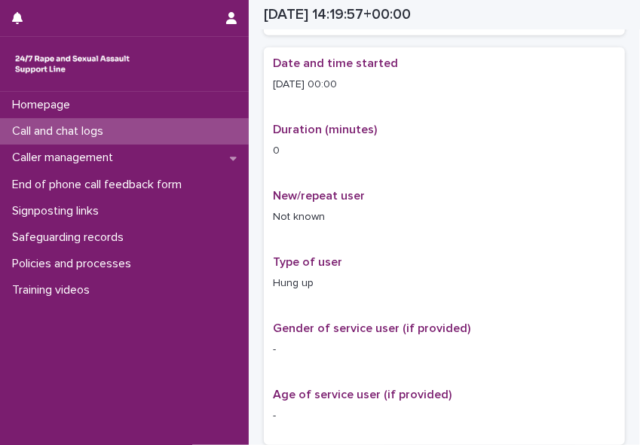
drag, startPoint x: 283, startPoint y: 363, endPoint x: 203, endPoint y: 349, distance: 81.1
click at [203, 349] on div "Homepage Call and chat logs Caller management End of phone call feedback form S…" at bounding box center [124, 268] width 249 height 353
click at [92, 136] on p "Call and chat logs" at bounding box center [60, 131] width 109 height 14
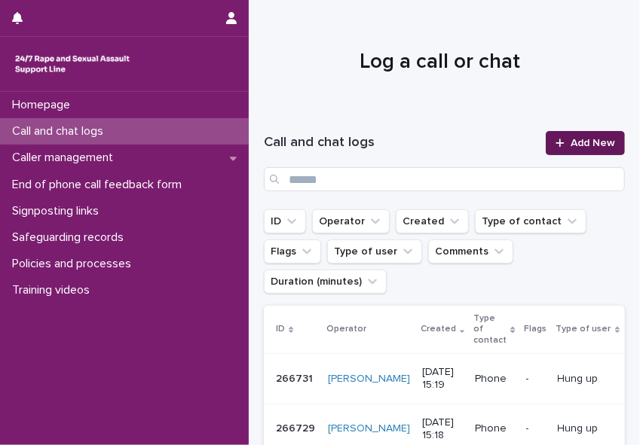
click at [561, 145] on div at bounding box center [562, 143] width 15 height 11
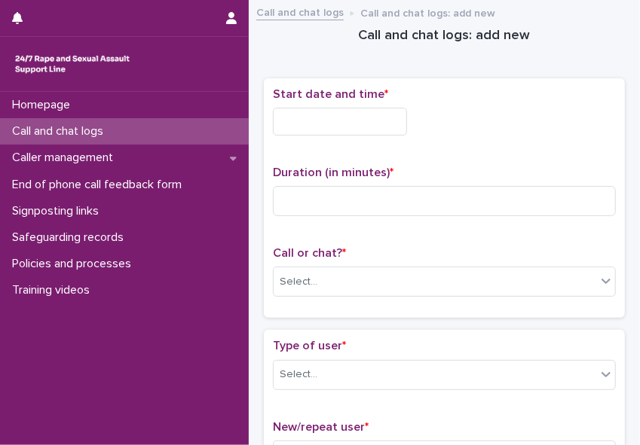
click at [336, 120] on input "text" at bounding box center [340, 122] width 134 height 28
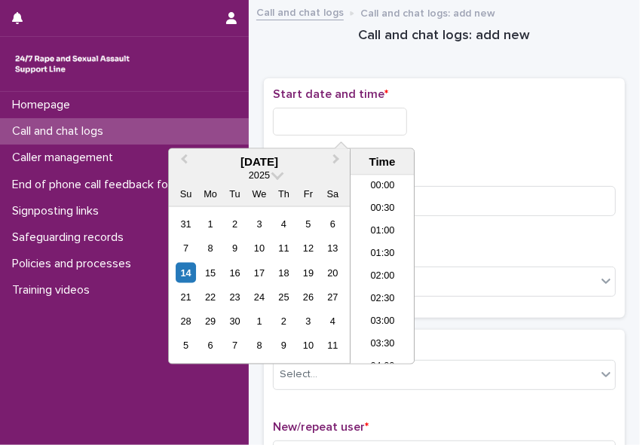
scroll to position [594, 0]
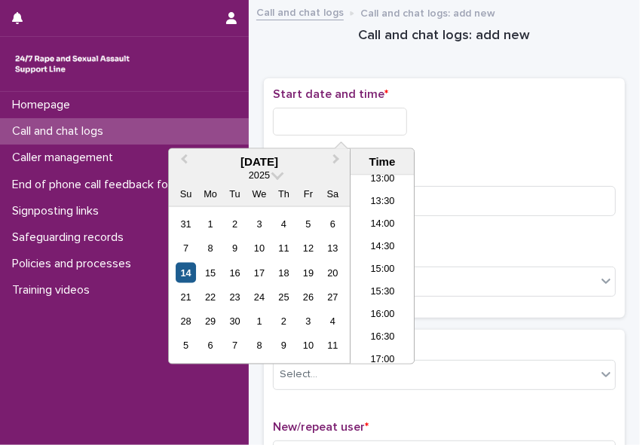
click at [192, 270] on div "14" at bounding box center [186, 273] width 20 height 20
click at [390, 268] on li "15:00" at bounding box center [382, 270] width 64 height 23
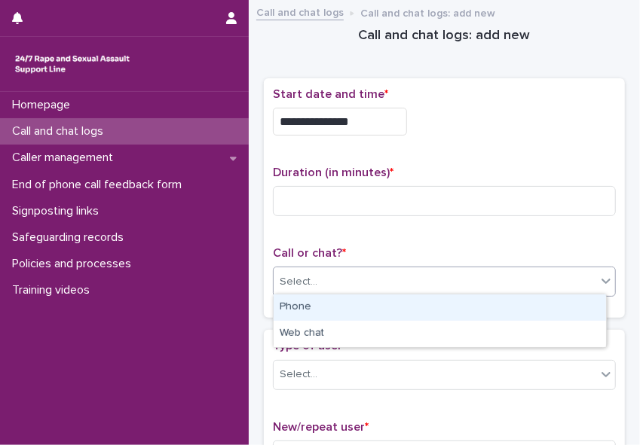
click at [359, 285] on div "Select..." at bounding box center [434, 282] width 322 height 25
click at [338, 307] on div "Phone" at bounding box center [439, 308] width 332 height 26
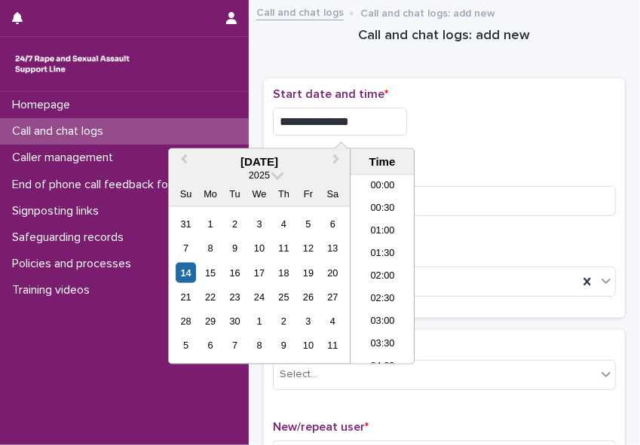
click at [358, 119] on input "**********" at bounding box center [340, 122] width 134 height 28
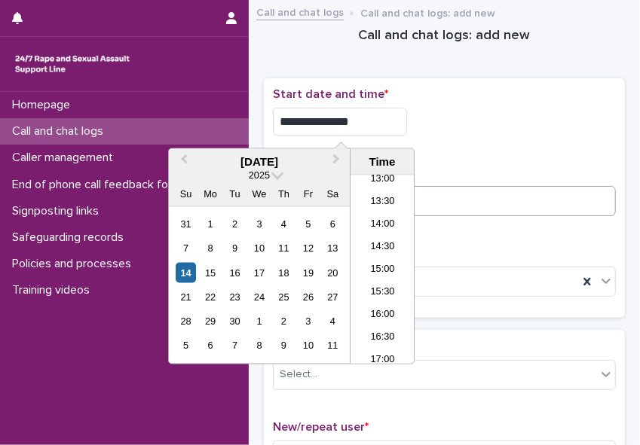
type input "**********"
click at [434, 207] on input at bounding box center [444, 201] width 343 height 30
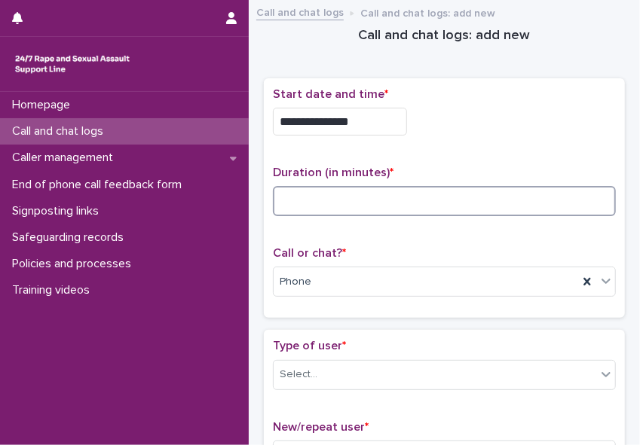
click at [302, 196] on input at bounding box center [444, 201] width 343 height 30
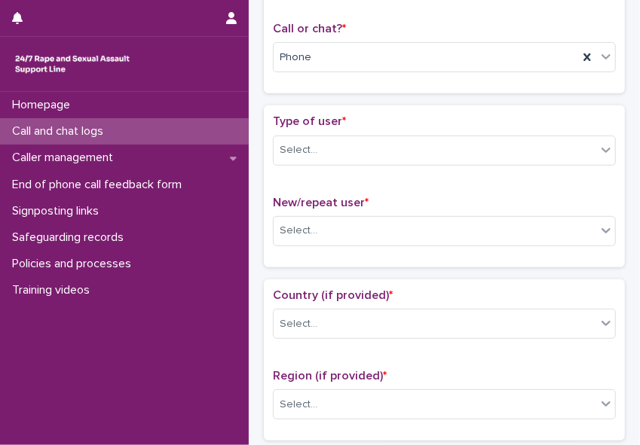
scroll to position [242, 0]
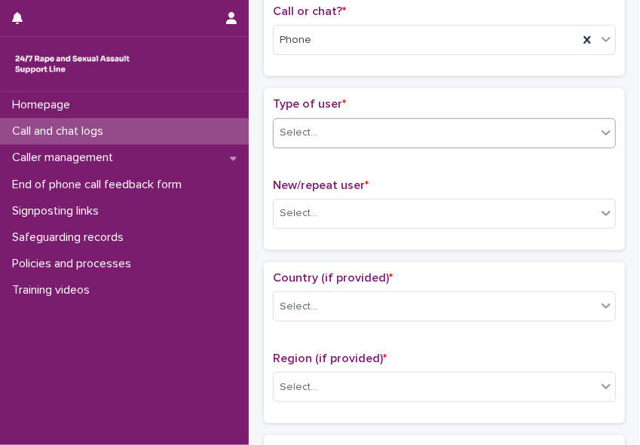
type input "*"
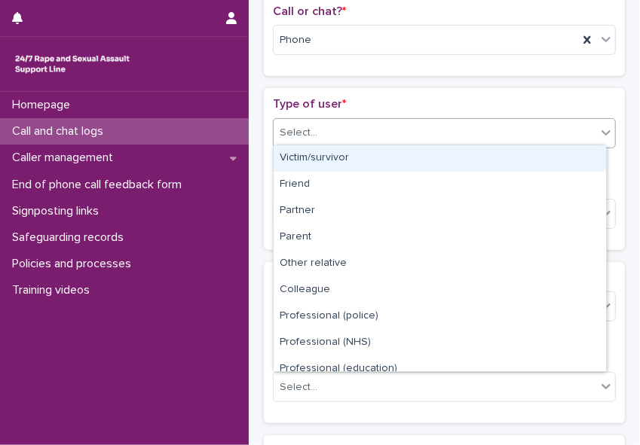
click at [568, 130] on icon at bounding box center [605, 132] width 15 height 15
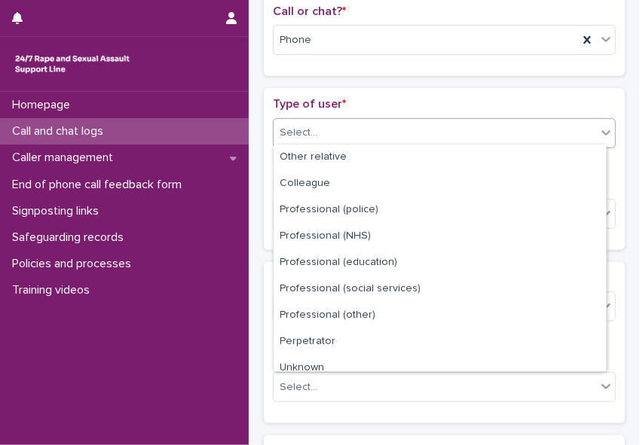
scroll to position [169, 0]
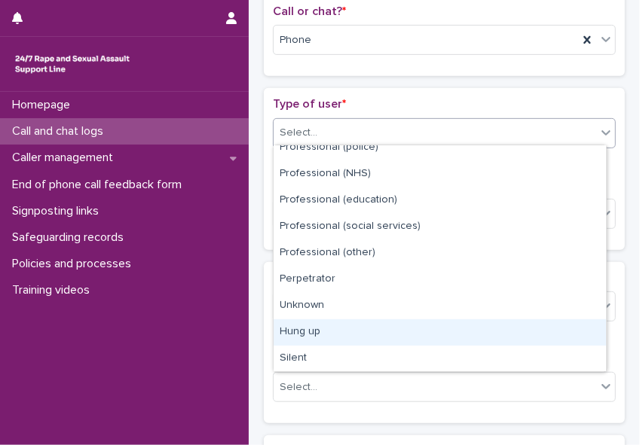
click at [568, 331] on div "Hung up" at bounding box center [439, 332] width 332 height 26
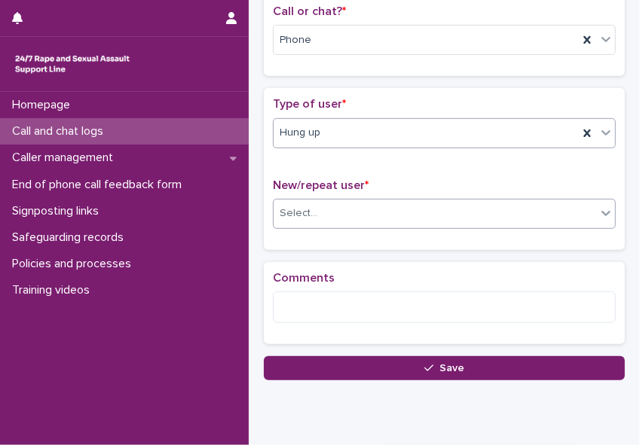
click at [366, 206] on div "Select..." at bounding box center [434, 213] width 322 height 25
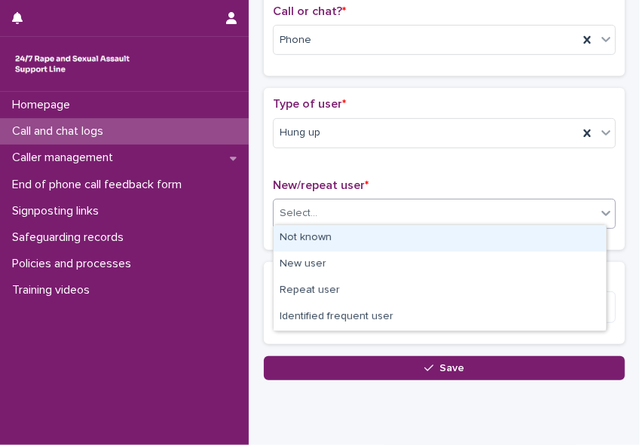
click at [353, 234] on div "Not known" at bounding box center [439, 238] width 332 height 26
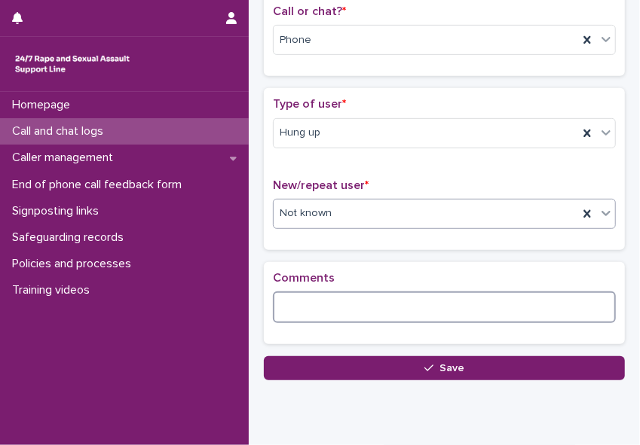
click at [322, 309] on textarea at bounding box center [444, 308] width 343 height 32
paste textarea "**********"
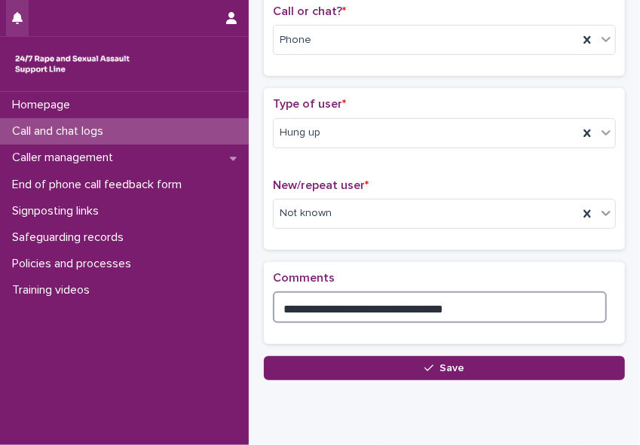
type textarea "**********"
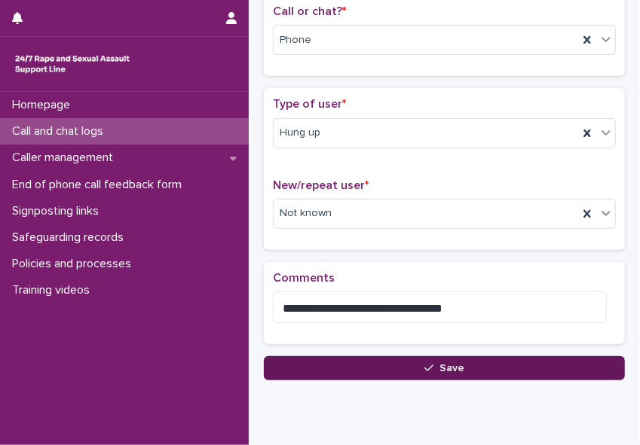
click at [362, 359] on button "Save" at bounding box center [444, 368] width 361 height 24
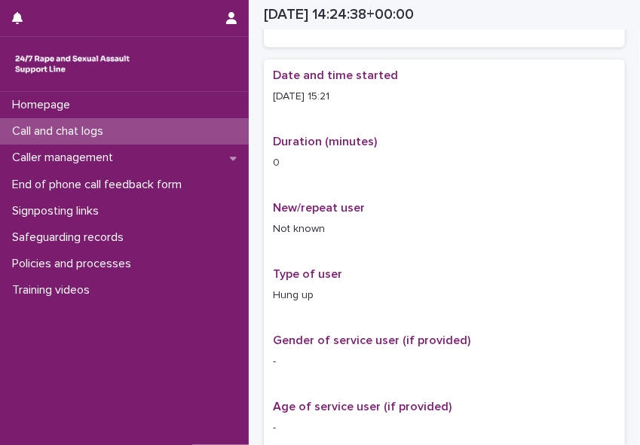
scroll to position [250, 0]
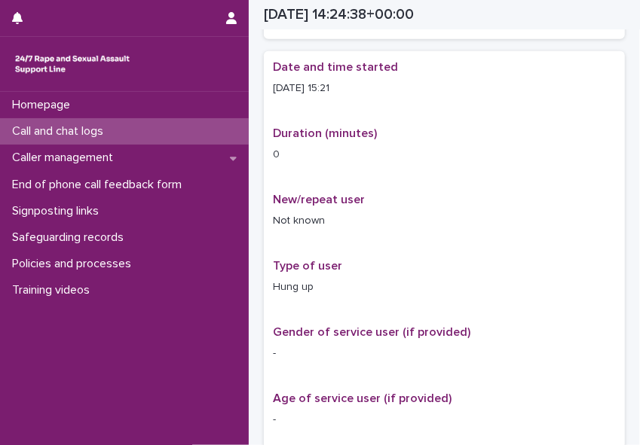
click at [80, 129] on p "Call and chat logs" at bounding box center [60, 131] width 109 height 14
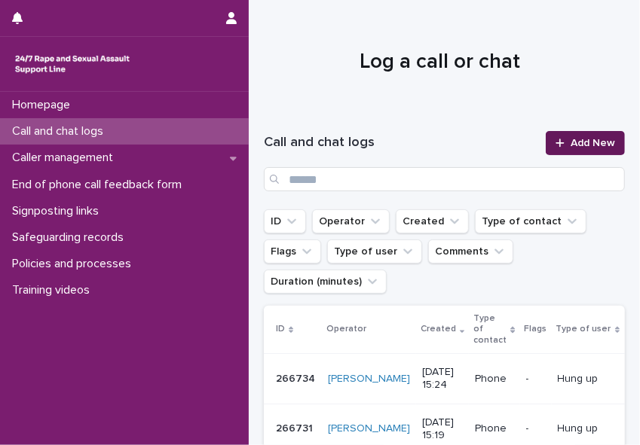
click at [568, 138] on span "Add New" at bounding box center [592, 143] width 44 height 11
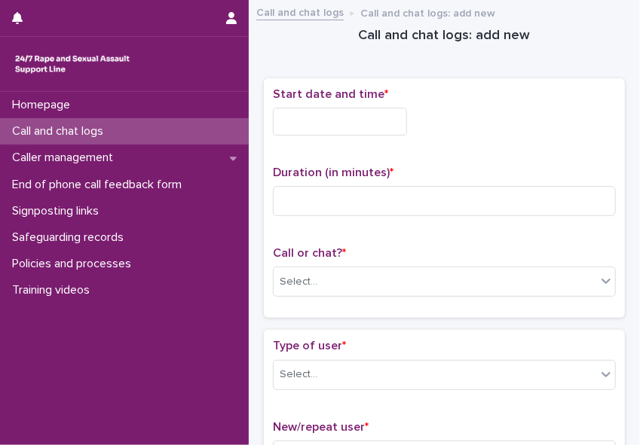
click at [338, 119] on input "text" at bounding box center [340, 122] width 134 height 28
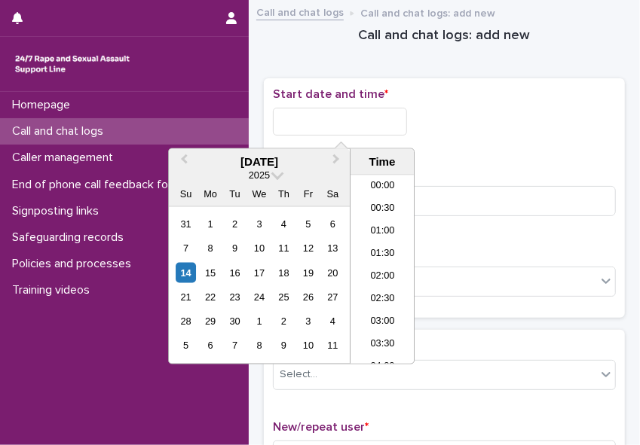
scroll to position [594, 0]
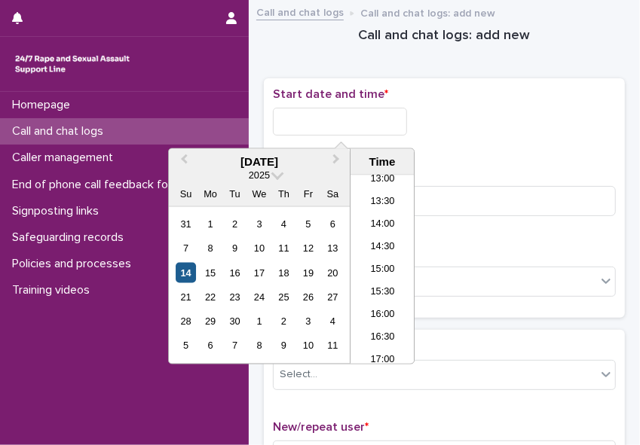
click at [183, 272] on div "14" at bounding box center [186, 273] width 20 height 20
click at [369, 259] on li "15:00" at bounding box center [382, 270] width 64 height 23
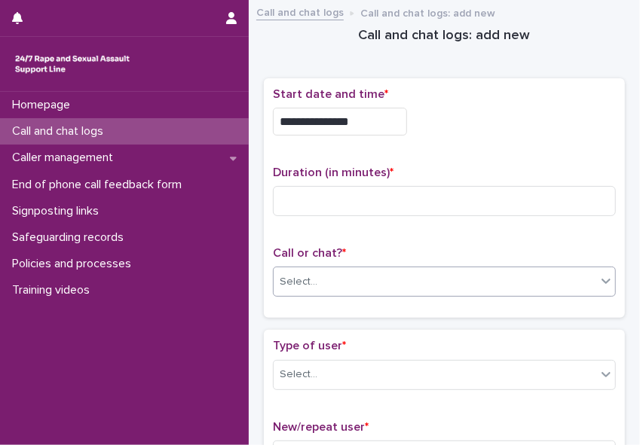
click at [350, 278] on div "Select..." at bounding box center [434, 282] width 322 height 25
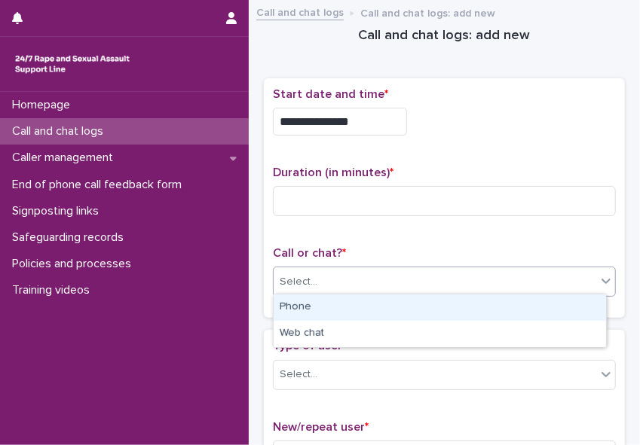
click at [338, 310] on div "Phone" at bounding box center [439, 308] width 332 height 26
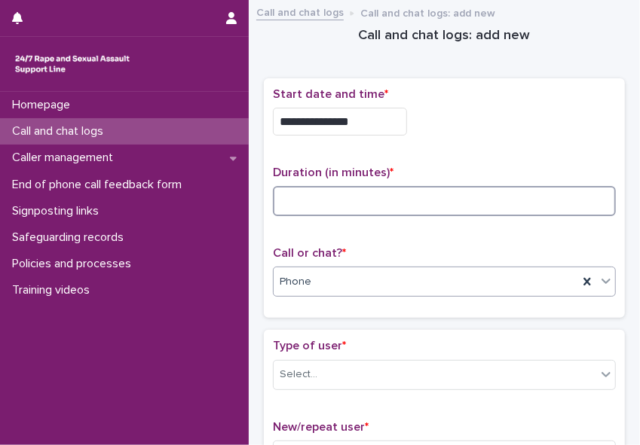
click at [295, 196] on input at bounding box center [444, 201] width 343 height 30
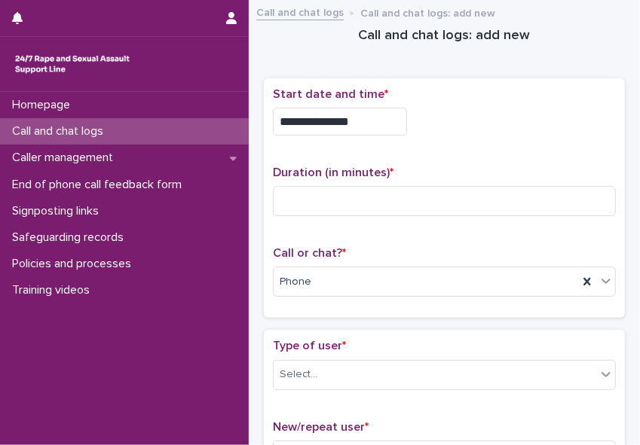
click at [372, 121] on input "**********" at bounding box center [340, 122] width 134 height 28
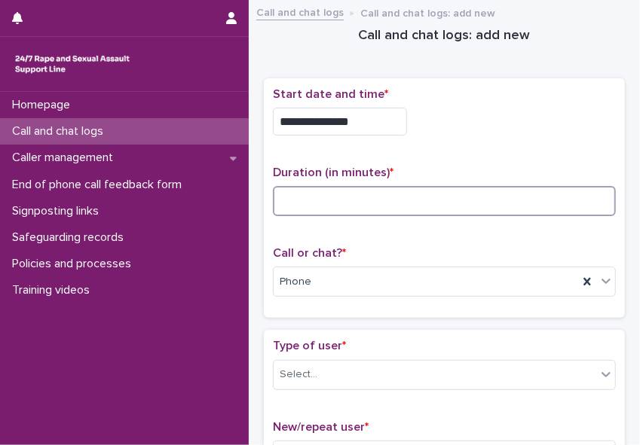
click at [459, 200] on input at bounding box center [444, 201] width 343 height 30
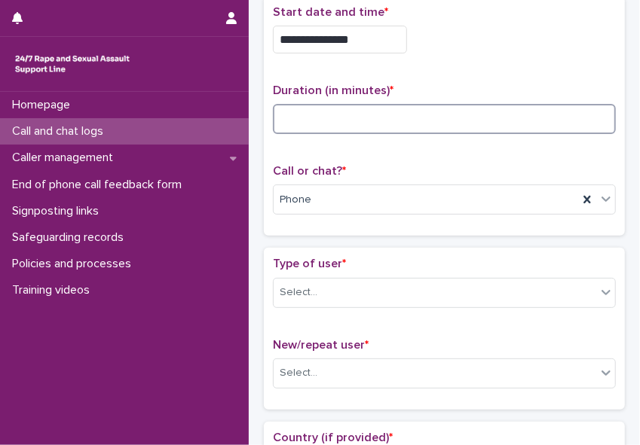
scroll to position [90, 0]
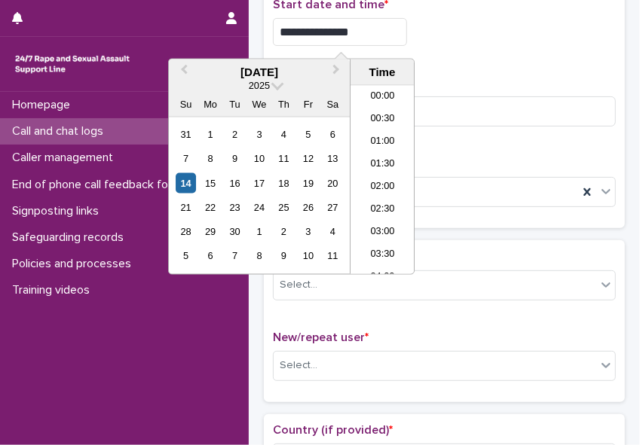
click at [360, 30] on input "**********" at bounding box center [340, 32] width 134 height 28
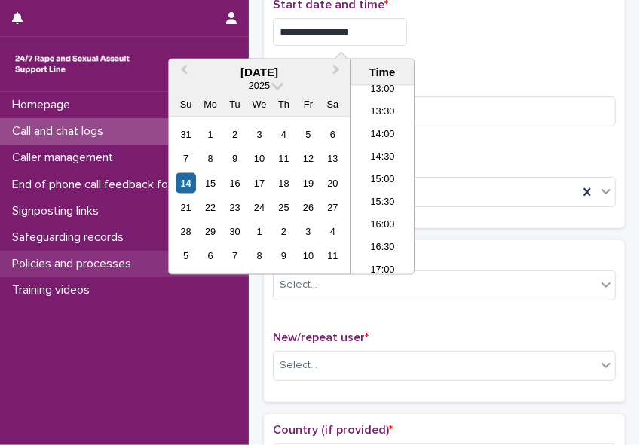
type input "**********"
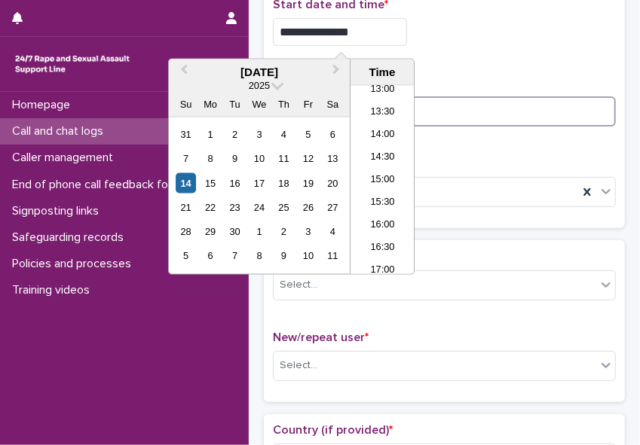
click at [438, 115] on input at bounding box center [444, 111] width 343 height 30
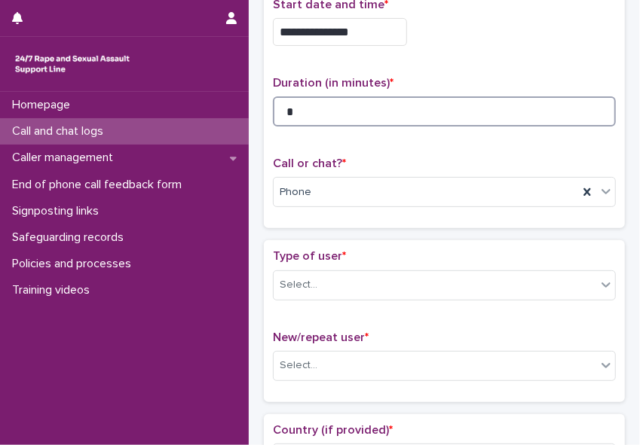
click at [438, 115] on input "*" at bounding box center [444, 111] width 343 height 30
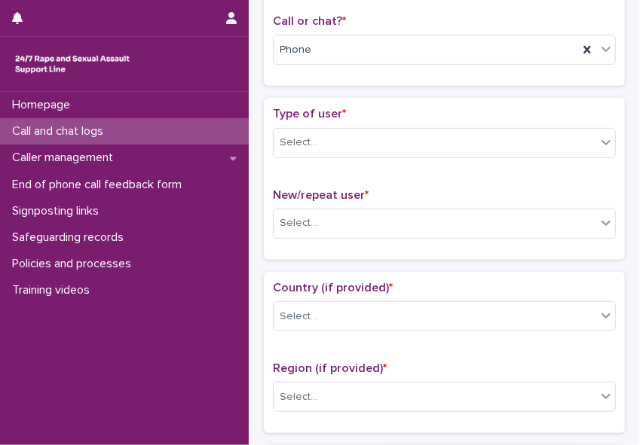
scroll to position [246, 0]
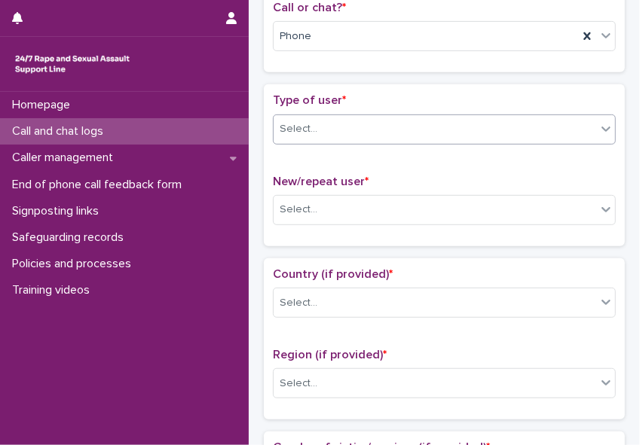
type input "*"
click at [568, 121] on icon at bounding box center [605, 128] width 15 height 15
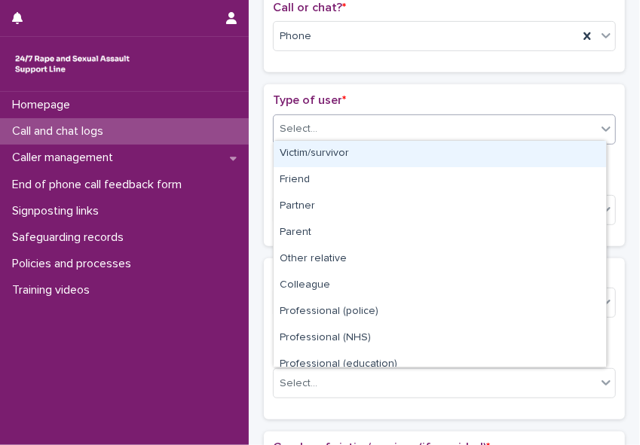
scroll to position [169, 0]
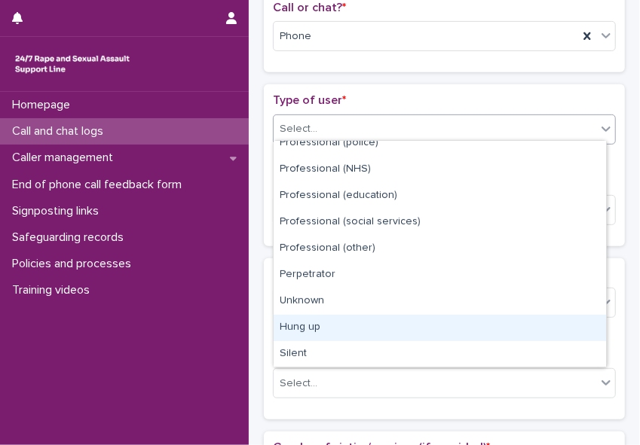
click at [568, 316] on div "Hung up" at bounding box center [439, 328] width 332 height 26
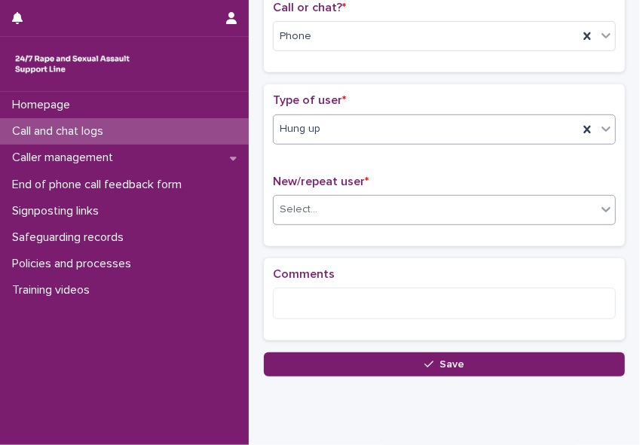
click at [380, 200] on div "Select..." at bounding box center [434, 209] width 322 height 25
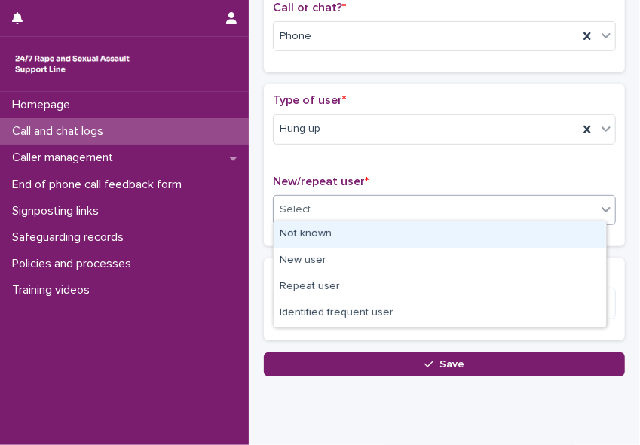
click at [368, 228] on div "Not known" at bounding box center [439, 235] width 332 height 26
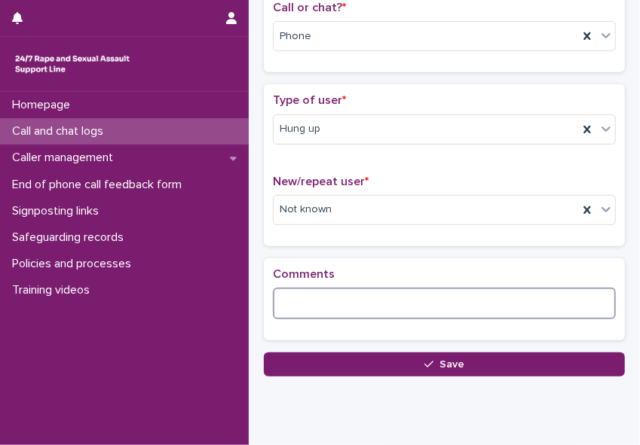
click at [324, 298] on textarea at bounding box center [444, 304] width 343 height 32
paste textarea "**********"
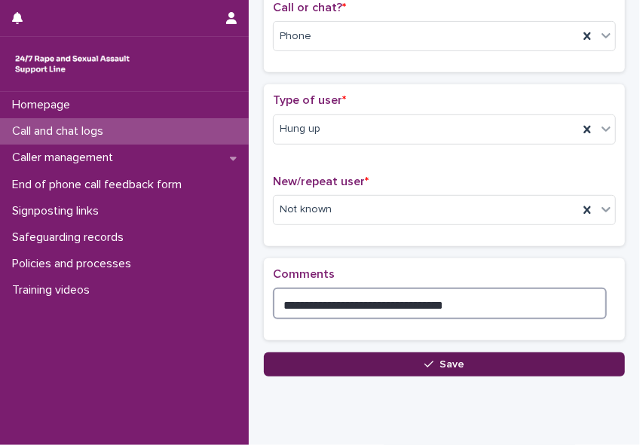
type textarea "**********"
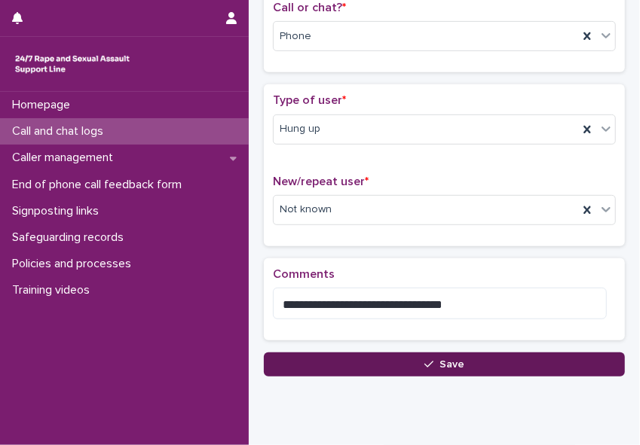
click at [441, 361] on span "Save" at bounding box center [451, 364] width 25 height 11
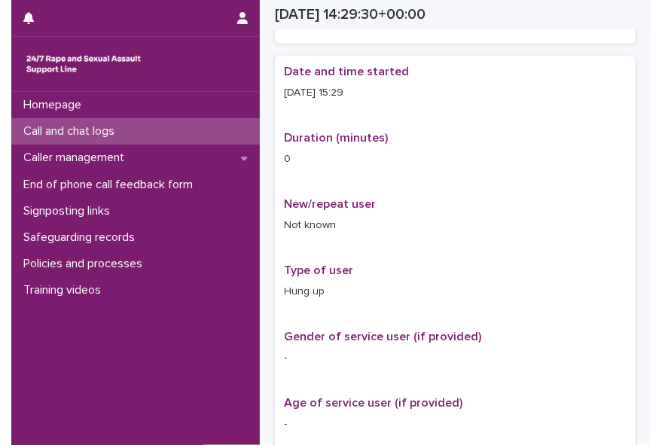
scroll to position [254, 0]
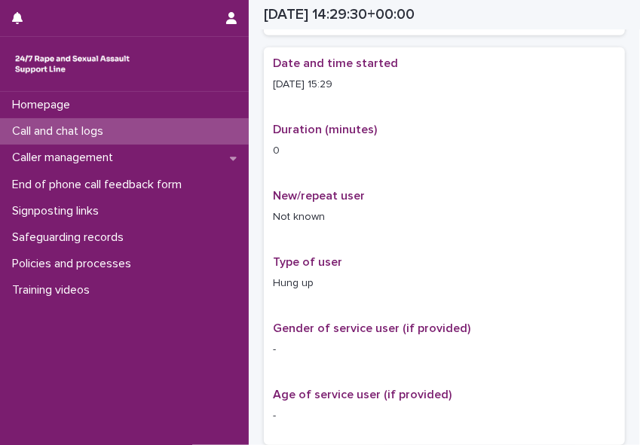
click at [567, 143] on p "0" at bounding box center [444, 151] width 343 height 16
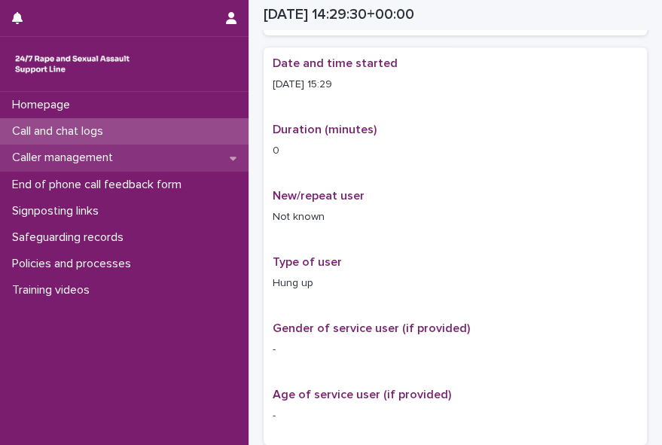
scroll to position [176, 0]
